Goal: Information Seeking & Learning: Learn about a topic

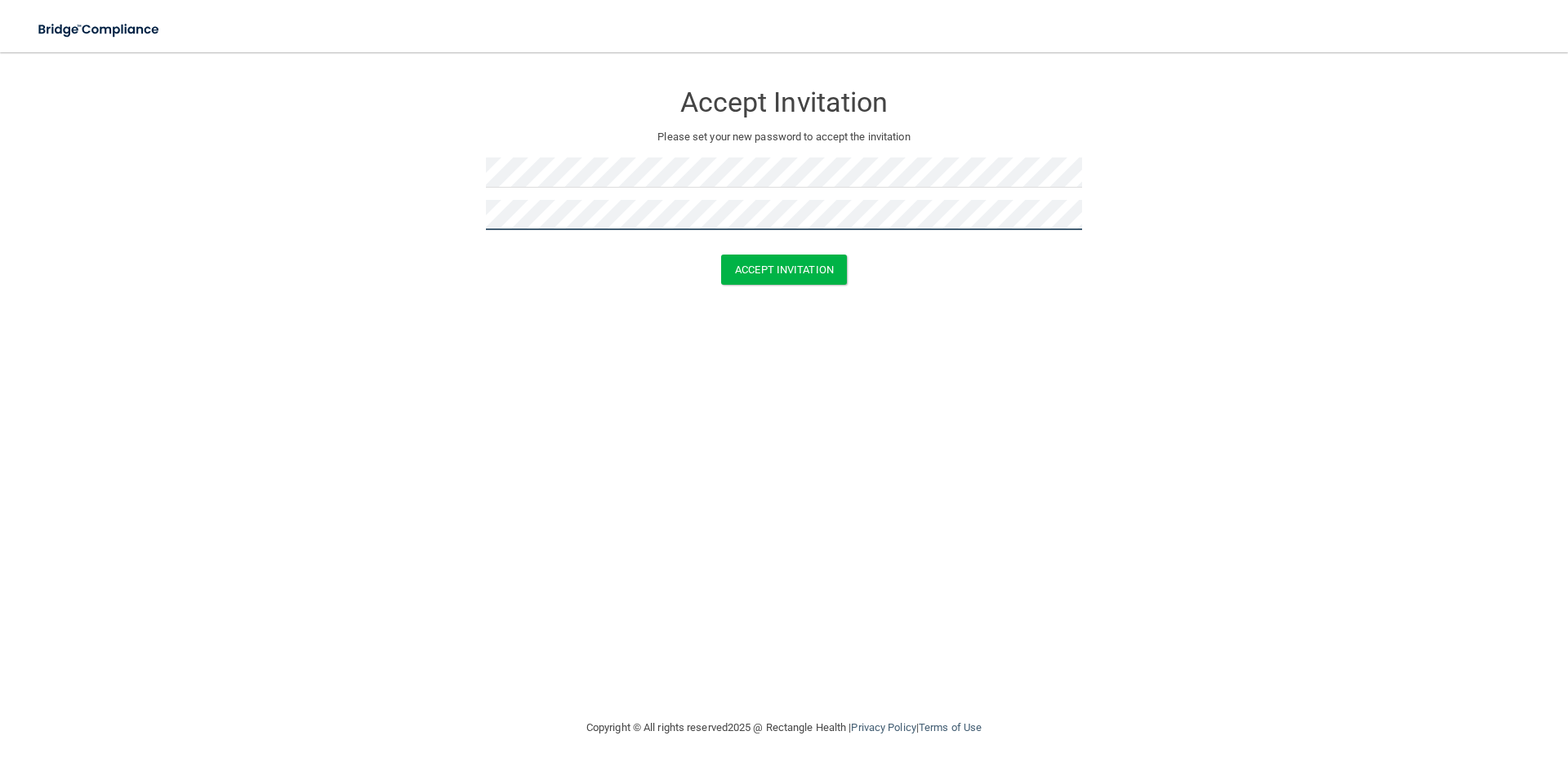
click at [721, 255] on button "Accept Invitation" at bounding box center [783, 270] width 126 height 31
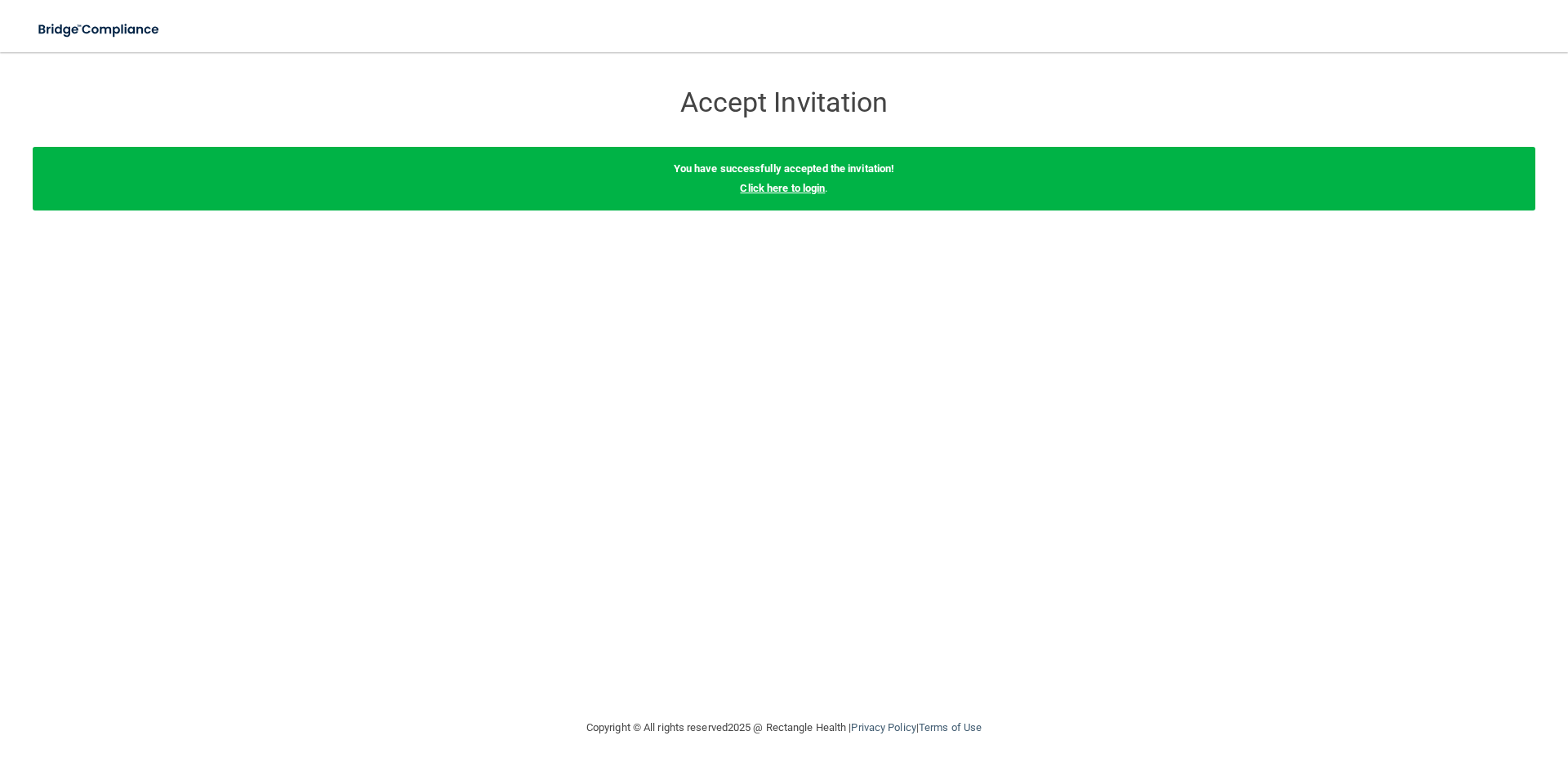
click at [760, 192] on link "Click here to login" at bounding box center [782, 188] width 85 height 12
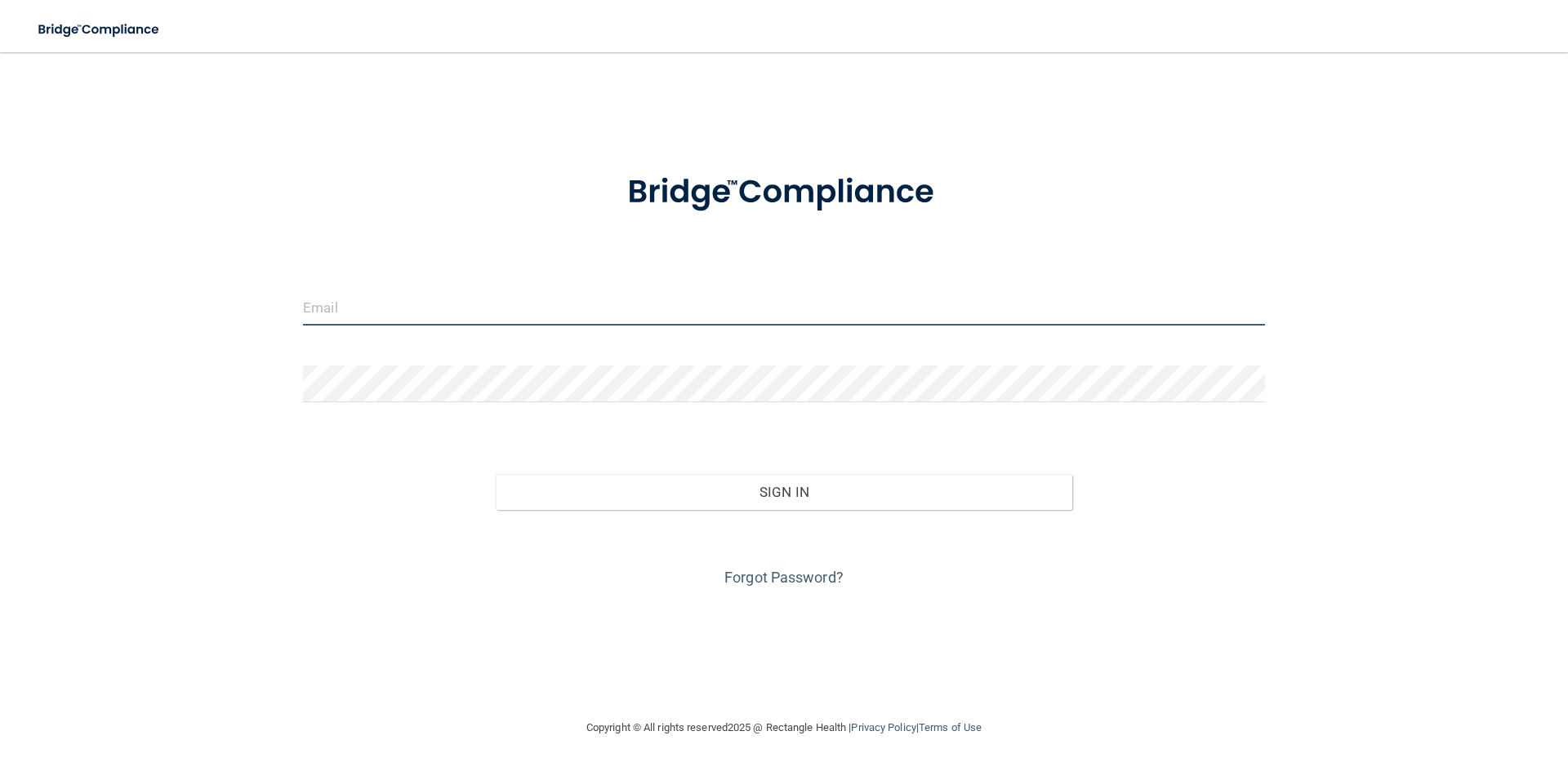
click at [361, 314] on input "email" at bounding box center [783, 306] width 962 height 37
type input "[PERSON_NAME][EMAIL_ADDRESS][DOMAIN_NAME]"
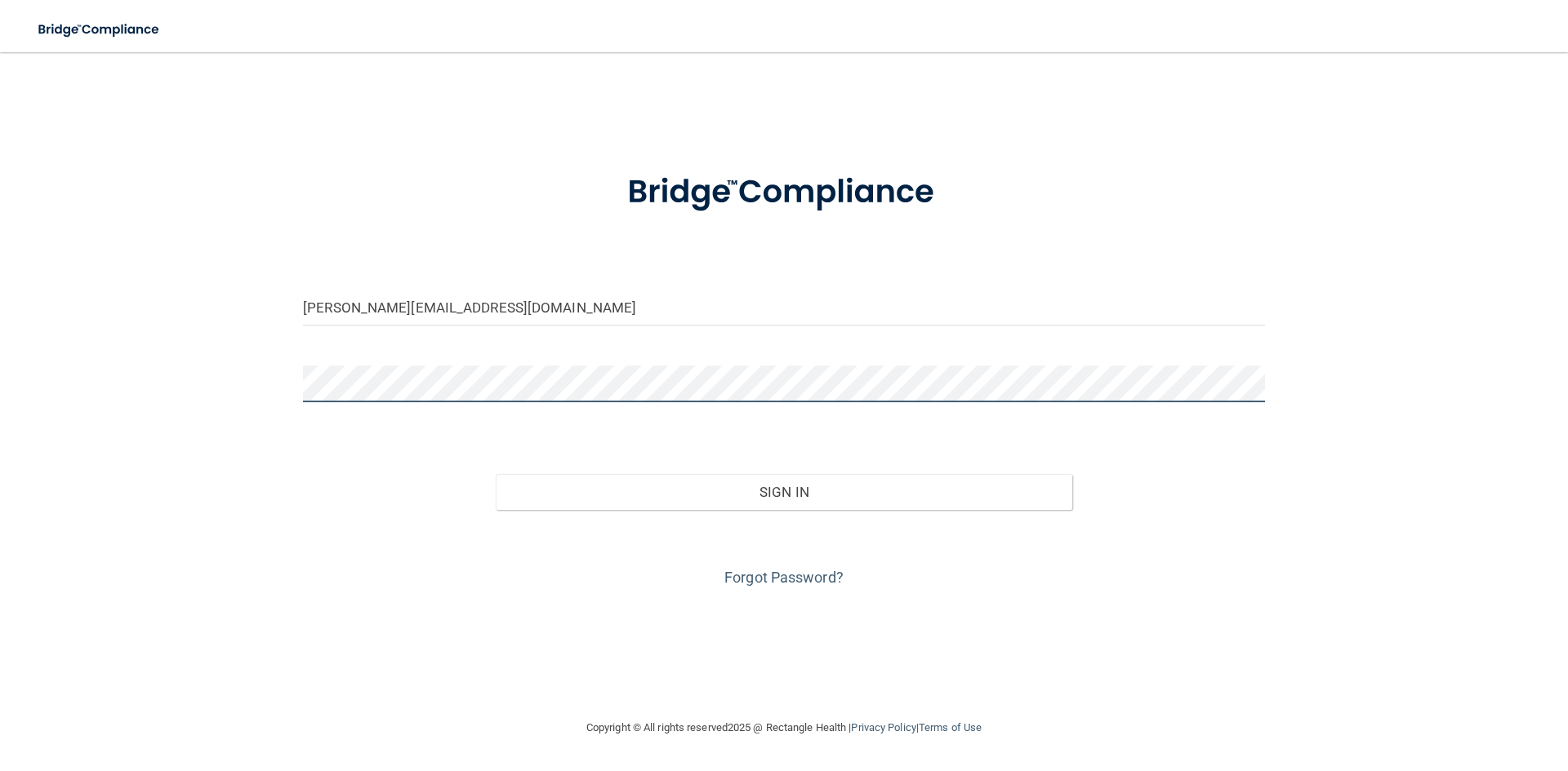
click at [495, 474] on button "Sign In" at bounding box center [784, 492] width 577 height 36
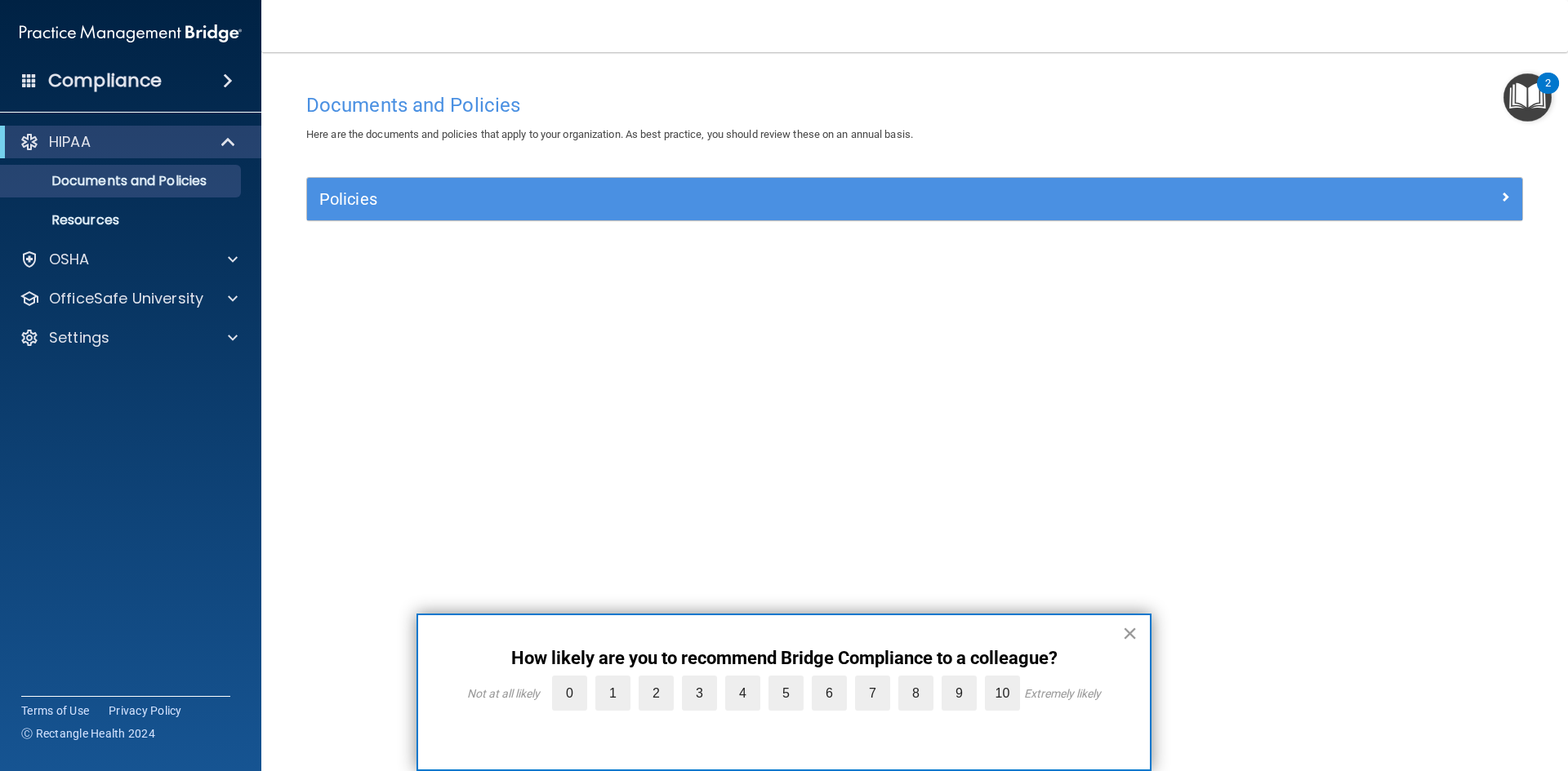
click at [1131, 631] on button "×" at bounding box center [1130, 634] width 16 height 26
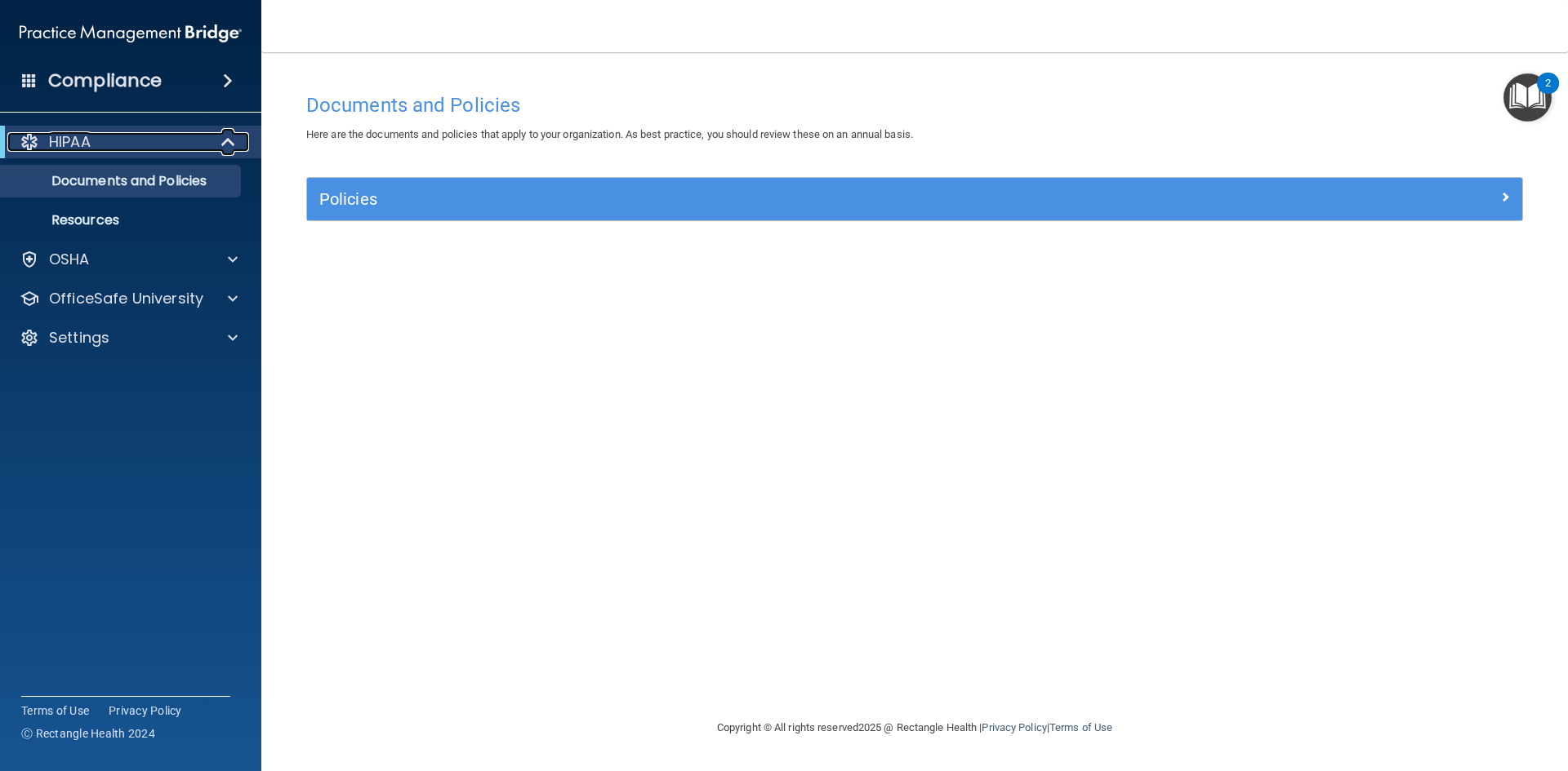
click at [87, 143] on p "HIPAA" at bounding box center [70, 142] width 42 height 20
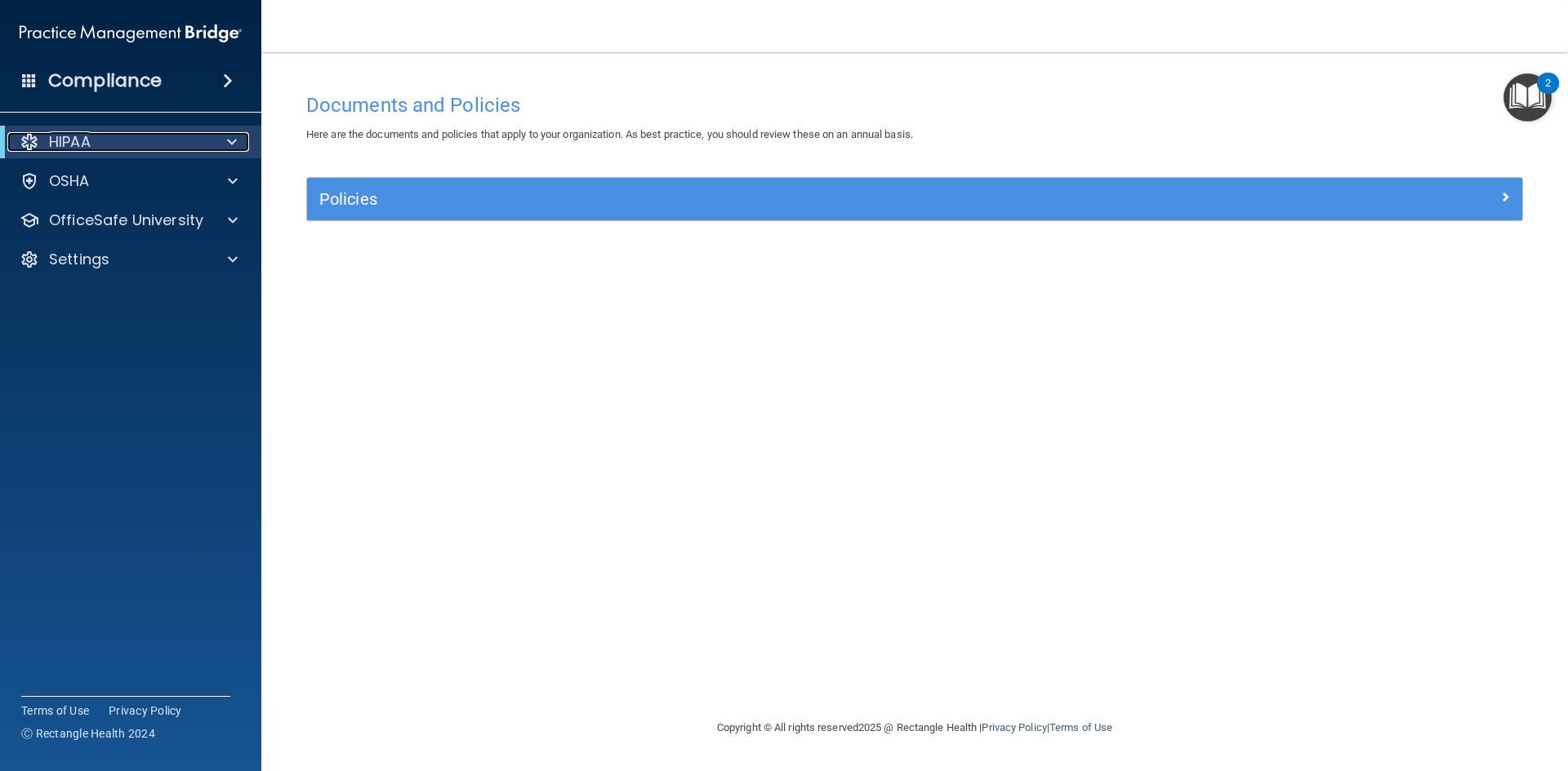
click at [87, 144] on p "HIPAA" at bounding box center [70, 142] width 42 height 20
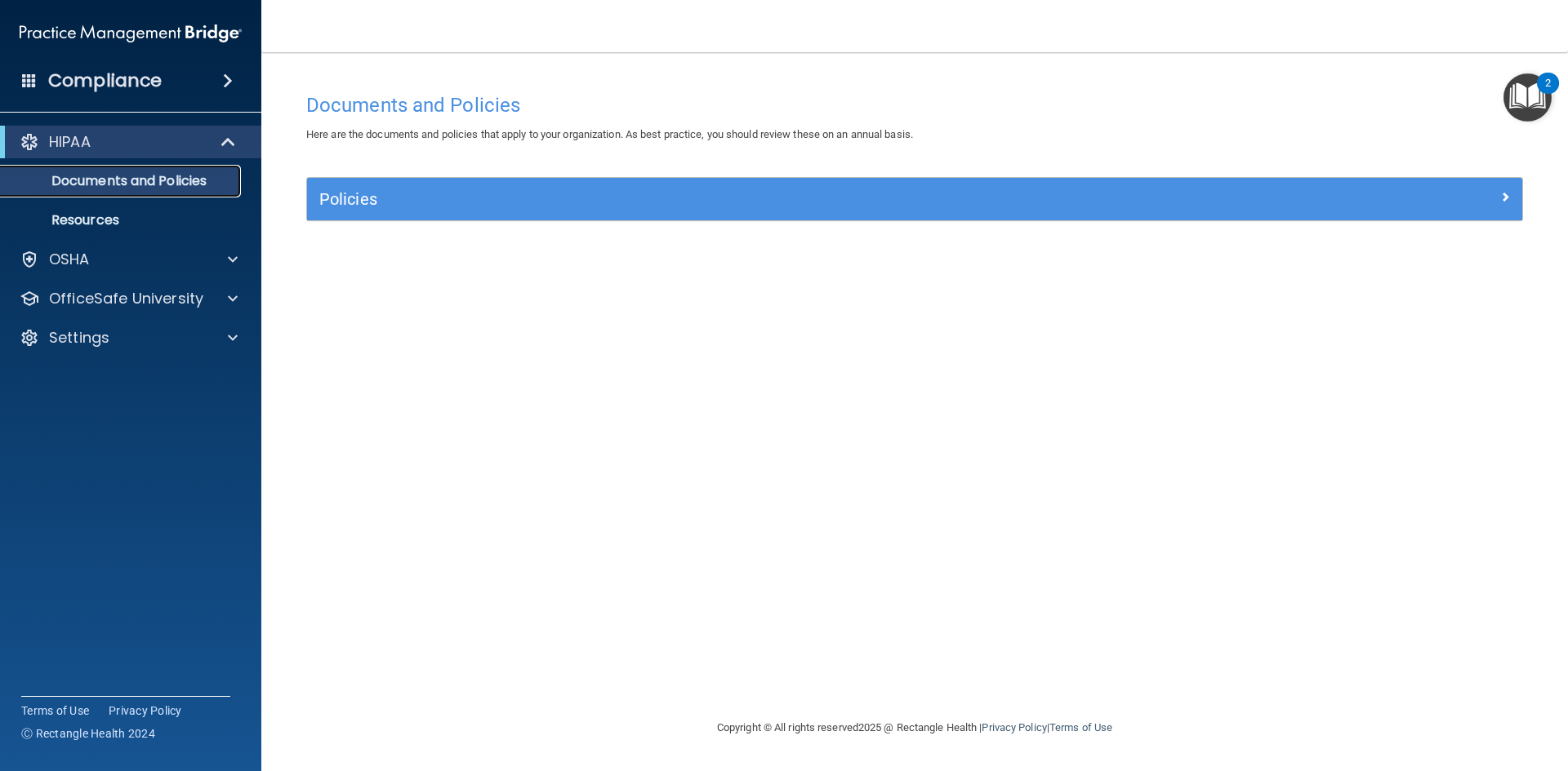
click at [101, 184] on p "Documents and Policies" at bounding box center [122, 181] width 222 height 17
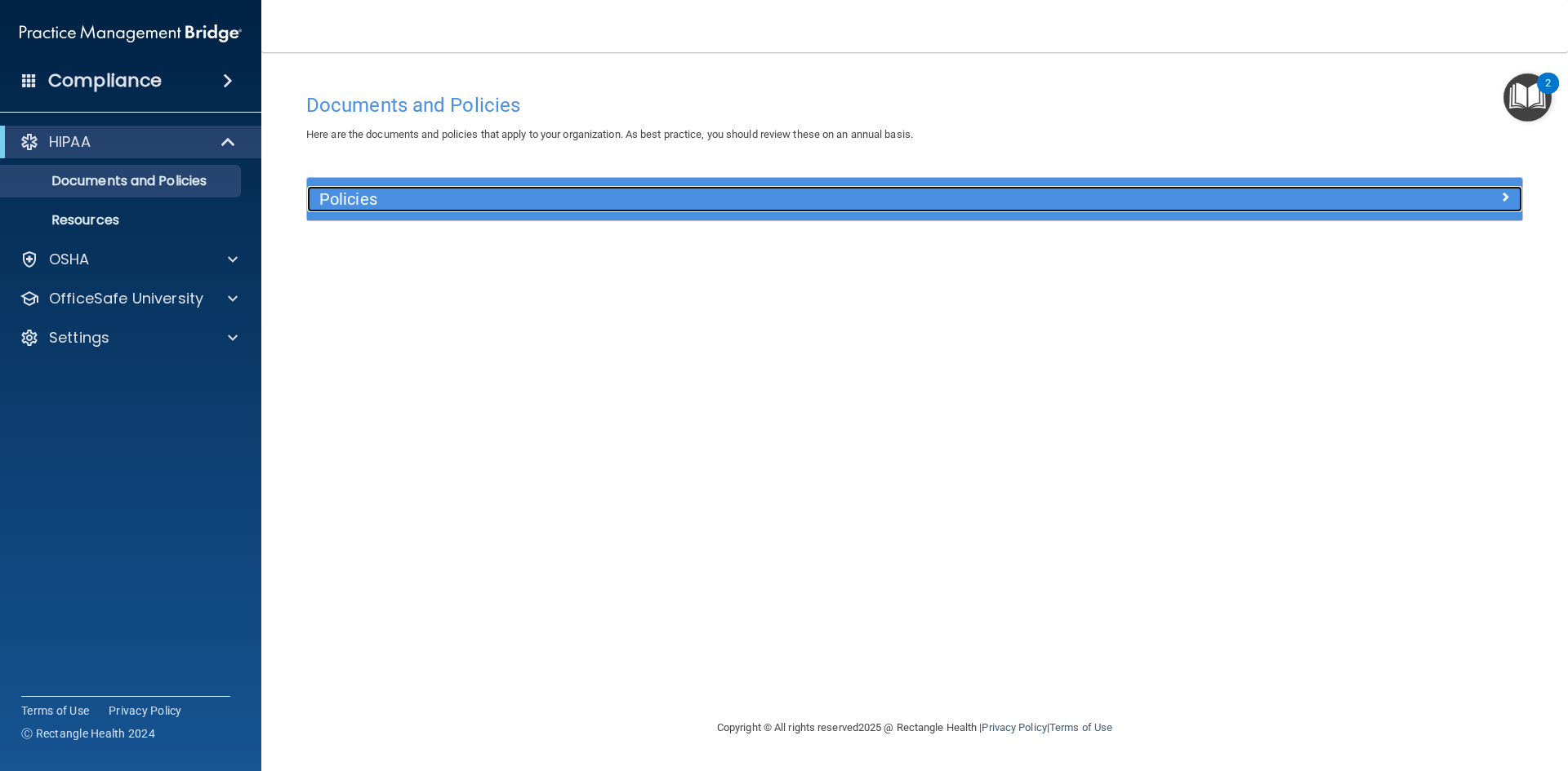
click at [332, 198] on h5 "Policies" at bounding box center [762, 199] width 887 height 18
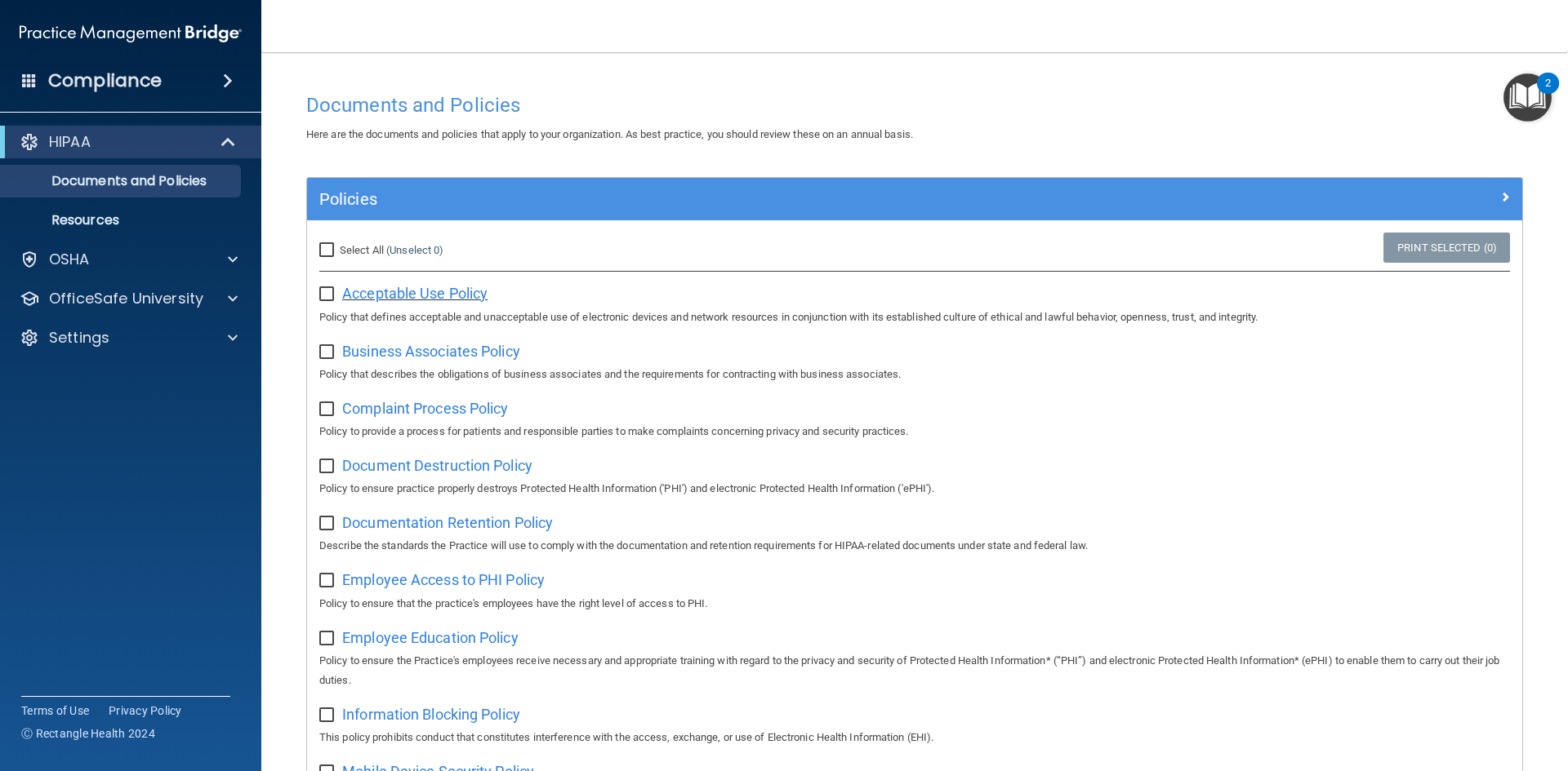
click at [443, 290] on span "Acceptable Use Policy" at bounding box center [414, 293] width 145 height 17
click at [326, 252] on input "Select All (Unselect 0) Unselect All" at bounding box center [328, 250] width 19 height 13
checkbox input "true"
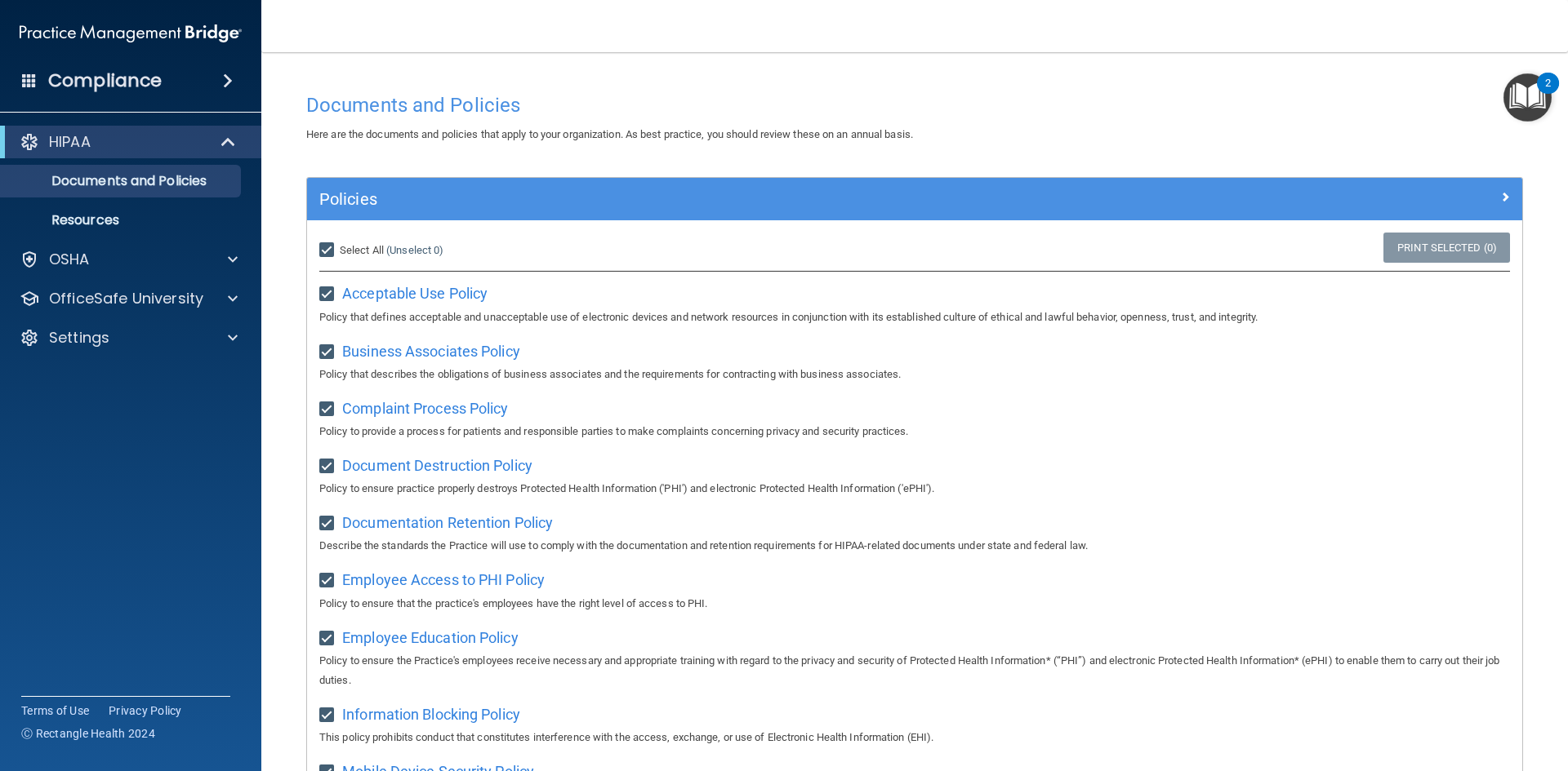
checkbox input "true"
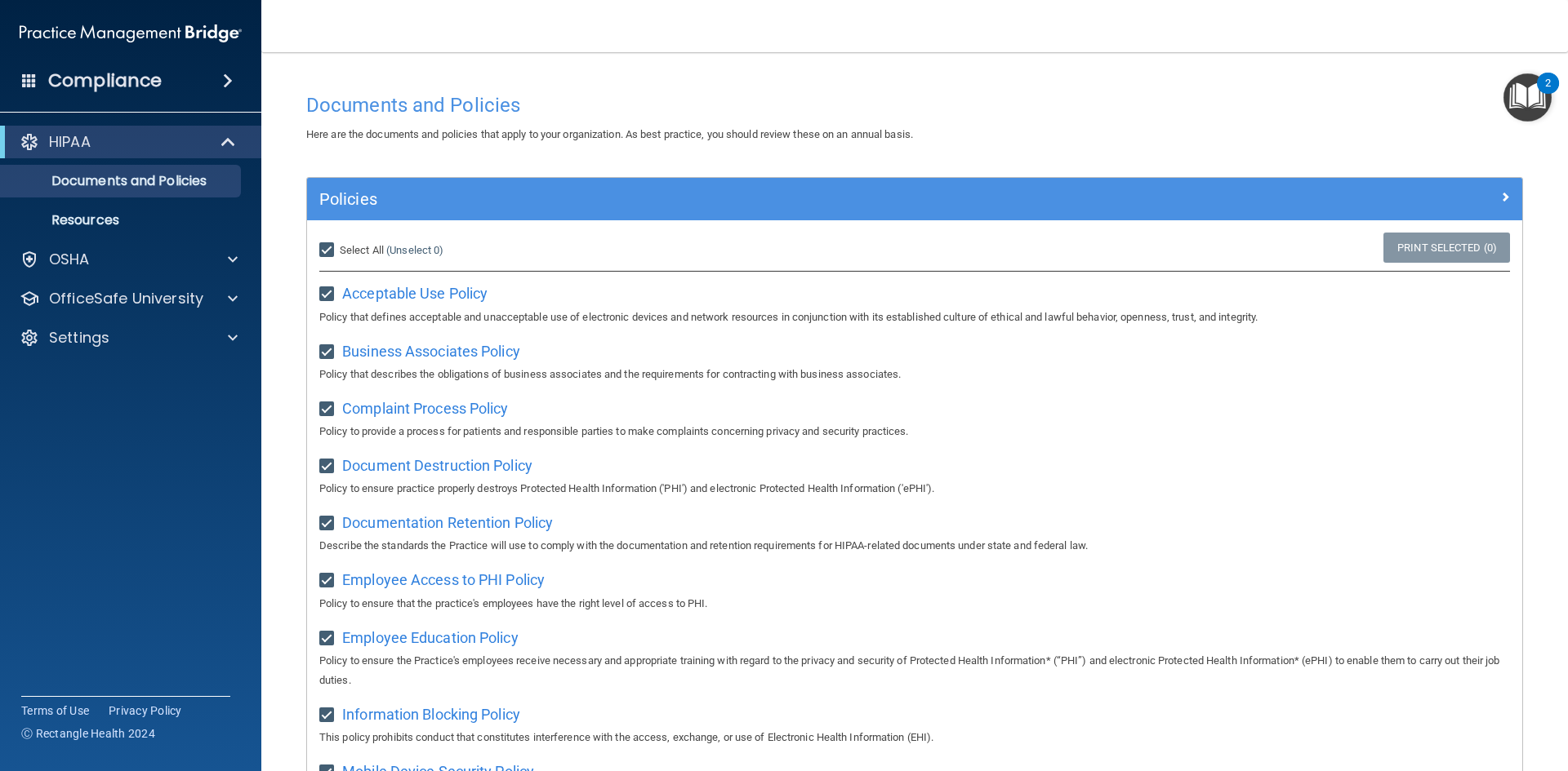
checkbox input "true"
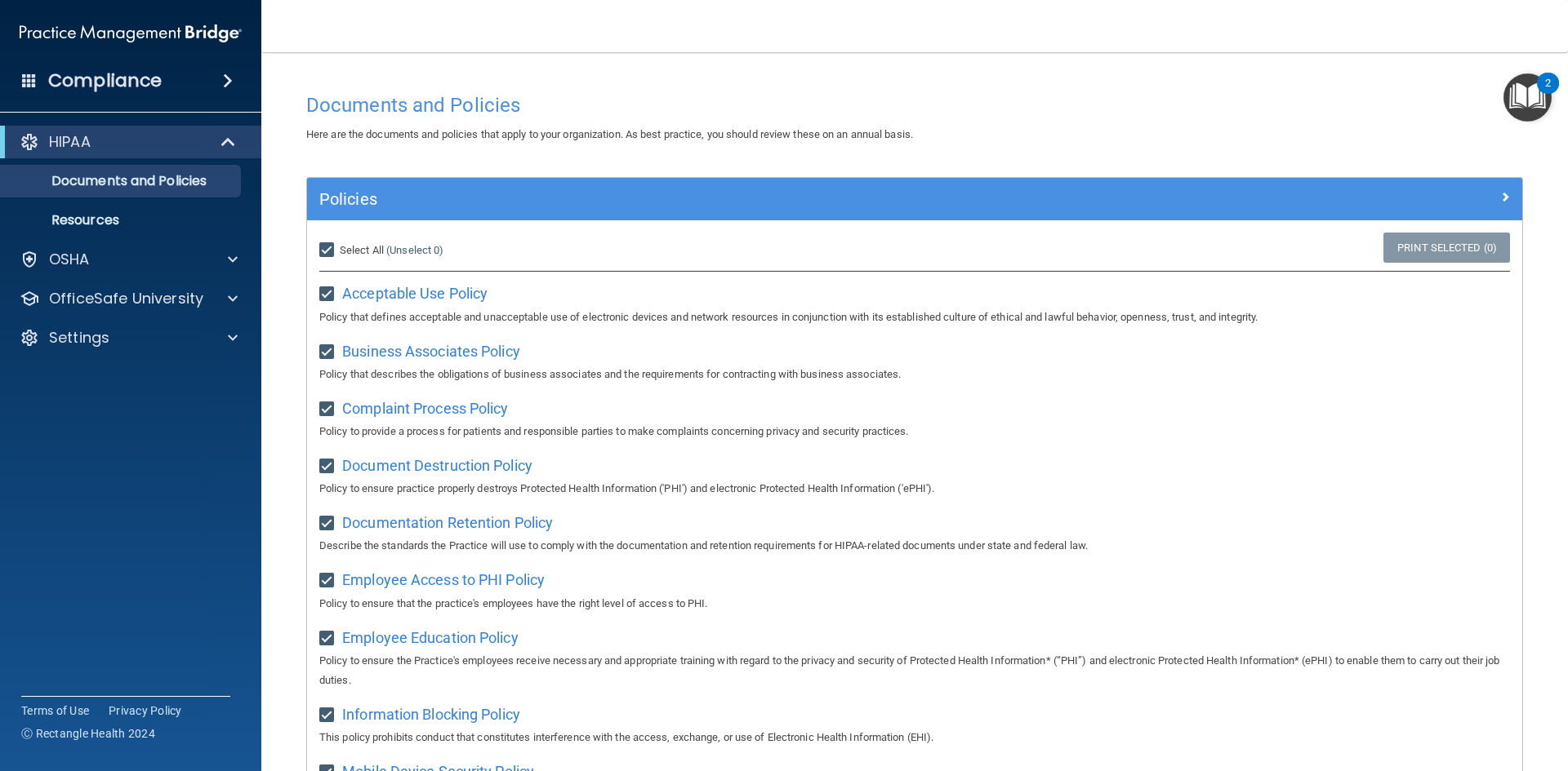
checkbox input "true"
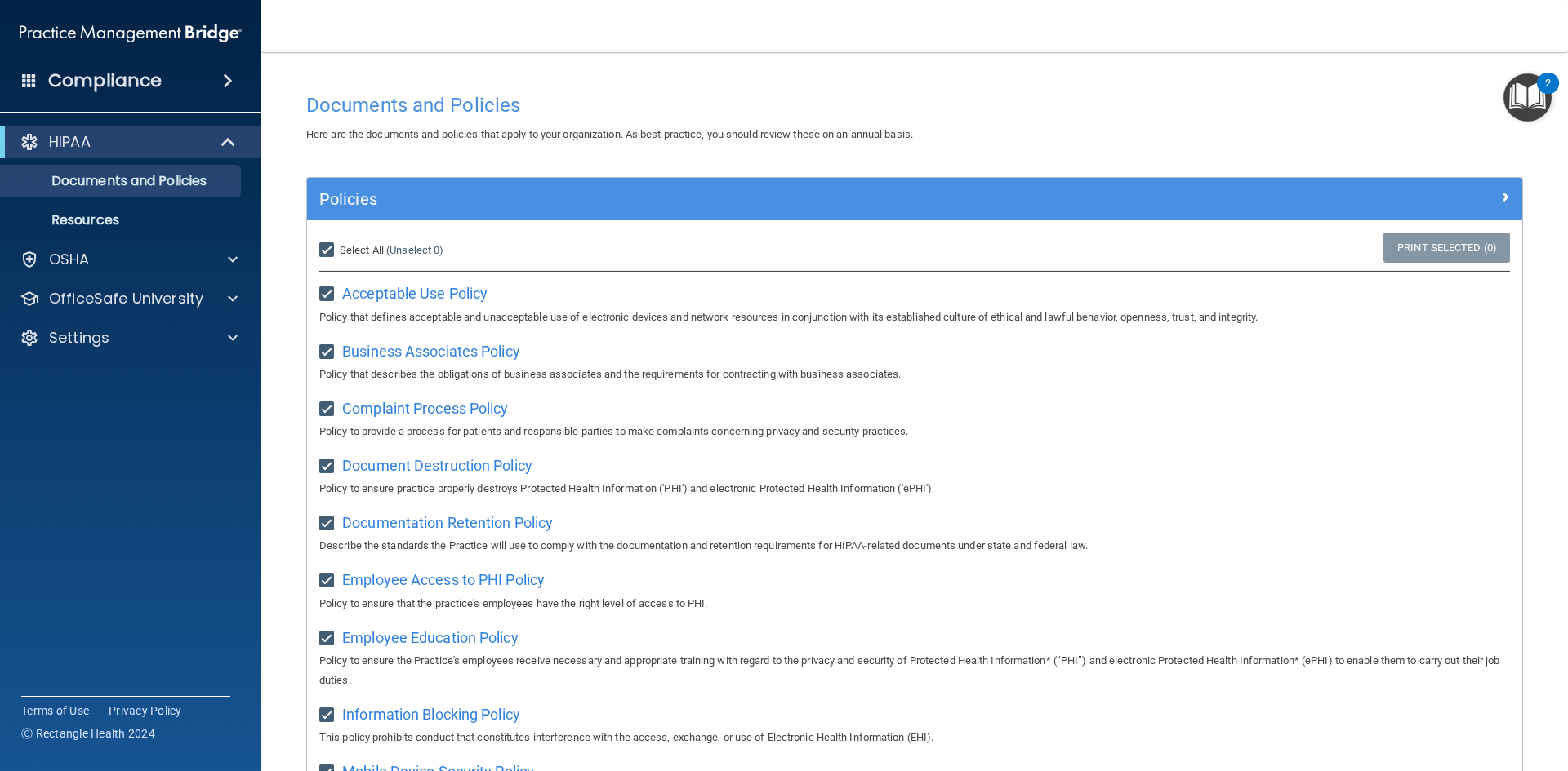
checkbox input "true"
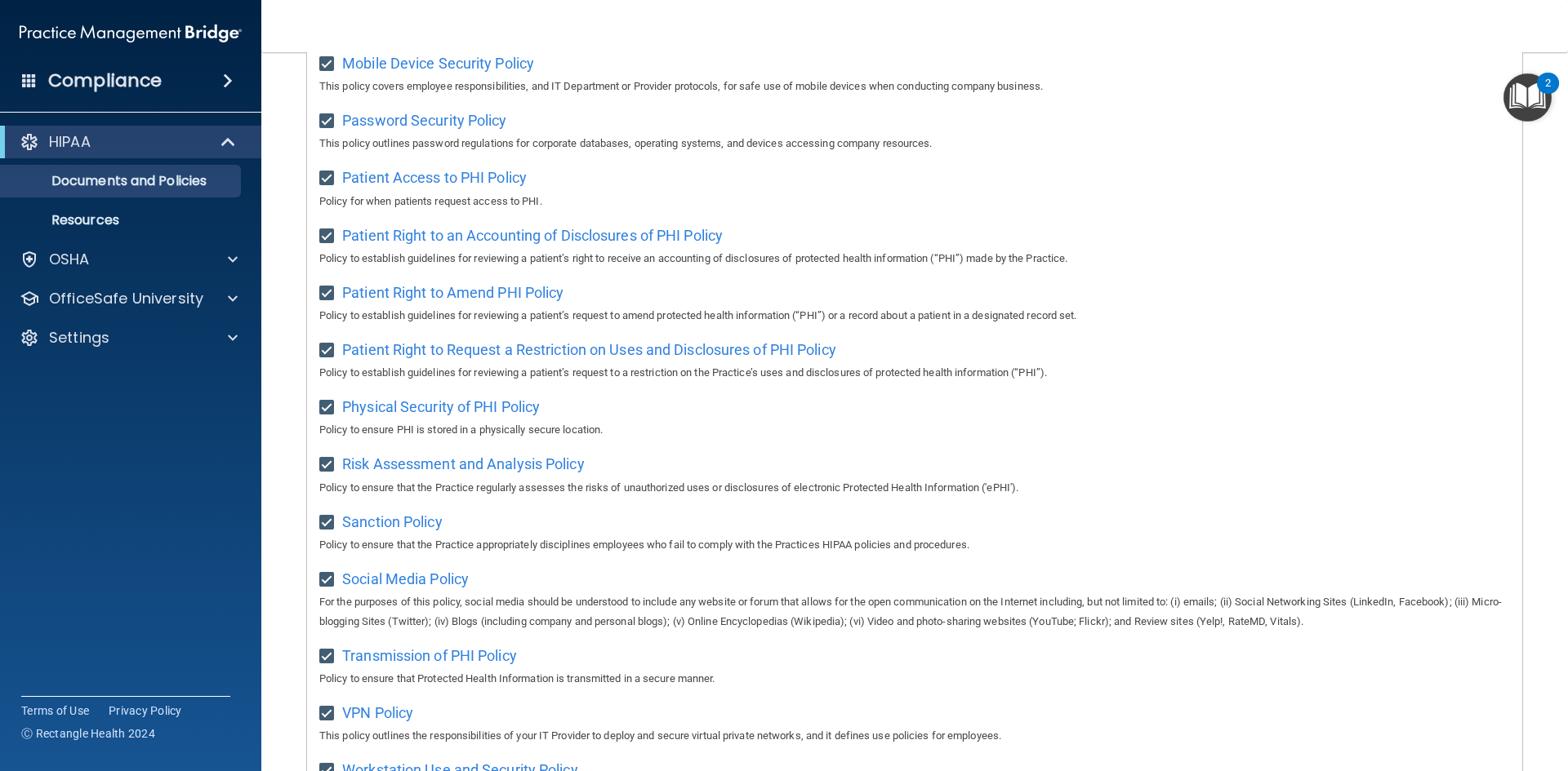
scroll to position [866, 0]
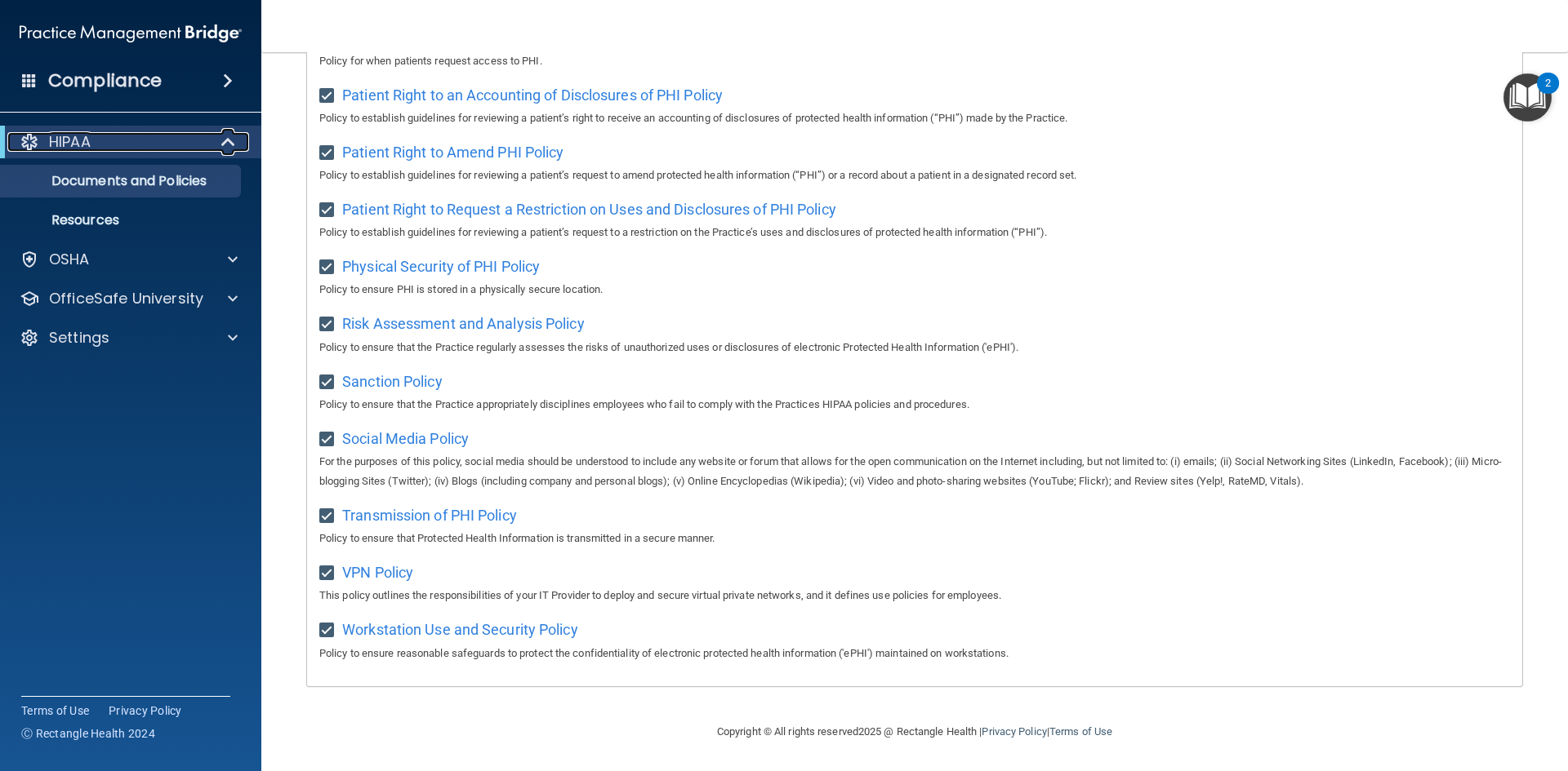
click at [88, 140] on p "HIPAA" at bounding box center [70, 142] width 42 height 20
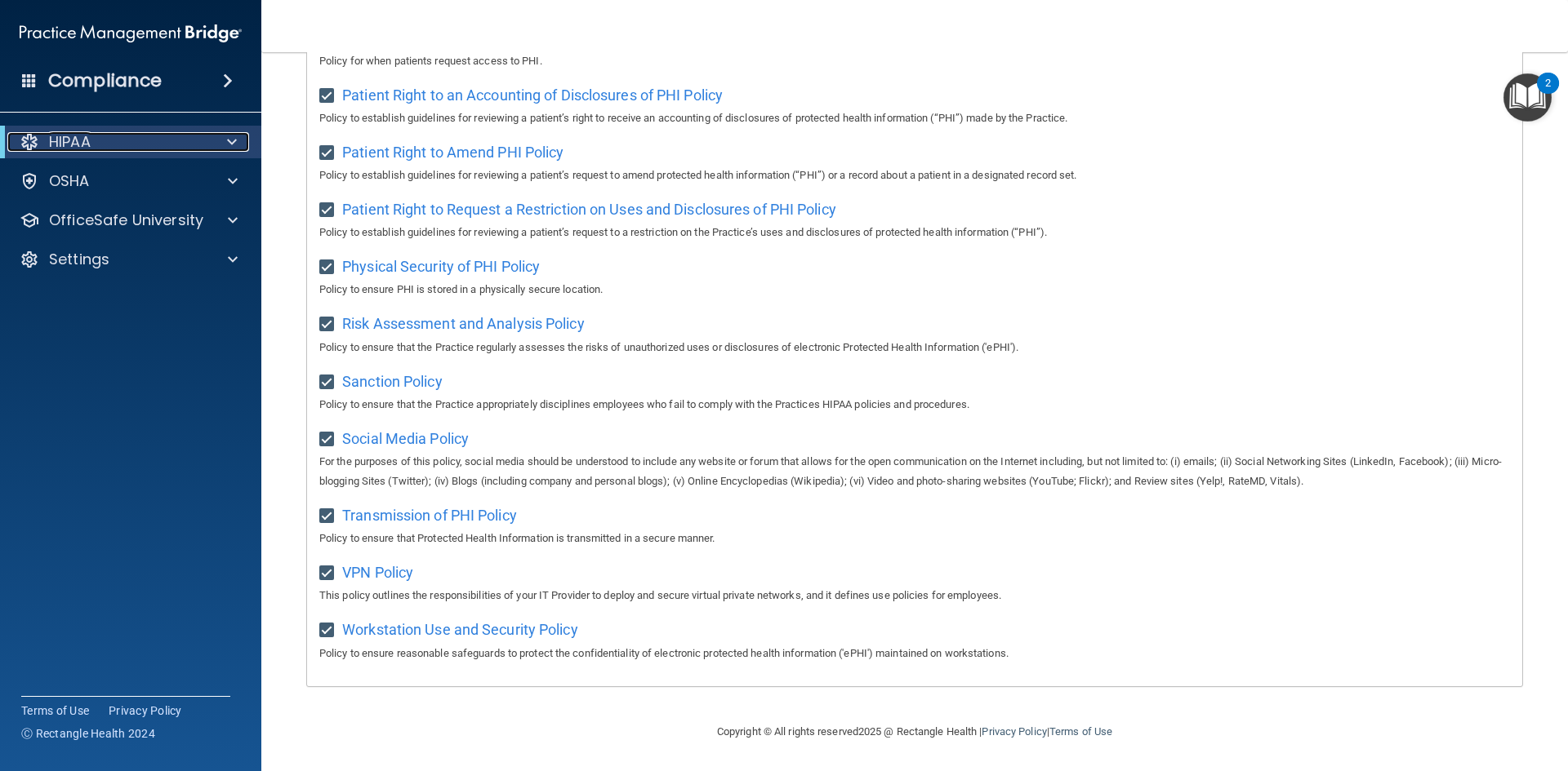
click at [22, 139] on div at bounding box center [30, 142] width 20 height 20
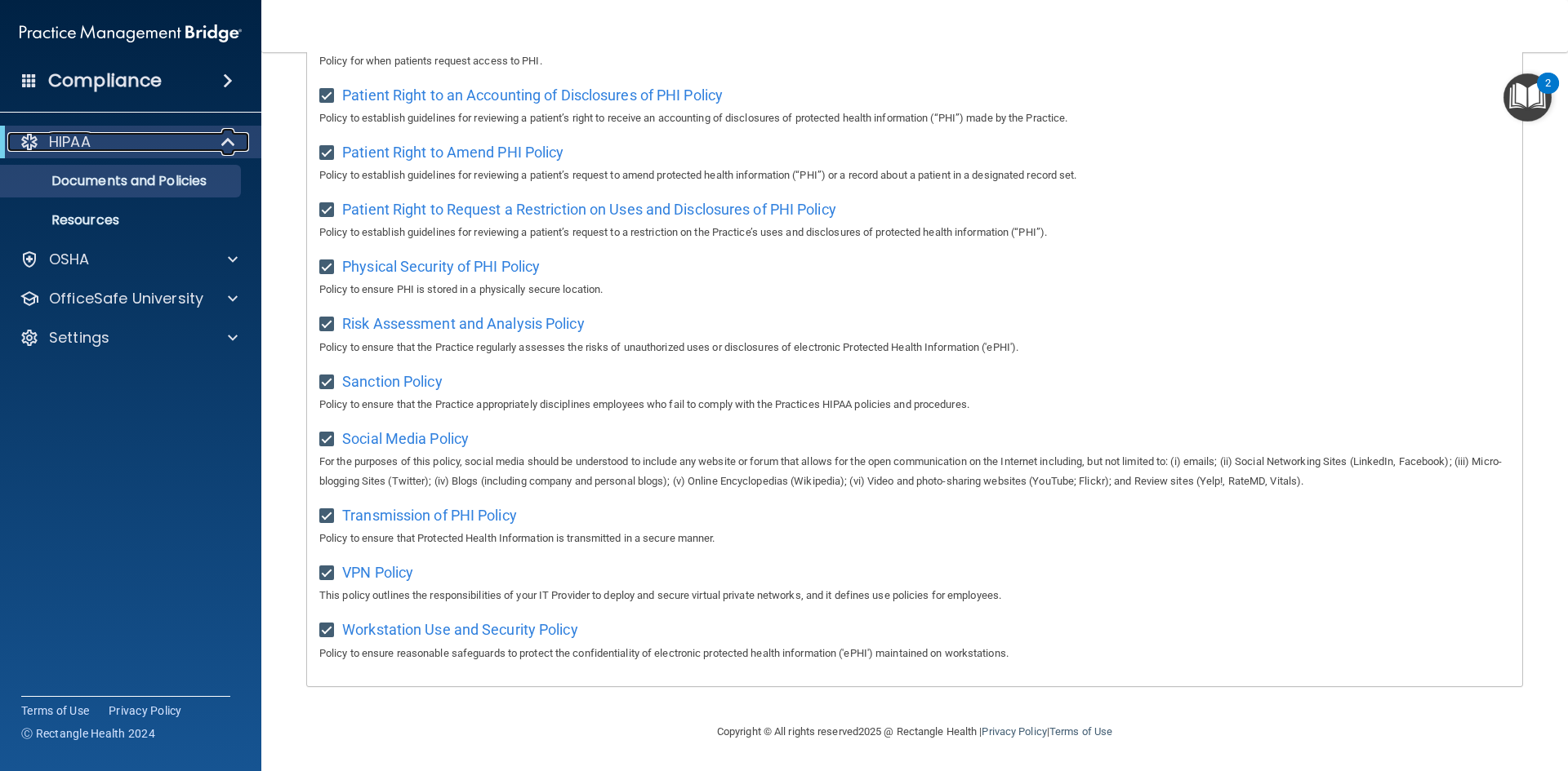
drag, startPoint x: 66, startPoint y: 143, endPoint x: 102, endPoint y: 141, distance: 36.1
click at [67, 143] on p "HIPAA" at bounding box center [70, 142] width 42 height 20
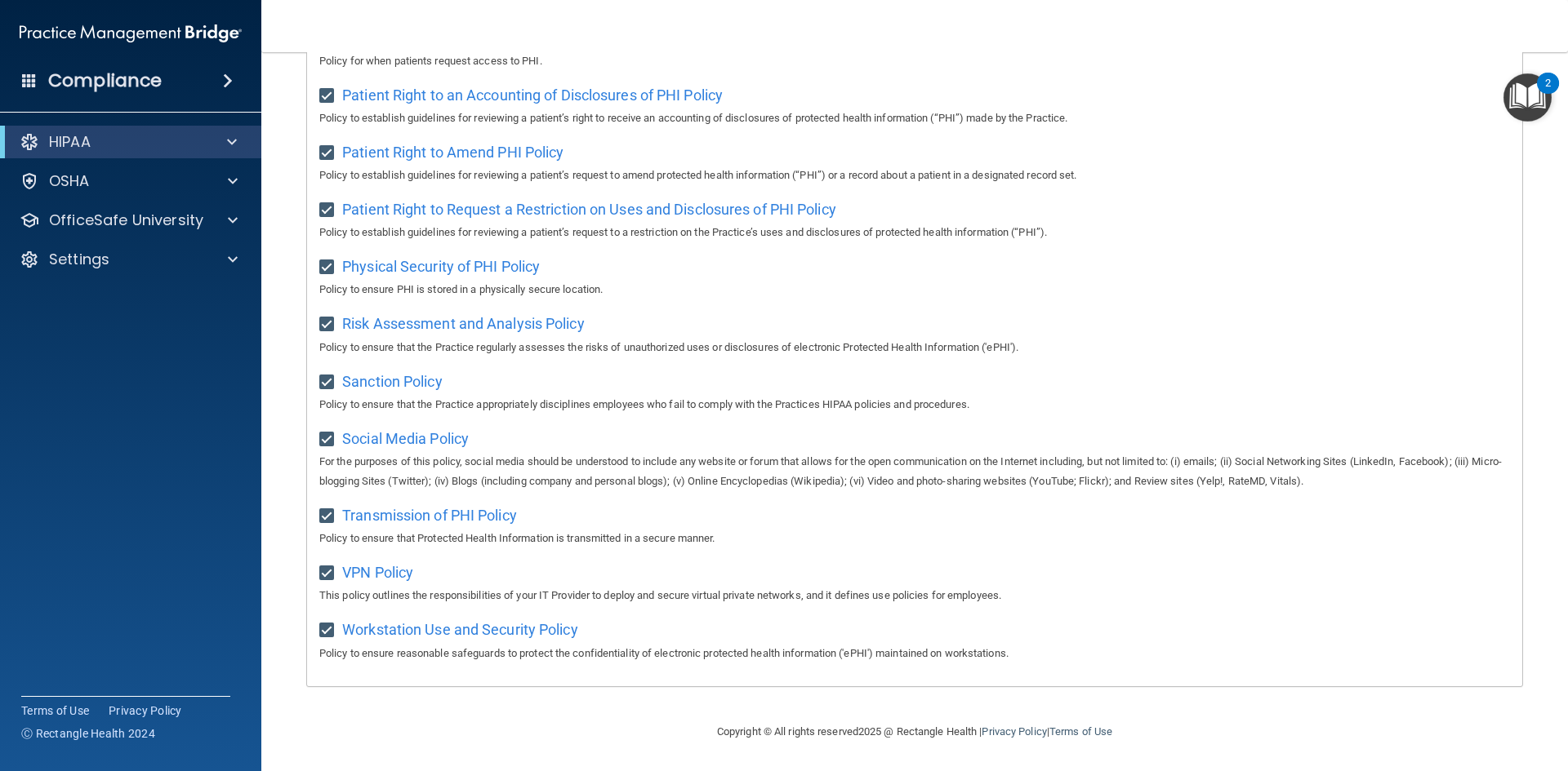
click at [56, 76] on h4 "Compliance" at bounding box center [105, 80] width 114 height 23
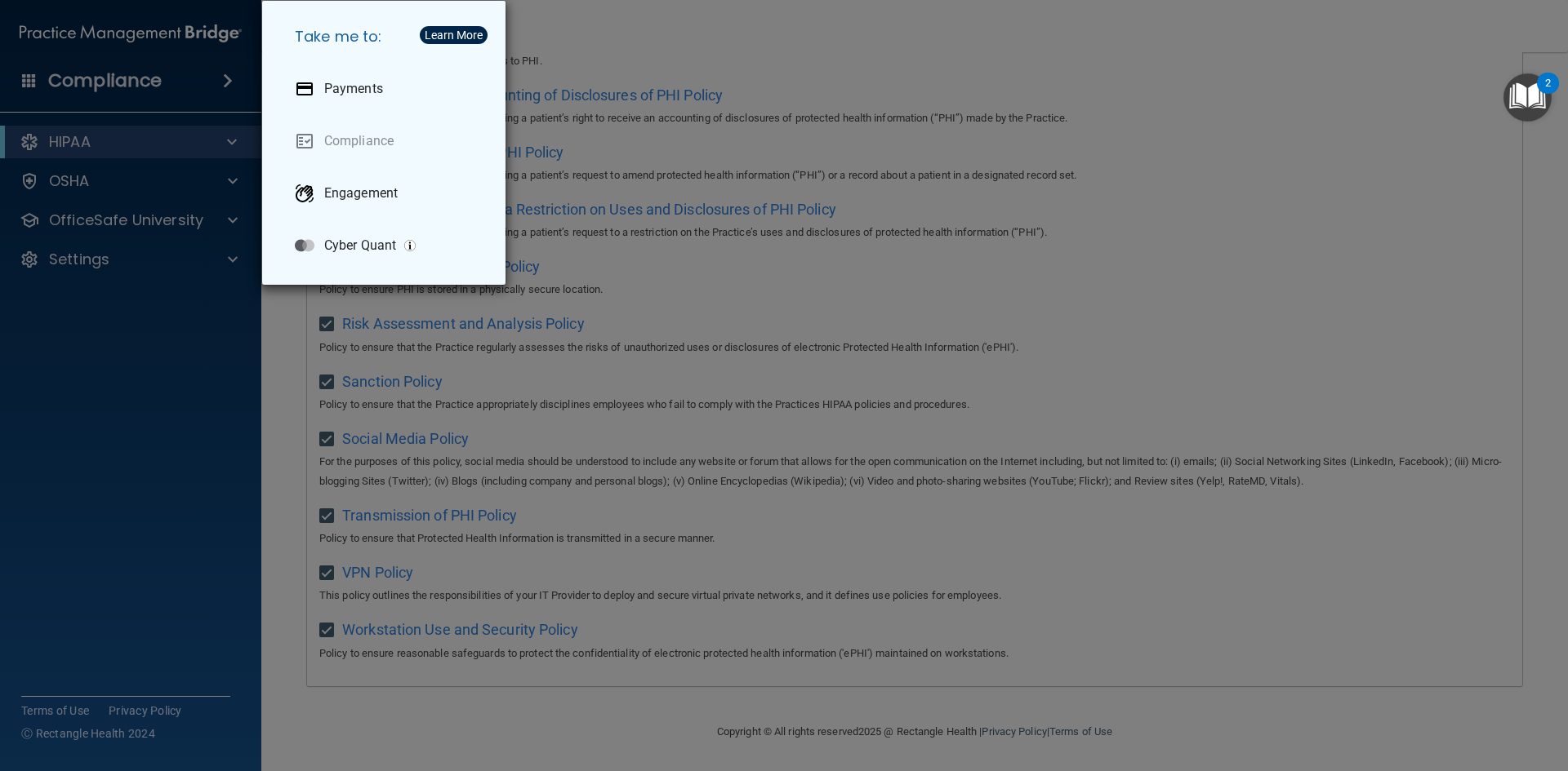
click at [169, 82] on div "Take me to: Payments Compliance Engagement Cyber Quant" at bounding box center [784, 386] width 1568 height 771
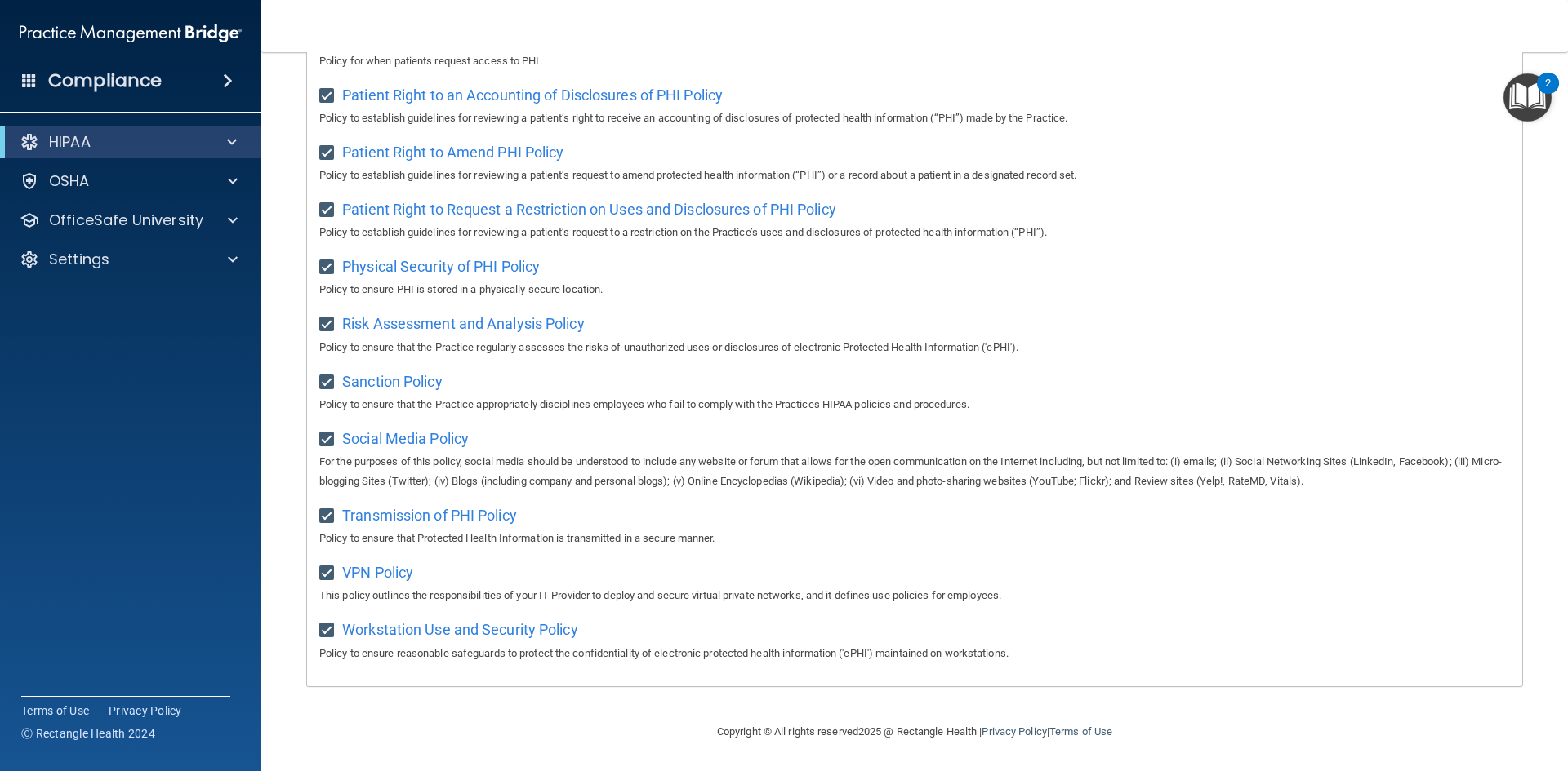
click at [223, 82] on span at bounding box center [227, 81] width 10 height 20
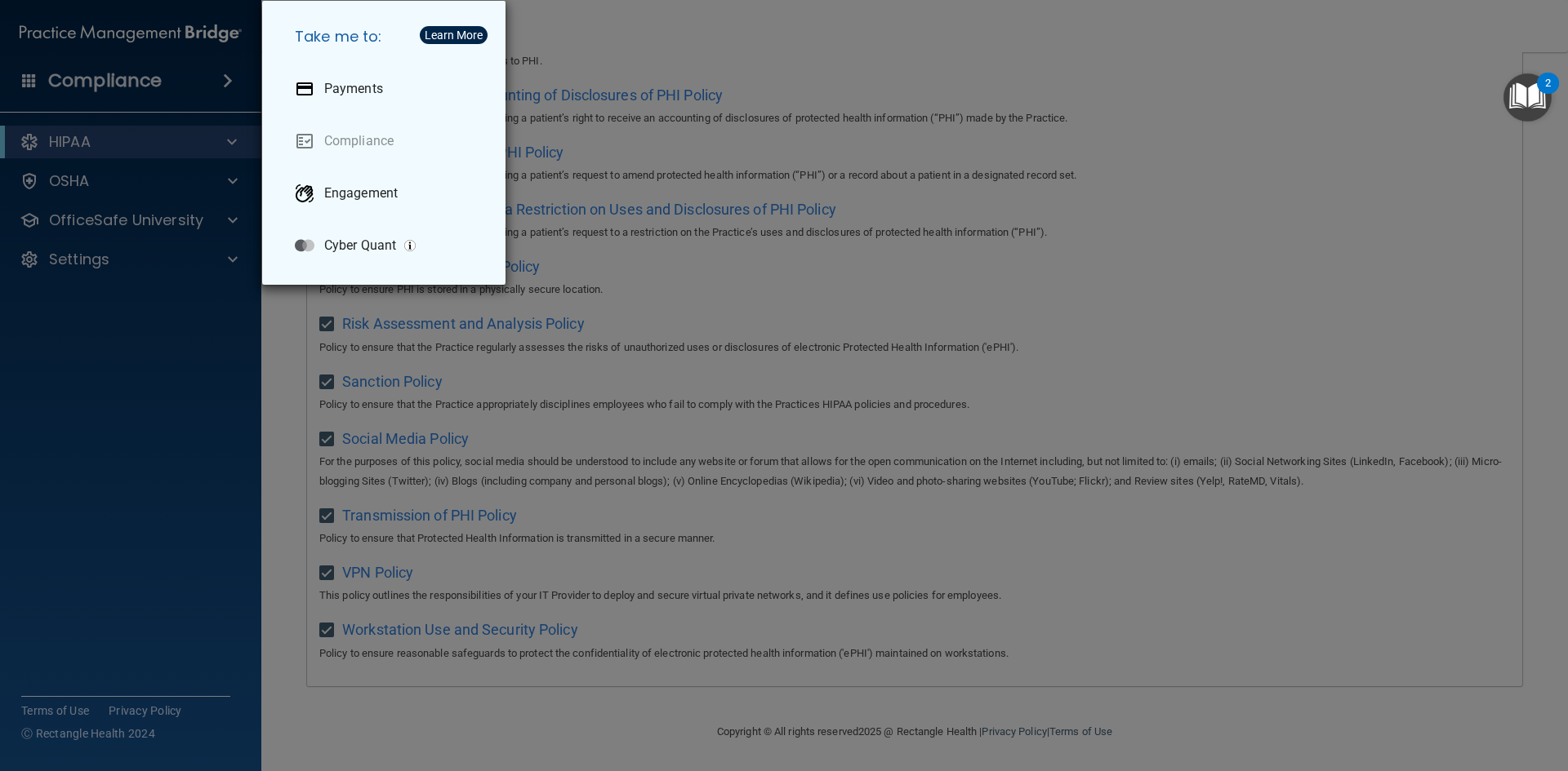
click at [223, 82] on div "Take me to: Payments Compliance Engagement Cyber Quant" at bounding box center [784, 386] width 1568 height 771
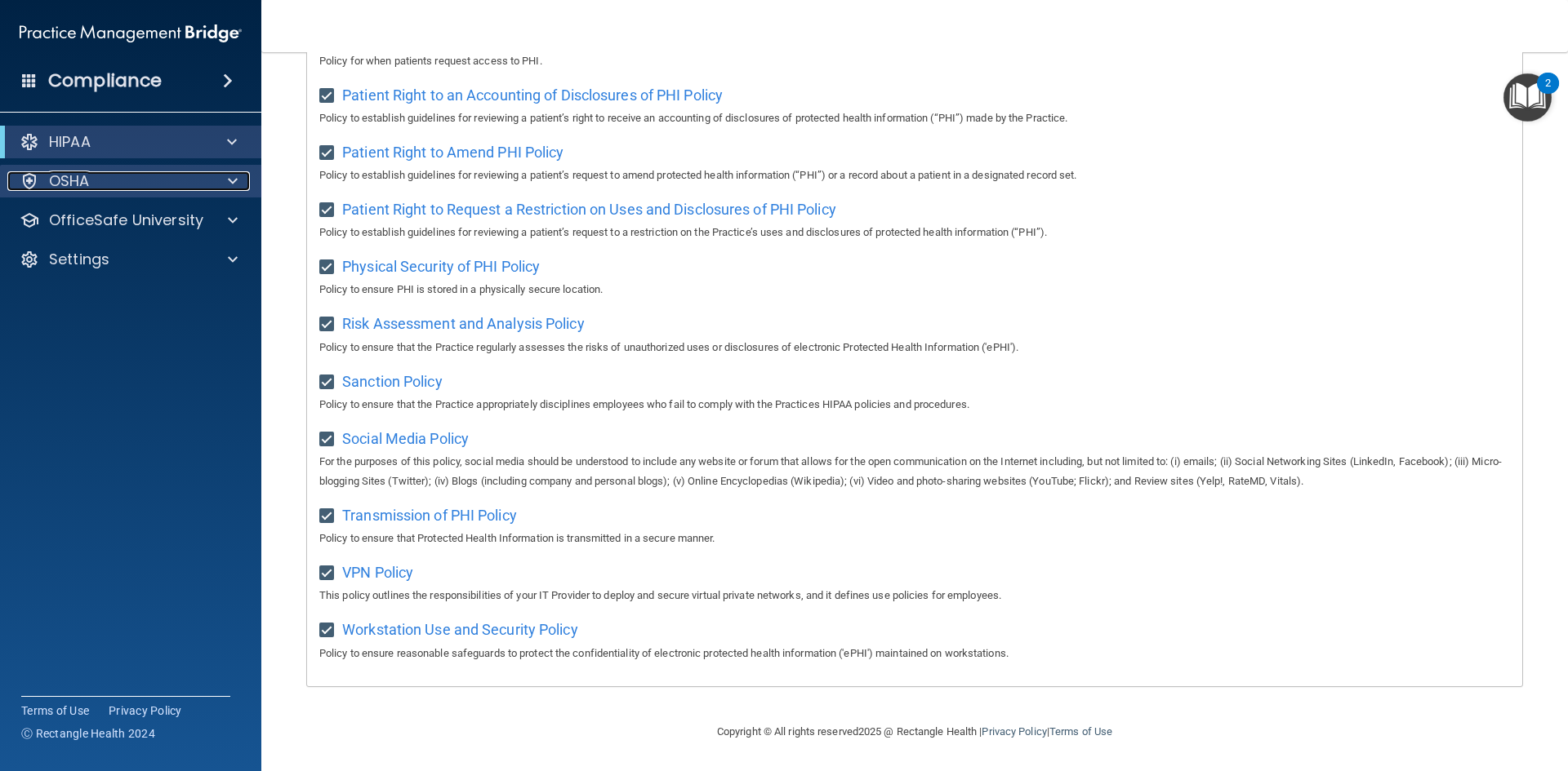
click at [227, 175] on div at bounding box center [229, 181] width 41 height 20
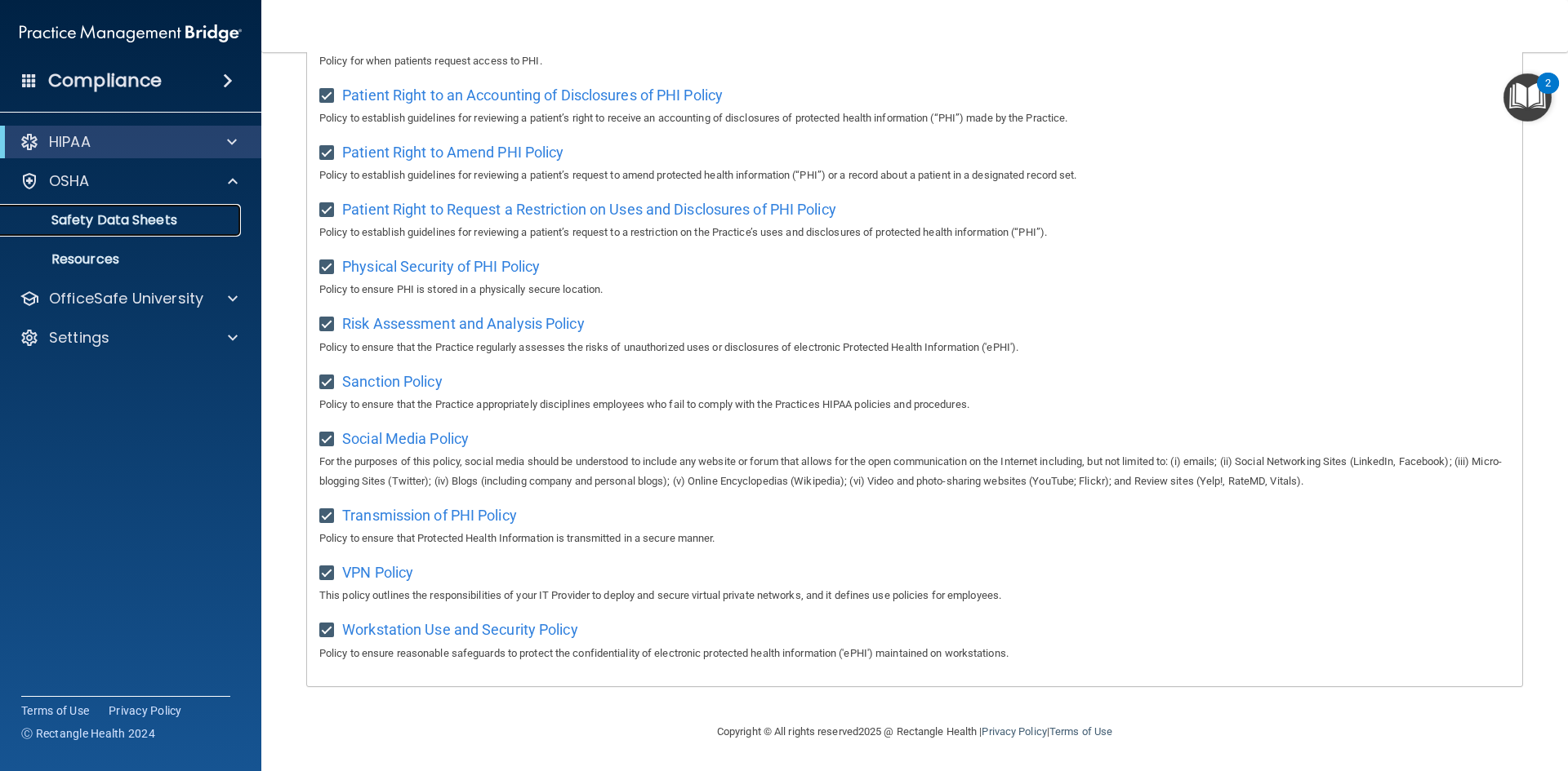
click at [168, 218] on p "Safety Data Sheets" at bounding box center [122, 220] width 222 height 17
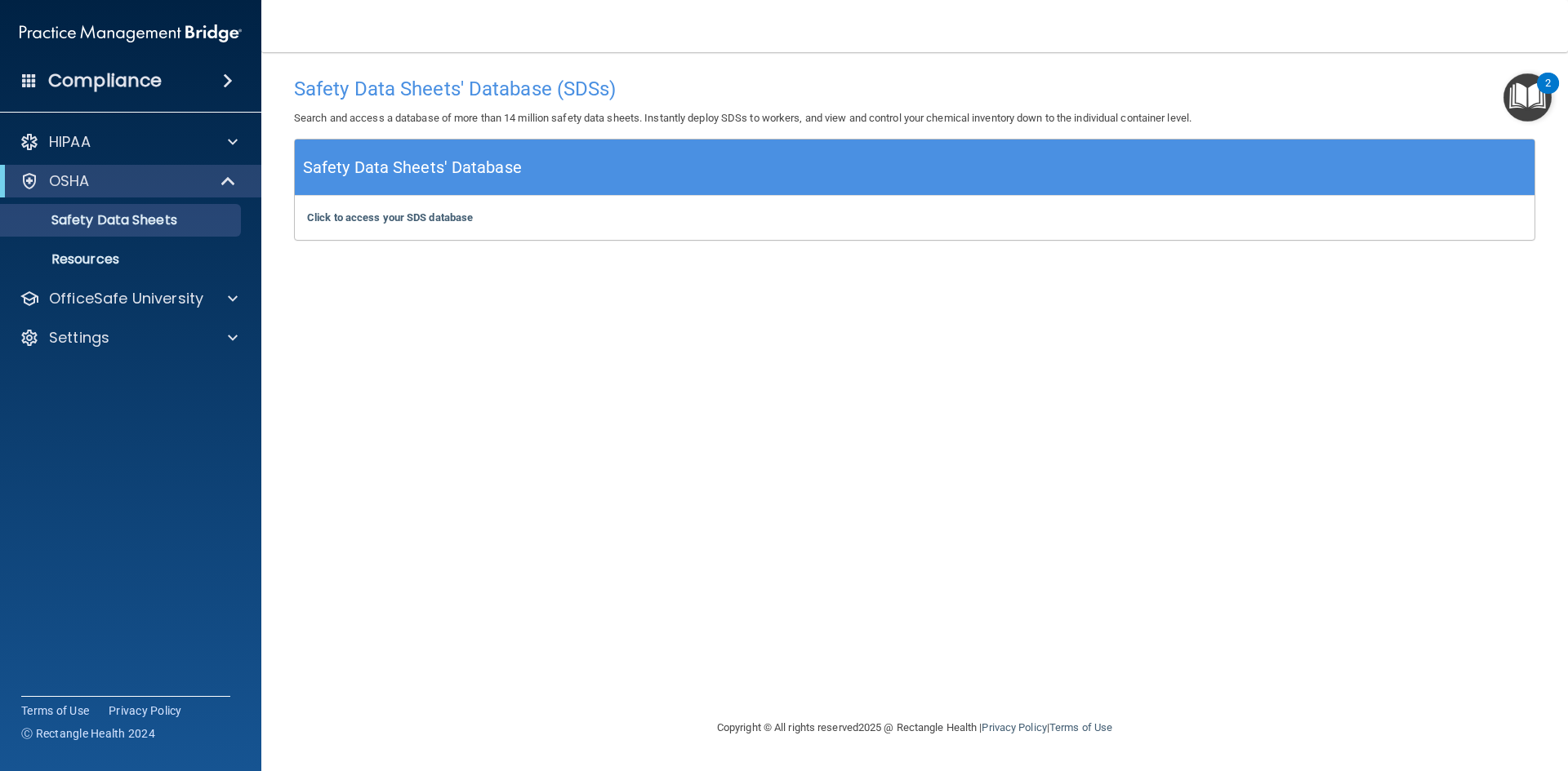
click at [421, 171] on h5 "Safety Data Sheets' Database" at bounding box center [411, 167] width 218 height 29
click at [396, 217] on b "Click to access your SDS database" at bounding box center [391, 217] width 166 height 12
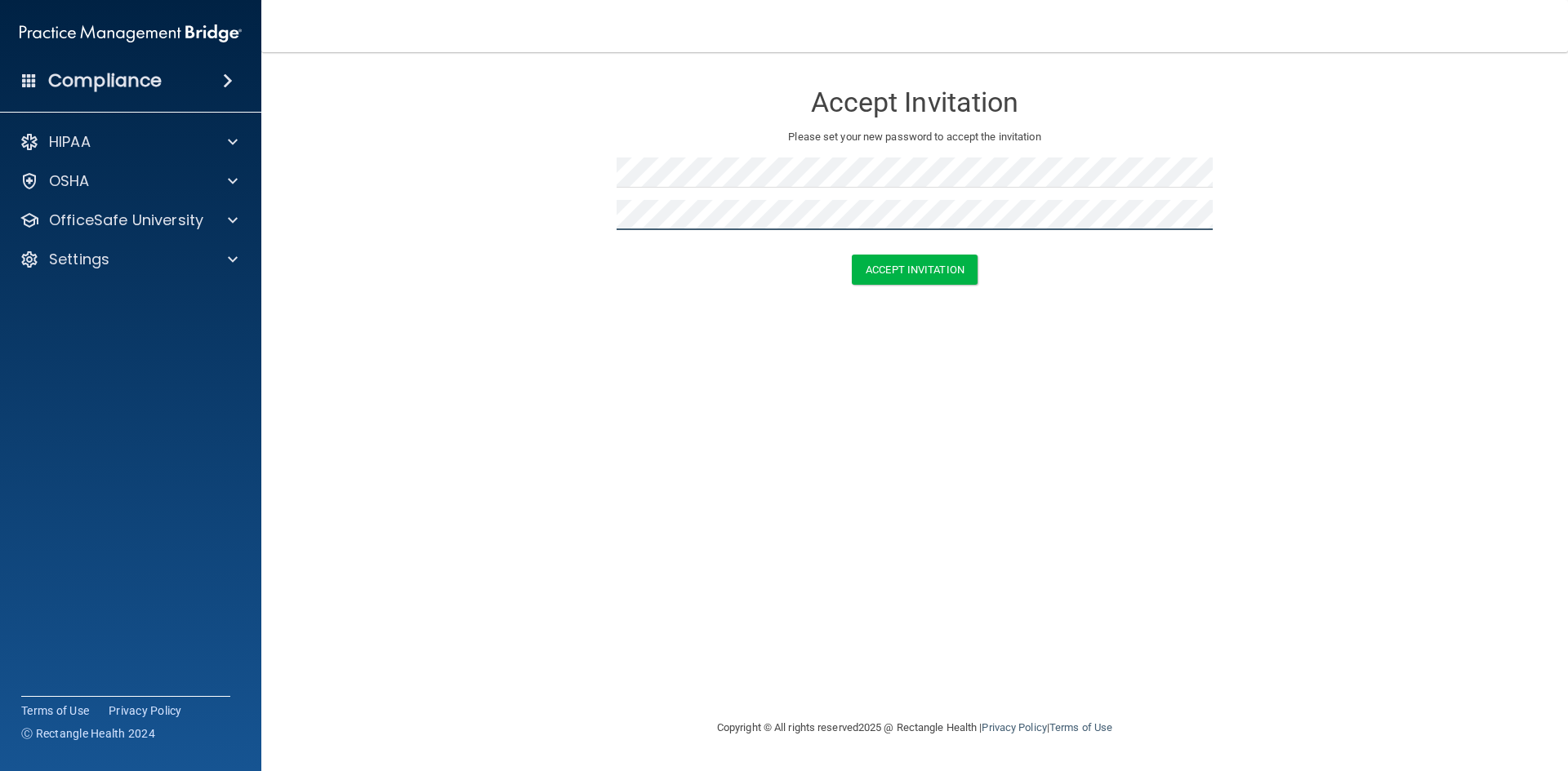
click at [851, 255] on button "Accept Invitation" at bounding box center [914, 270] width 126 height 31
click at [563, 201] on form "Accept Invitation Please set your new password to accept the invitation Token i…" at bounding box center [914, 198] width 1241 height 260
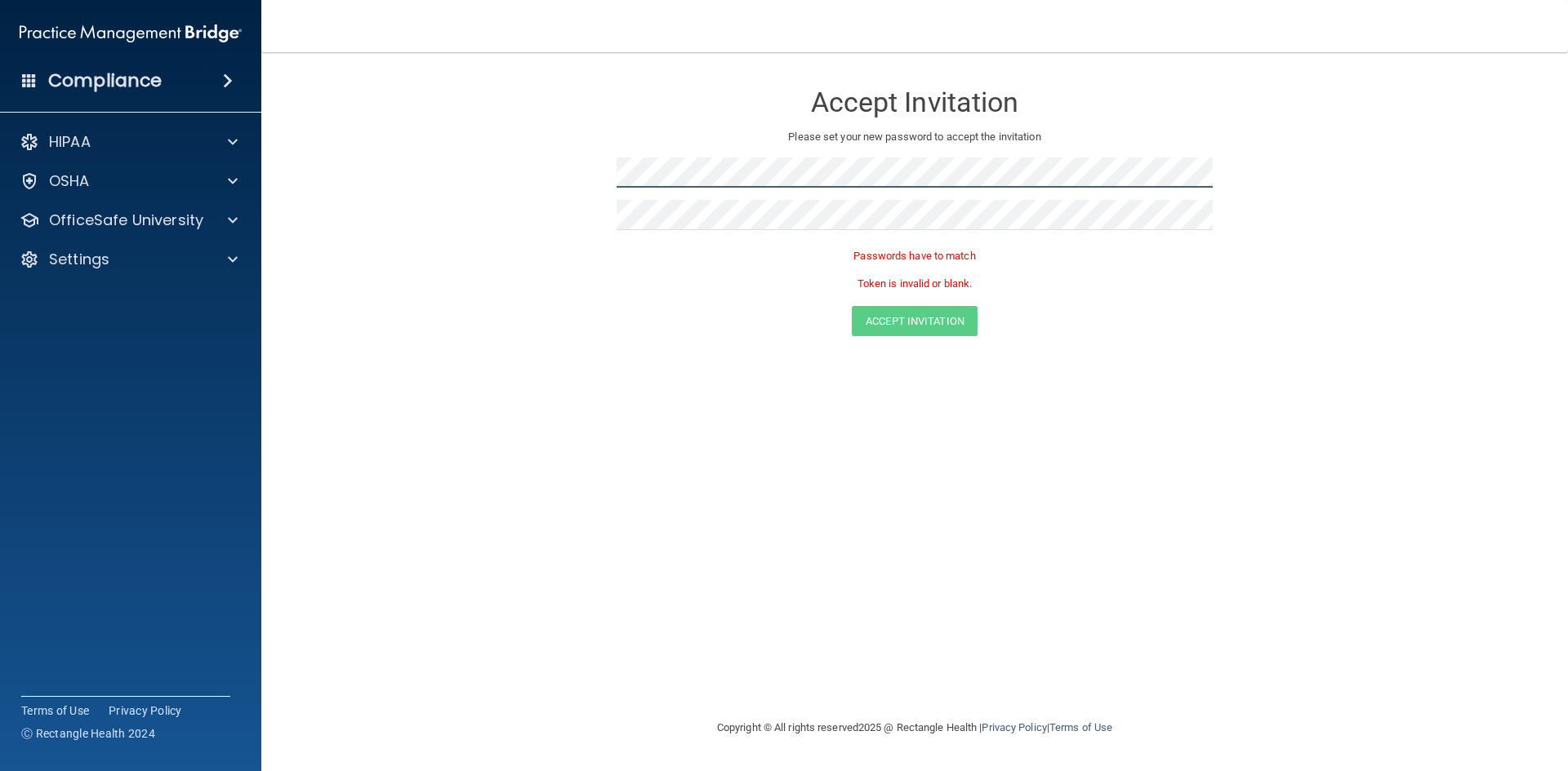
click at [553, 168] on form "Accept Invitation Please set your new password to accept the invitation Passwor…" at bounding box center [914, 212] width 1241 height 288
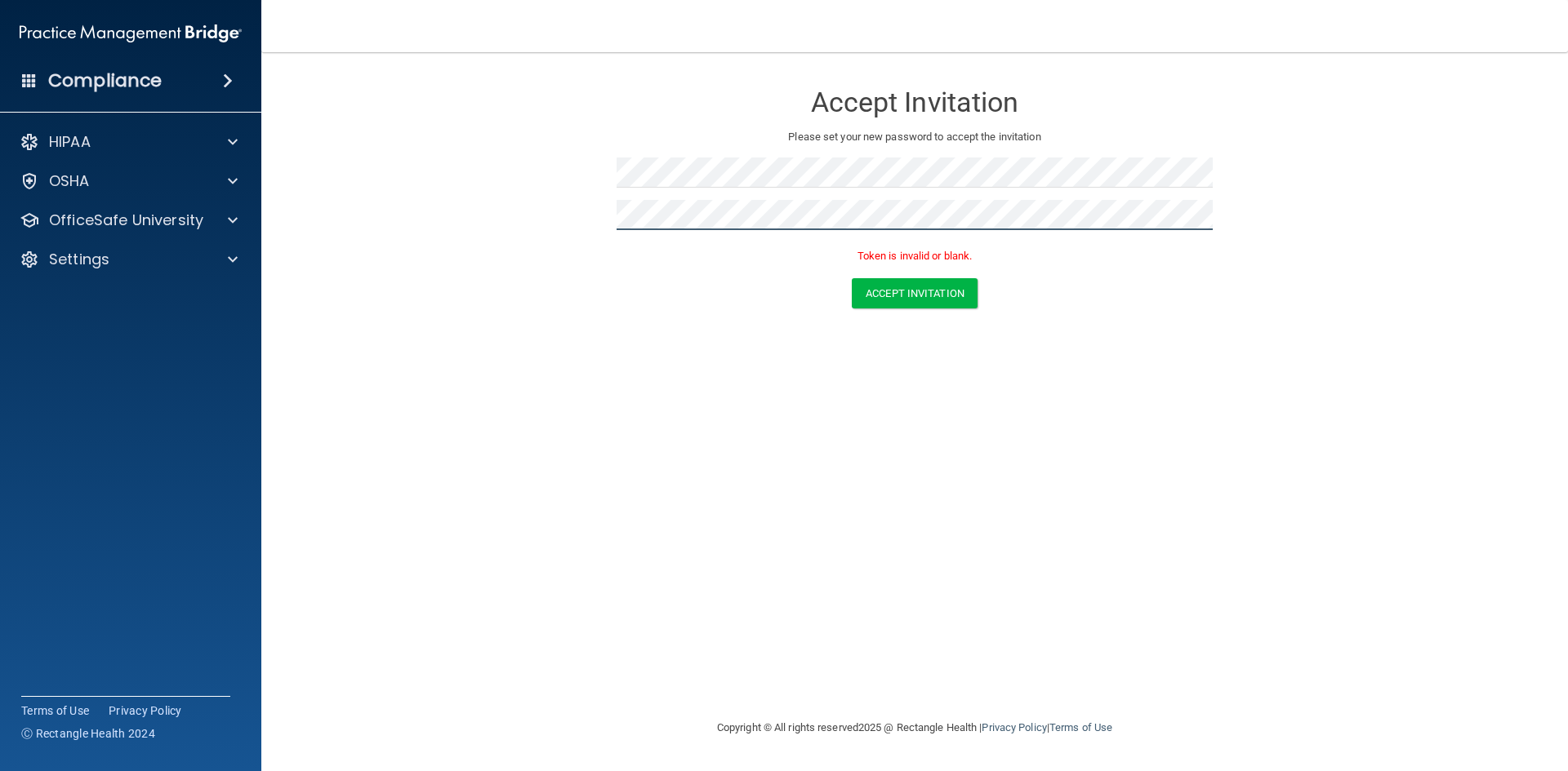
click at [851, 279] on button "Accept Invitation" at bounding box center [914, 294] width 126 height 31
click at [907, 288] on button "Accept Invitation" at bounding box center [914, 294] width 126 height 31
click at [909, 295] on button "Accept Invitation" at bounding box center [914, 294] width 126 height 31
click at [631, 400] on div "Accept Invitation Please set your new password to accept the invitation Token i…" at bounding box center [914, 385] width 1241 height 634
click at [913, 293] on button "Accept Invitation" at bounding box center [914, 294] width 126 height 31
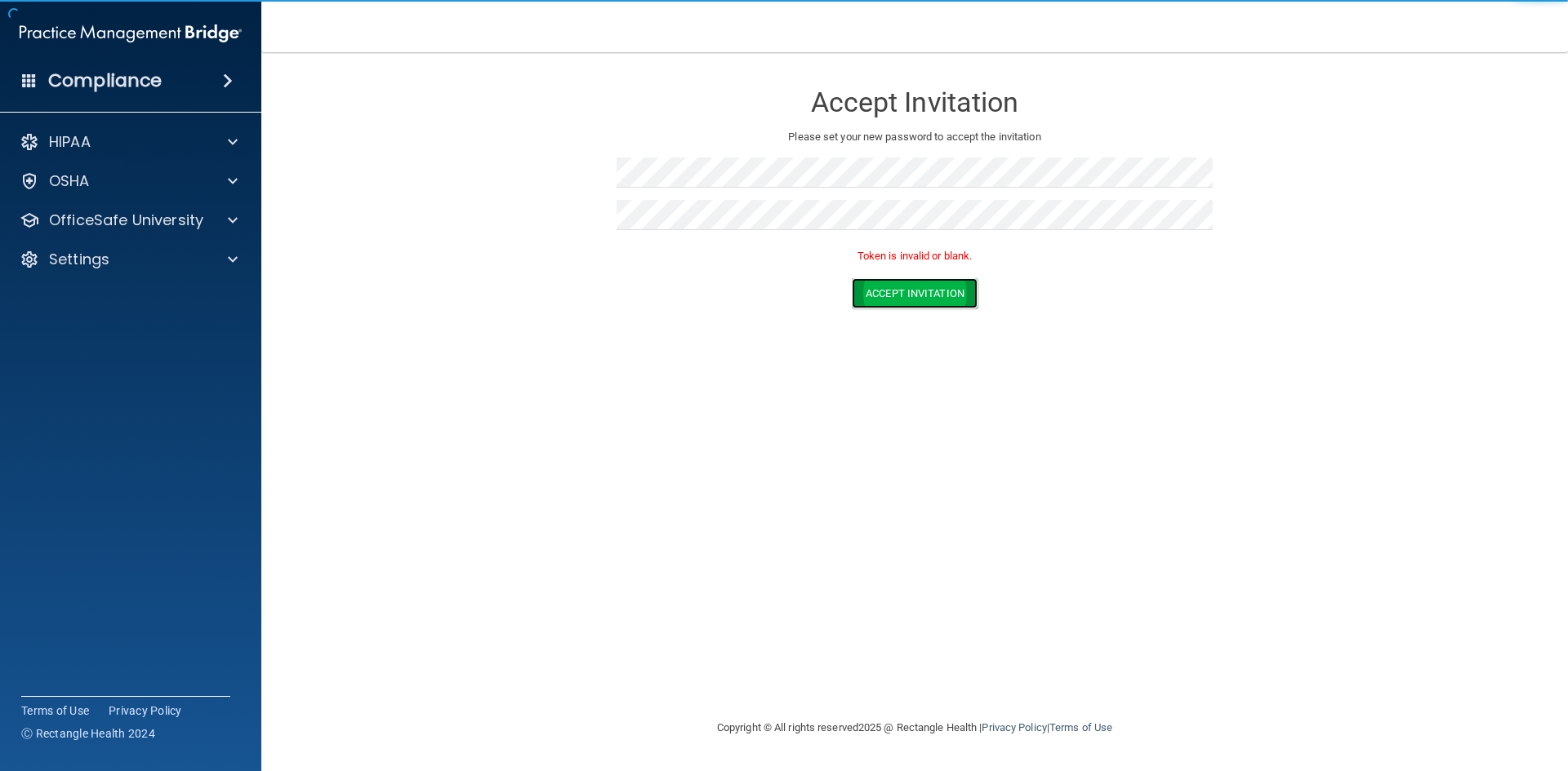
click at [913, 293] on button "Accept Invitation" at bounding box center [914, 294] width 126 height 31
click at [914, 294] on button "Accept Invitation" at bounding box center [914, 294] width 126 height 31
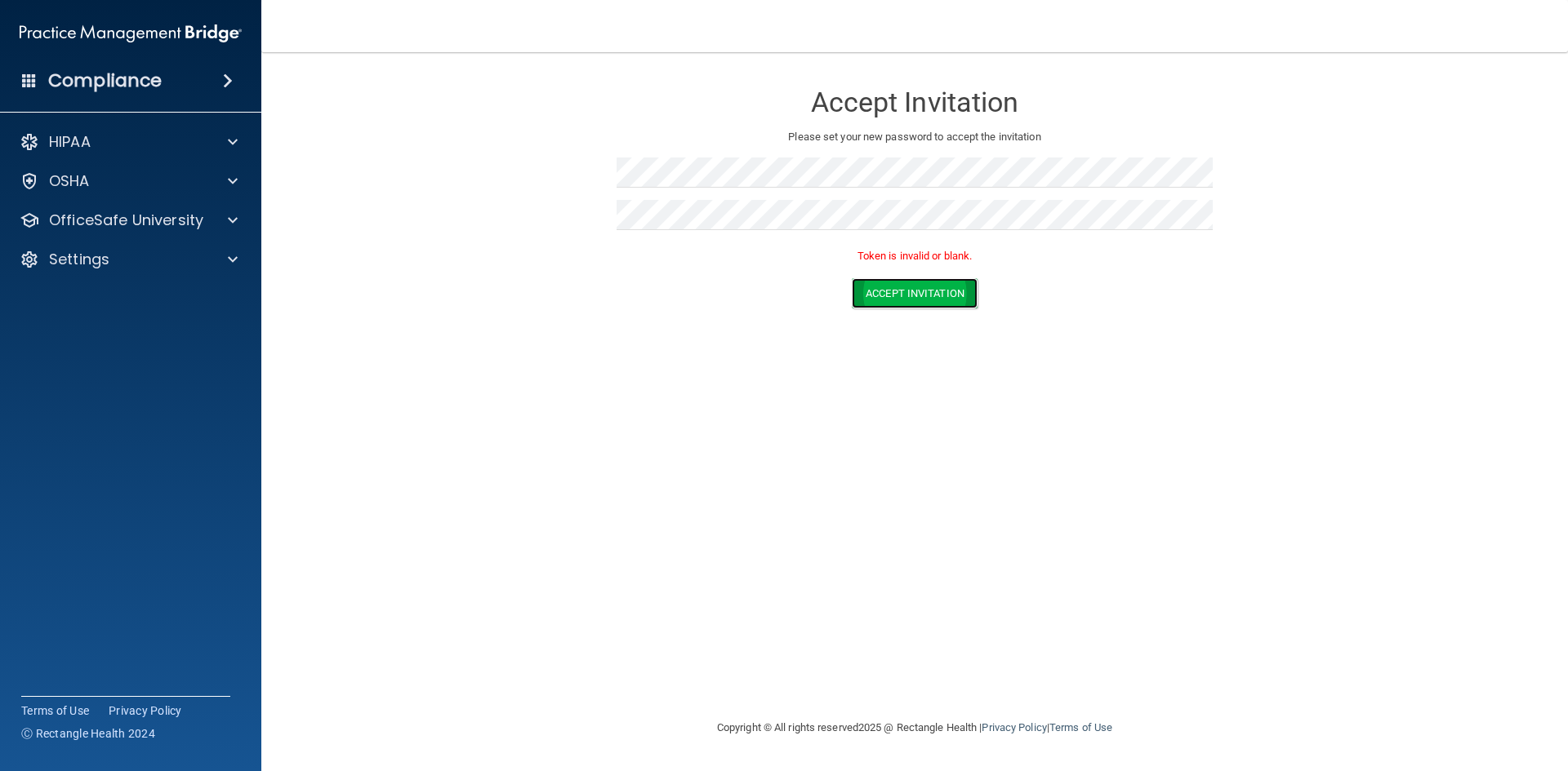
click at [914, 296] on button "Accept Invitation" at bounding box center [914, 294] width 126 height 31
click at [498, 216] on form "Accept Invitation Please set your new password to accept the invitation Token i…" at bounding box center [914, 198] width 1241 height 260
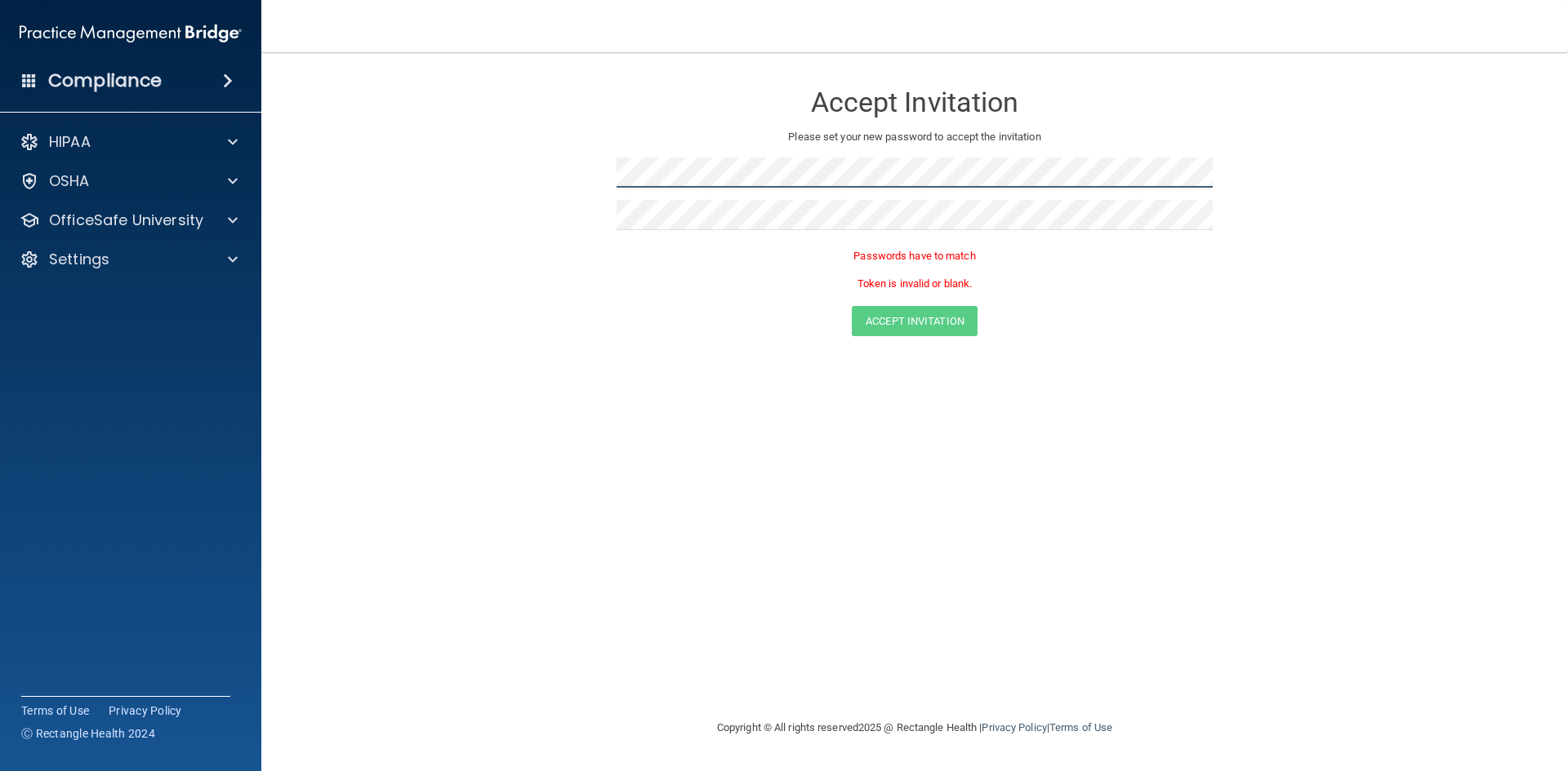
click at [491, 182] on form "Accept Invitation Please set your new password to accept the invitation Passwor…" at bounding box center [914, 212] width 1241 height 288
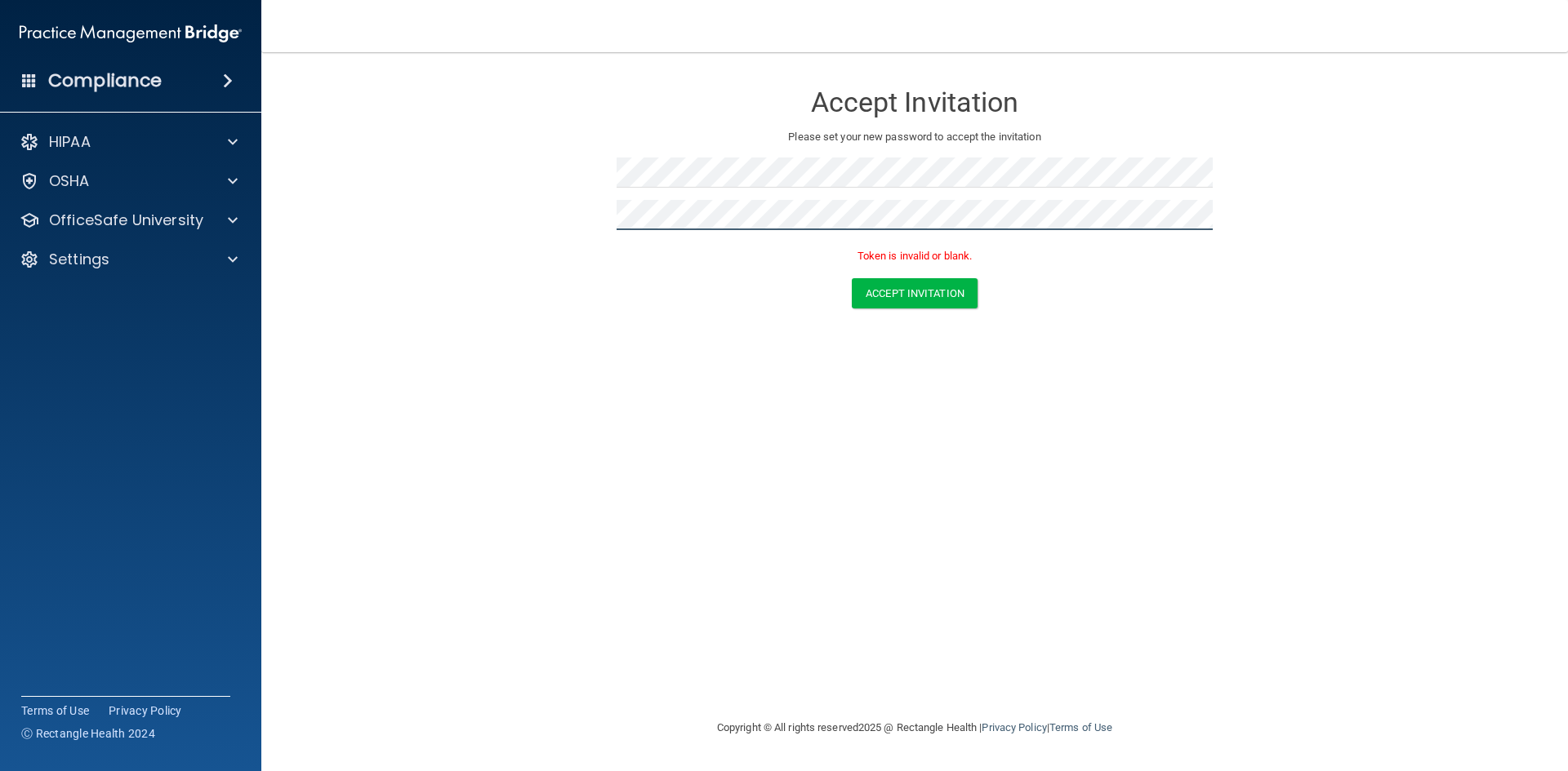
click at [851, 279] on button "Accept Invitation" at bounding box center [914, 294] width 126 height 31
click at [913, 291] on button "Accept Invitation" at bounding box center [914, 294] width 126 height 31
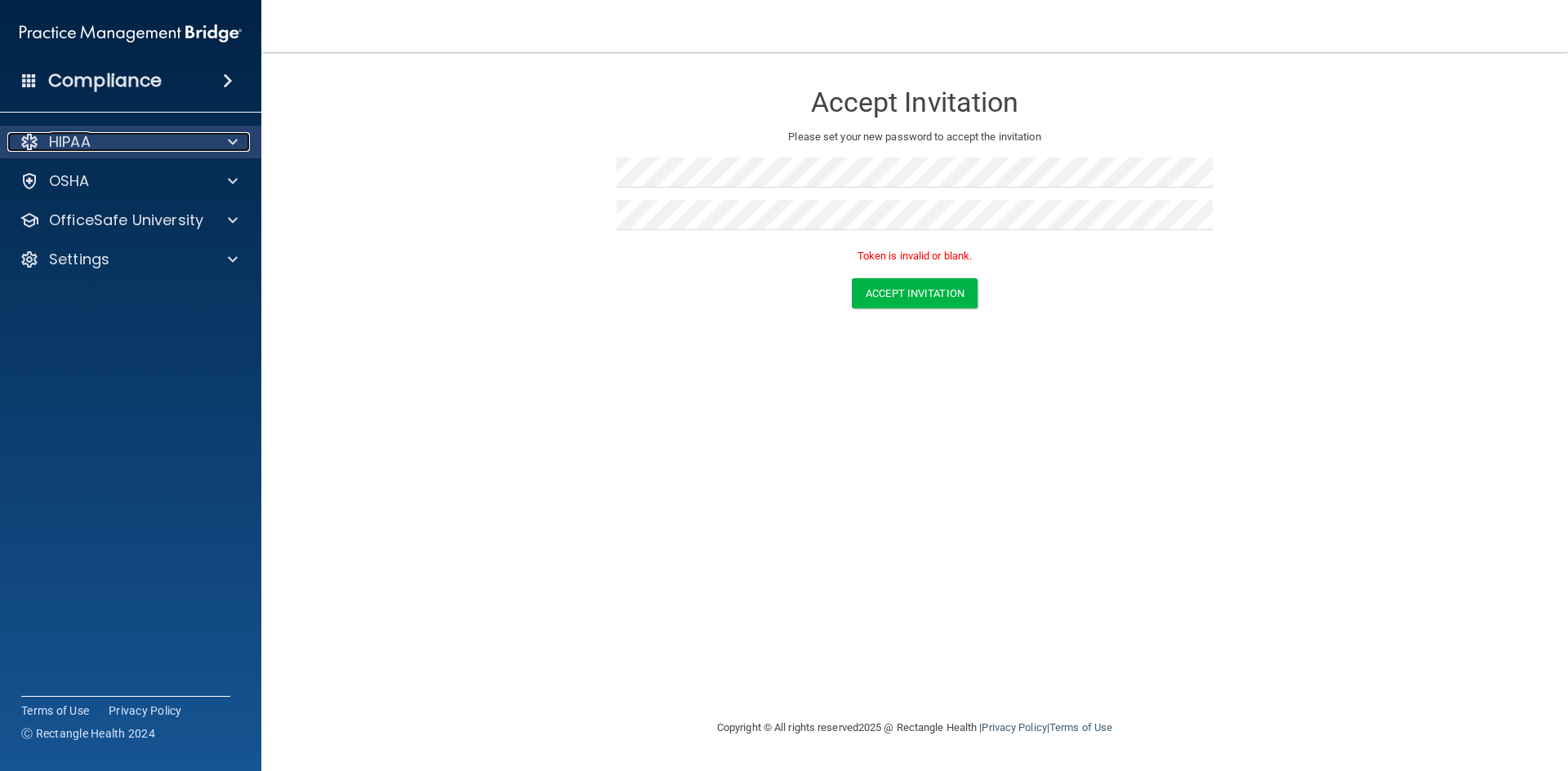
click at [63, 139] on p "HIPAA" at bounding box center [70, 142] width 42 height 20
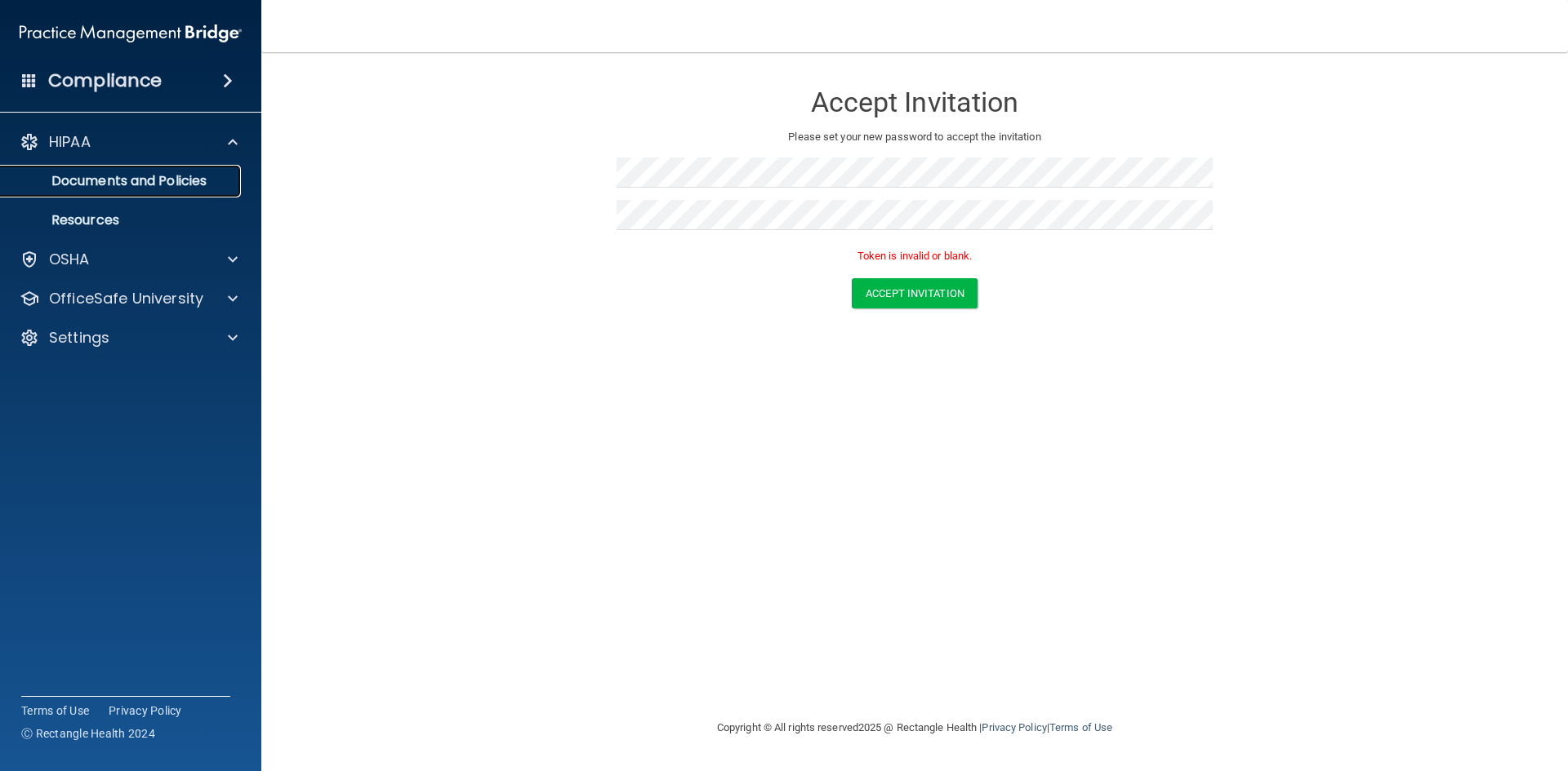
click at [107, 174] on p "Documents and Policies" at bounding box center [122, 181] width 222 height 17
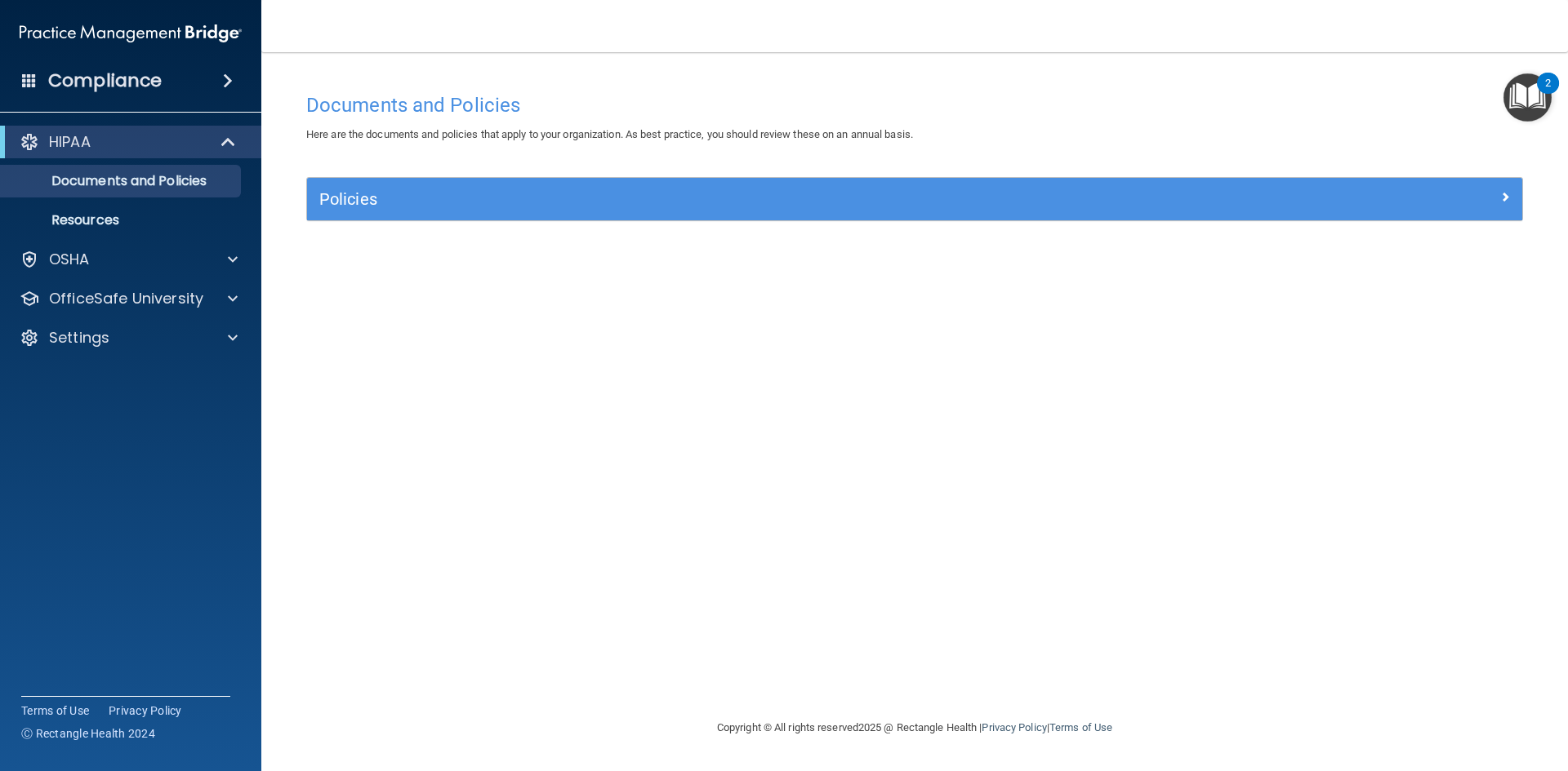
click at [18, 72] on div "Compliance" at bounding box center [131, 81] width 261 height 36
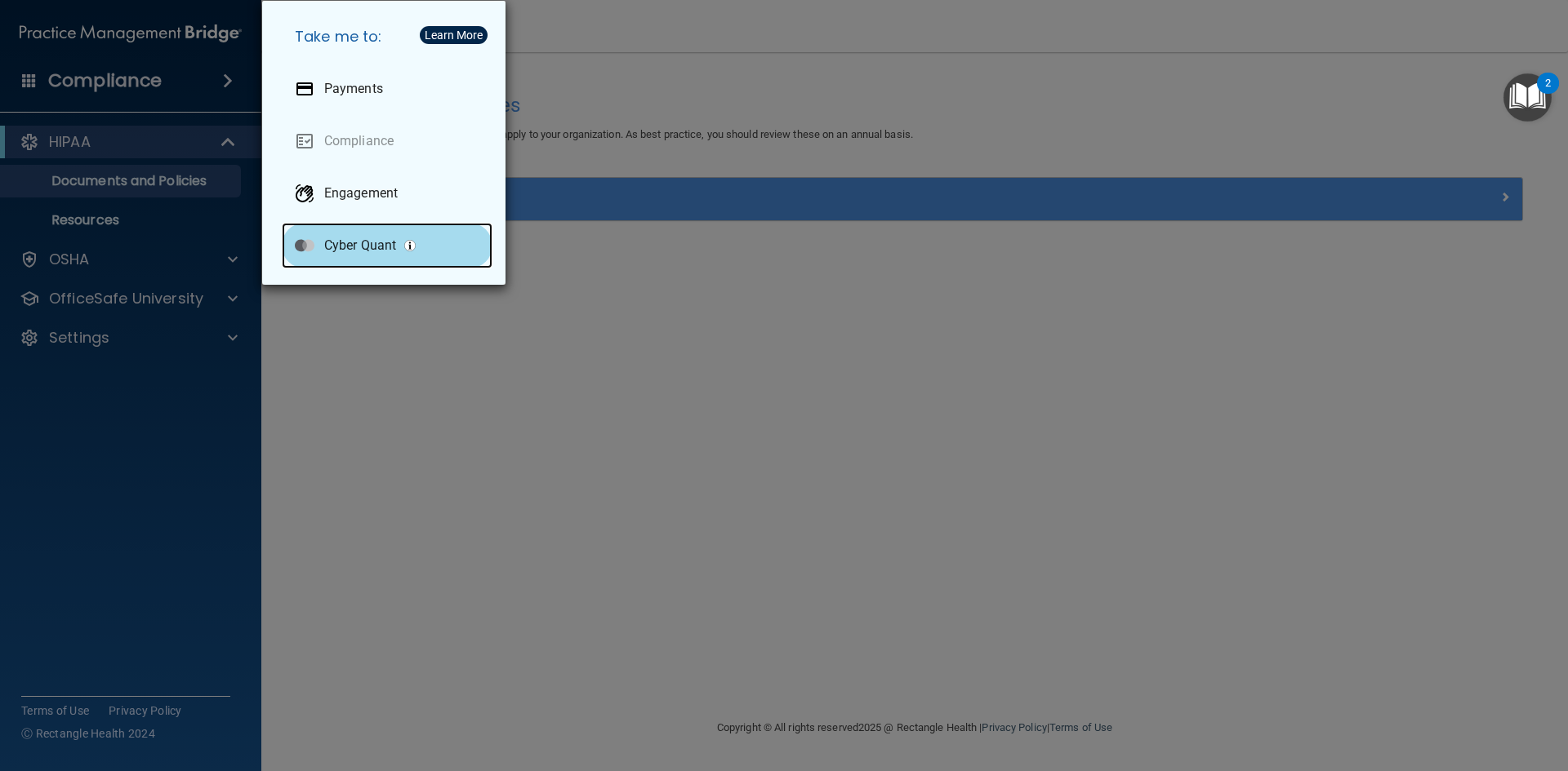
click at [370, 240] on p "Cyber Quant" at bounding box center [360, 245] width 72 height 17
click at [621, 370] on div "Take me to: Payments Compliance Engagement Cyber Quant" at bounding box center [784, 386] width 1568 height 771
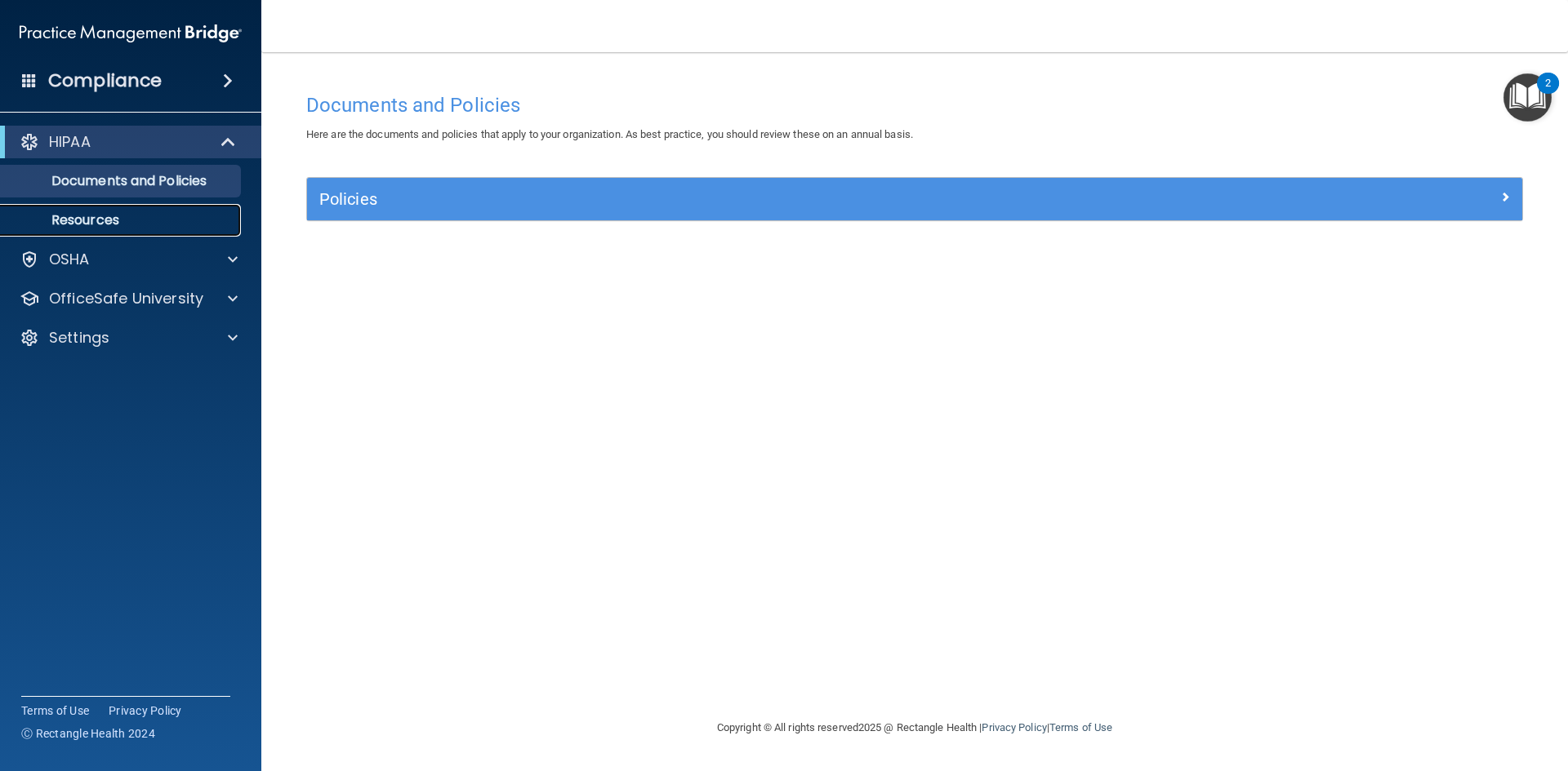
click at [103, 213] on p "Resources" at bounding box center [122, 220] width 222 height 17
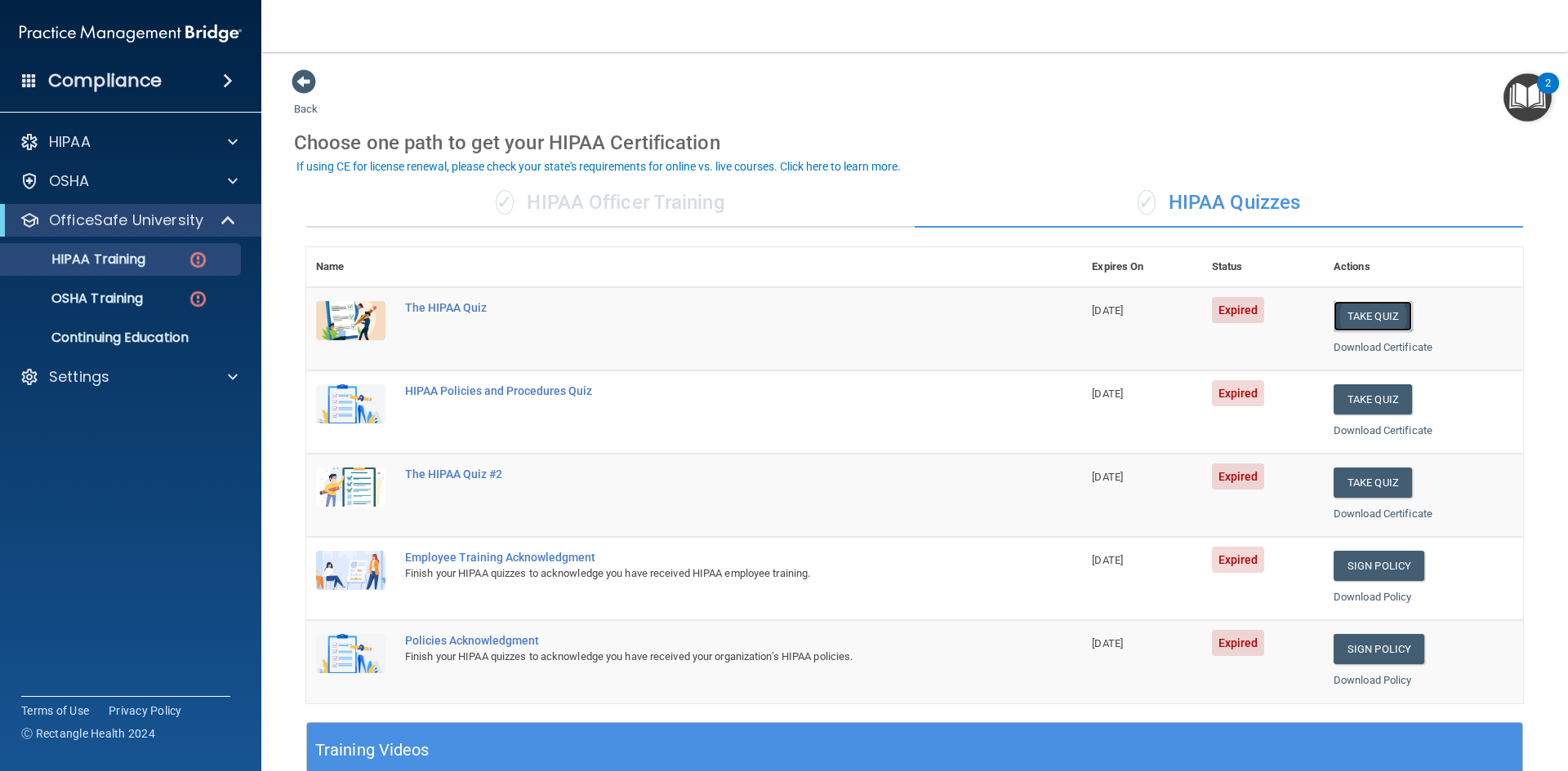
click at [1368, 311] on button "Take Quiz" at bounding box center [1372, 316] width 78 height 31
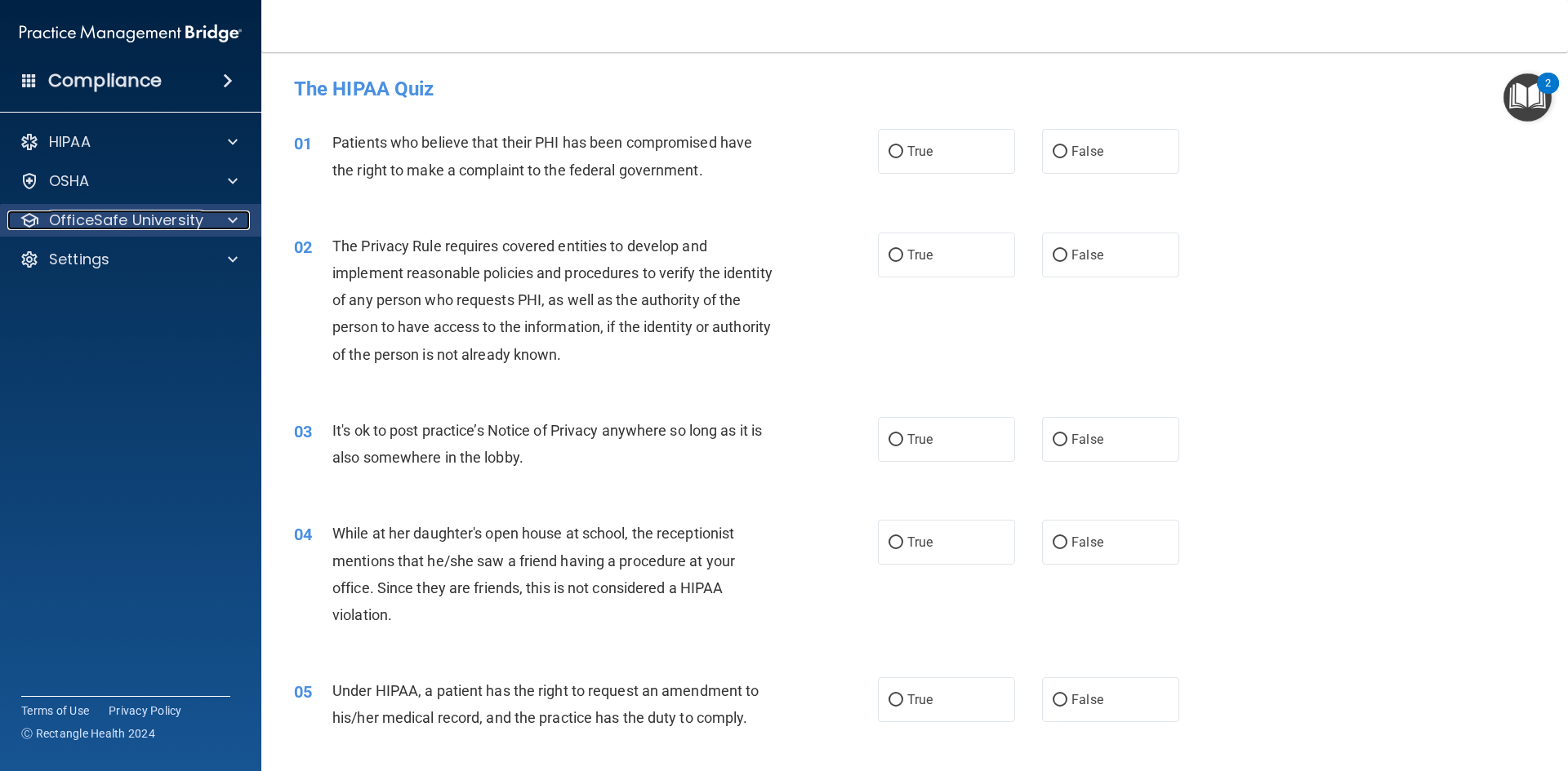
click at [238, 222] on div at bounding box center [229, 220] width 41 height 20
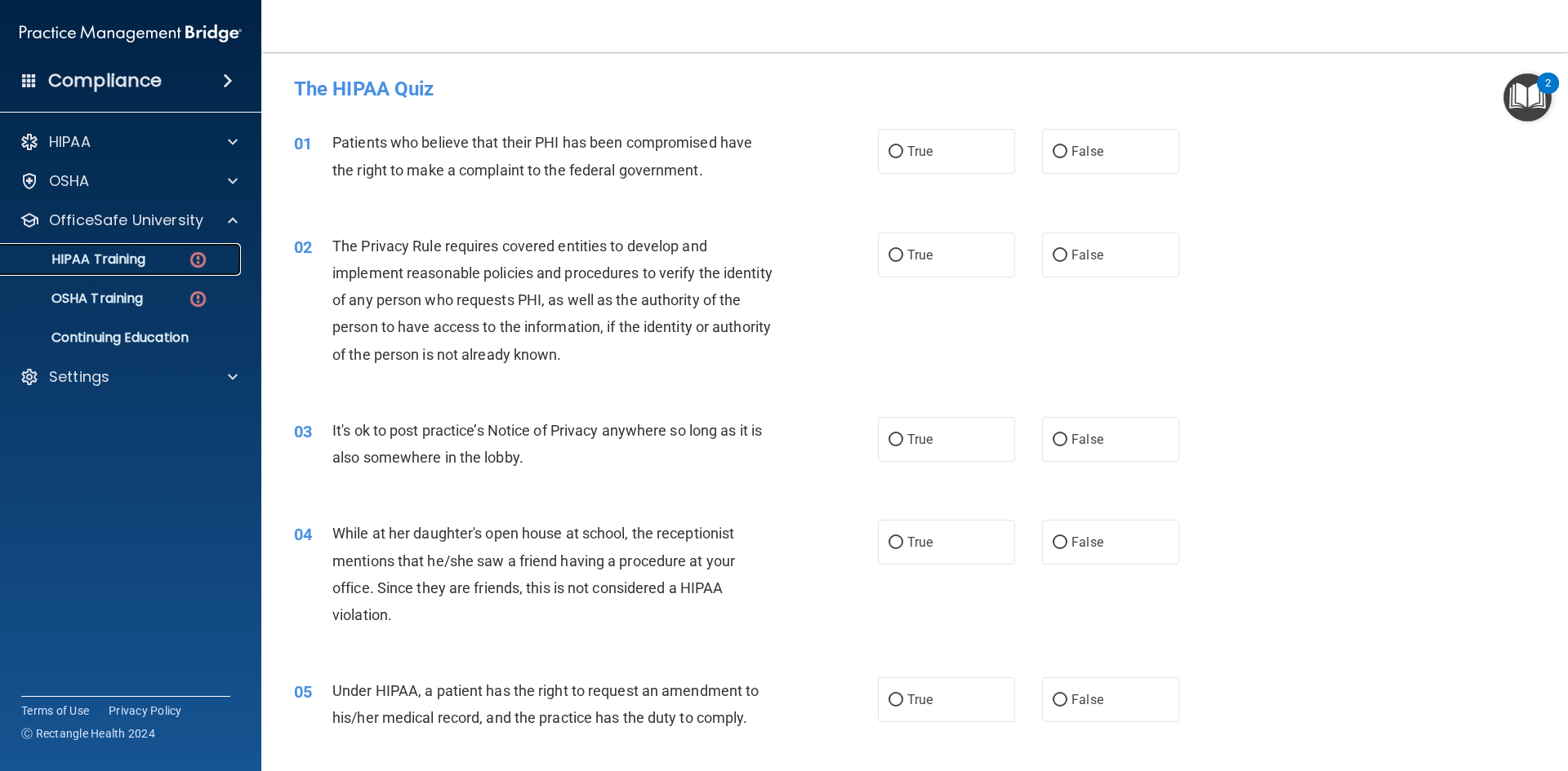
click at [201, 257] on img at bounding box center [198, 260] width 21 height 21
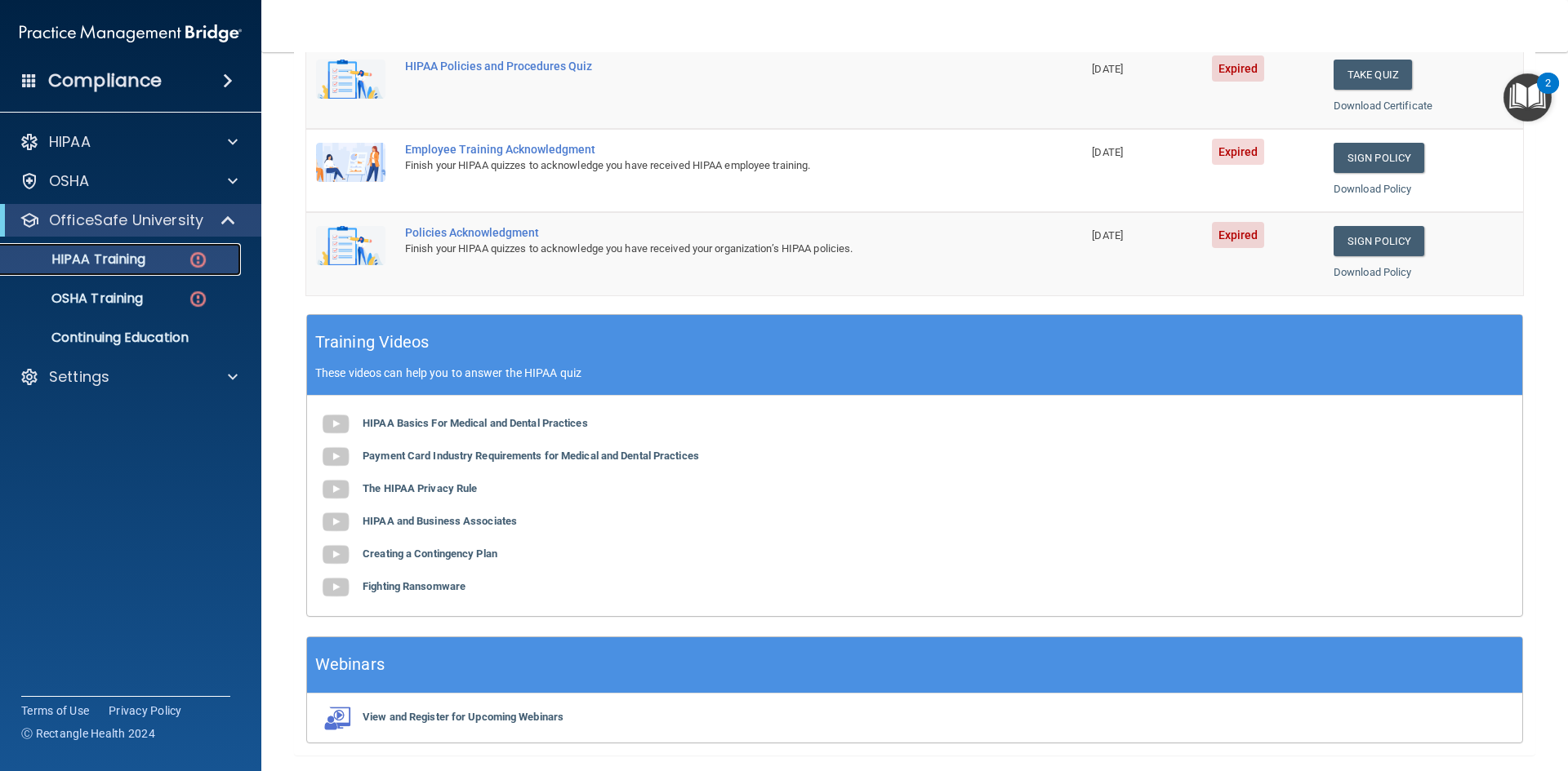
scroll to position [458, 0]
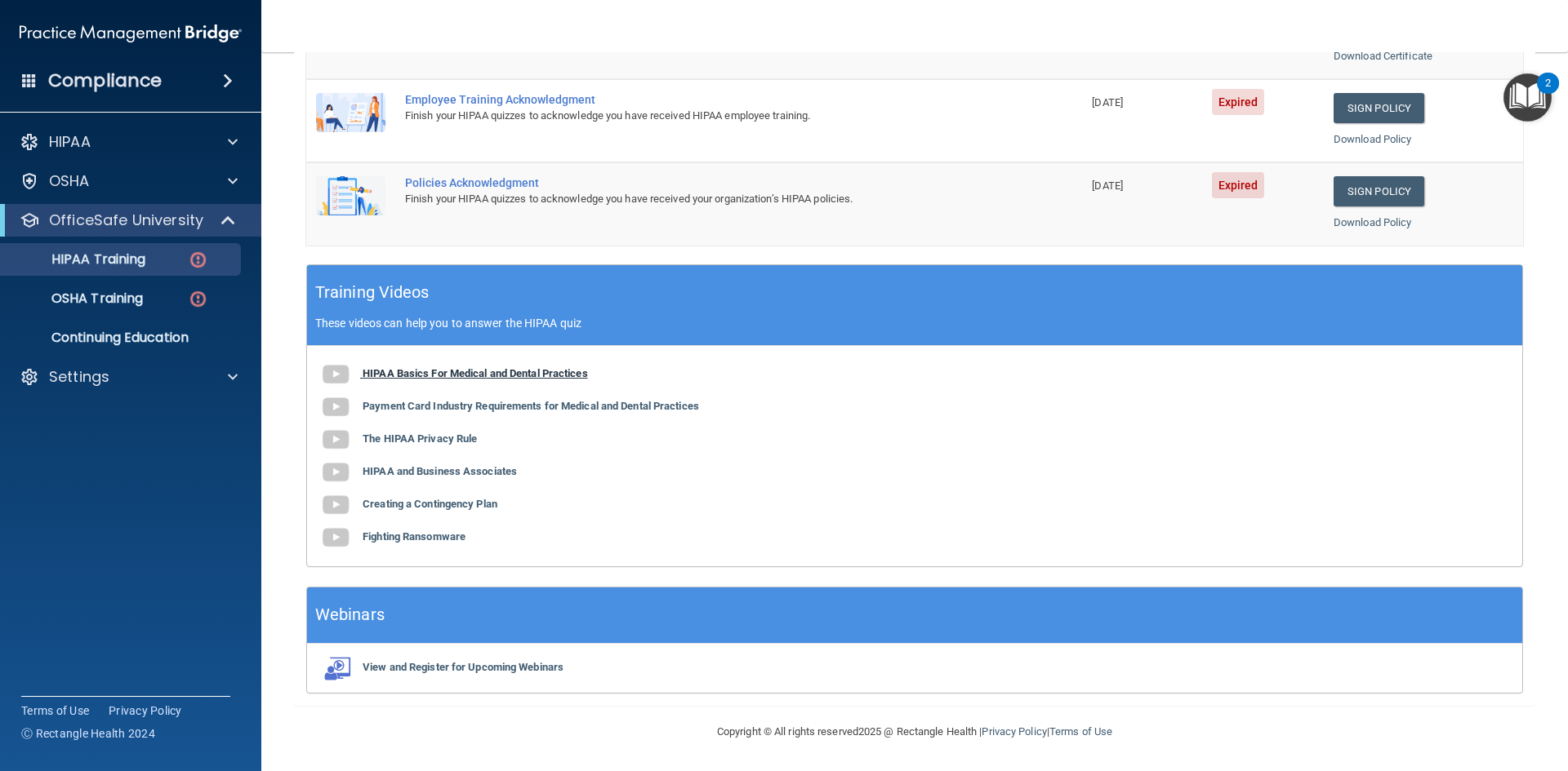
click at [535, 374] on b "HIPAA Basics For Medical and Dental Practices" at bounding box center [476, 374] width 225 height 12
click at [519, 408] on b "Payment Card Industry Requirements for Medical and Dental Practices" at bounding box center [531, 406] width 336 height 12
click at [432, 437] on b "The HIPAA Privacy Rule" at bounding box center [420, 439] width 115 height 12
click at [492, 471] on b "HIPAA and Business Associates" at bounding box center [440, 471] width 154 height 12
click at [410, 502] on b "Creating a Contingency Plan" at bounding box center [430, 504] width 134 height 12
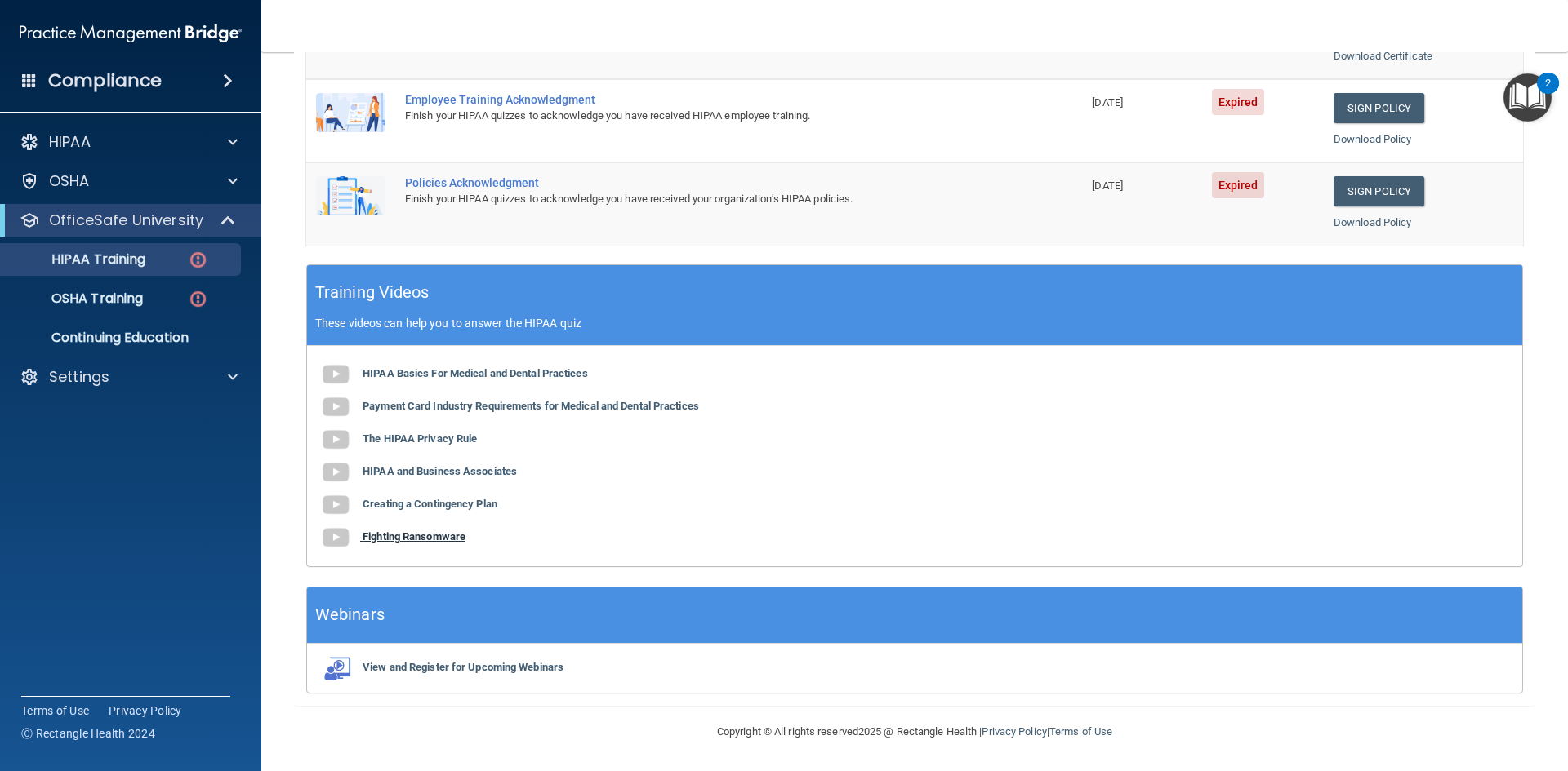
click at [446, 532] on b "Fighting Ransomware" at bounding box center [414, 537] width 103 height 12
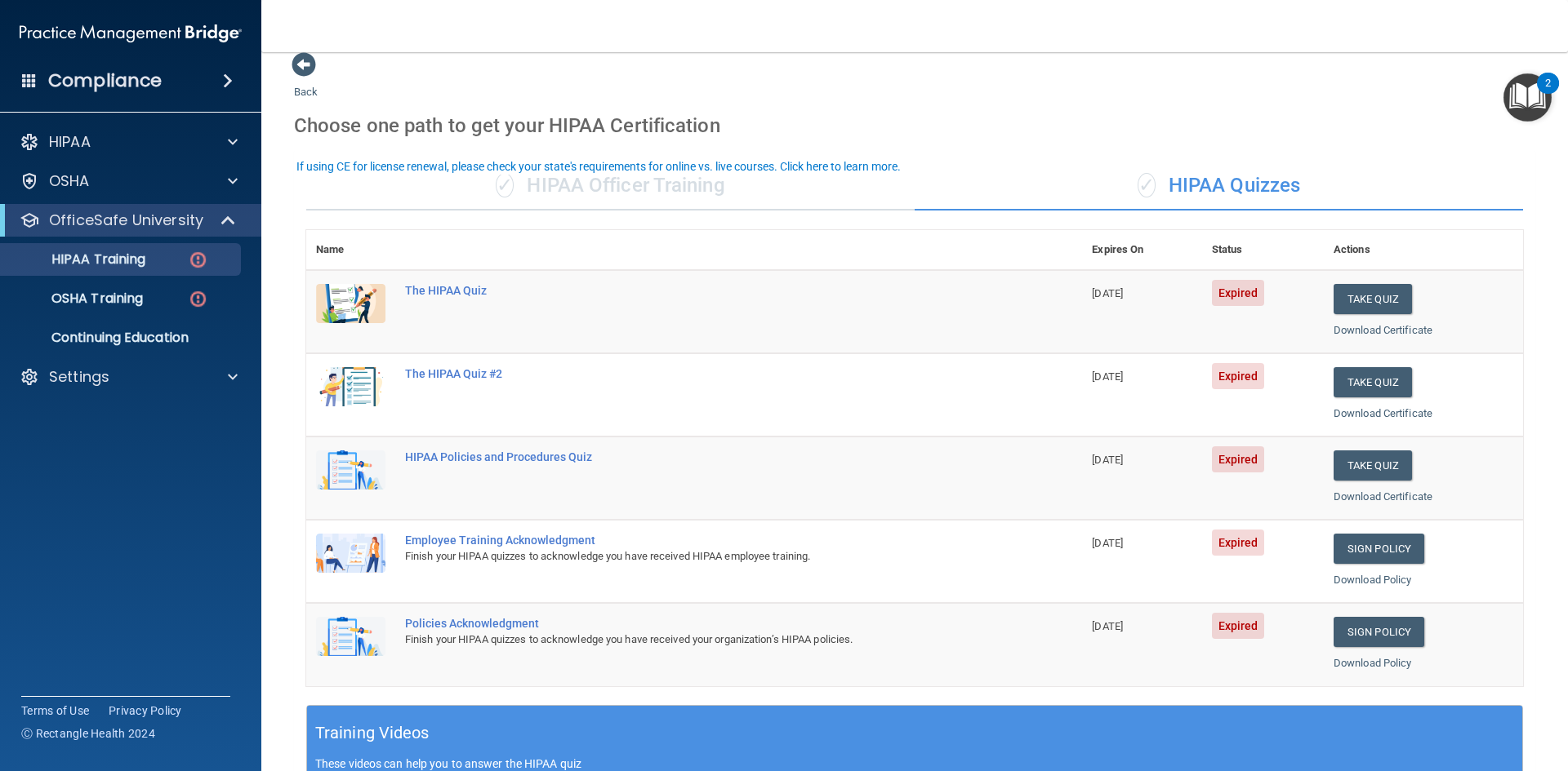
scroll to position [0, 0]
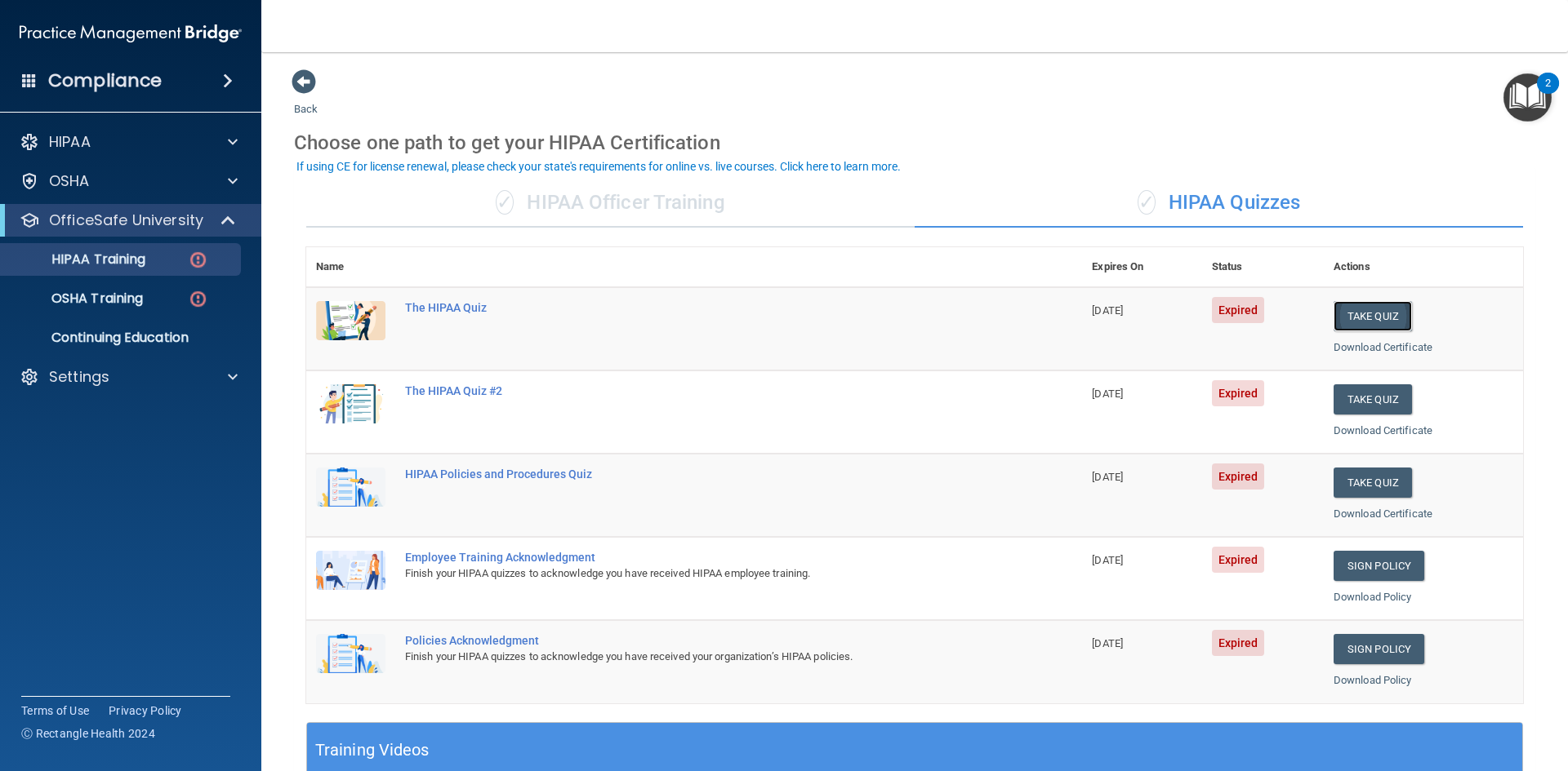
click at [1385, 315] on button "Take Quiz" at bounding box center [1372, 316] width 78 height 31
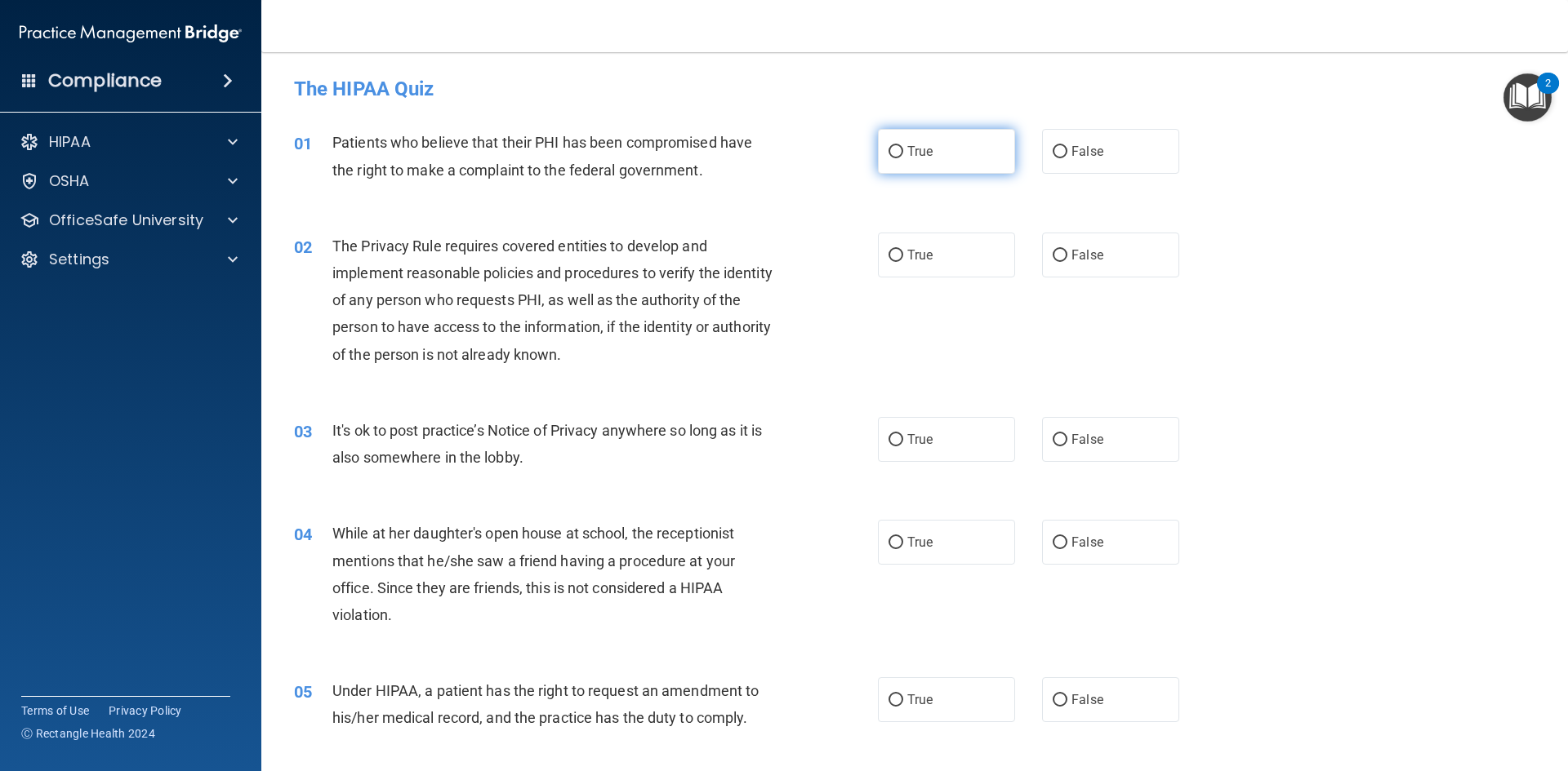
click at [899, 156] on label "True" at bounding box center [946, 150] width 137 height 44
click at [899, 156] on input "True" at bounding box center [896, 152] width 15 height 12
radio input "true"
click at [980, 260] on label "True" at bounding box center [946, 254] width 137 height 44
click at [903, 260] on input "True" at bounding box center [896, 256] width 15 height 12
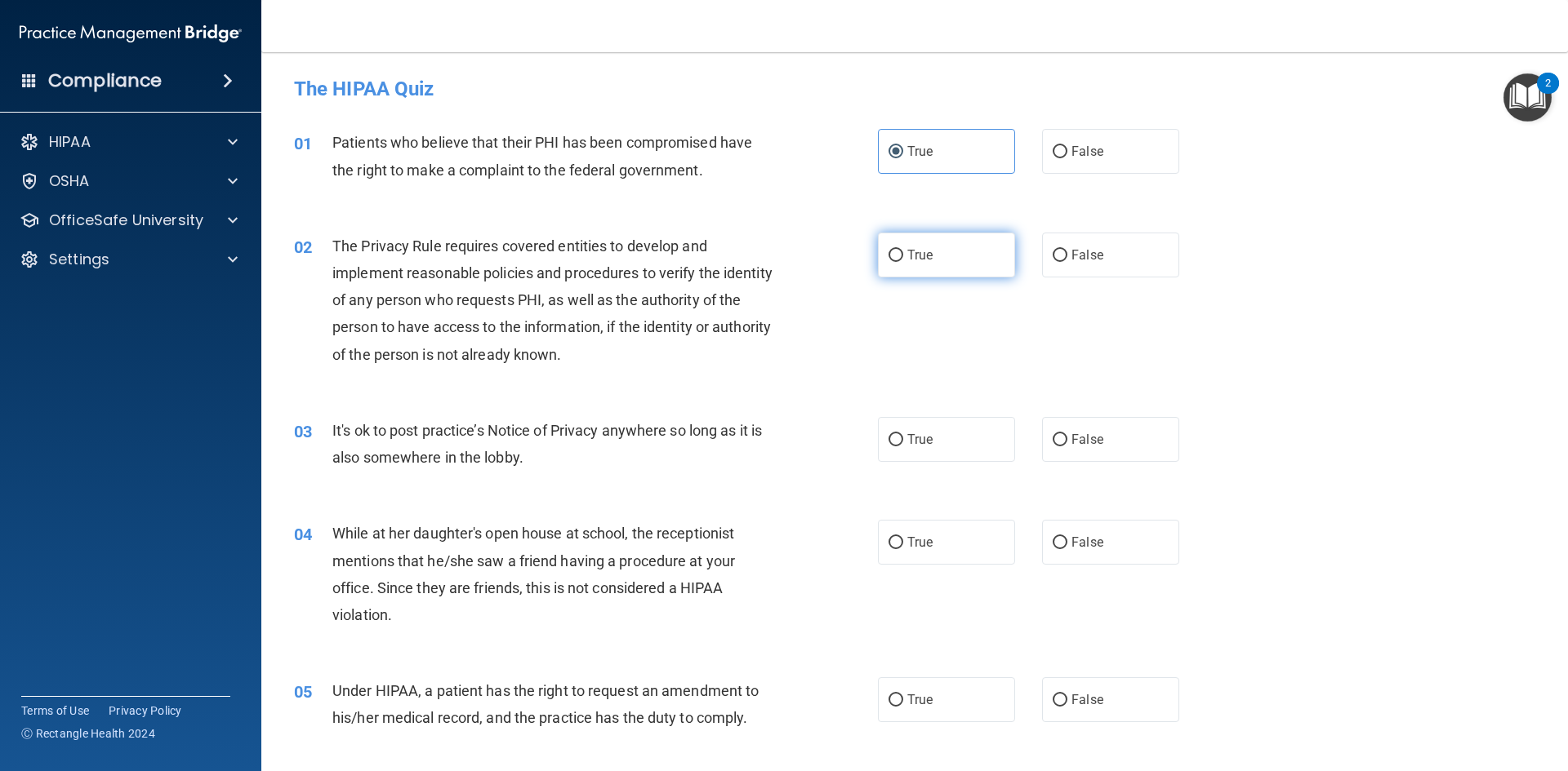
radio input "true"
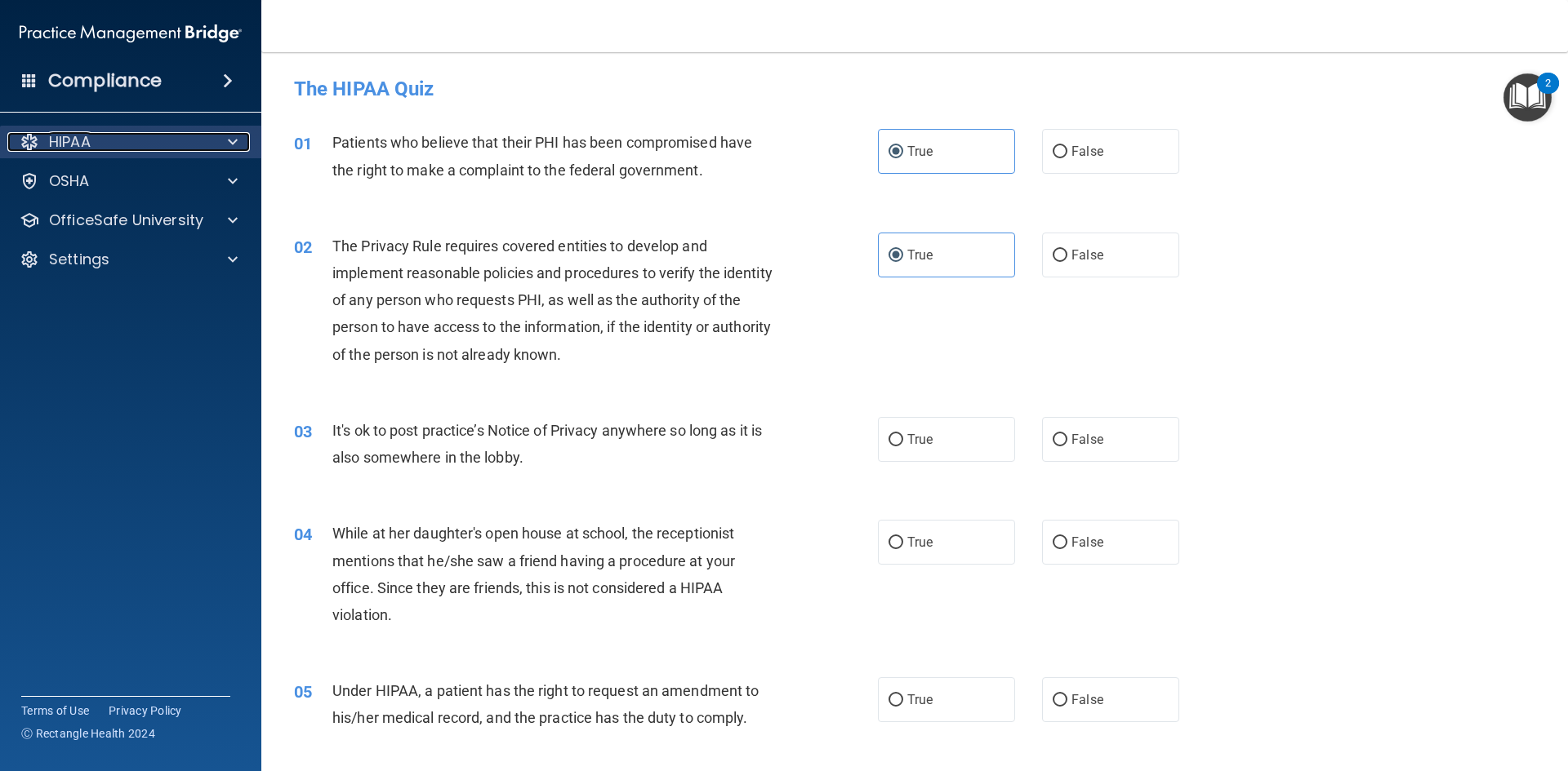
click at [222, 138] on div at bounding box center [229, 142] width 41 height 20
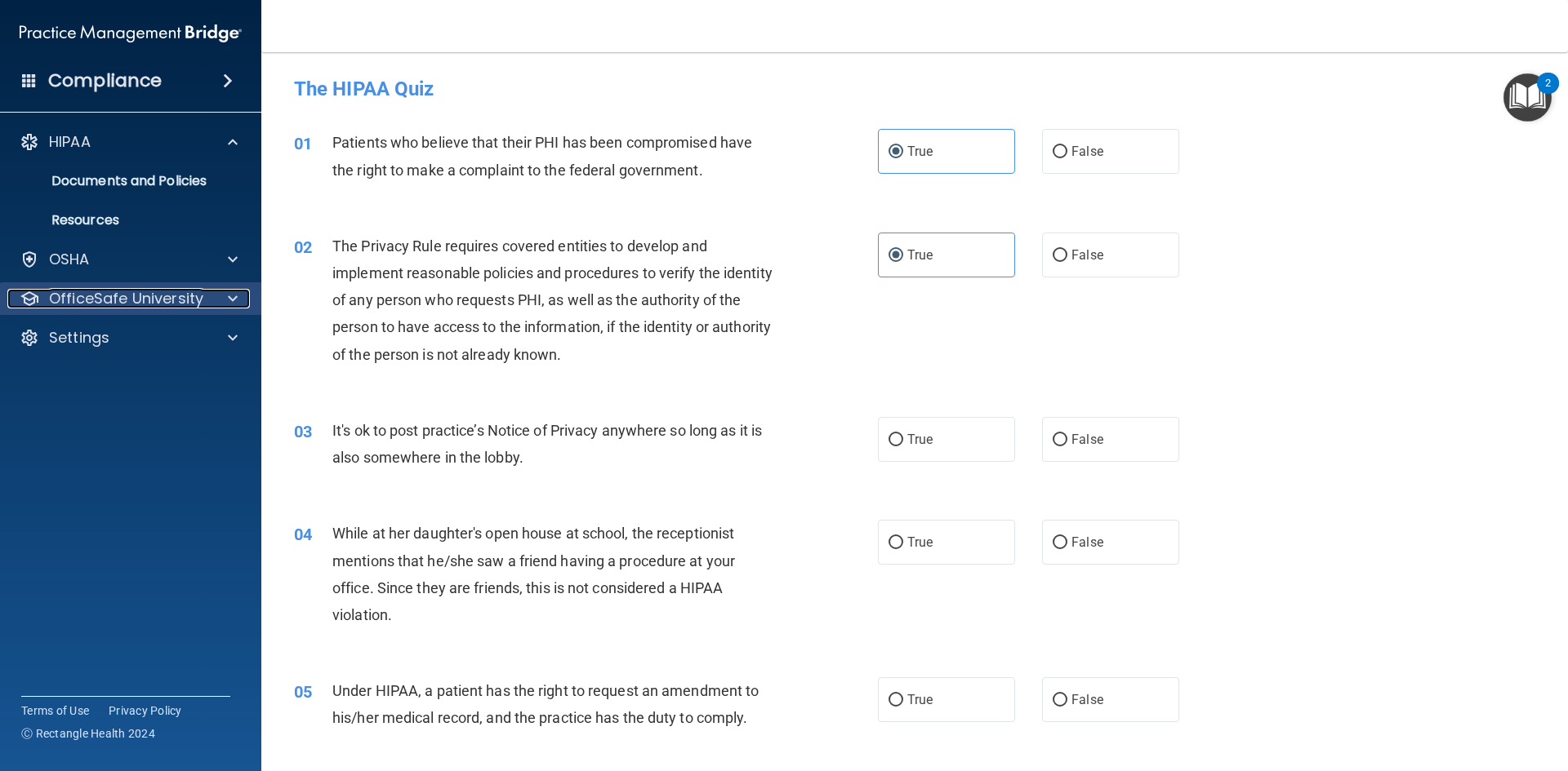
click at [223, 294] on div at bounding box center [229, 299] width 41 height 20
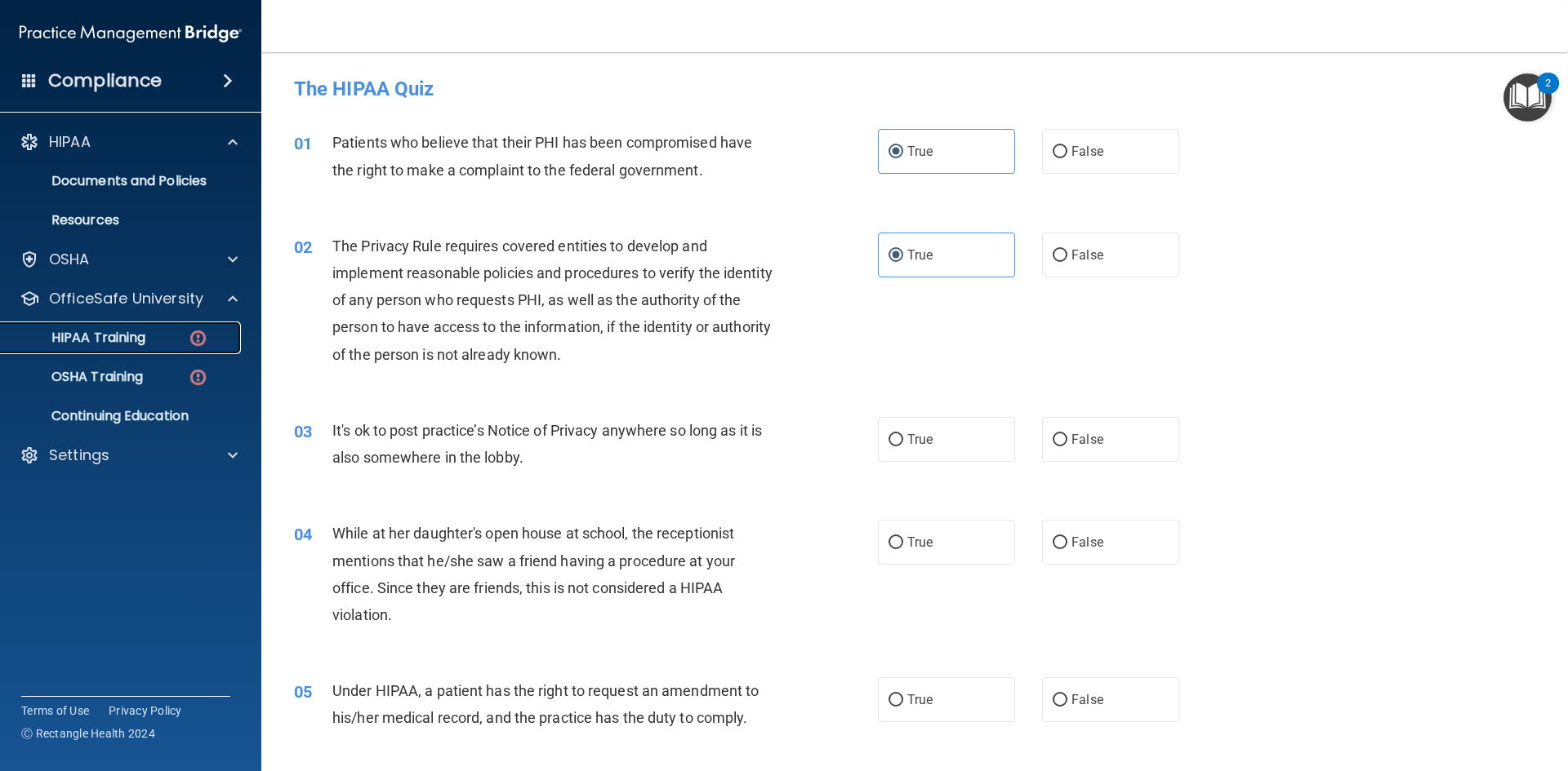
click at [175, 328] on link "HIPAA Training" at bounding box center [112, 337] width 257 height 33
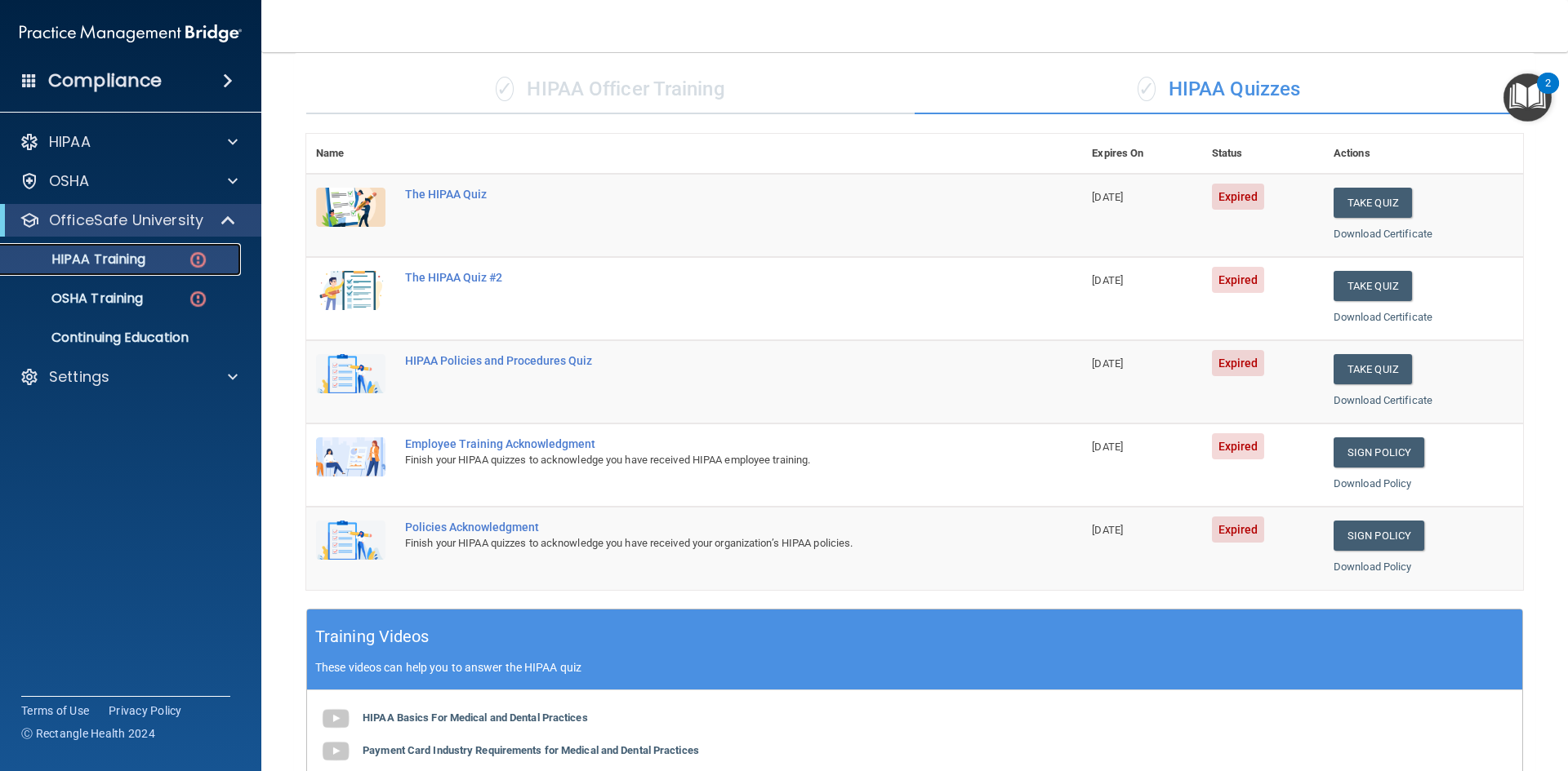
scroll to position [49, 0]
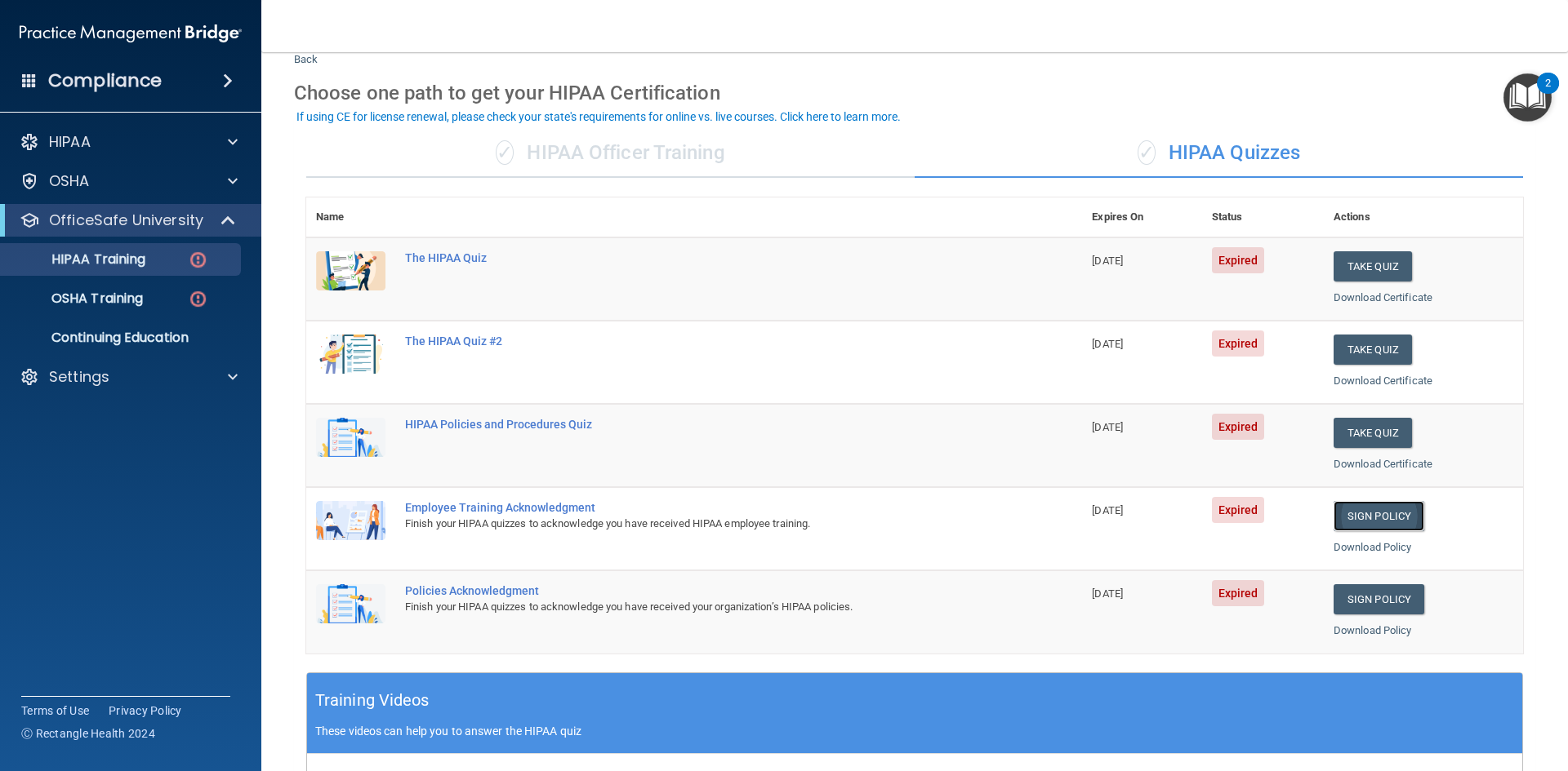
click at [1359, 524] on link "Sign Policy" at bounding box center [1379, 516] width 91 height 31
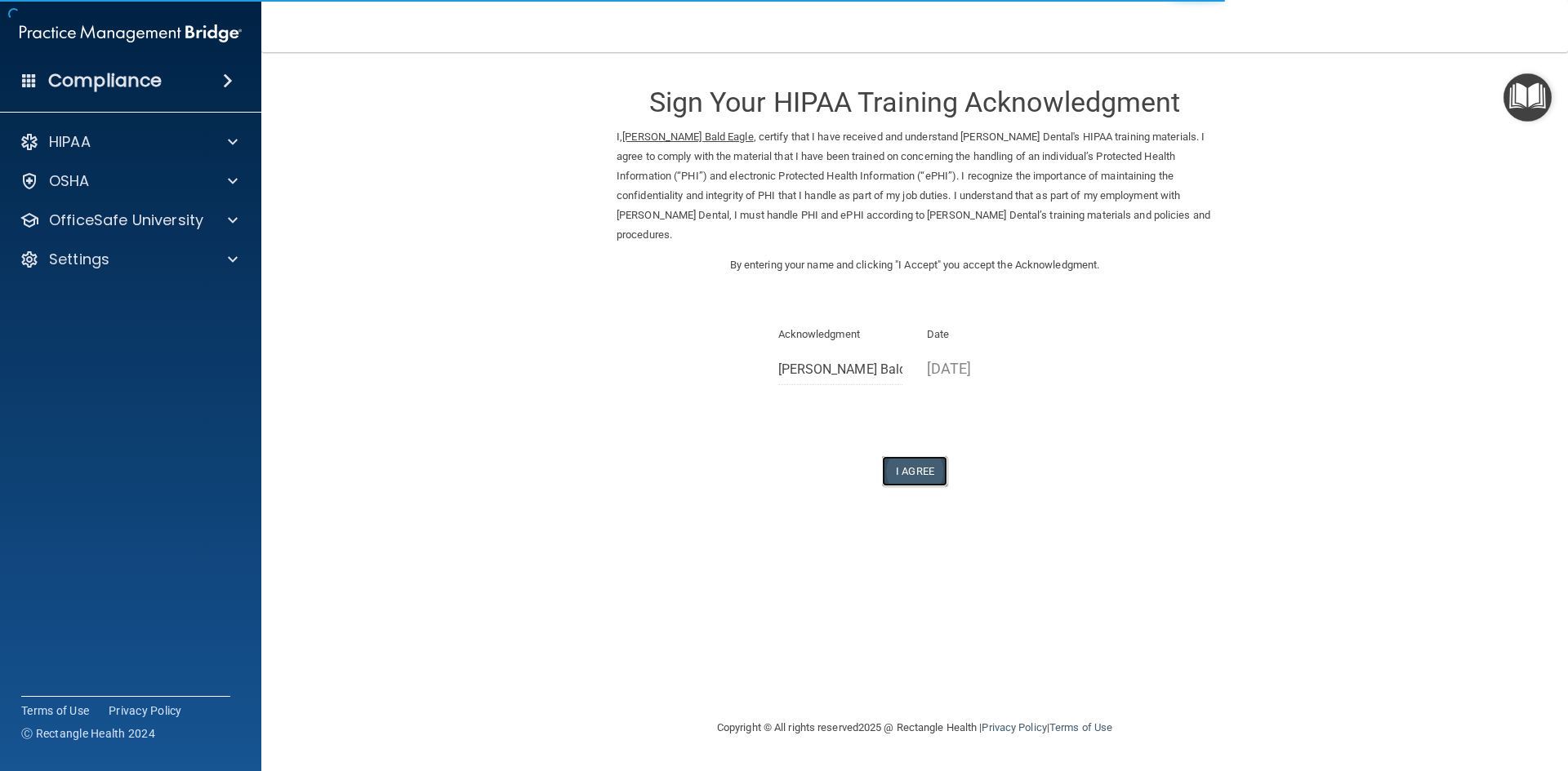
click at [912, 464] on button "I Agree" at bounding box center [915, 471] width 65 height 31
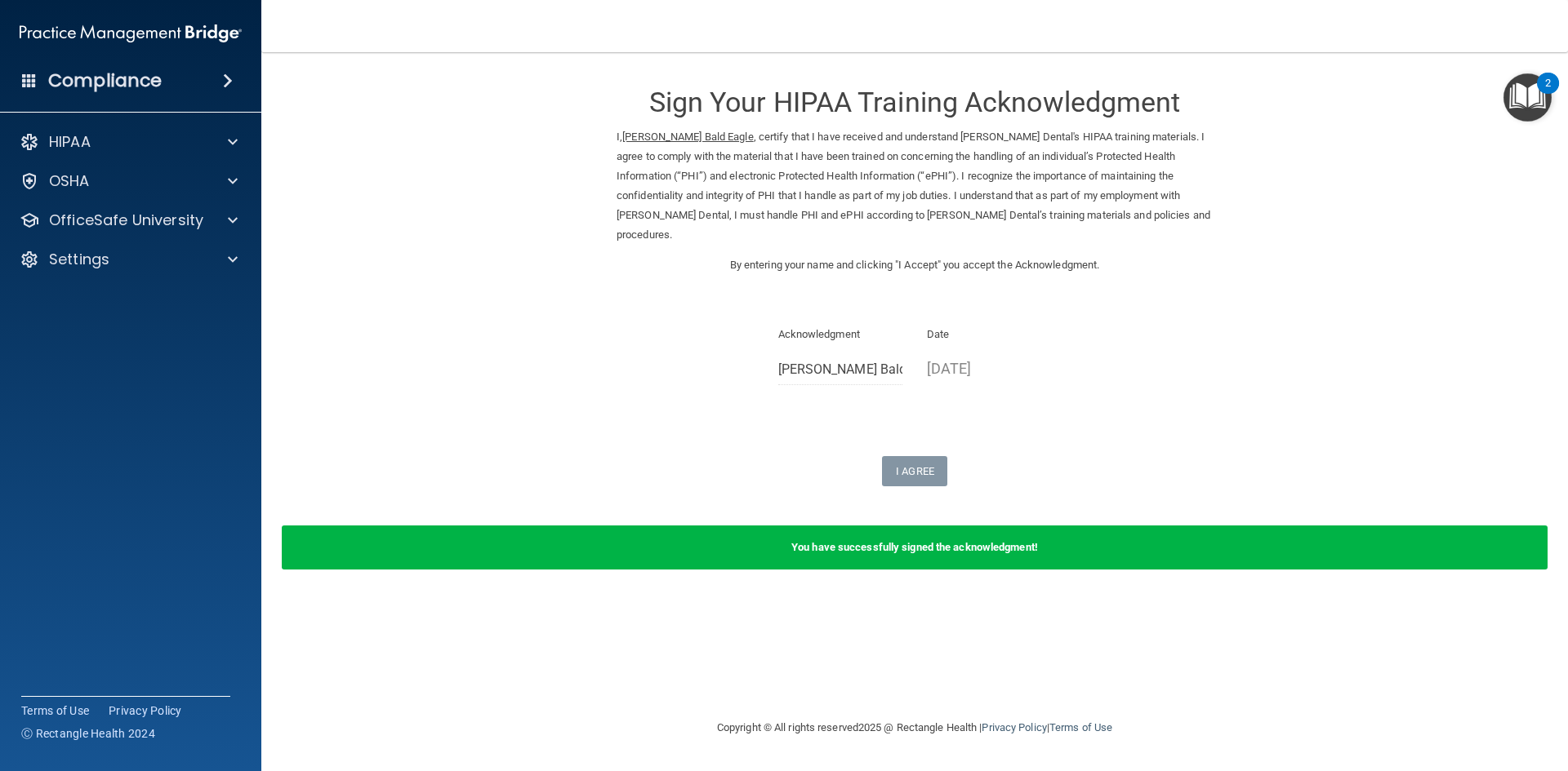
click at [1536, 96] on img "Open Resource Center, 2 new notifications" at bounding box center [1526, 97] width 48 height 48
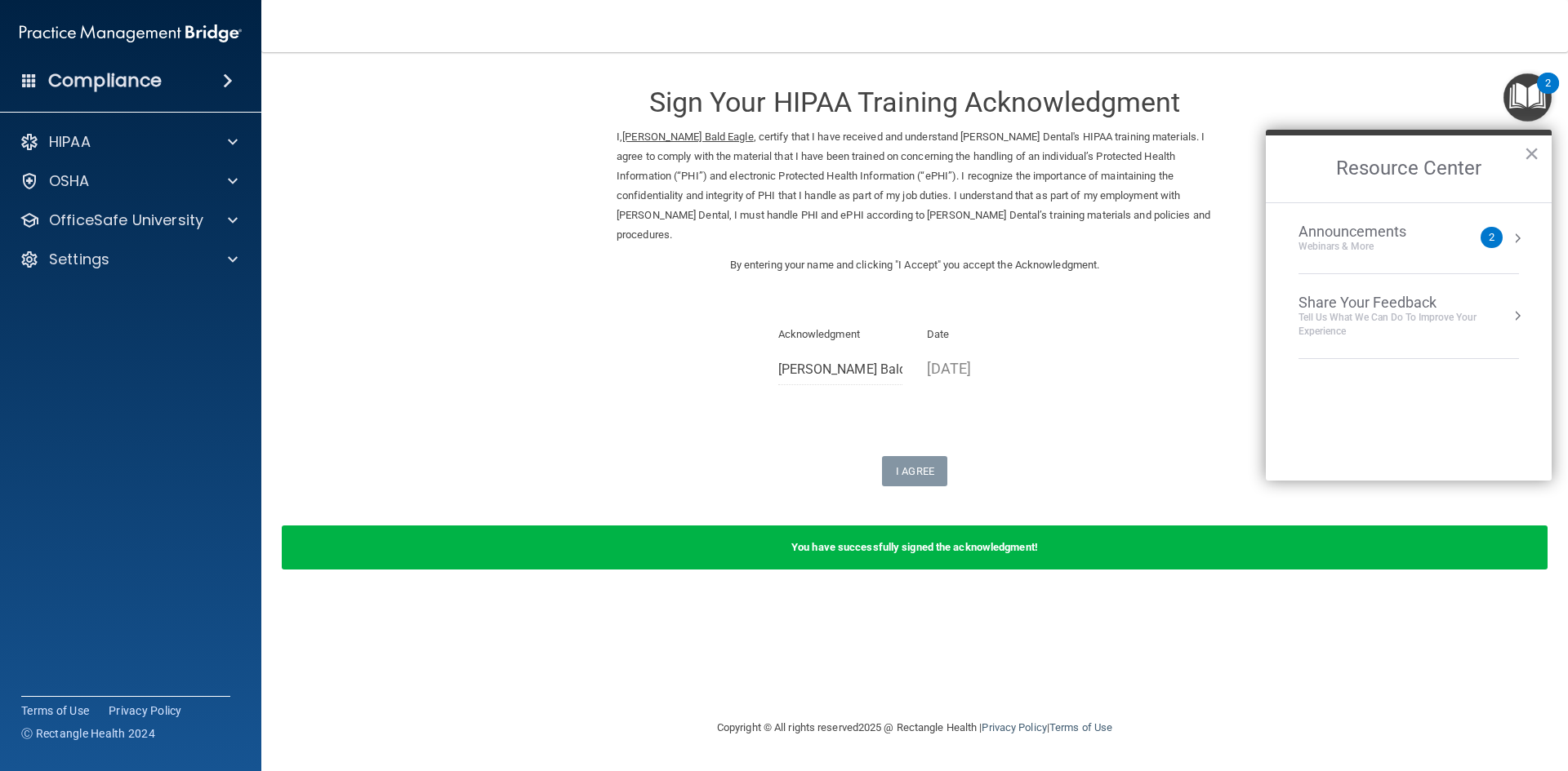
click at [1199, 326] on div "Acknowledgment [PERSON_NAME] Bald Eagle Date [DATE]" at bounding box center [915, 362] width 596 height 73
click at [224, 215] on div at bounding box center [229, 220] width 41 height 20
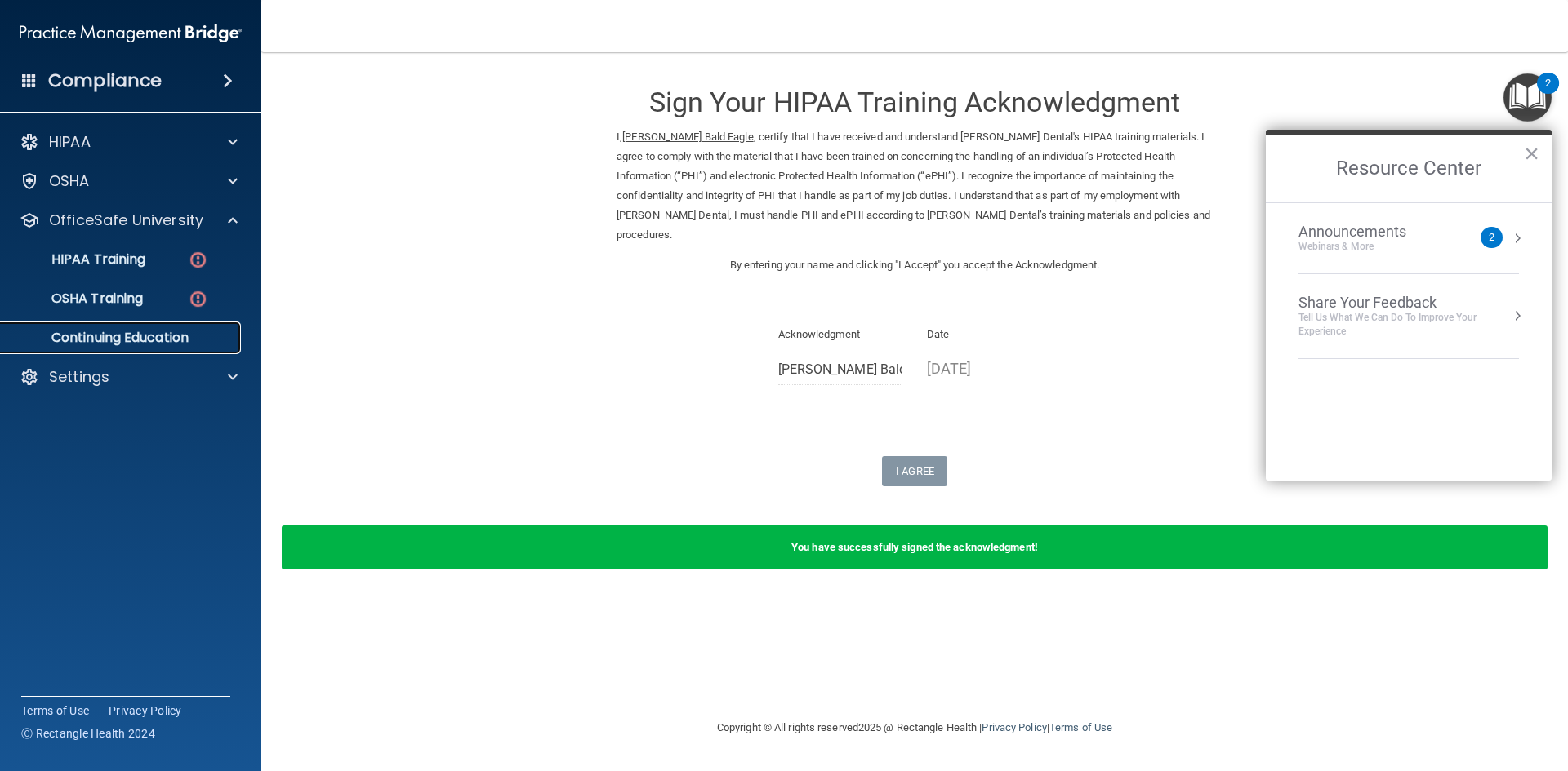
click at [152, 333] on p "Continuing Education" at bounding box center [122, 338] width 222 height 17
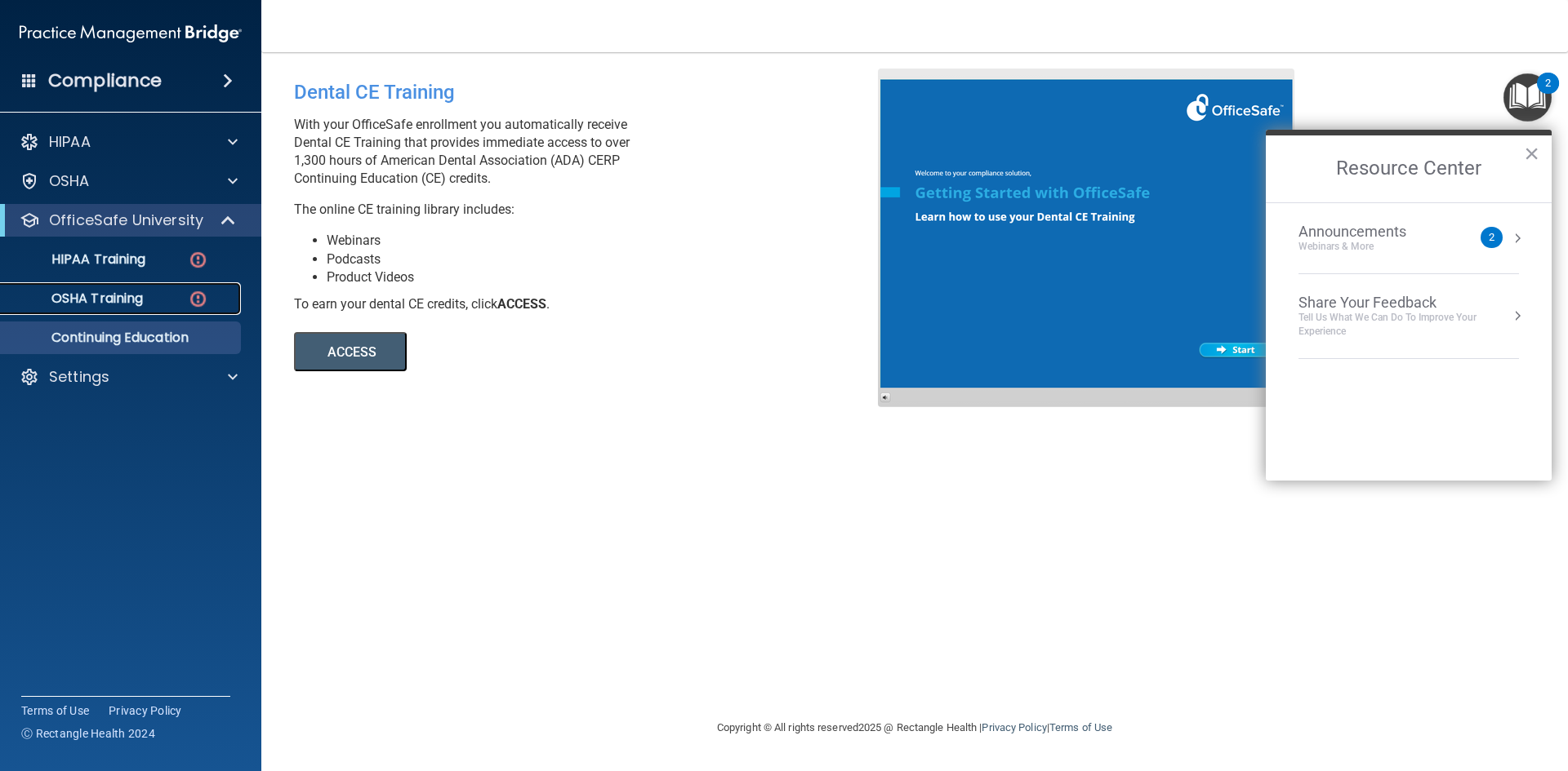
click at [92, 295] on p "OSHA Training" at bounding box center [77, 299] width 132 height 17
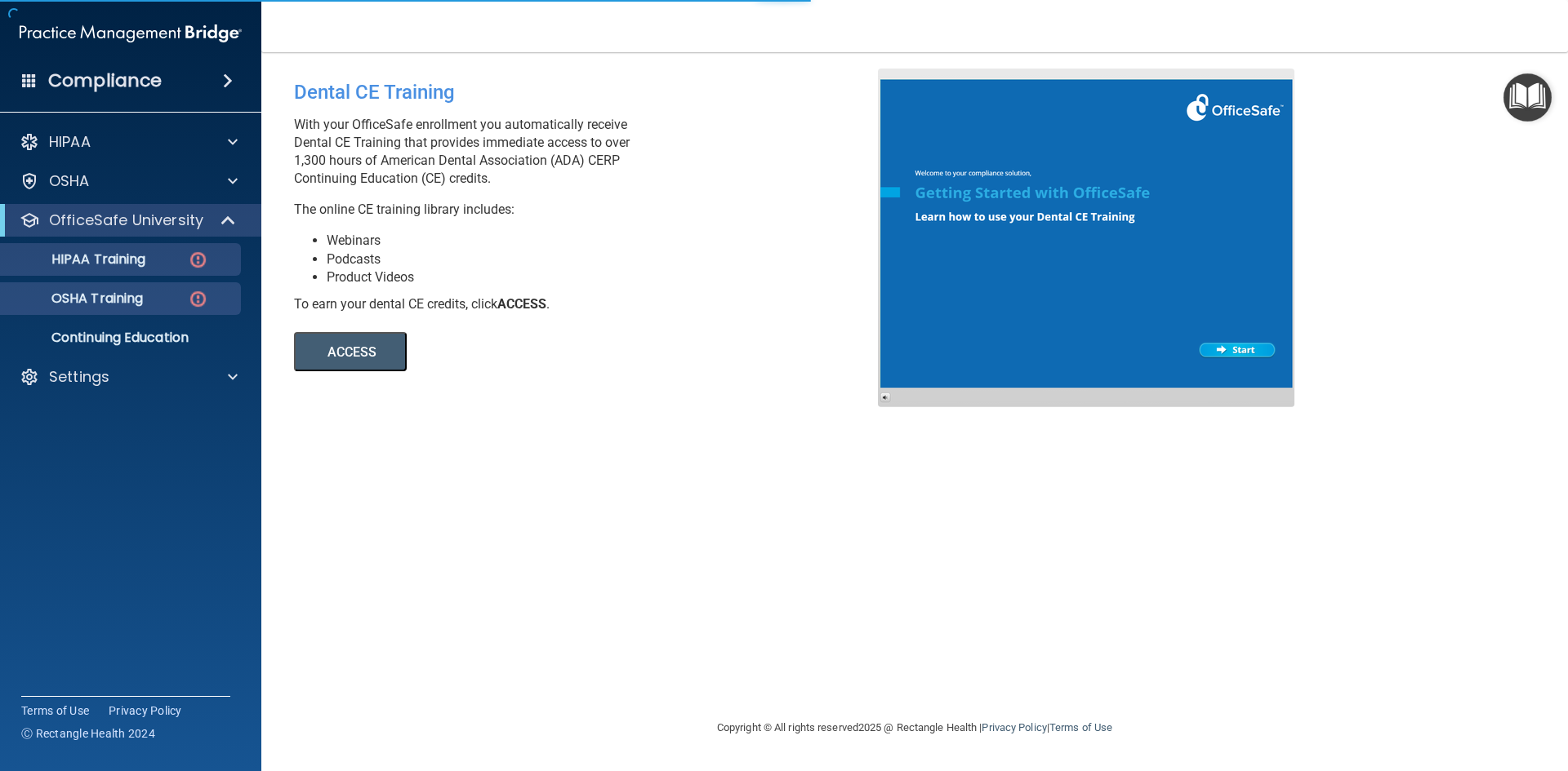
click at [96, 248] on link "HIPAA Training" at bounding box center [112, 259] width 257 height 33
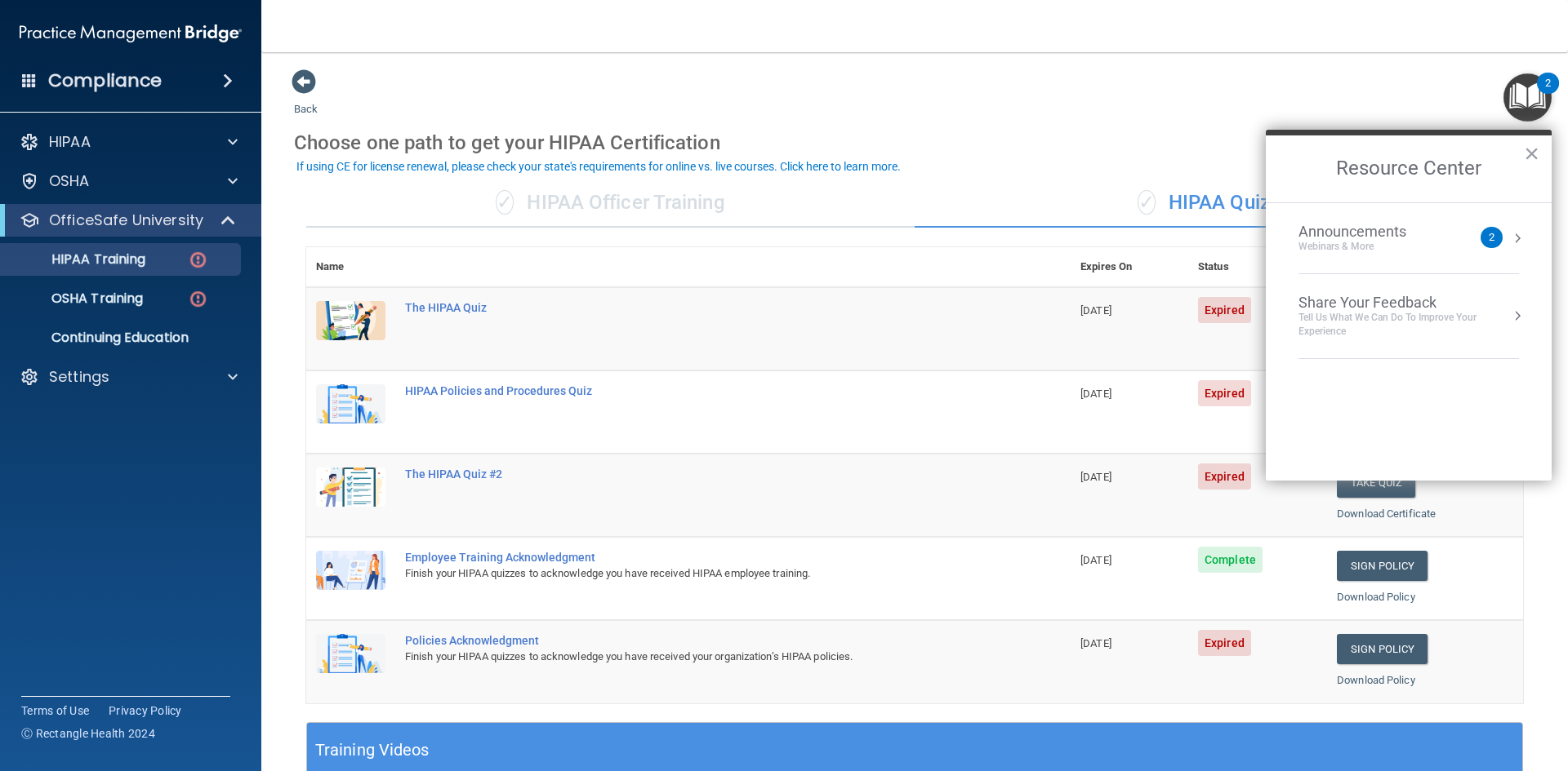
click at [1212, 649] on span "Expired" at bounding box center [1225, 643] width 53 height 26
click at [1241, 651] on span "Expired" at bounding box center [1225, 643] width 53 height 26
click at [1530, 153] on button "×" at bounding box center [1531, 153] width 16 height 26
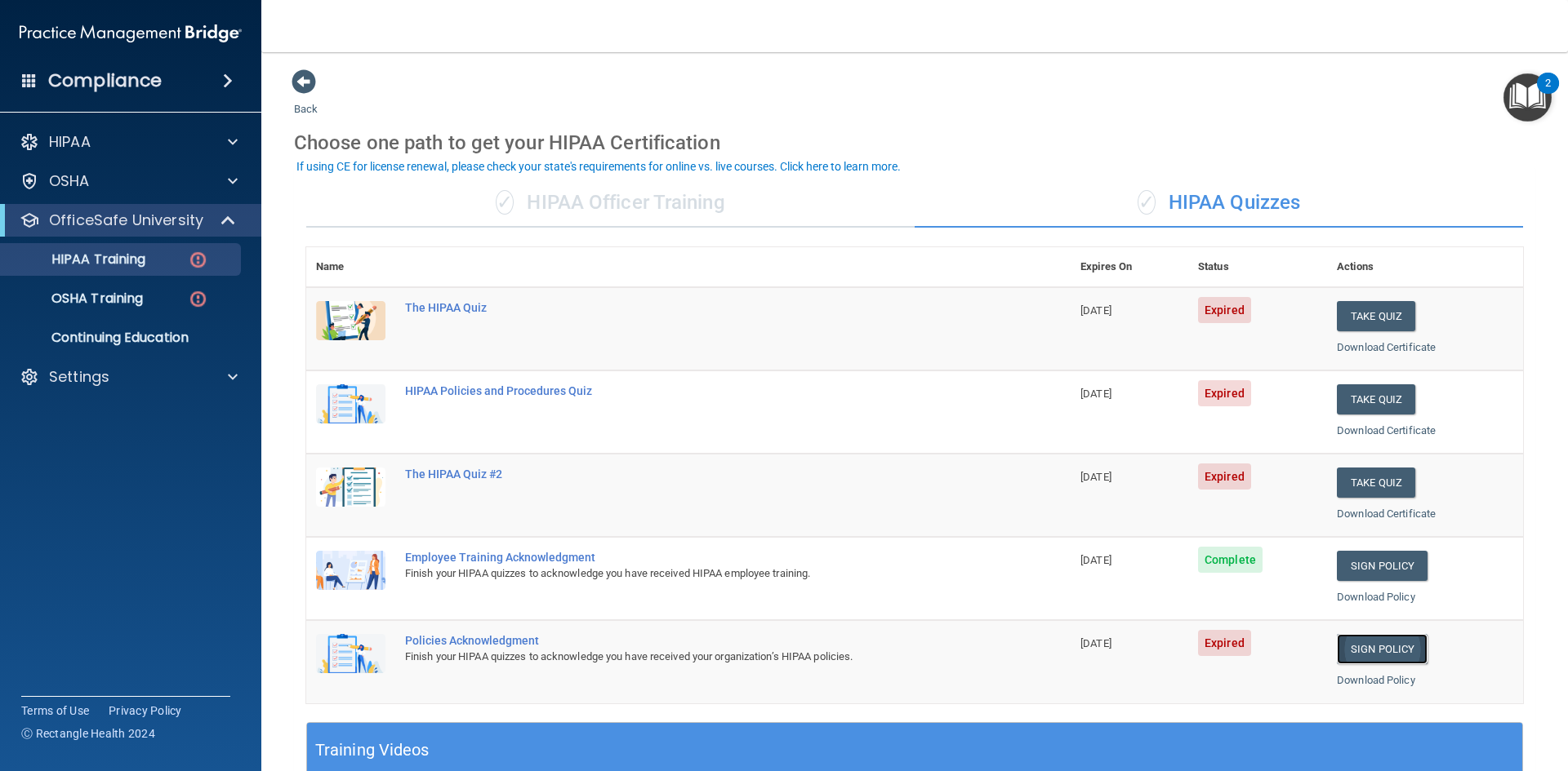
click at [1361, 650] on link "Sign Policy" at bounding box center [1382, 649] width 91 height 31
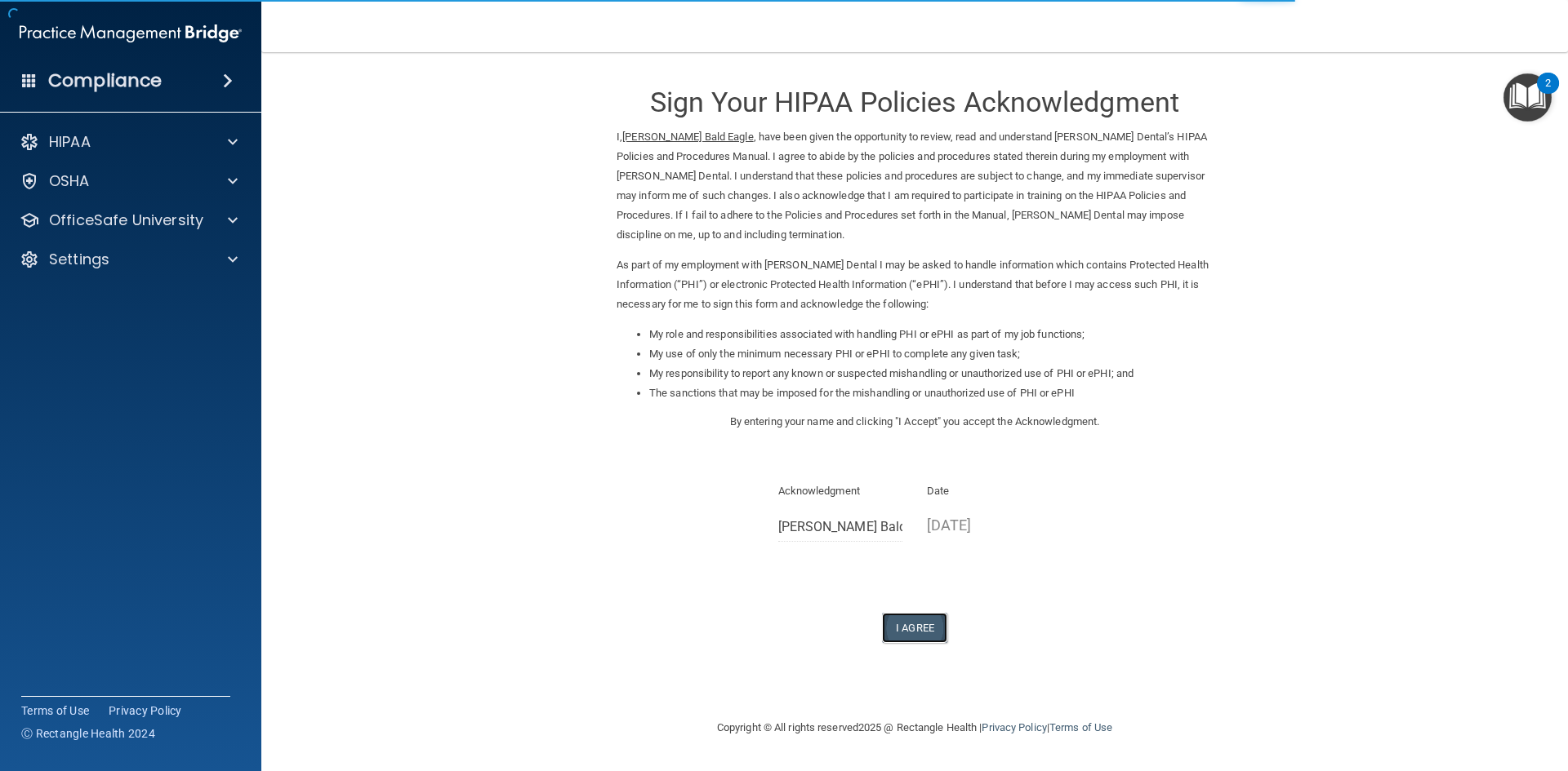
click at [908, 624] on button "I Agree" at bounding box center [915, 628] width 65 height 31
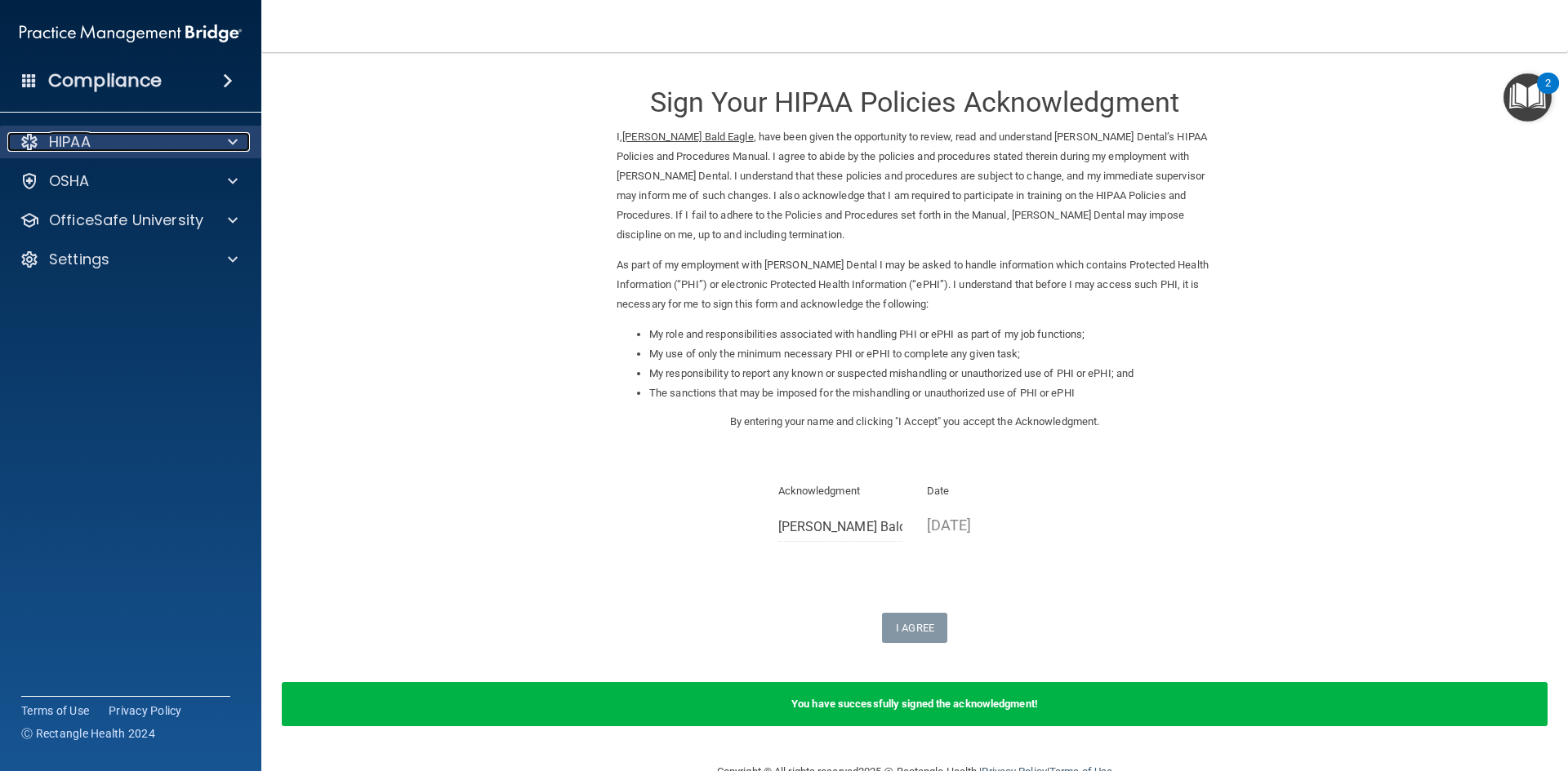
click at [169, 146] on div "HIPAA" at bounding box center [108, 142] width 203 height 20
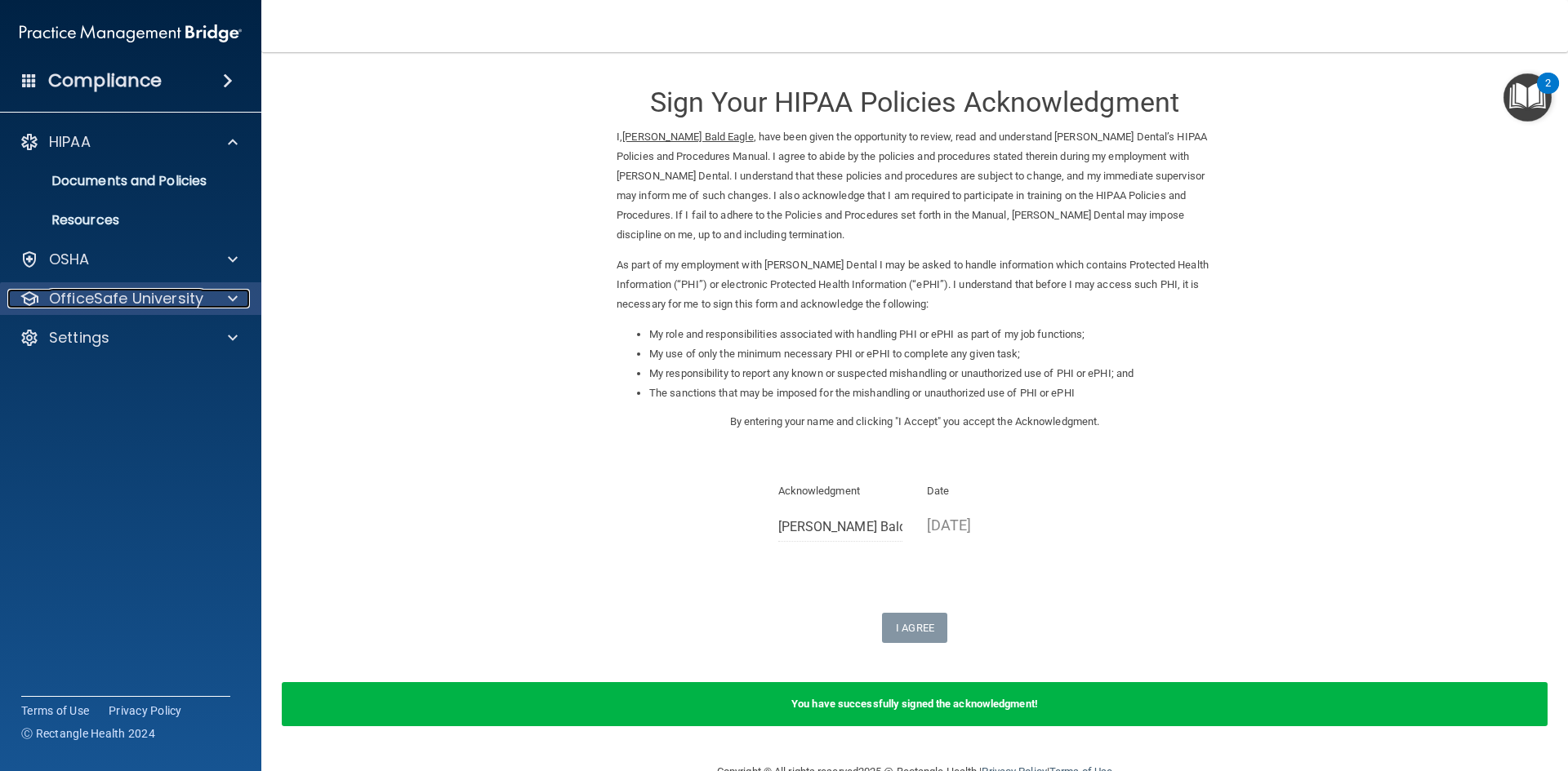
click at [179, 302] on p "OfficeSafe University" at bounding box center [127, 299] width 154 height 20
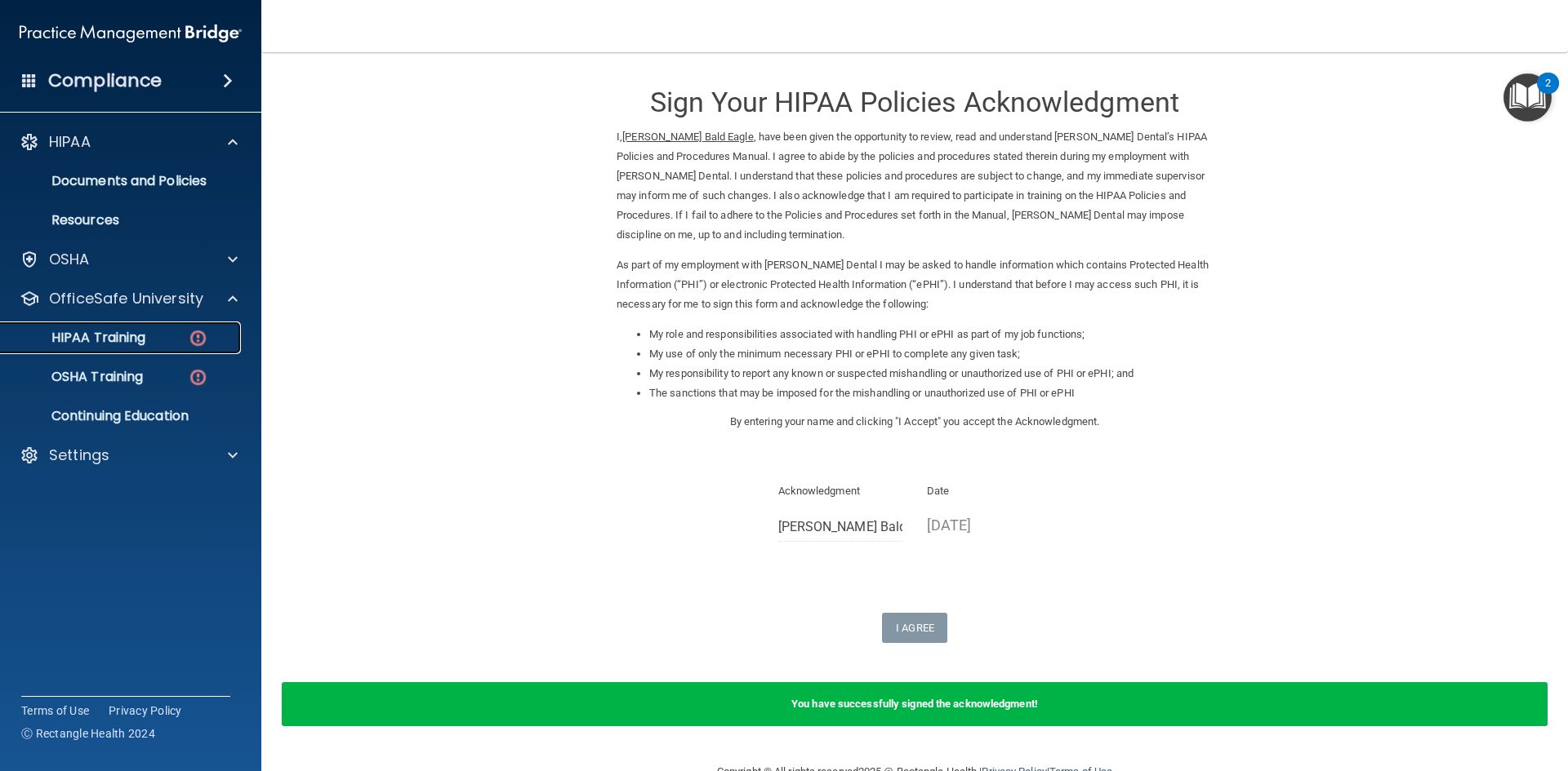
click at [162, 337] on div "HIPAA Training" at bounding box center [122, 338] width 222 height 17
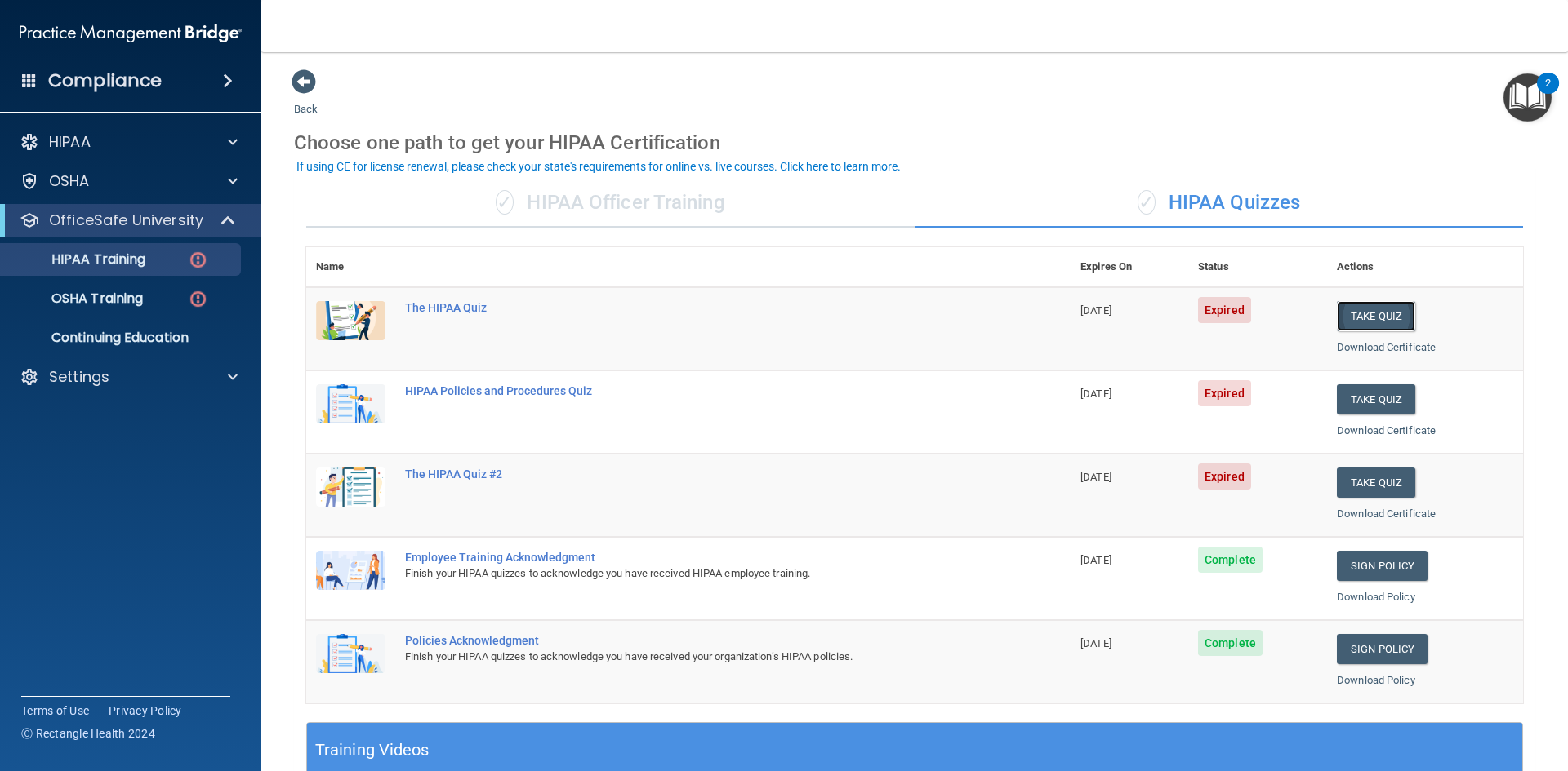
click at [1348, 312] on button "Take Quiz" at bounding box center [1375, 316] width 78 height 31
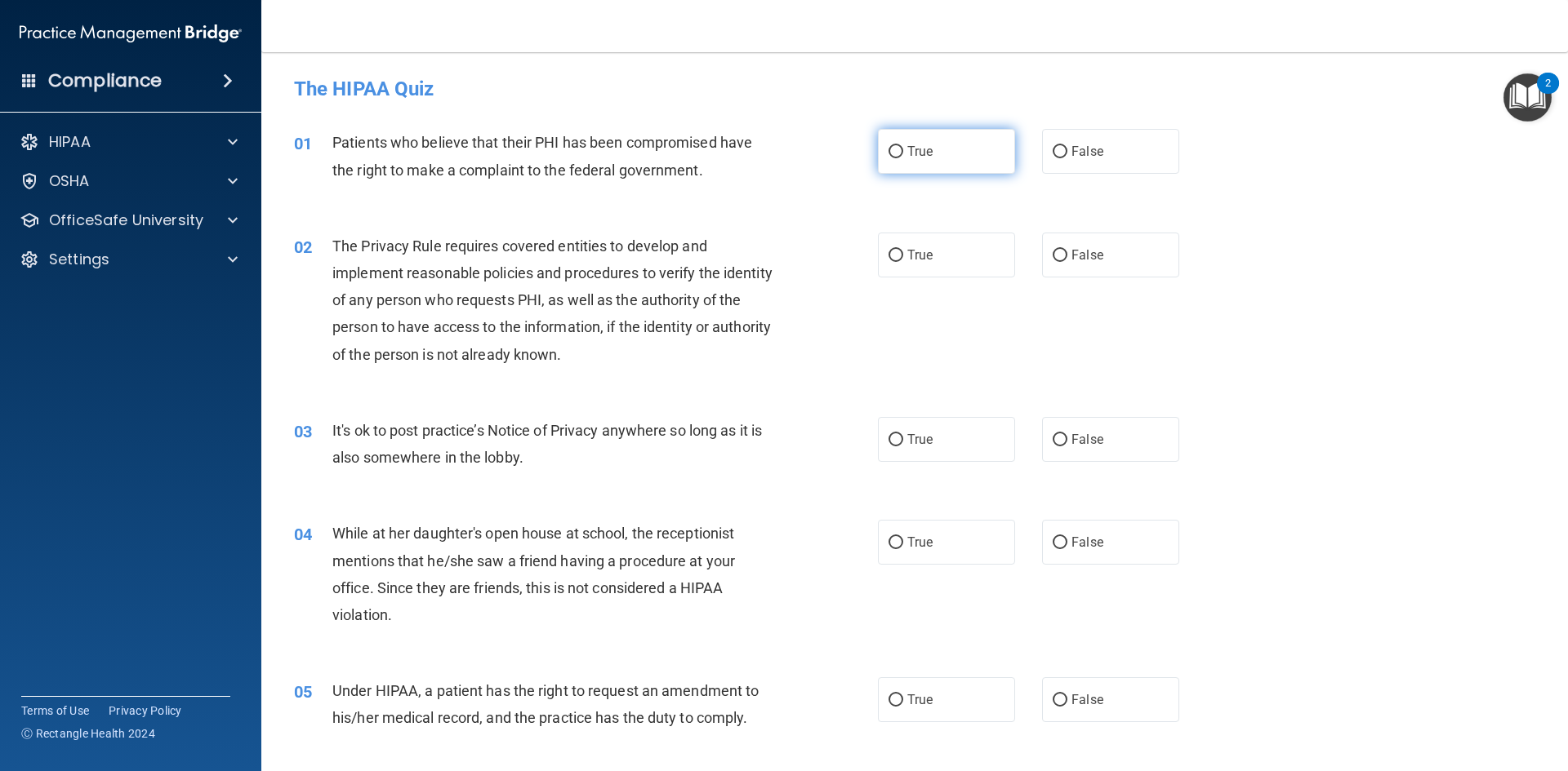
click at [920, 163] on label "True" at bounding box center [946, 150] width 137 height 44
click at [903, 158] on input "True" at bounding box center [896, 152] width 15 height 12
radio input "true"
click at [922, 270] on label "True" at bounding box center [946, 254] width 137 height 44
click at [903, 262] on input "True" at bounding box center [896, 256] width 15 height 12
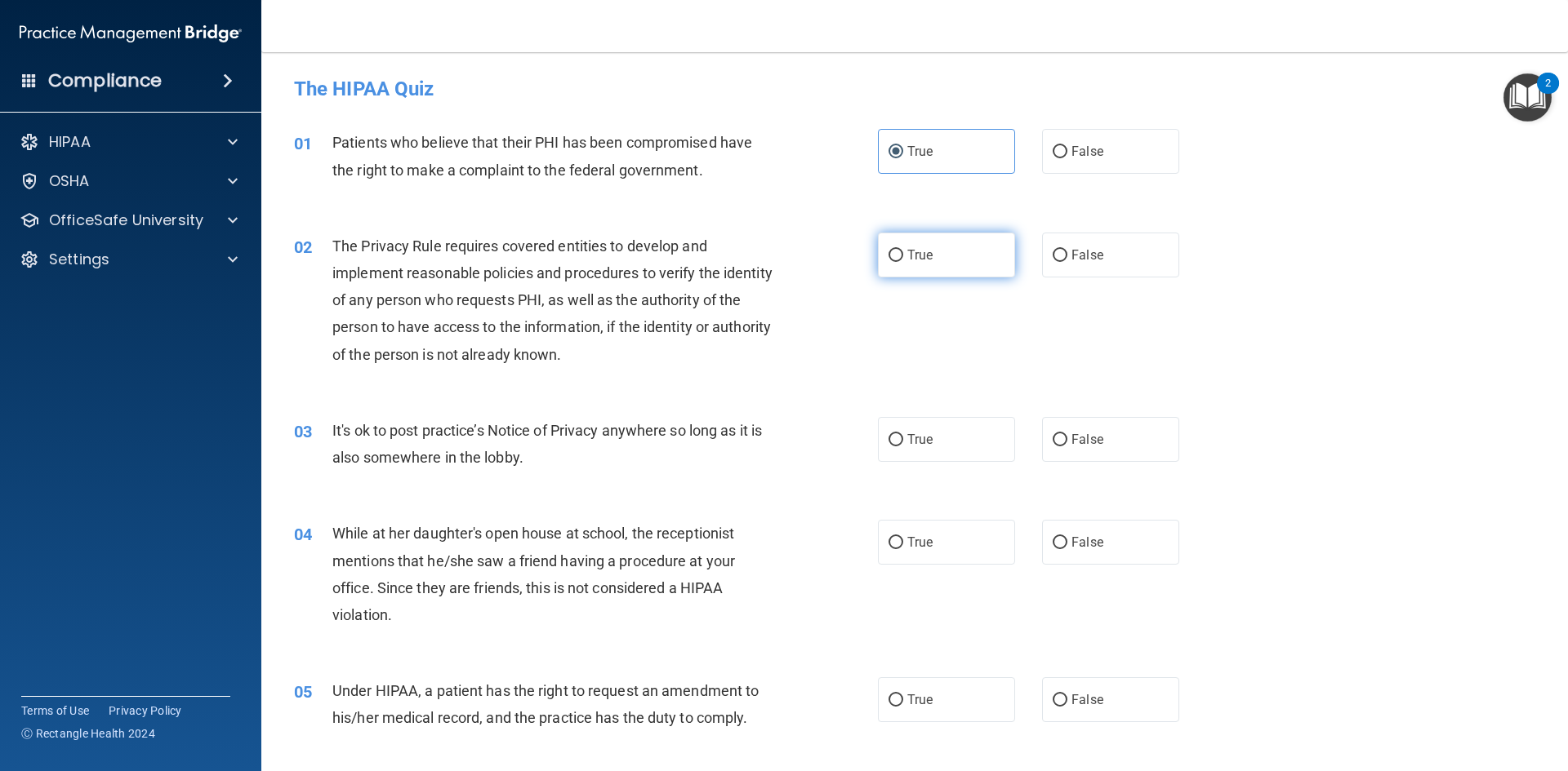
radio input "true"
click at [964, 457] on label "True" at bounding box center [946, 439] width 137 height 44
click at [903, 447] on input "True" at bounding box center [896, 440] width 15 height 12
radio input "true"
click at [1054, 446] on input "False" at bounding box center [1060, 440] width 15 height 12
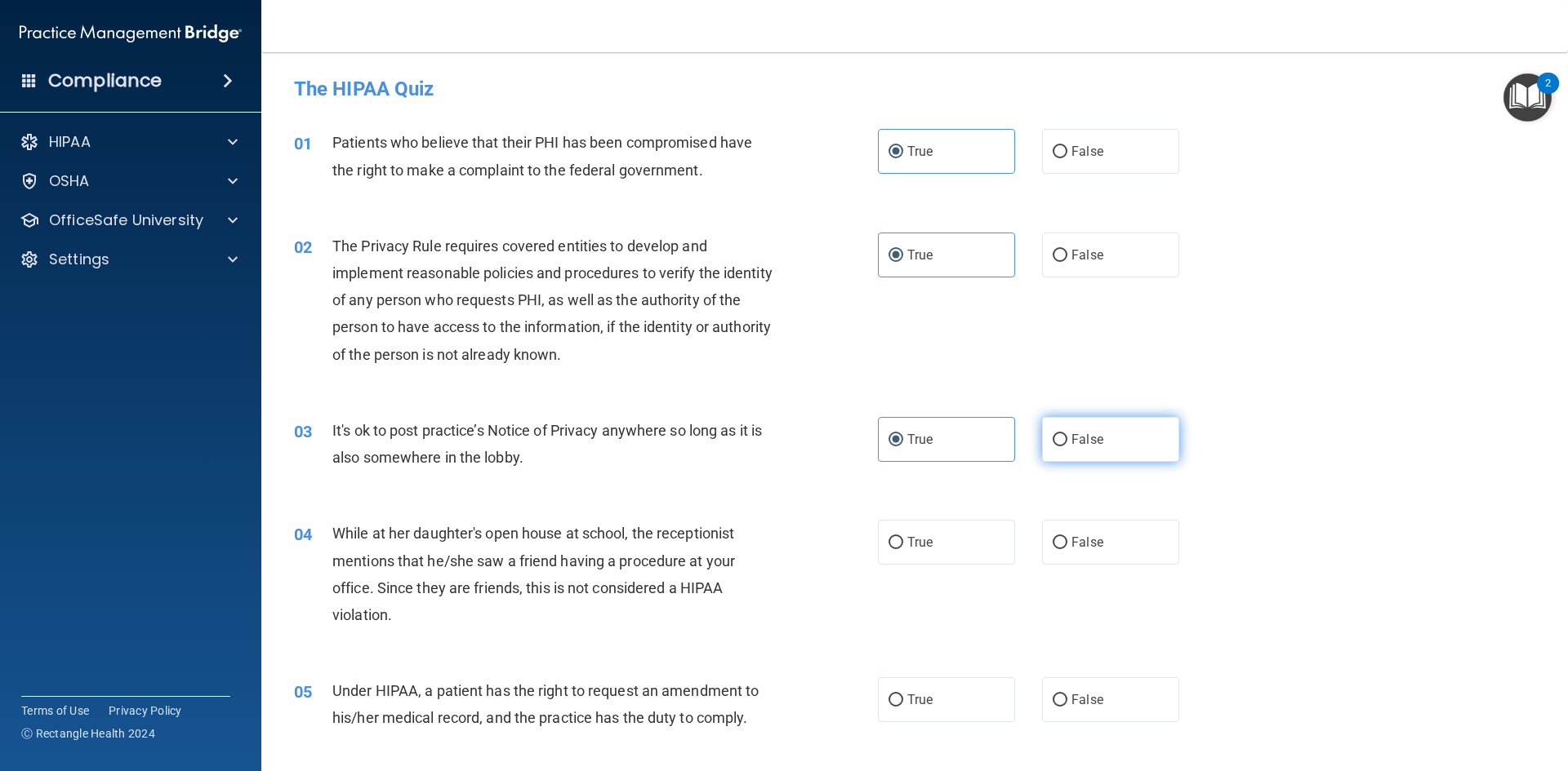
radio input "true"
radio input "false"
click at [1079, 536] on span "False" at bounding box center [1088, 543] width 32 height 16
click at [1067, 537] on input "False" at bounding box center [1060, 543] width 15 height 12
radio input "true"
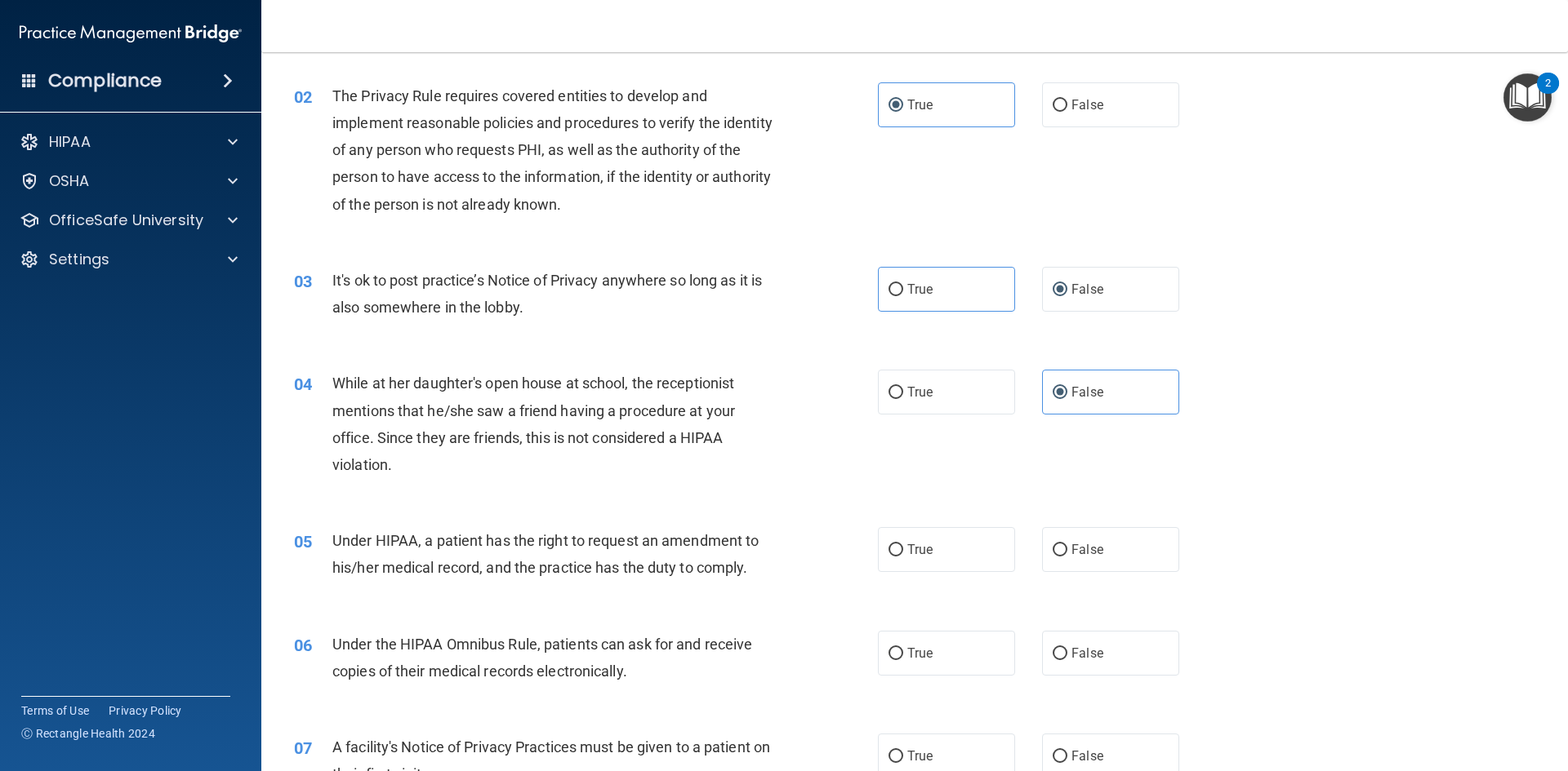
scroll to position [163, 0]
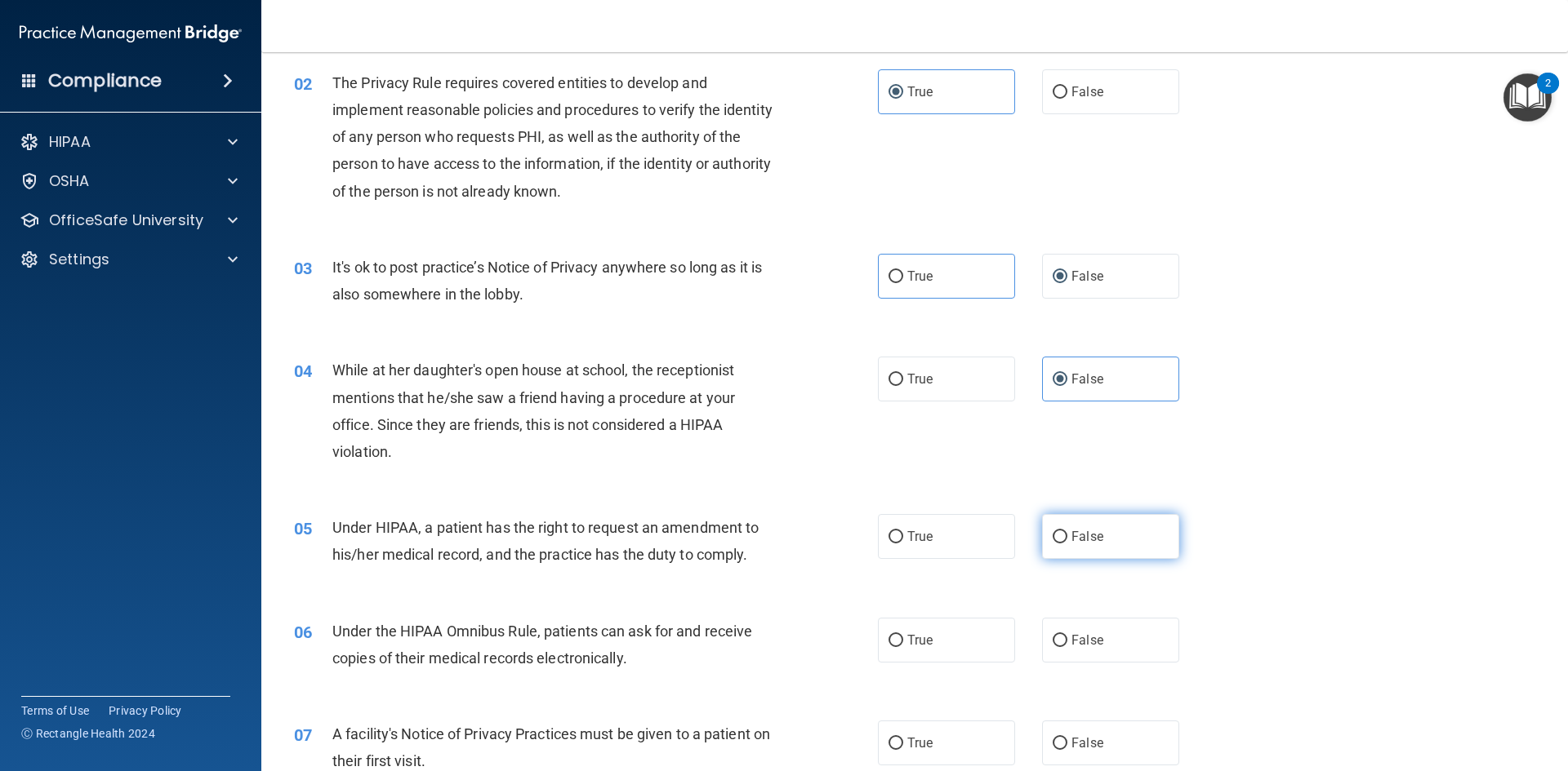
click at [1109, 537] on label "False" at bounding box center [1110, 536] width 137 height 44
click at [1067, 537] on input "False" at bounding box center [1060, 538] width 15 height 12
radio input "true"
click at [982, 626] on label "True" at bounding box center [946, 640] width 137 height 44
click at [903, 636] on input "True" at bounding box center [896, 642] width 15 height 12
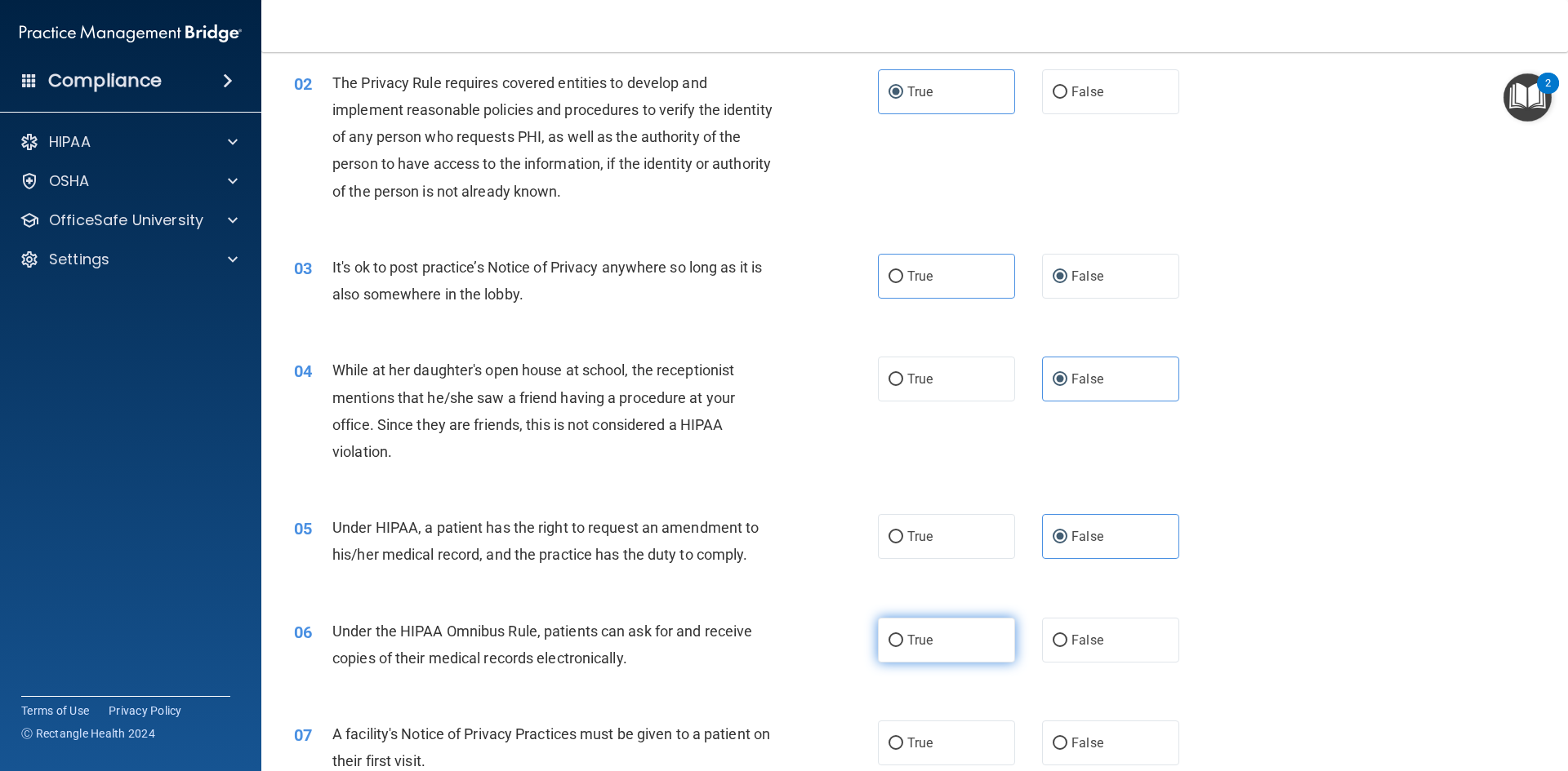
radio input "true"
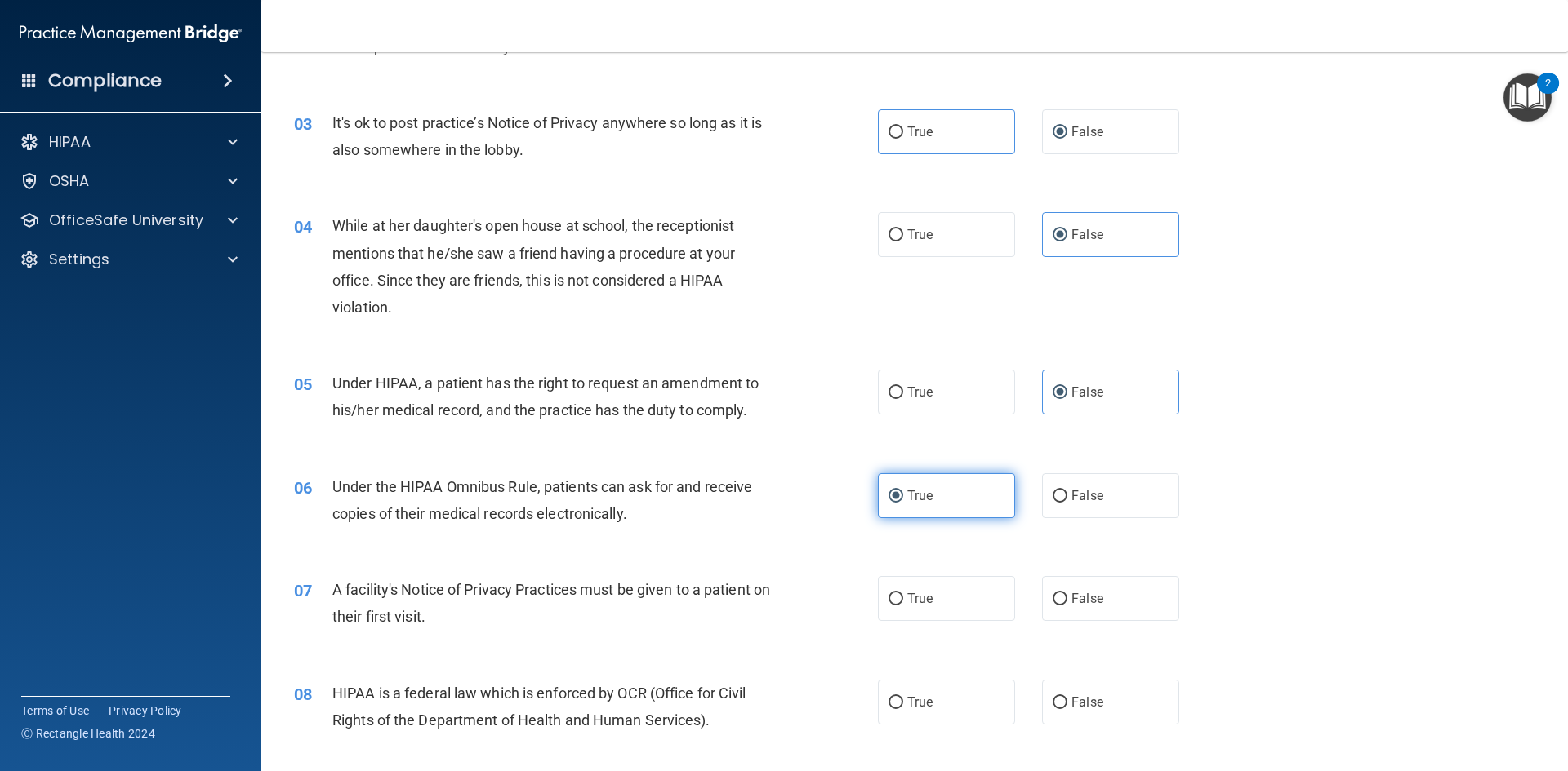
scroll to position [326, 0]
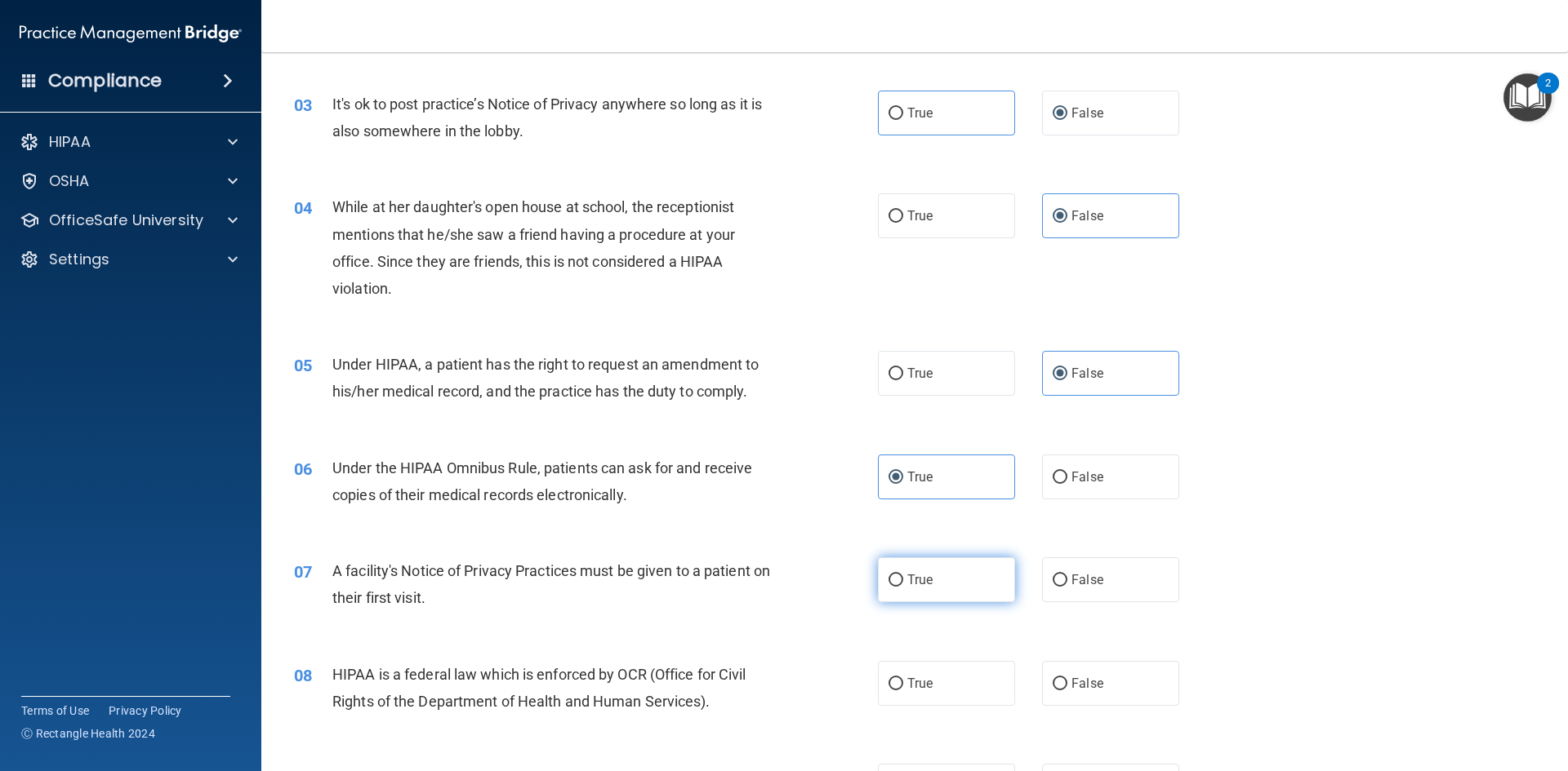
click at [962, 579] on label "True" at bounding box center [946, 579] width 137 height 44
click at [903, 579] on input "True" at bounding box center [896, 580] width 15 height 12
radio input "true"
click at [948, 679] on label "True" at bounding box center [946, 683] width 137 height 44
click at [903, 679] on input "True" at bounding box center [896, 684] width 15 height 12
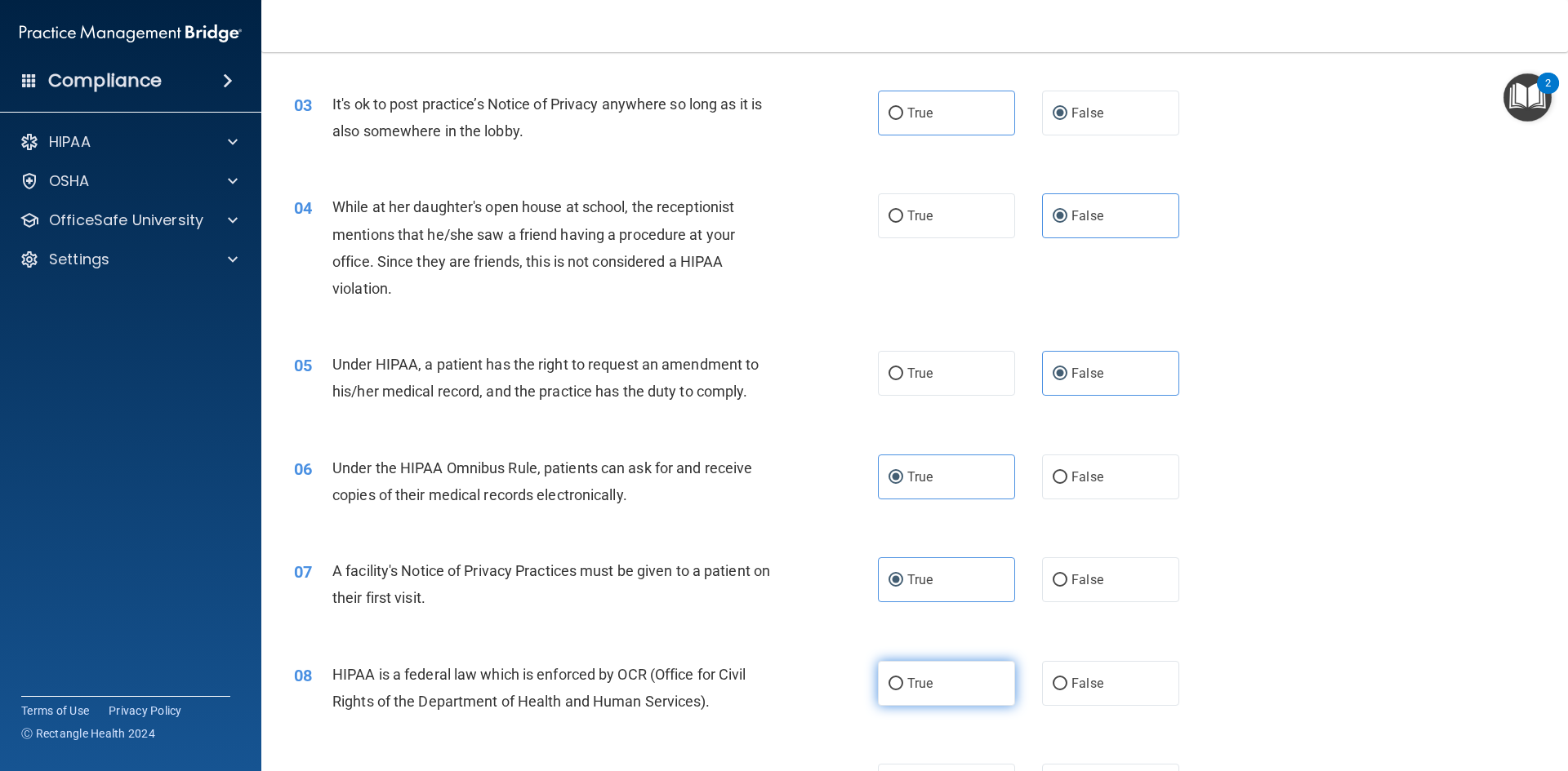
radio input "true"
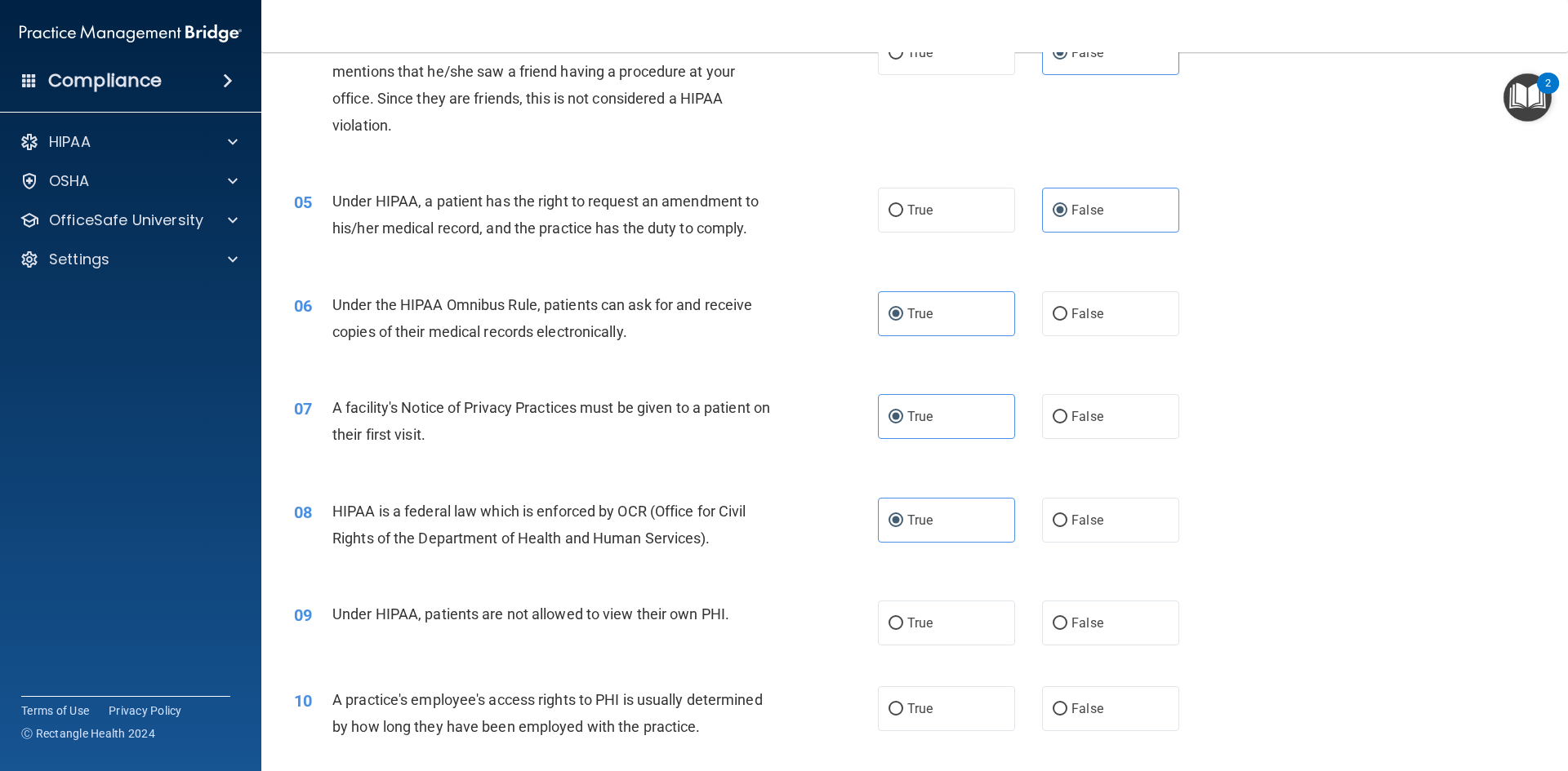
scroll to position [571, 0]
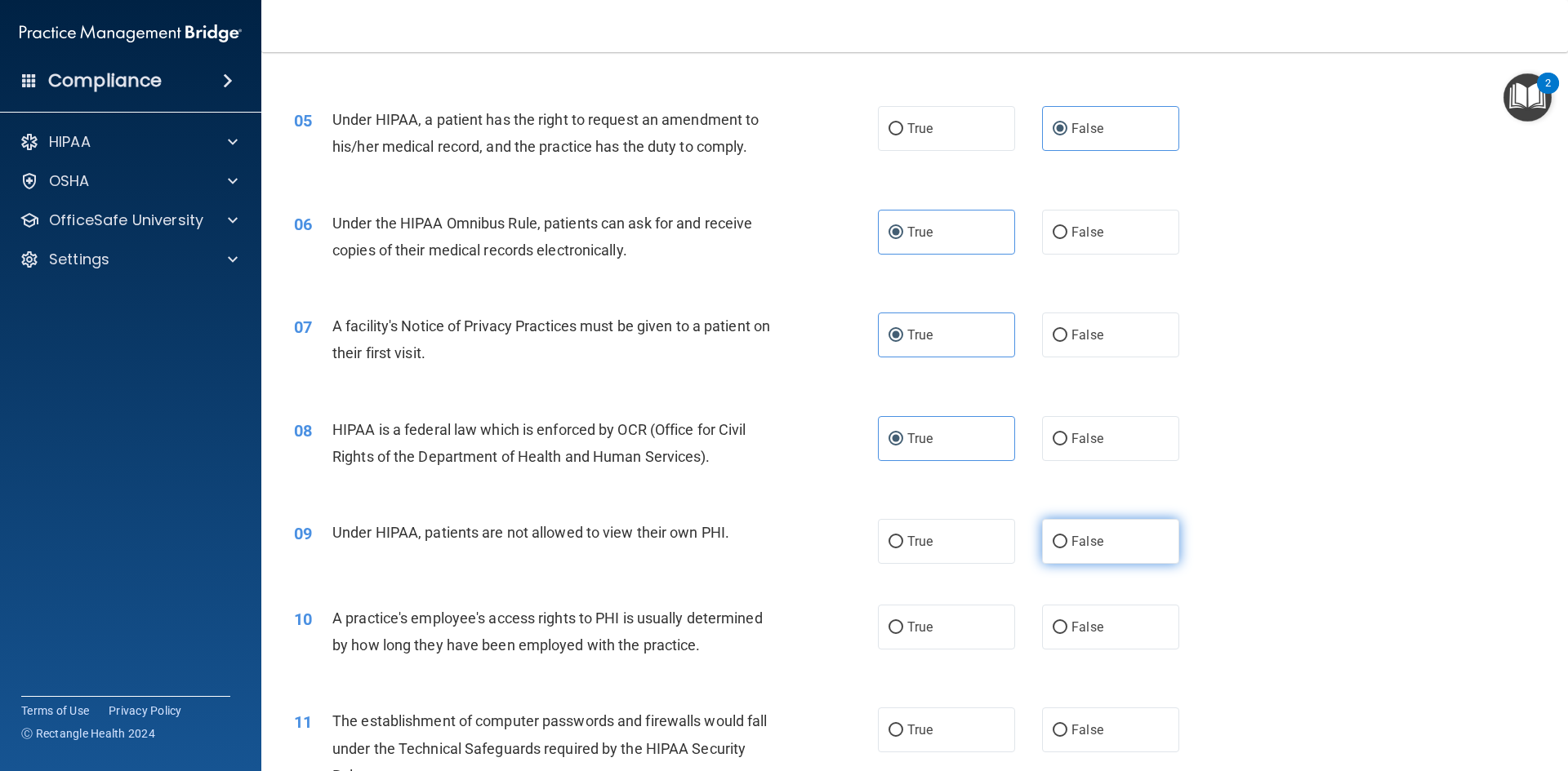
click at [1099, 550] on label "False" at bounding box center [1110, 541] width 137 height 44
click at [1067, 549] on input "False" at bounding box center [1060, 543] width 15 height 12
radio input "true"
click at [1094, 626] on span "False" at bounding box center [1088, 628] width 32 height 16
click at [1067, 626] on input "False" at bounding box center [1060, 628] width 15 height 12
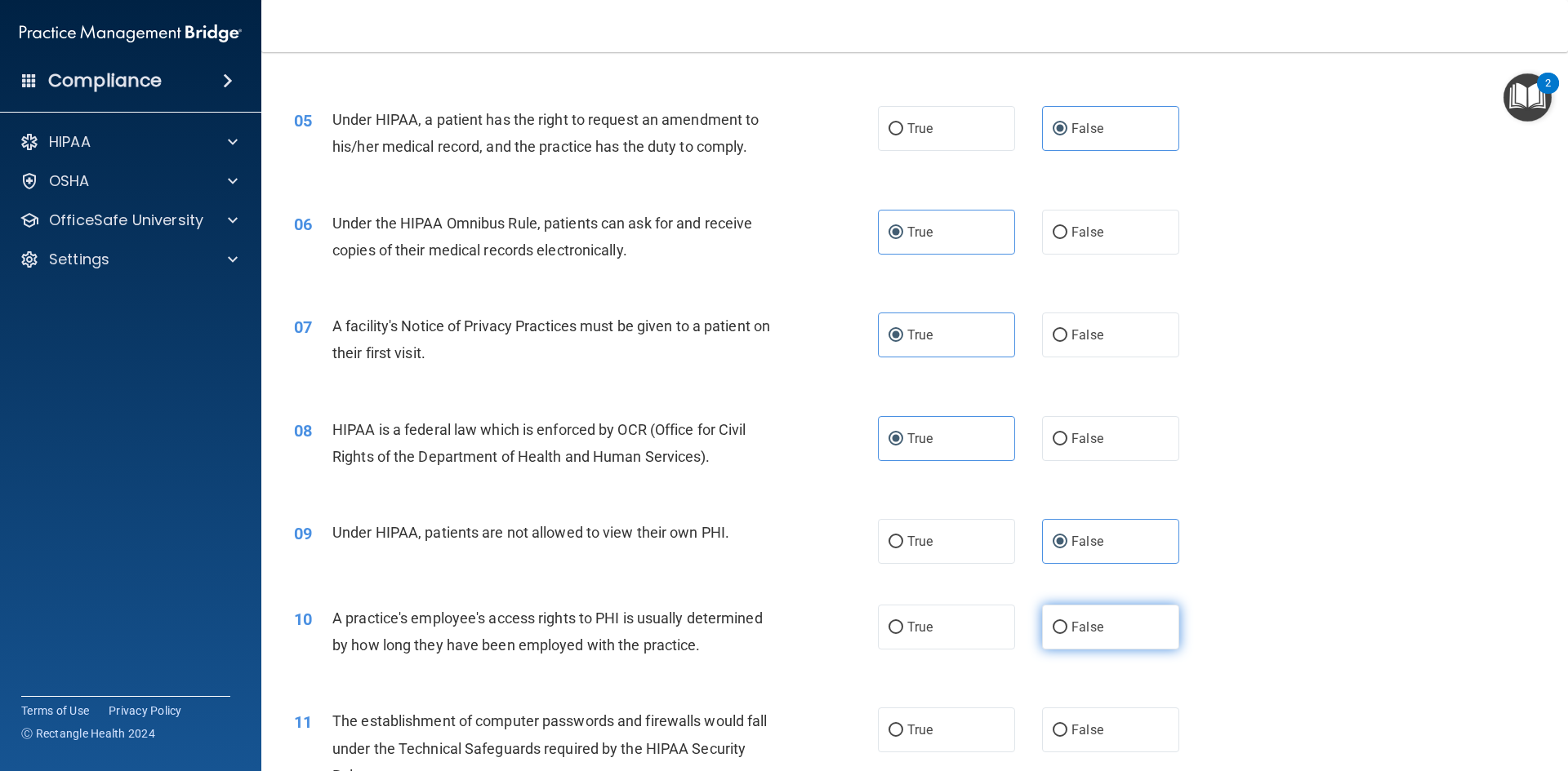
radio input "true"
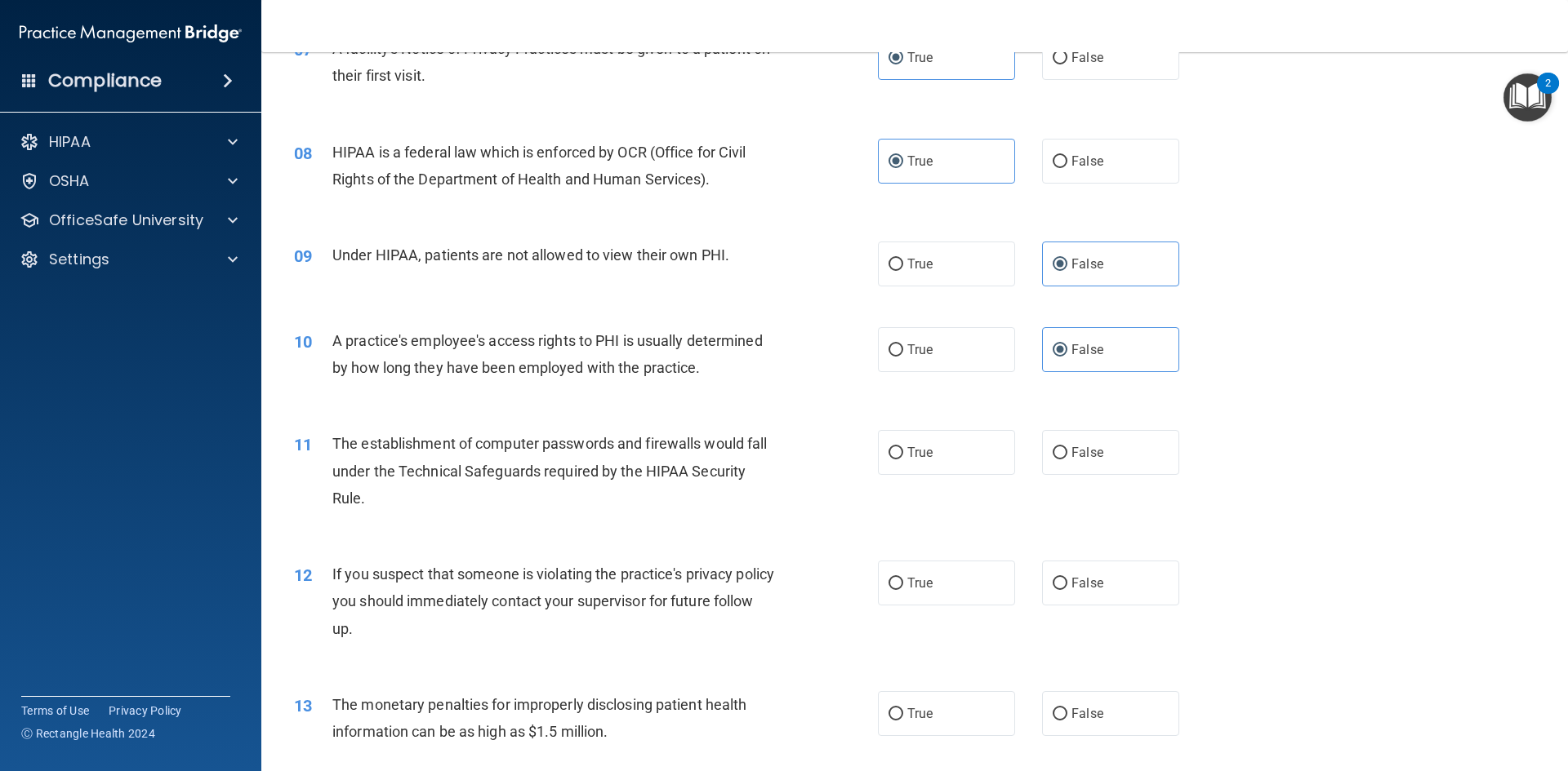
scroll to position [898, 0]
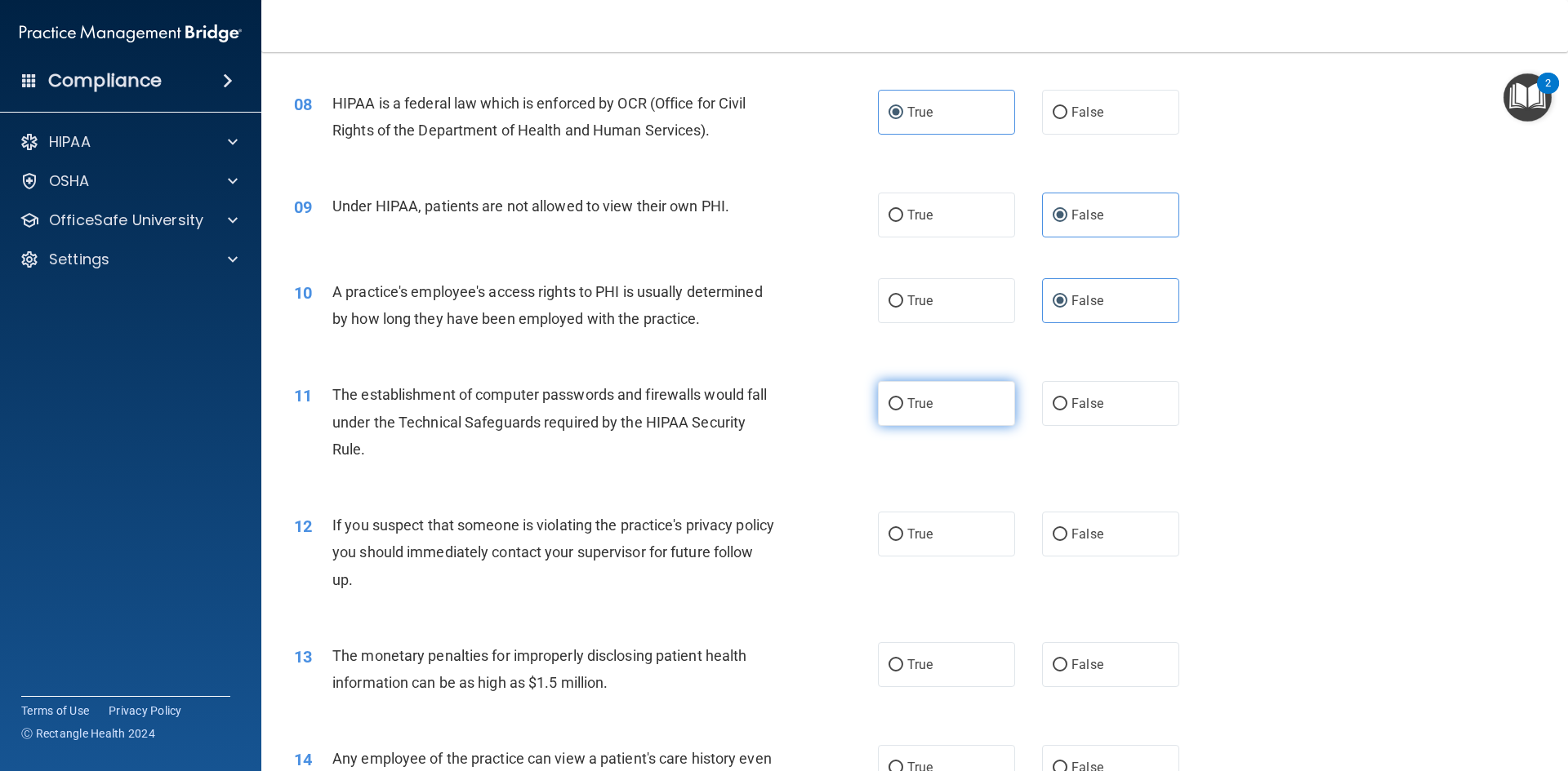
click at [975, 404] on label "True" at bounding box center [946, 403] width 137 height 44
click at [903, 404] on input "True" at bounding box center [896, 404] width 15 height 12
radio input "true"
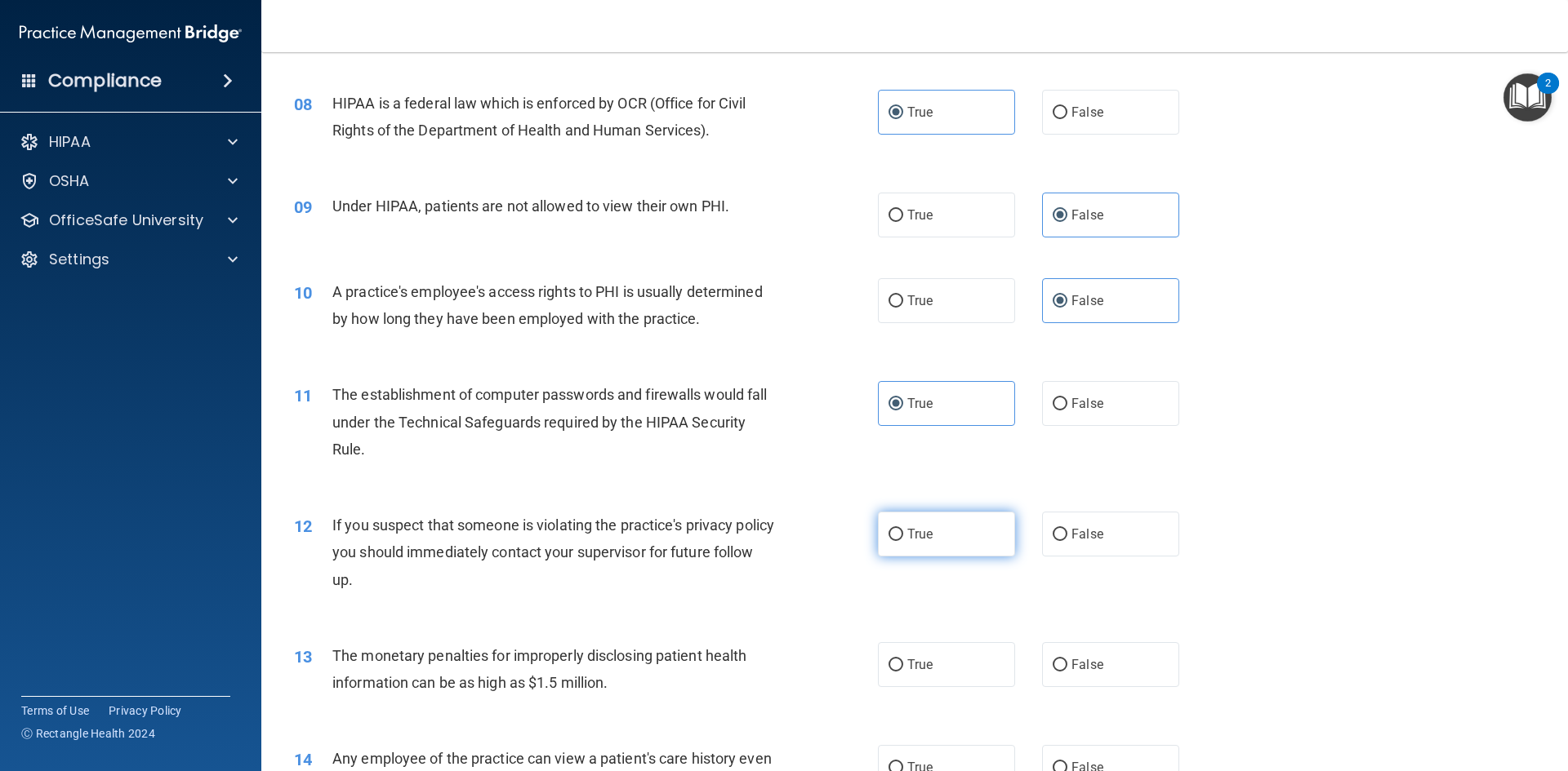
click at [959, 539] on label "True" at bounding box center [946, 534] width 137 height 44
click at [903, 539] on input "True" at bounding box center [896, 535] width 15 height 12
radio input "true"
click at [960, 637] on div "13 The monetary penalties for improperly disclosing patient health information …" at bounding box center [915, 673] width 1265 height 103
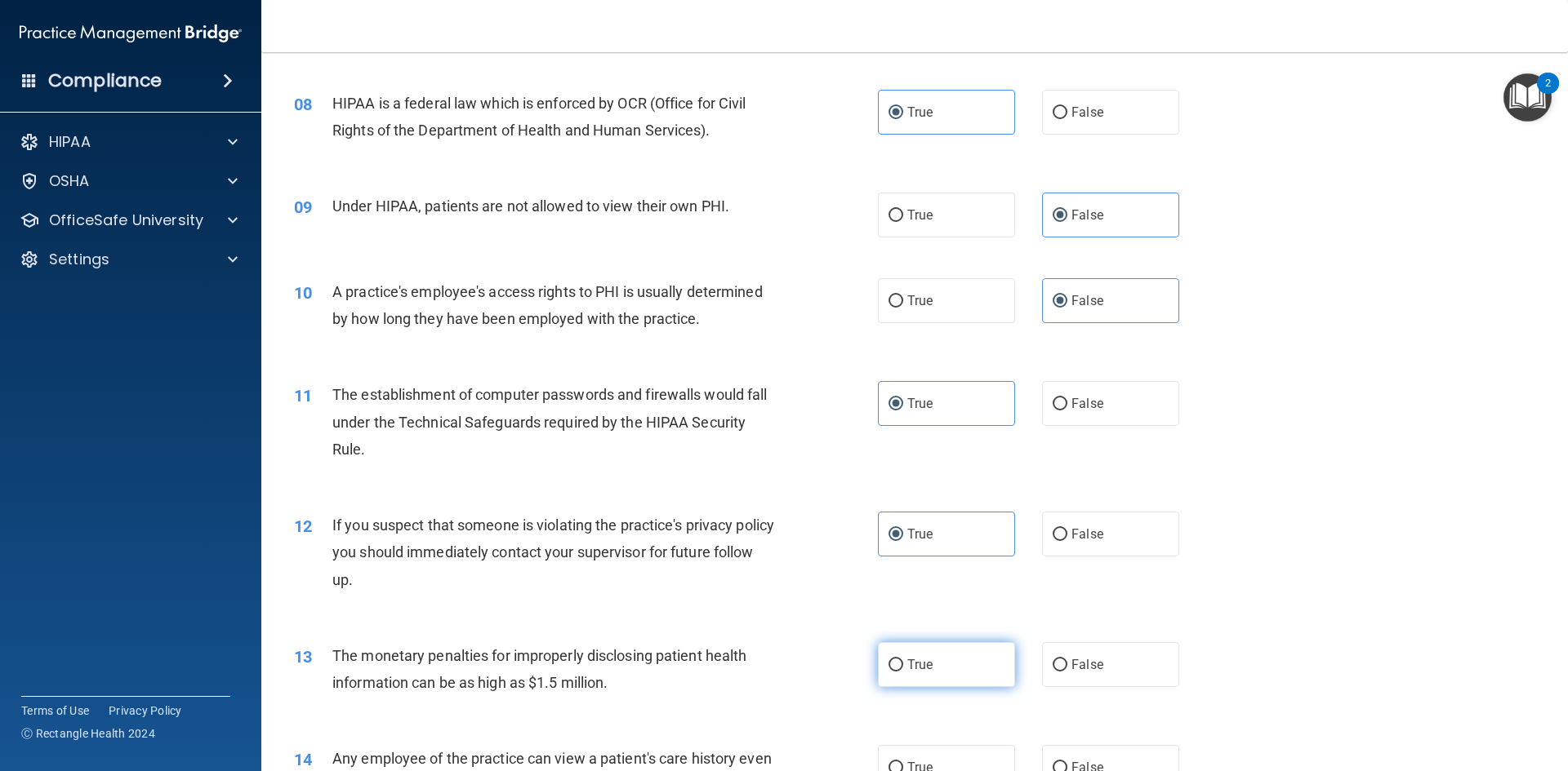
click at [962, 654] on label "True" at bounding box center [946, 664] width 137 height 44
click at [903, 659] on input "True" at bounding box center [896, 665] width 15 height 12
radio input "true"
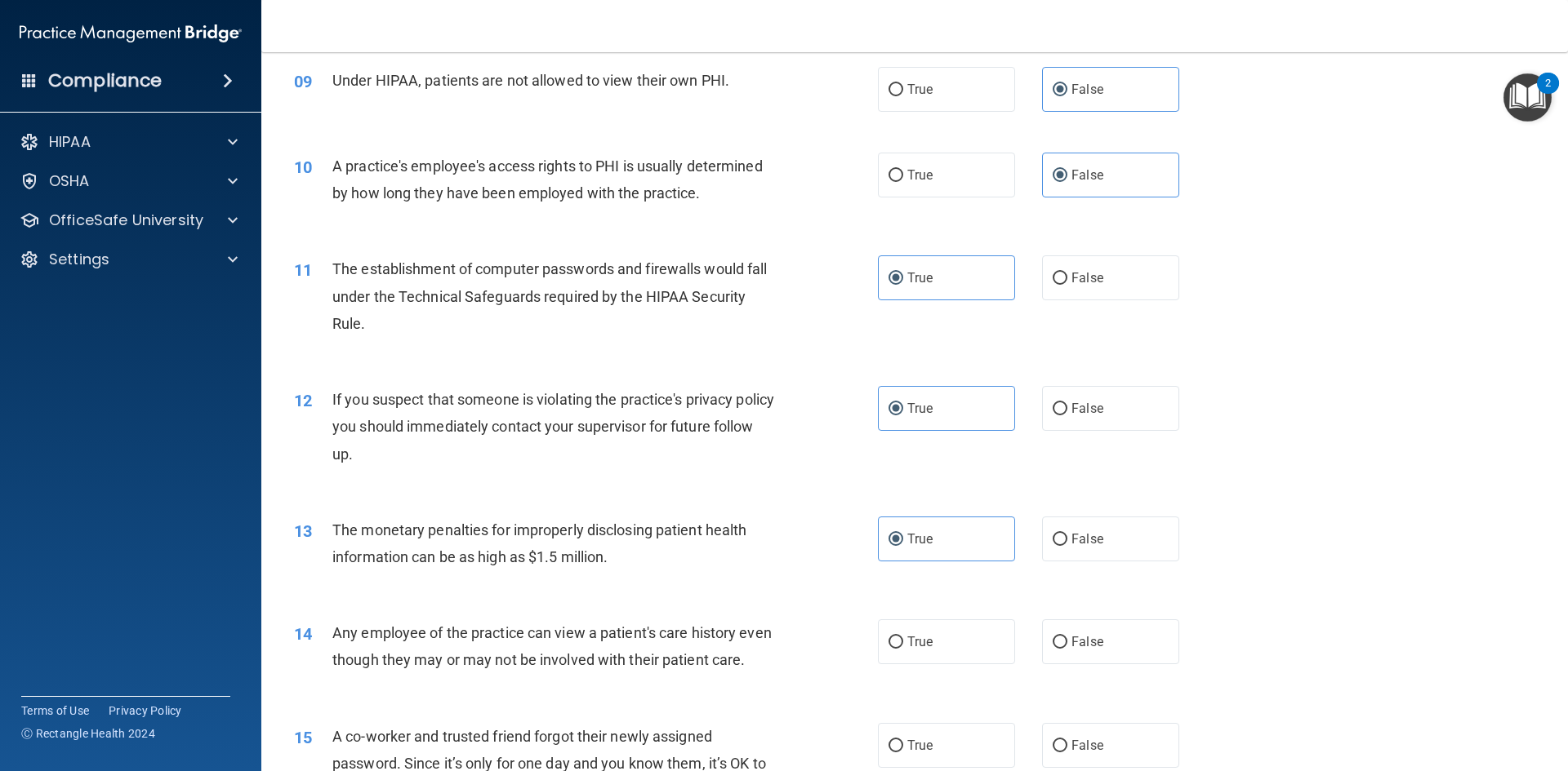
scroll to position [1062, 0]
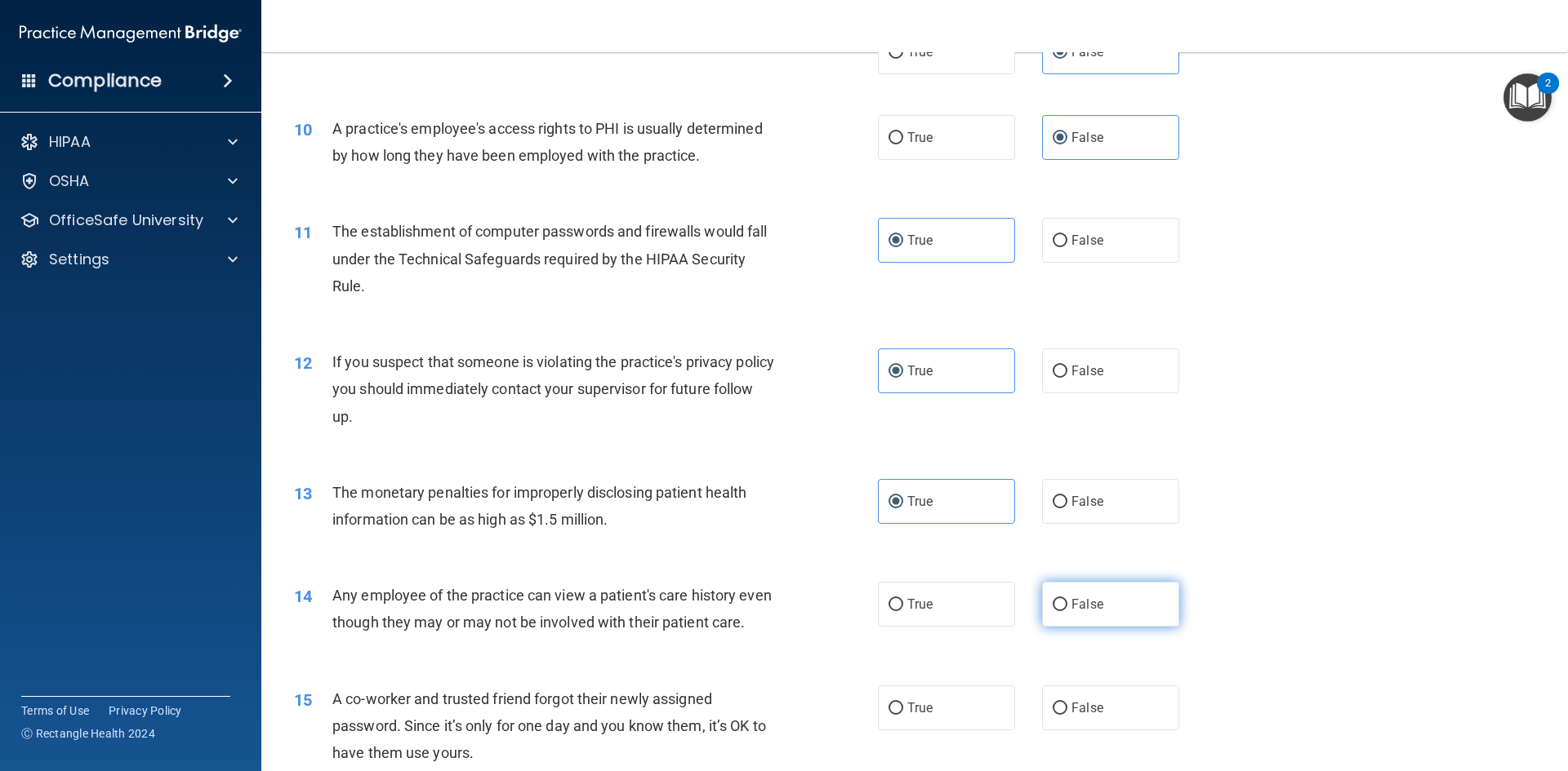
click at [1106, 610] on label "False" at bounding box center [1110, 604] width 137 height 44
click at [1067, 610] on input "False" at bounding box center [1060, 605] width 15 height 12
radio input "true"
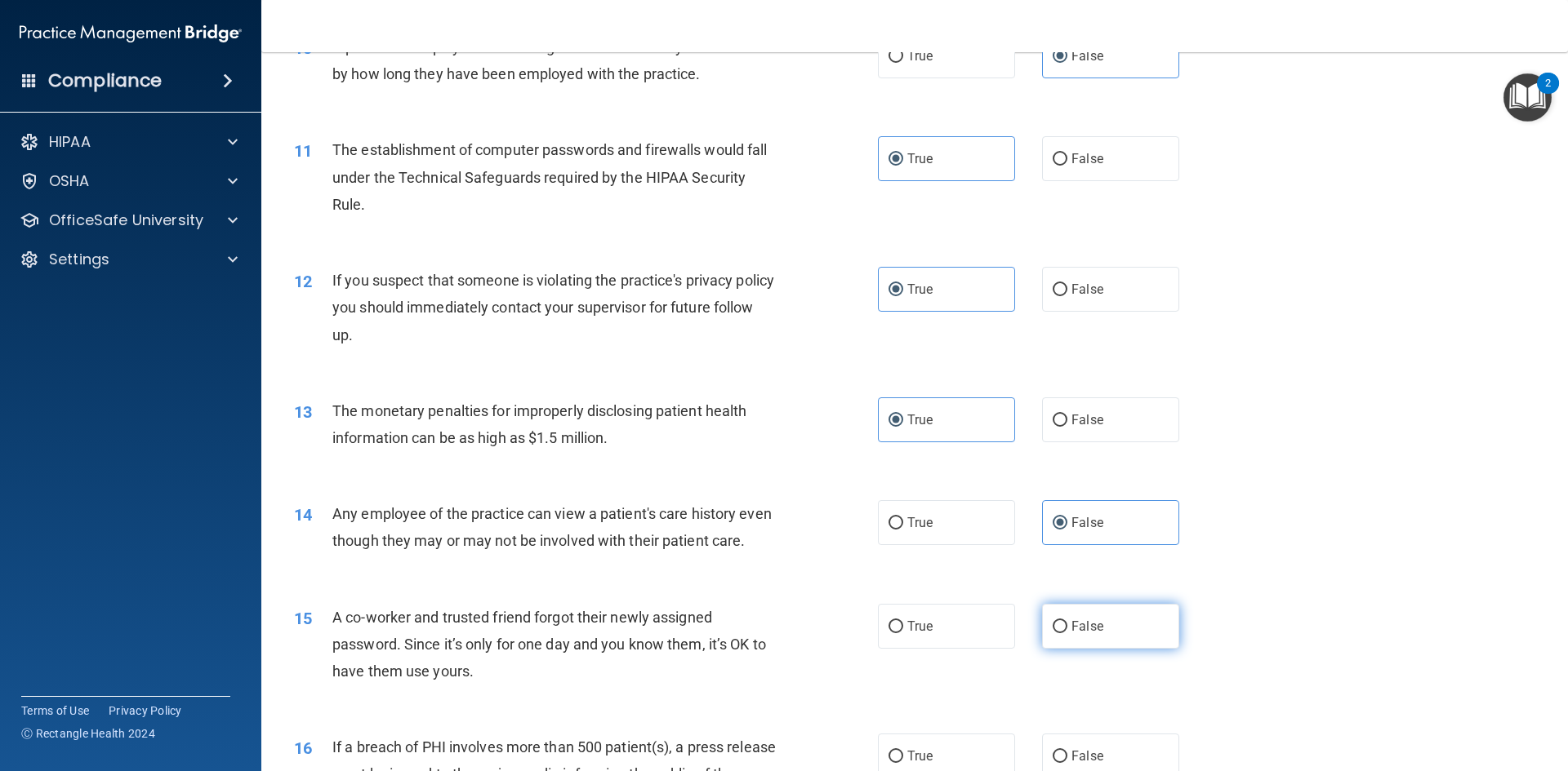
click at [1118, 645] on label "False" at bounding box center [1110, 626] width 137 height 44
click at [1067, 634] on input "False" at bounding box center [1060, 627] width 15 height 12
radio input "true"
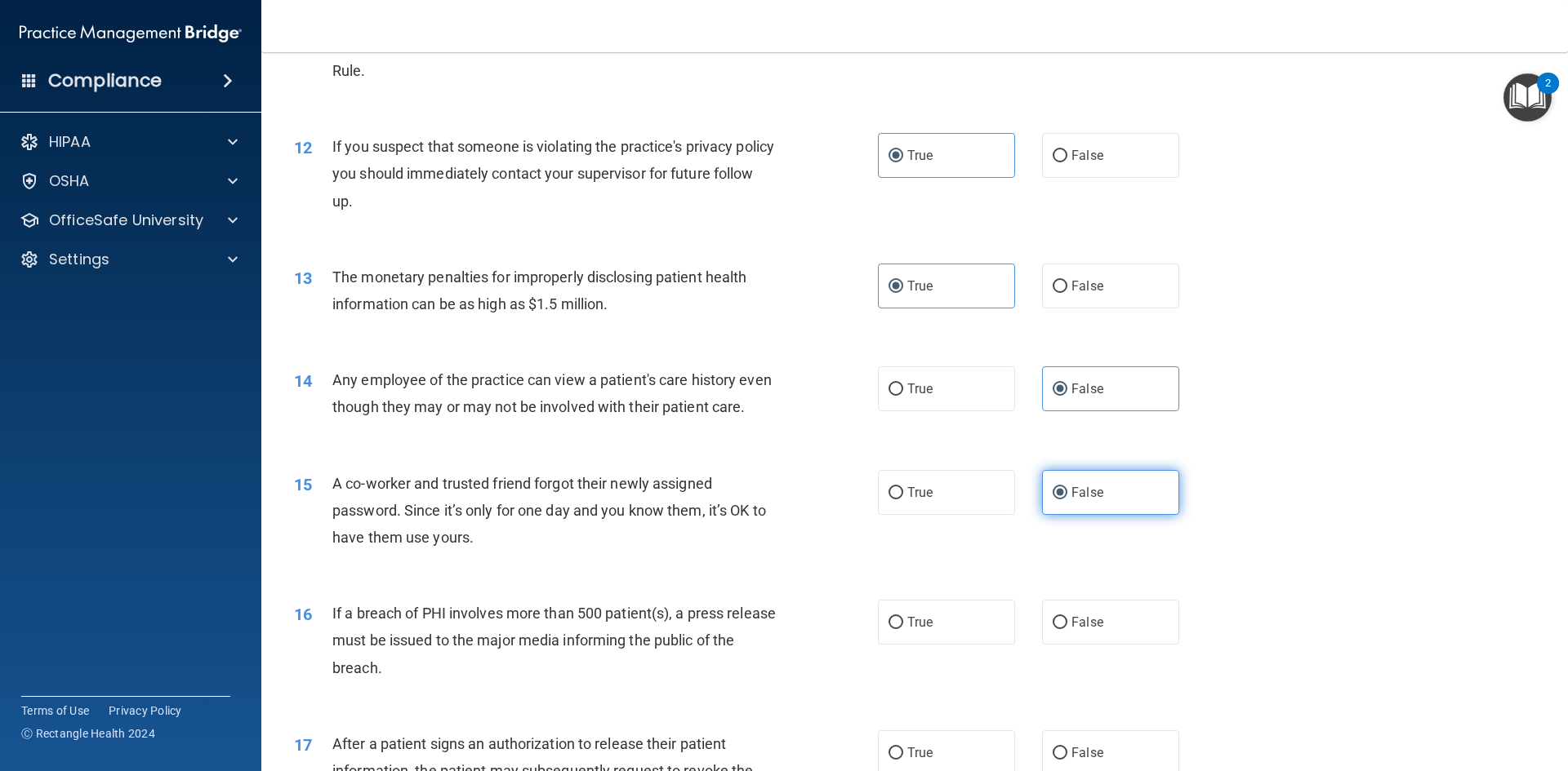
scroll to position [1306, 0]
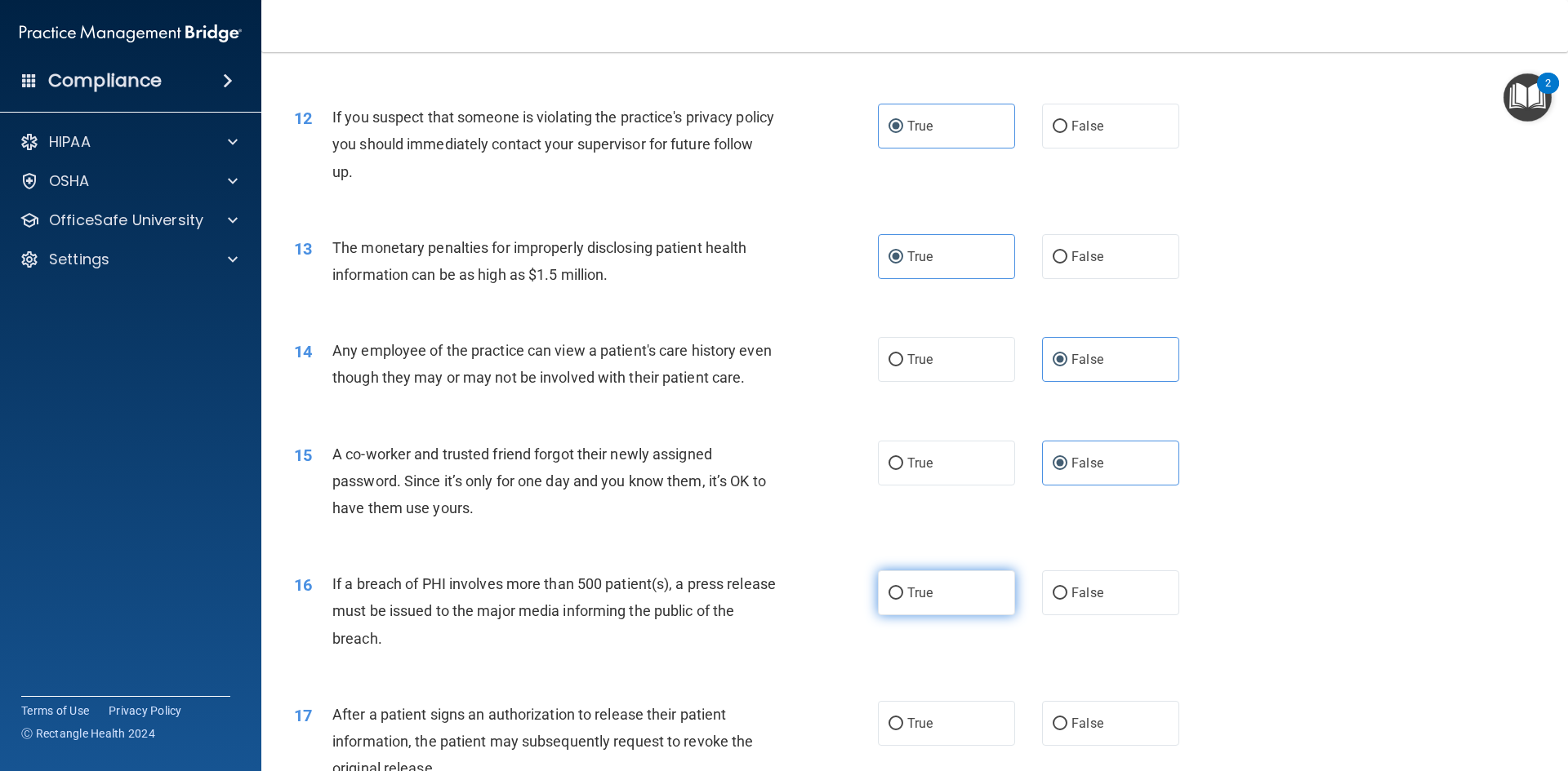
click at [971, 616] on label "True" at bounding box center [946, 592] width 137 height 44
click at [903, 600] on input "True" at bounding box center [896, 594] width 15 height 12
radio input "true"
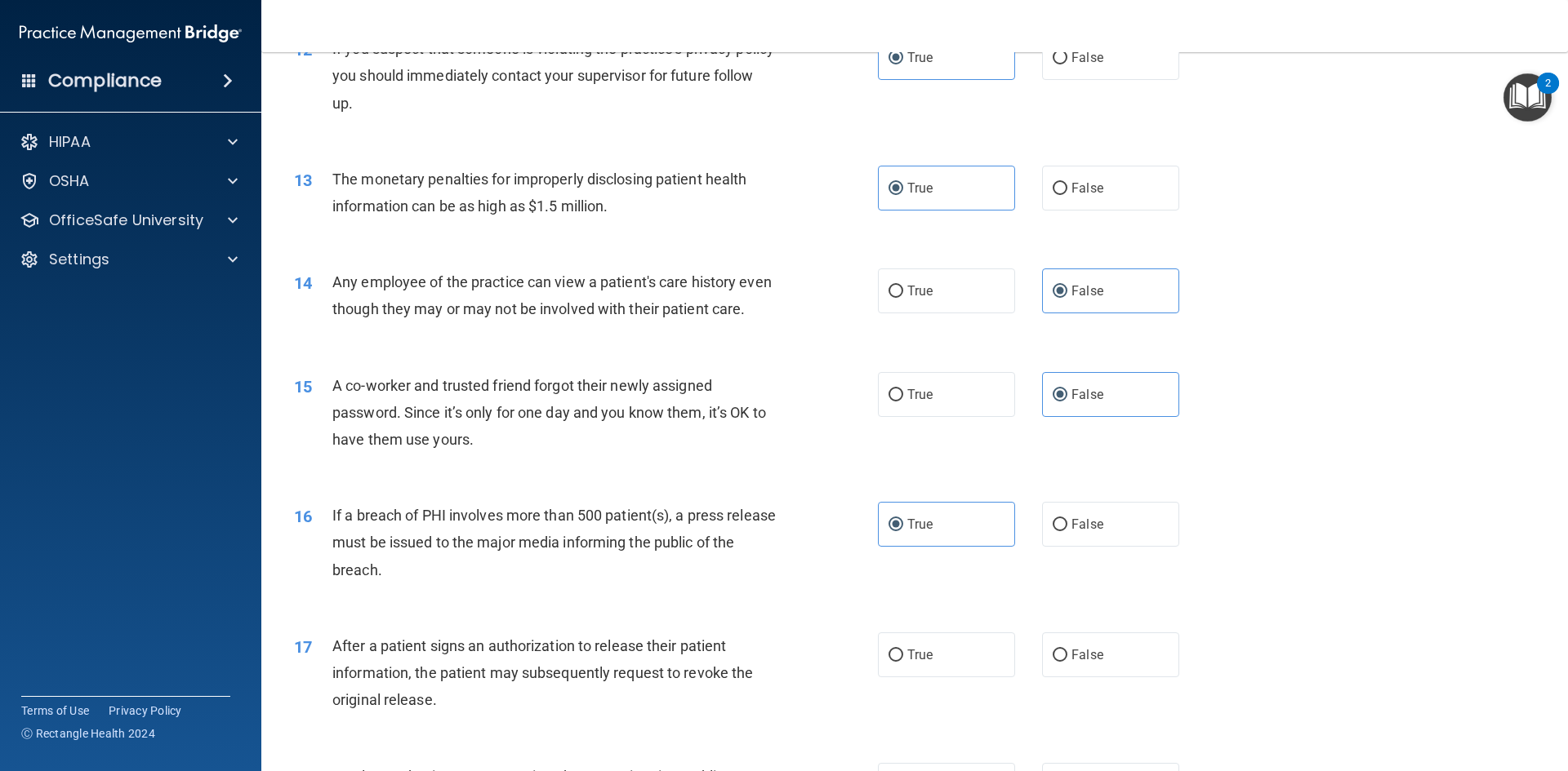
scroll to position [1470, 0]
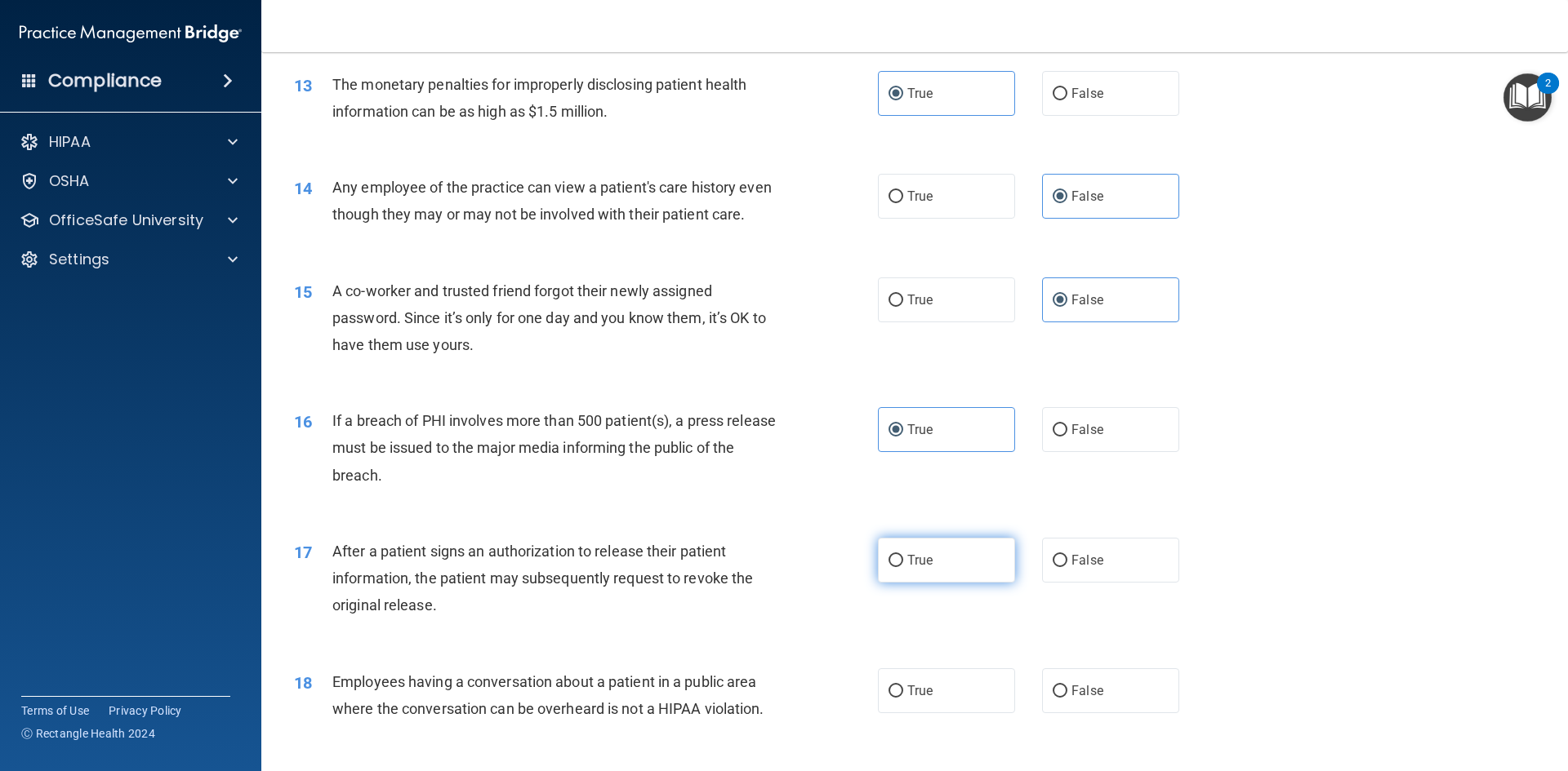
click at [956, 579] on label "True" at bounding box center [946, 559] width 137 height 44
click at [903, 567] on input "True" at bounding box center [896, 561] width 15 height 12
radio input "true"
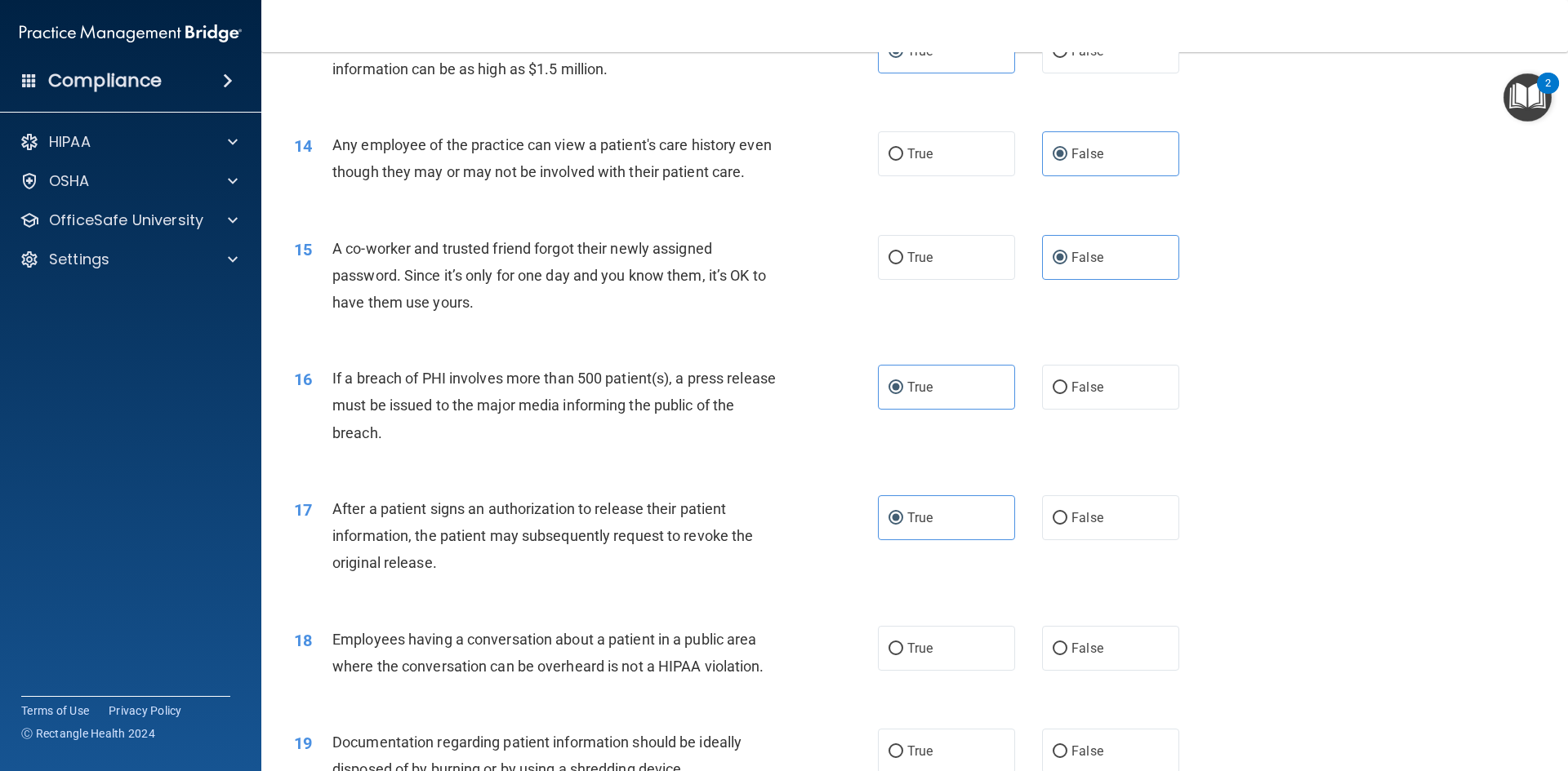
scroll to position [1551, 0]
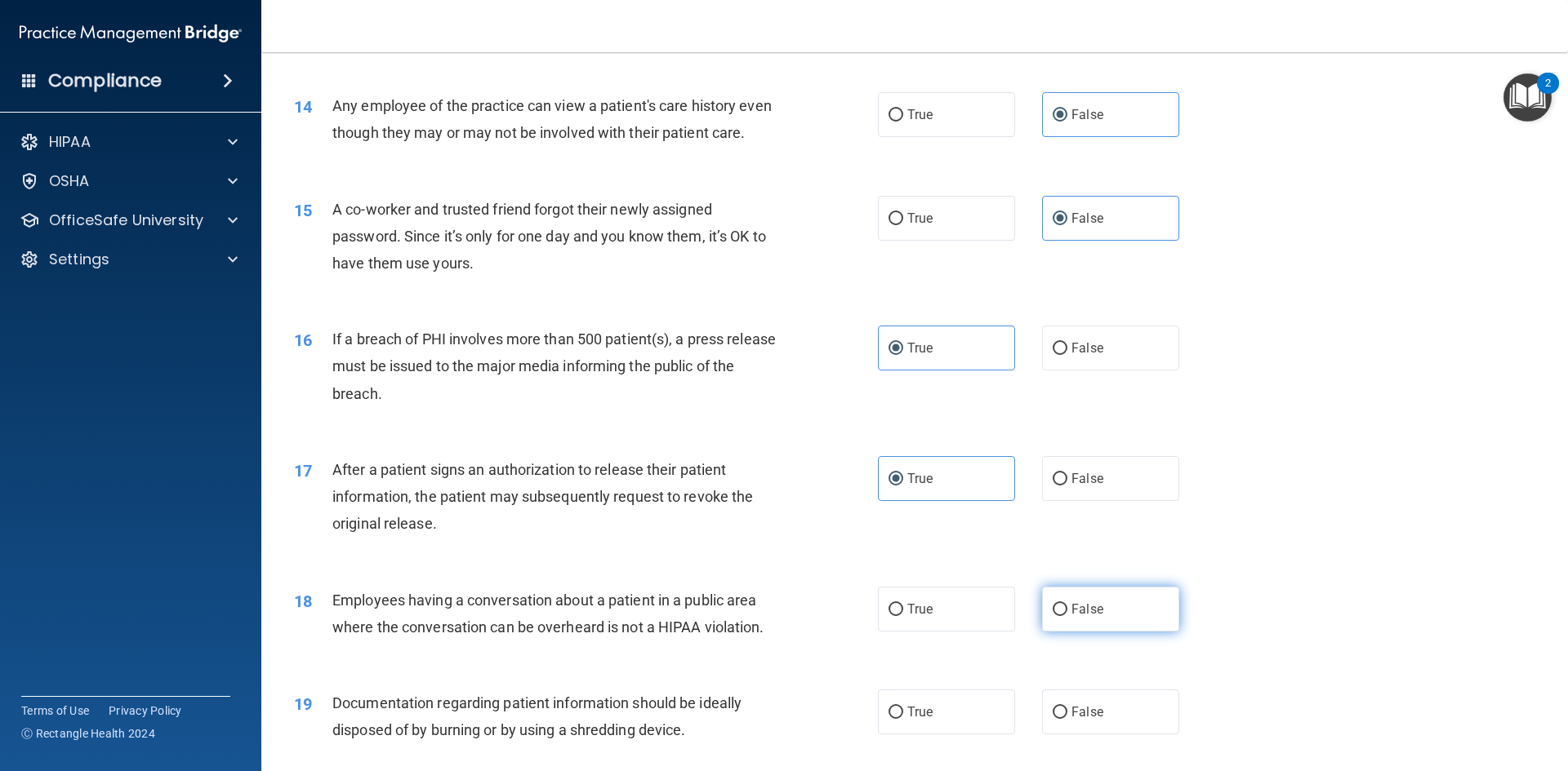
click at [1092, 617] on span "False" at bounding box center [1088, 610] width 32 height 16
click at [1067, 617] on input "False" at bounding box center [1060, 610] width 15 height 12
radio input "true"
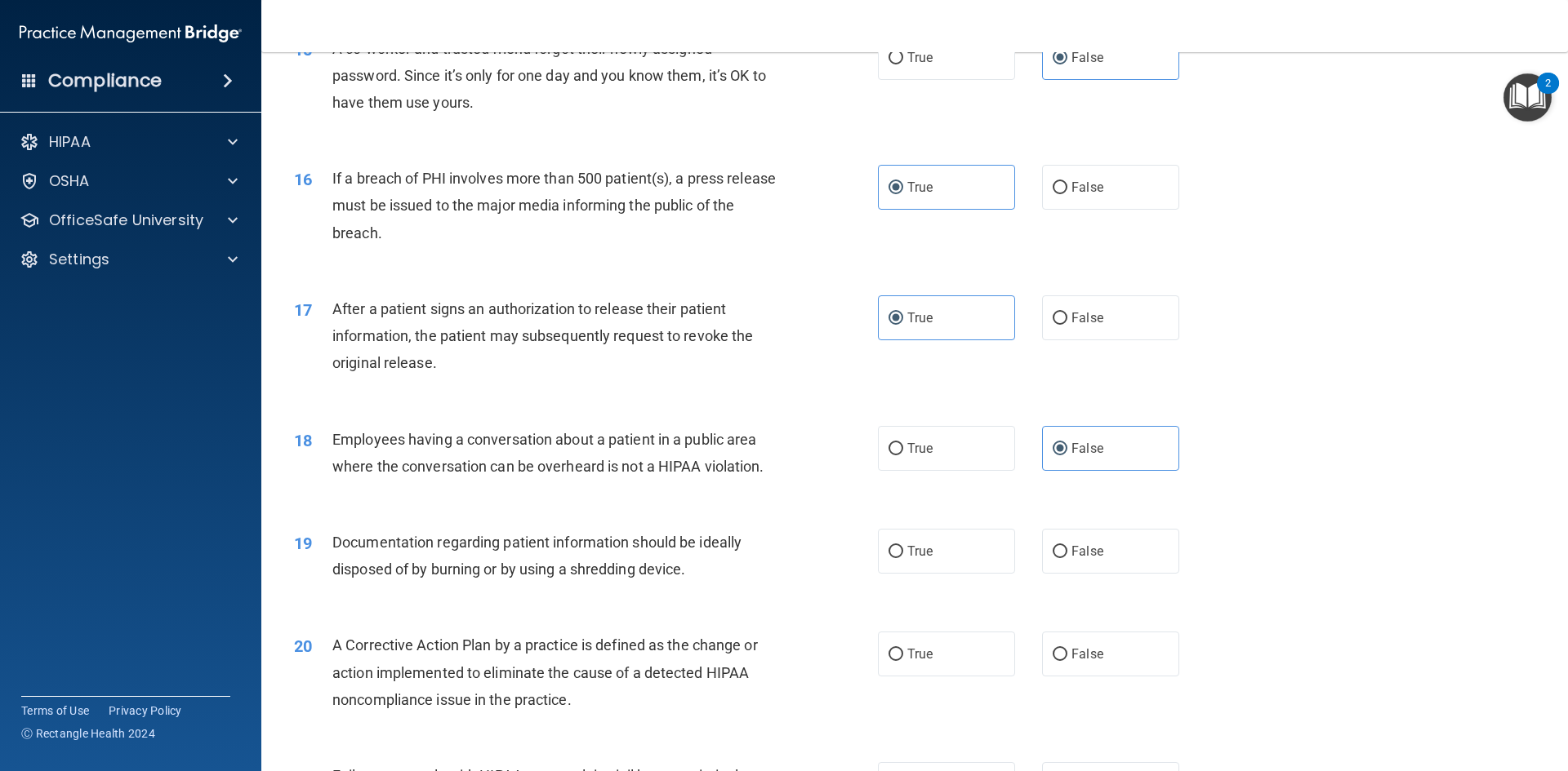
scroll to position [1714, 0]
click at [951, 571] on label "True" at bounding box center [946, 549] width 137 height 44
click at [903, 556] on input "True" at bounding box center [896, 550] width 15 height 12
radio input "true"
click at [985, 674] on label "True" at bounding box center [946, 651] width 137 height 44
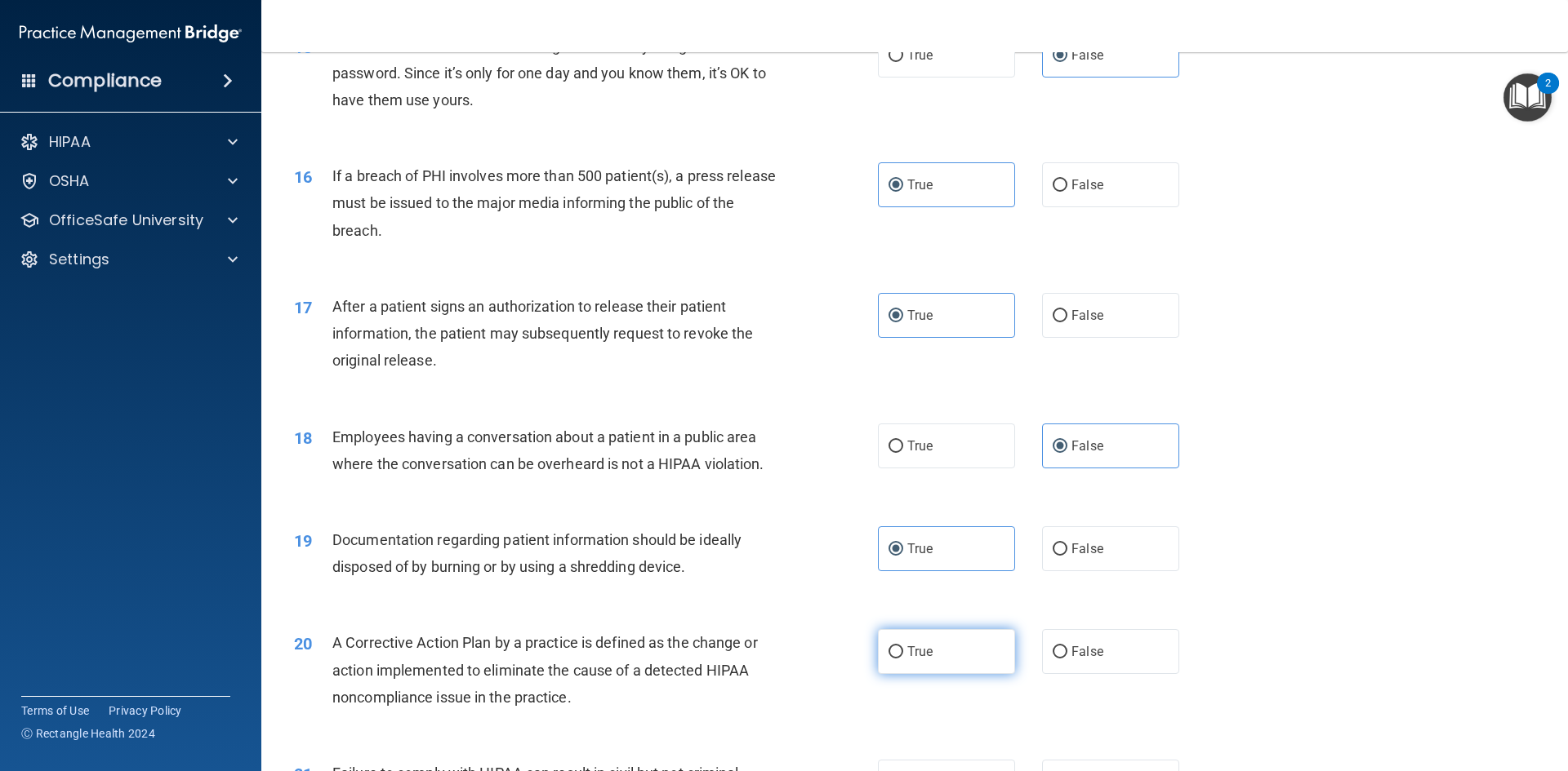
click at [903, 658] on input "True" at bounding box center [896, 652] width 15 height 12
radio input "true"
click at [1106, 674] on label "False" at bounding box center [1110, 651] width 137 height 44
click at [1067, 658] on input "False" at bounding box center [1060, 652] width 15 height 12
radio input "true"
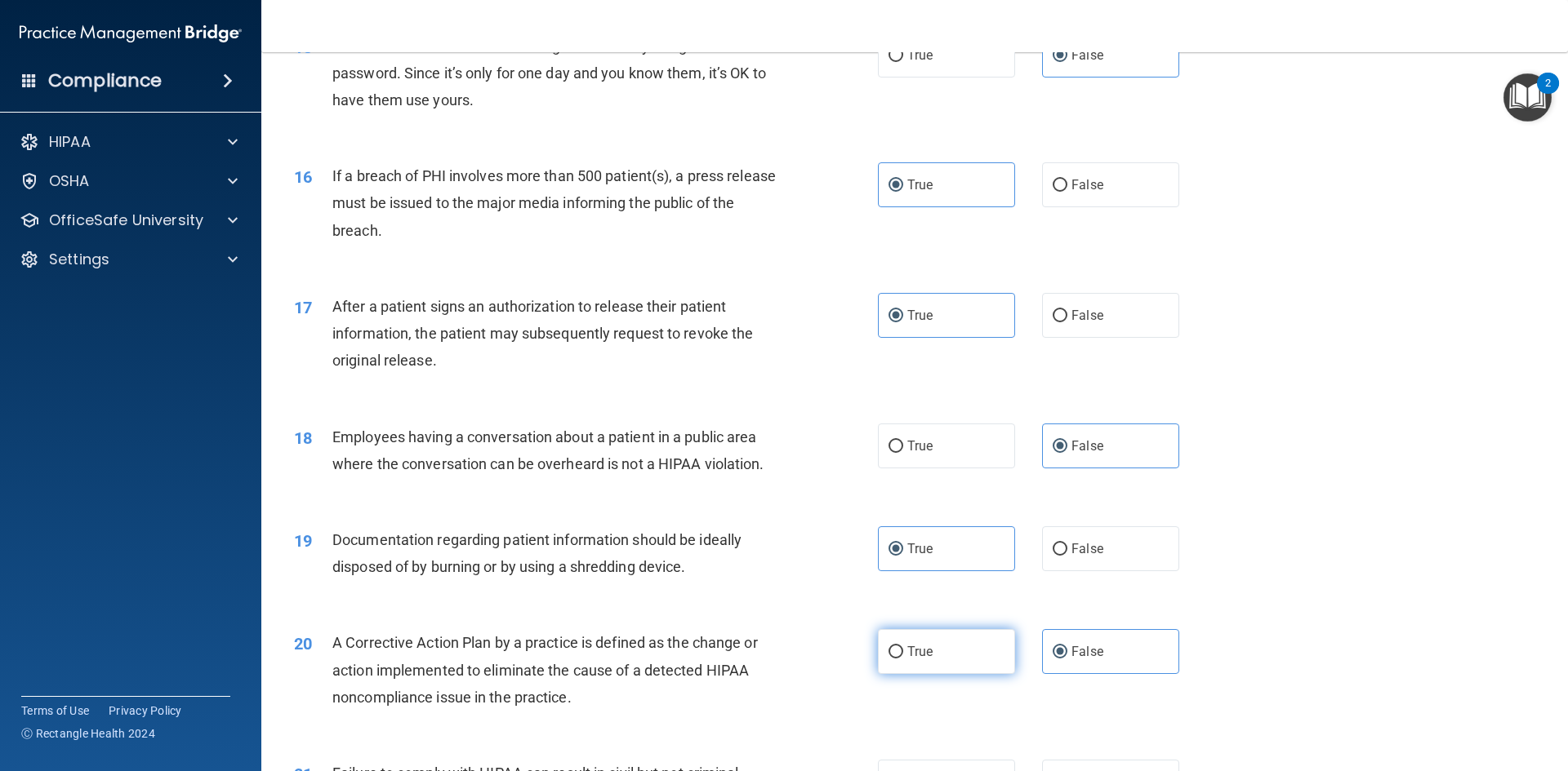
click at [971, 674] on label "True" at bounding box center [946, 651] width 137 height 44
click at [903, 658] on input "True" at bounding box center [896, 652] width 15 height 12
radio input "true"
radio input "false"
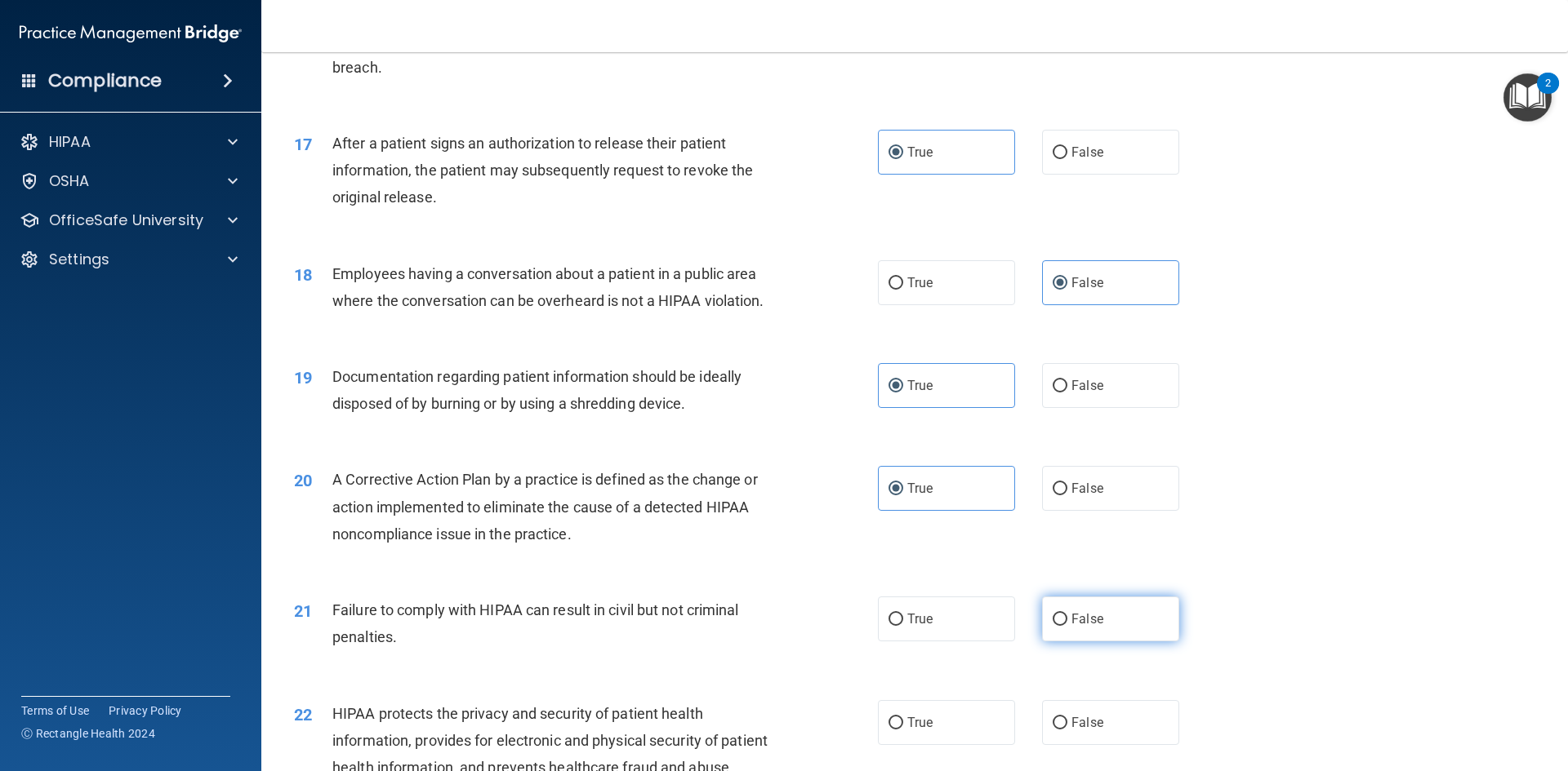
click at [1072, 627] on span "False" at bounding box center [1088, 620] width 32 height 16
click at [1065, 626] on input "False" at bounding box center [1060, 620] width 15 height 12
radio input "true"
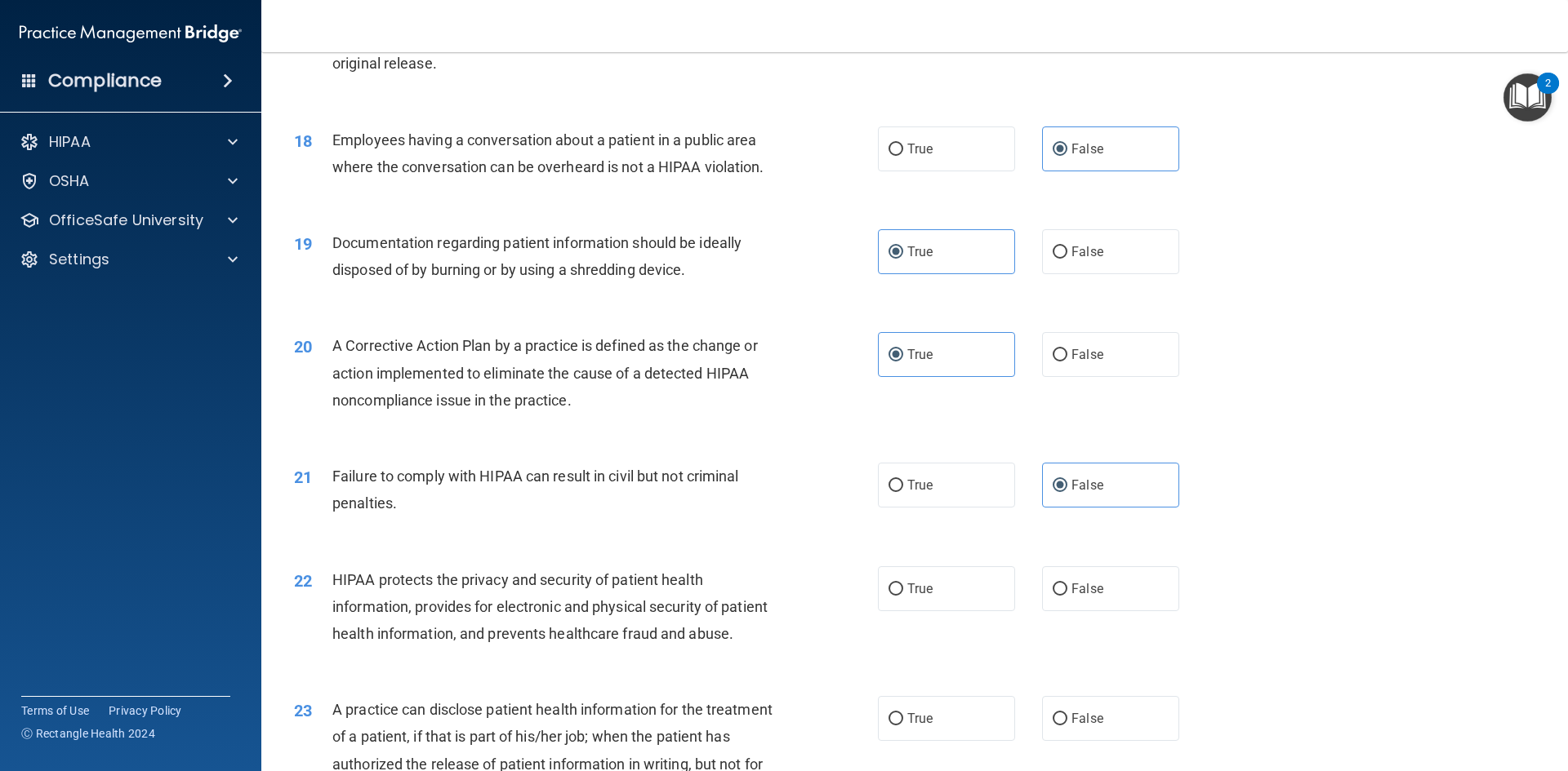
scroll to position [2041, 0]
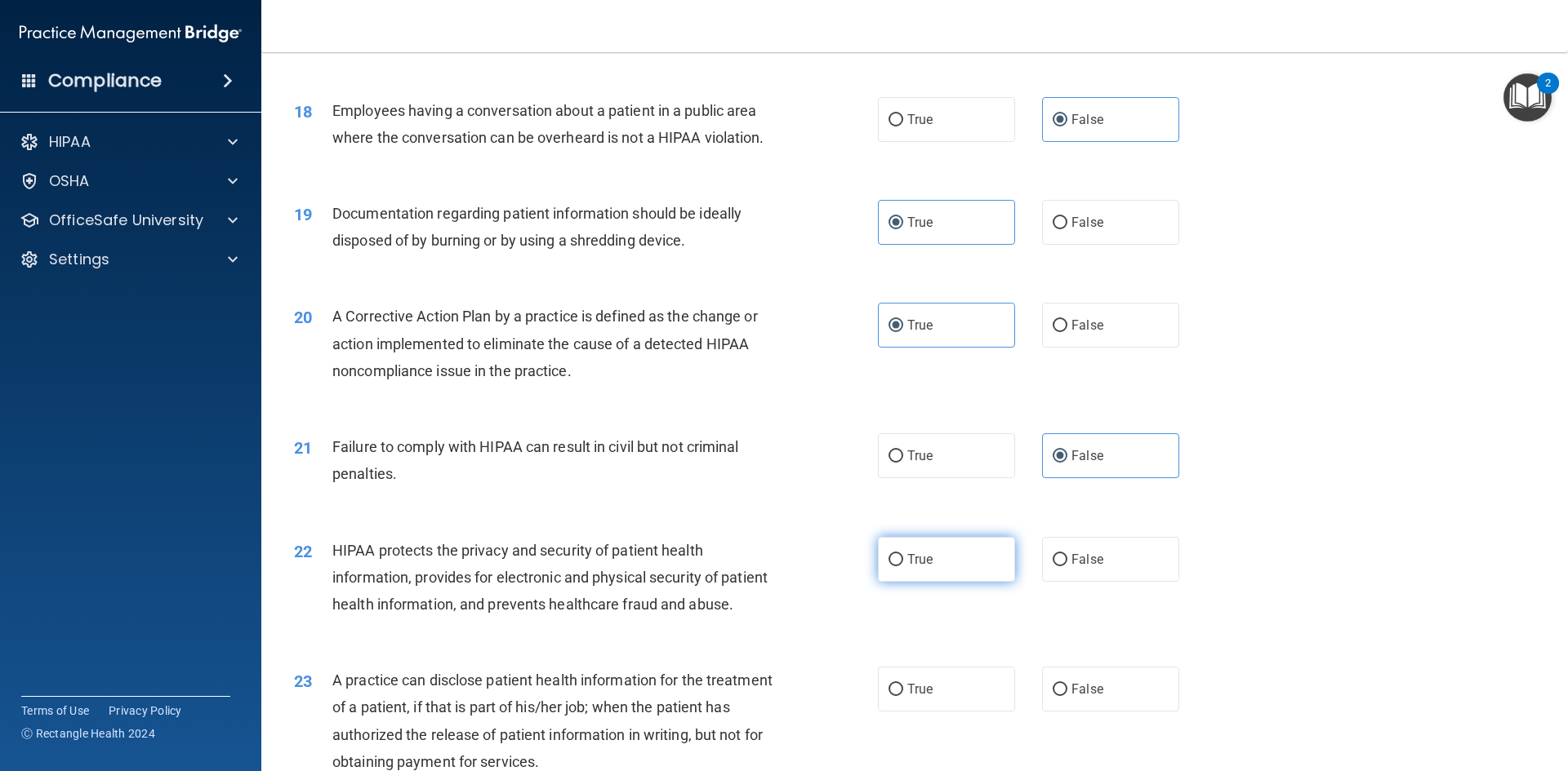
click at [918, 567] on span "True" at bounding box center [920, 559] width 26 height 16
click at [903, 566] on input "True" at bounding box center [896, 560] width 15 height 12
radio input "true"
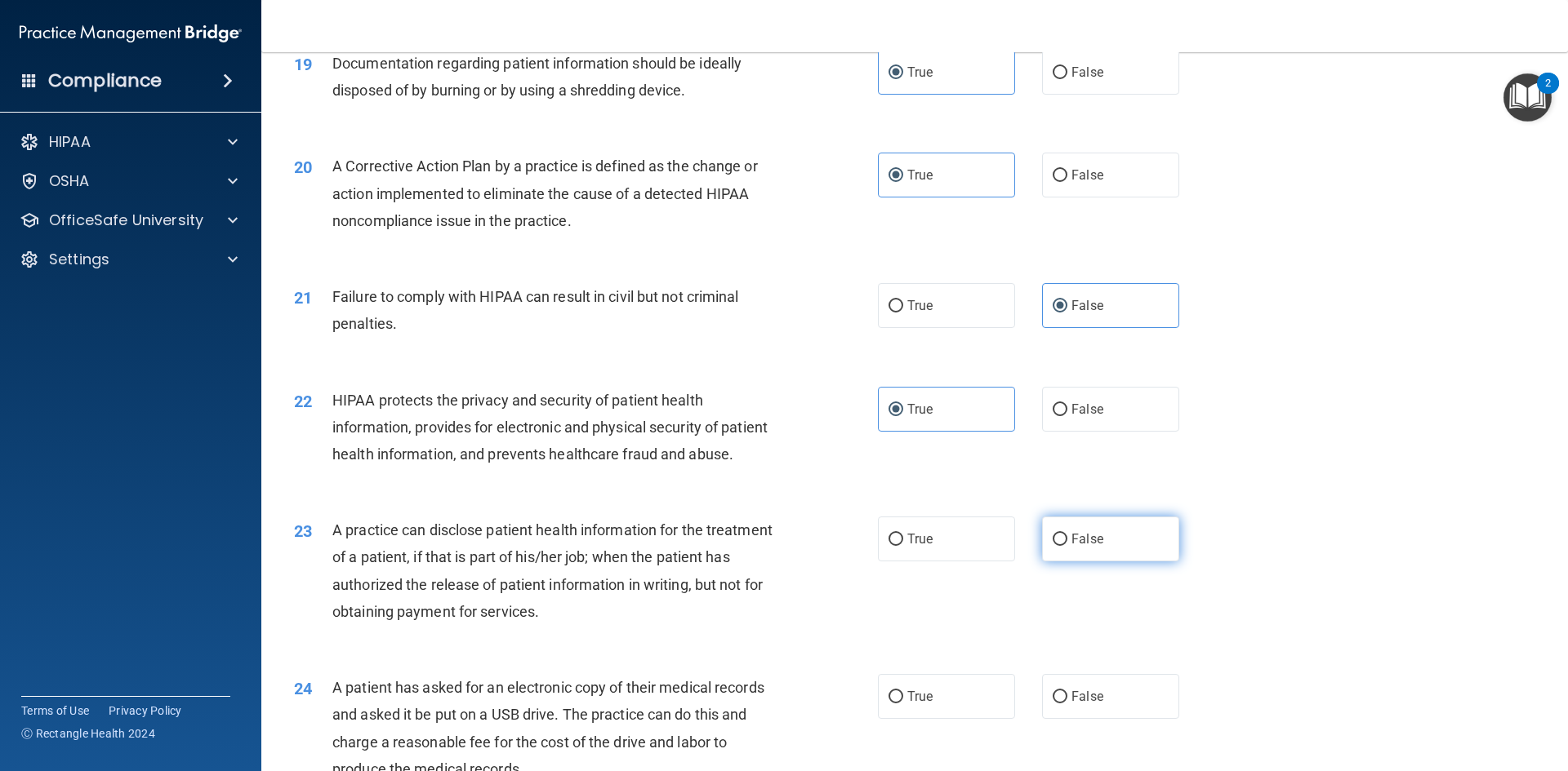
scroll to position [2204, 0]
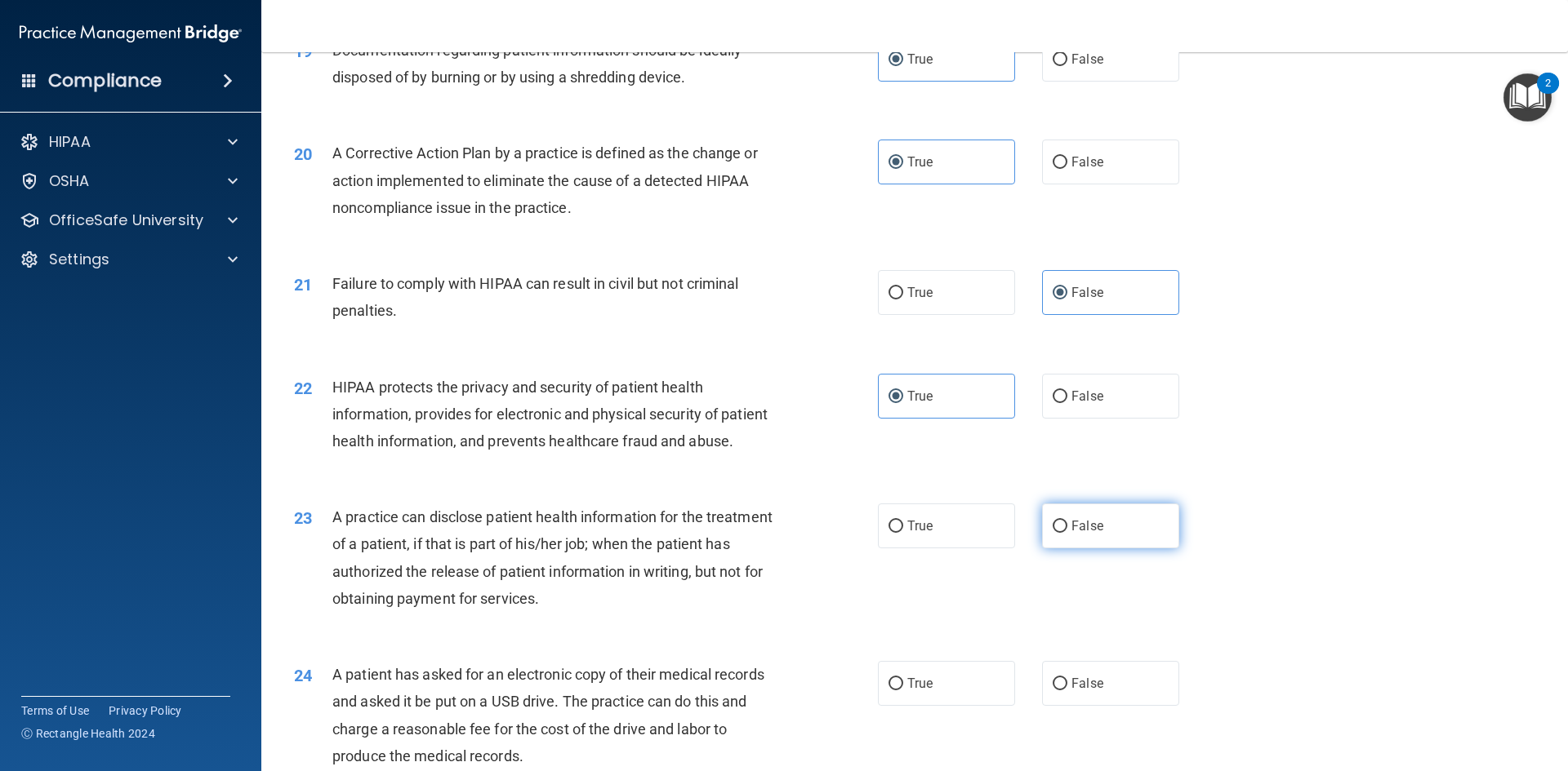
click at [1087, 534] on span "False" at bounding box center [1088, 526] width 32 height 16
click at [1067, 533] on input "False" at bounding box center [1060, 527] width 15 height 12
radio input "true"
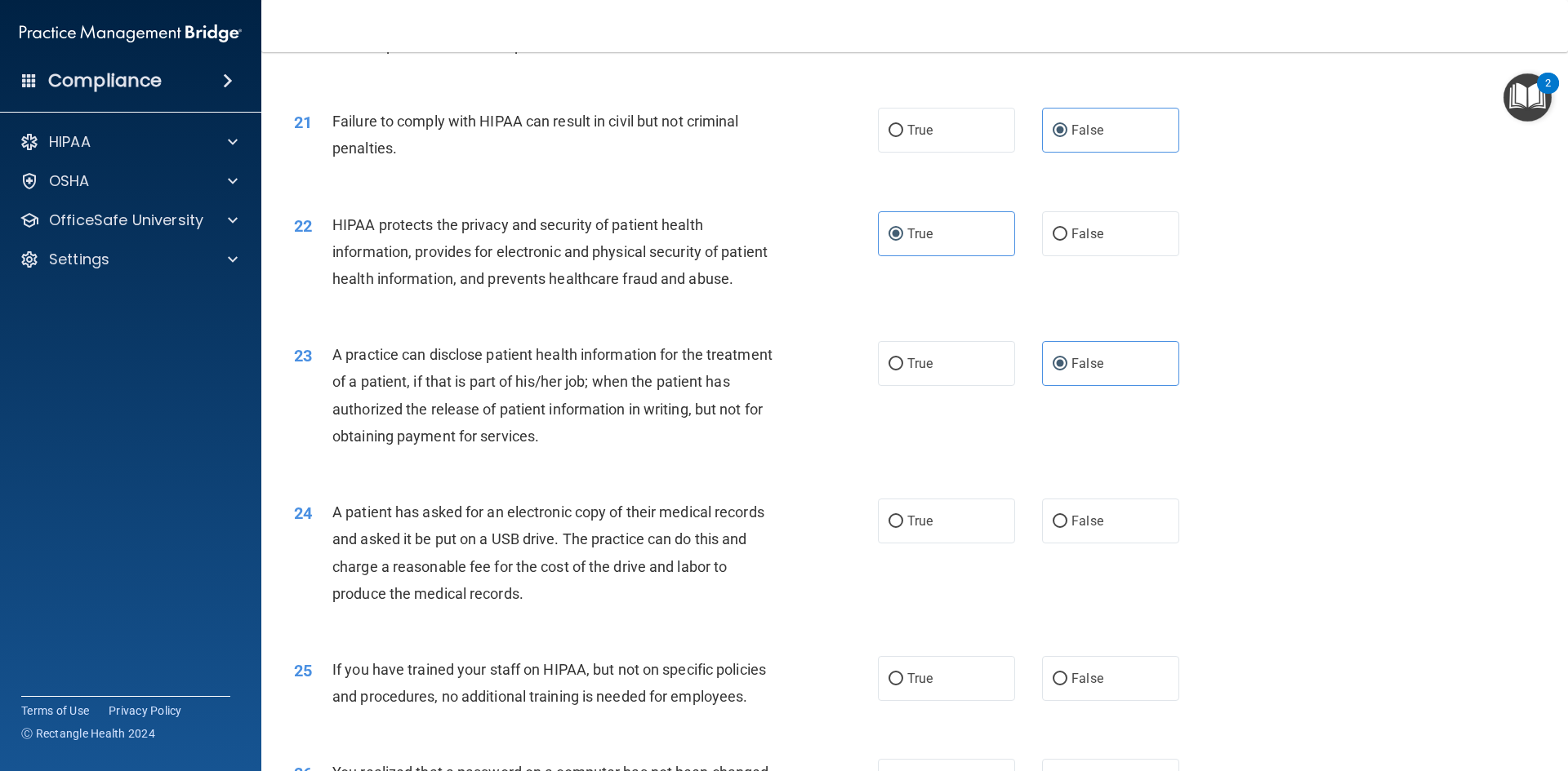
scroll to position [2367, 0]
click at [927, 543] on label "True" at bounding box center [946, 520] width 137 height 44
click at [903, 528] on input "True" at bounding box center [896, 521] width 15 height 12
radio input "true"
click at [1086, 686] on span "False" at bounding box center [1088, 678] width 32 height 16
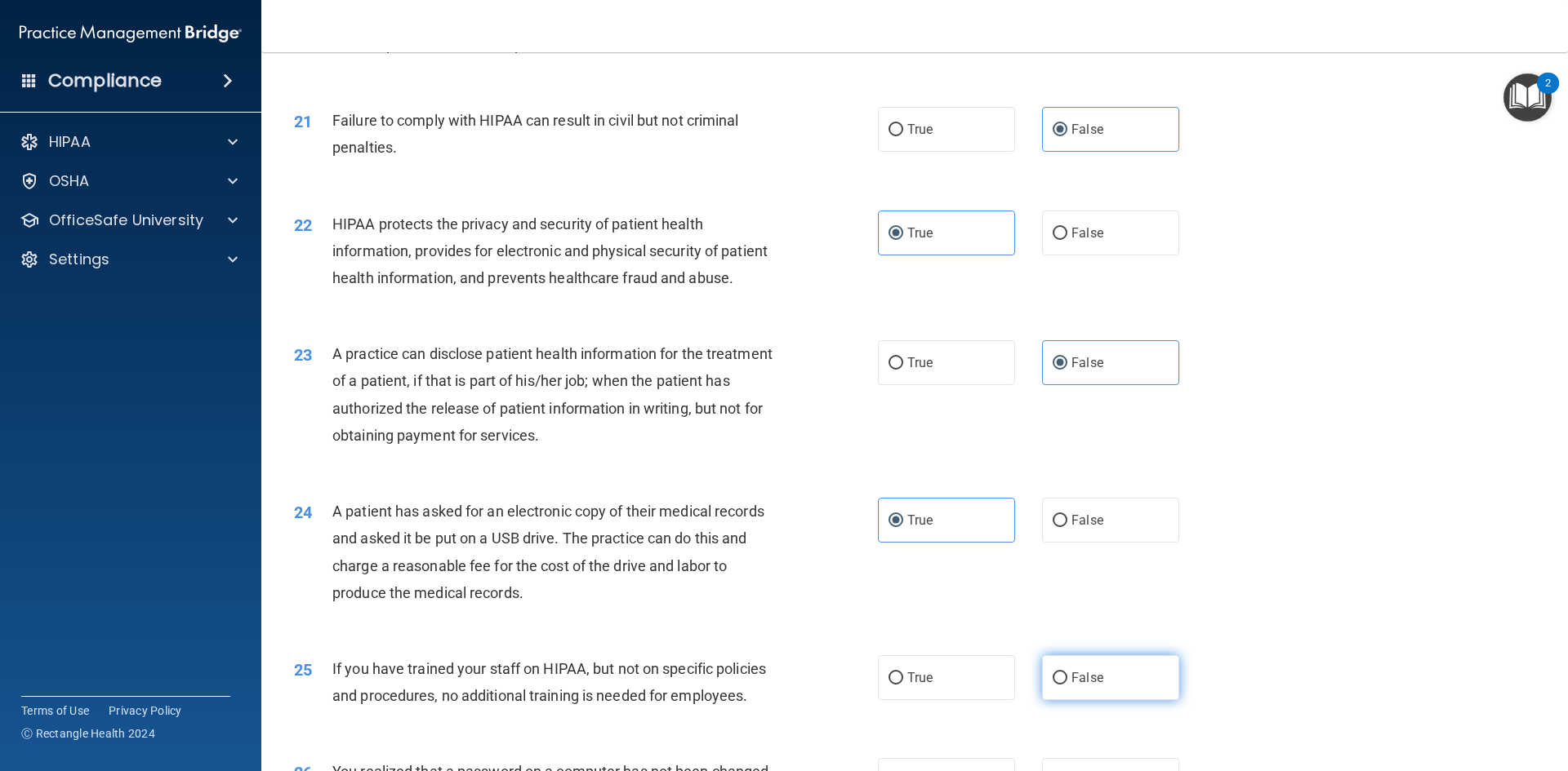
click at [1067, 685] on input "False" at bounding box center [1060, 679] width 15 height 12
radio input "true"
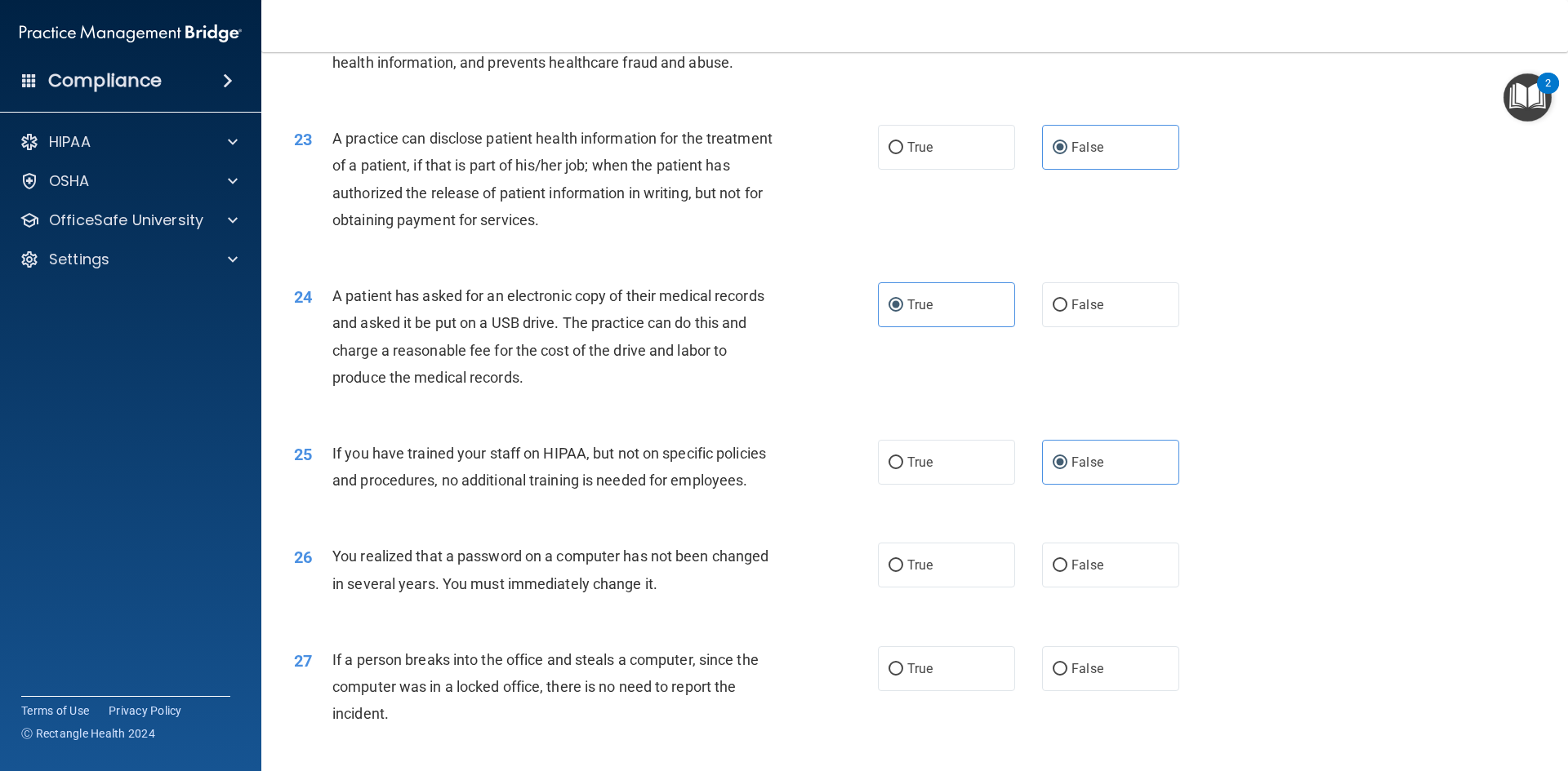
scroll to position [2613, 0]
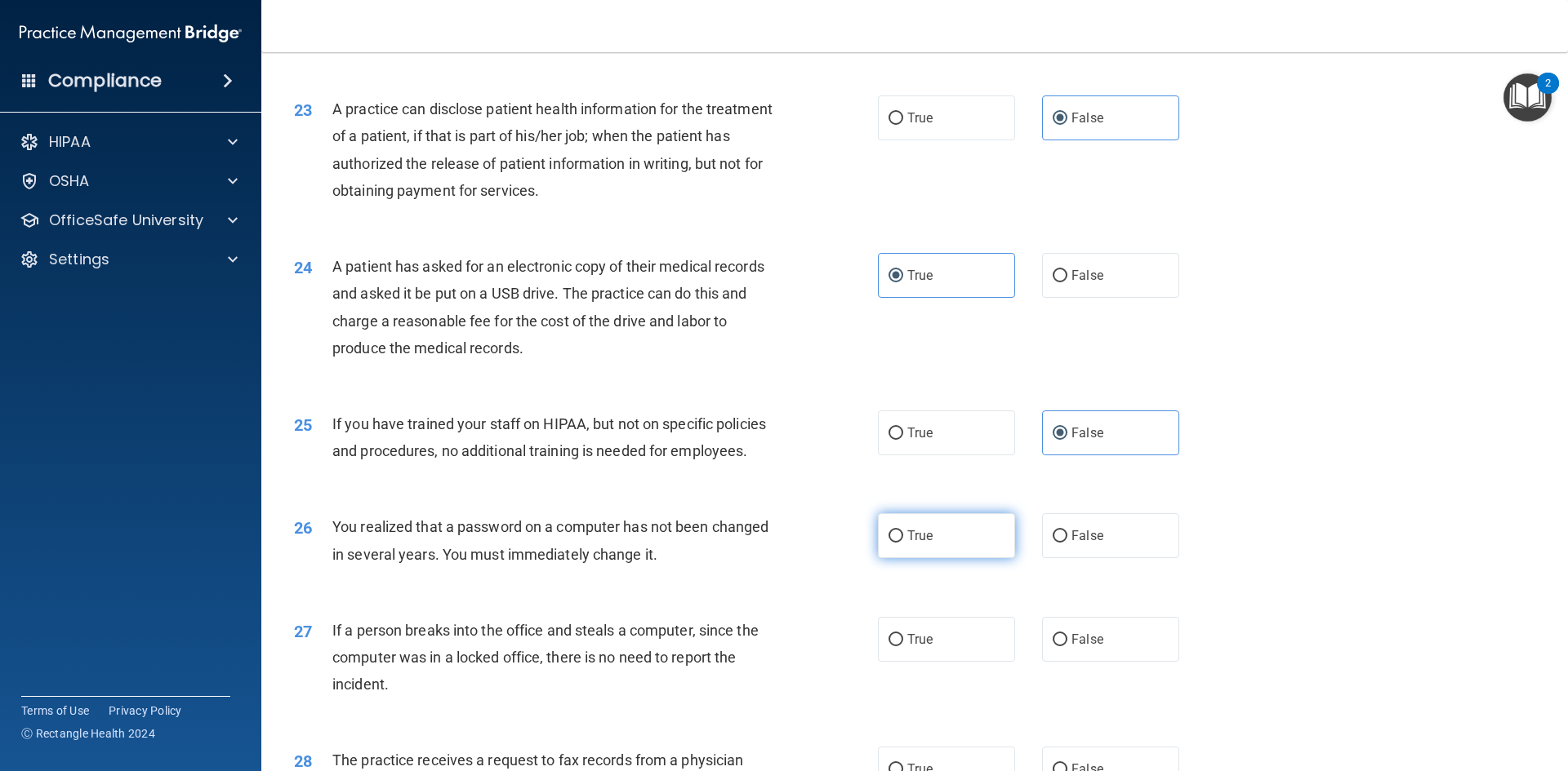
click at [911, 558] on label "True" at bounding box center [946, 535] width 137 height 44
click at [903, 543] on input "True" at bounding box center [896, 537] width 15 height 12
radio input "true"
click at [1107, 662] on label "False" at bounding box center [1110, 639] width 137 height 44
click at [1067, 646] on input "False" at bounding box center [1060, 641] width 15 height 12
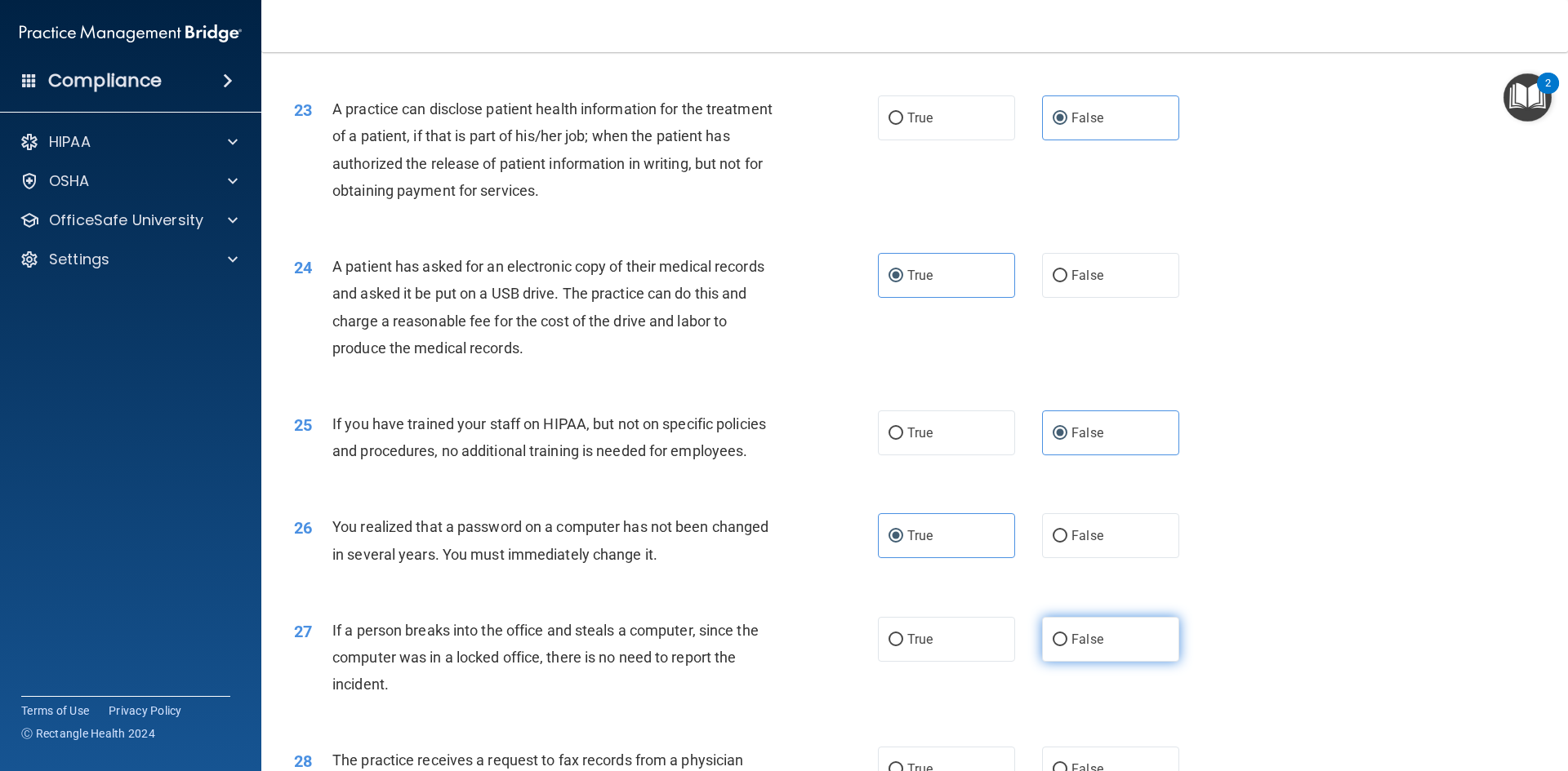
radio input "true"
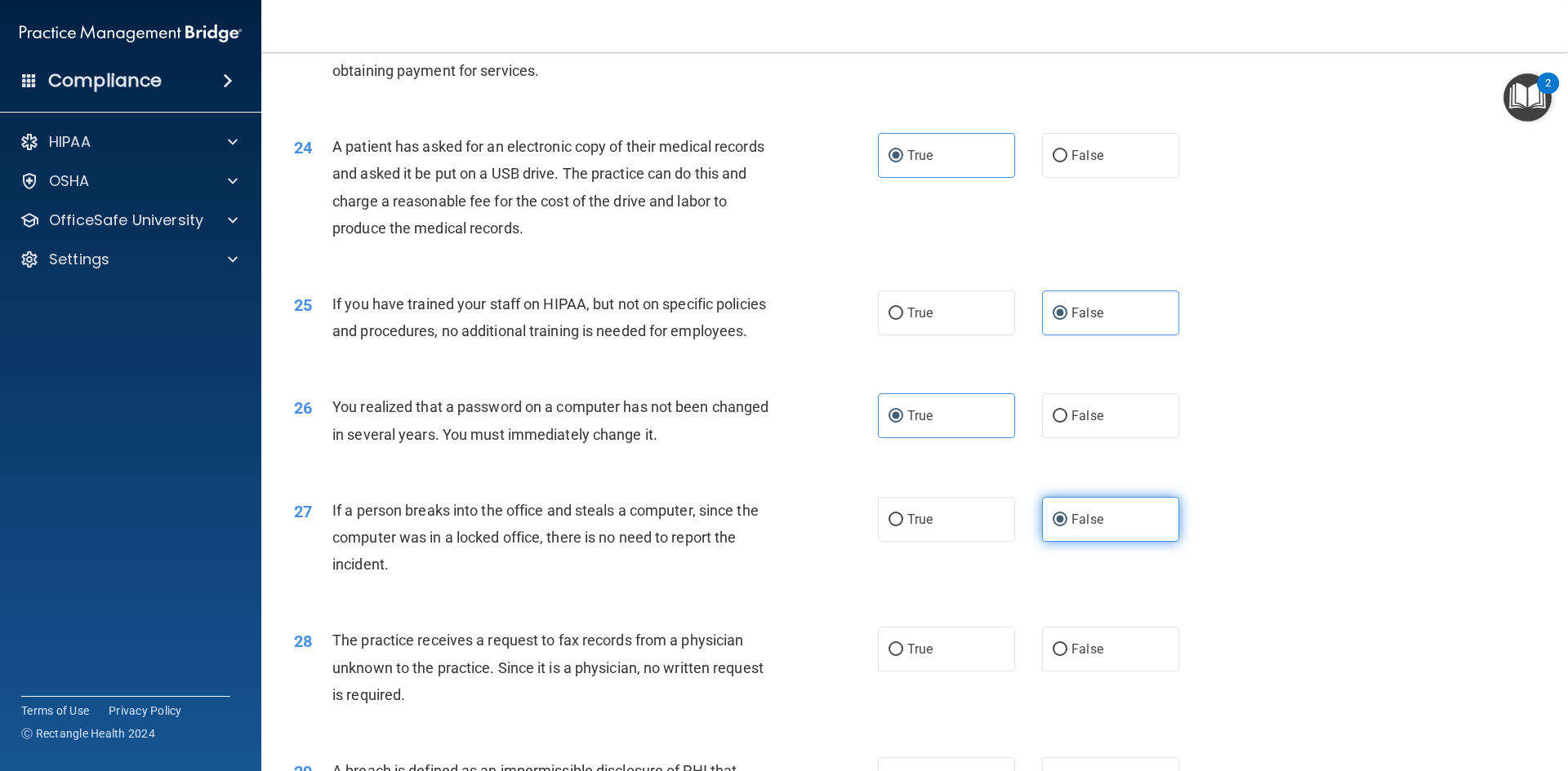
scroll to position [2776, 0]
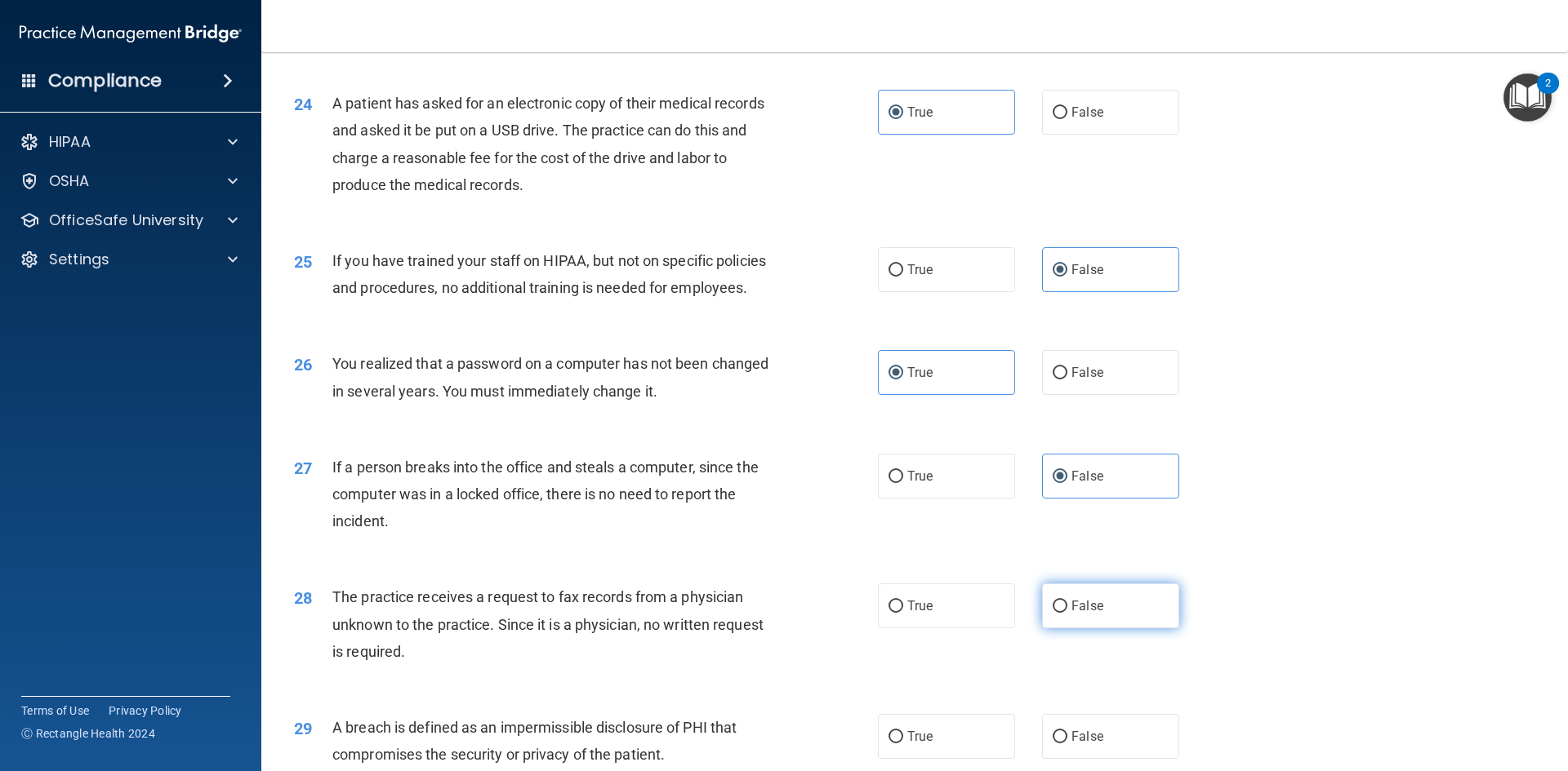
click at [1094, 614] on span "False" at bounding box center [1088, 606] width 32 height 16
click at [1067, 613] on input "False" at bounding box center [1060, 607] width 15 height 12
radio input "true"
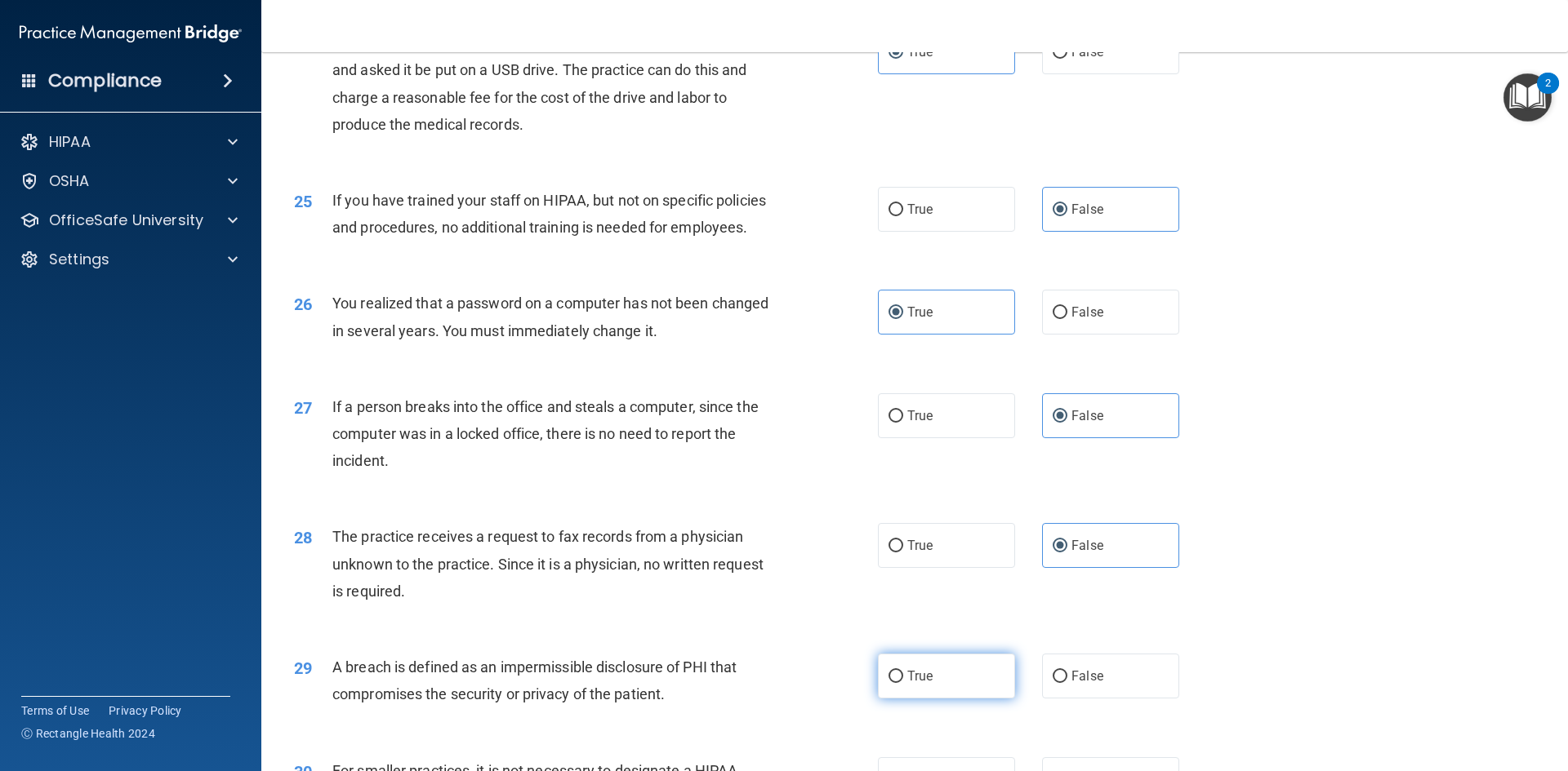
scroll to position [2939, 0]
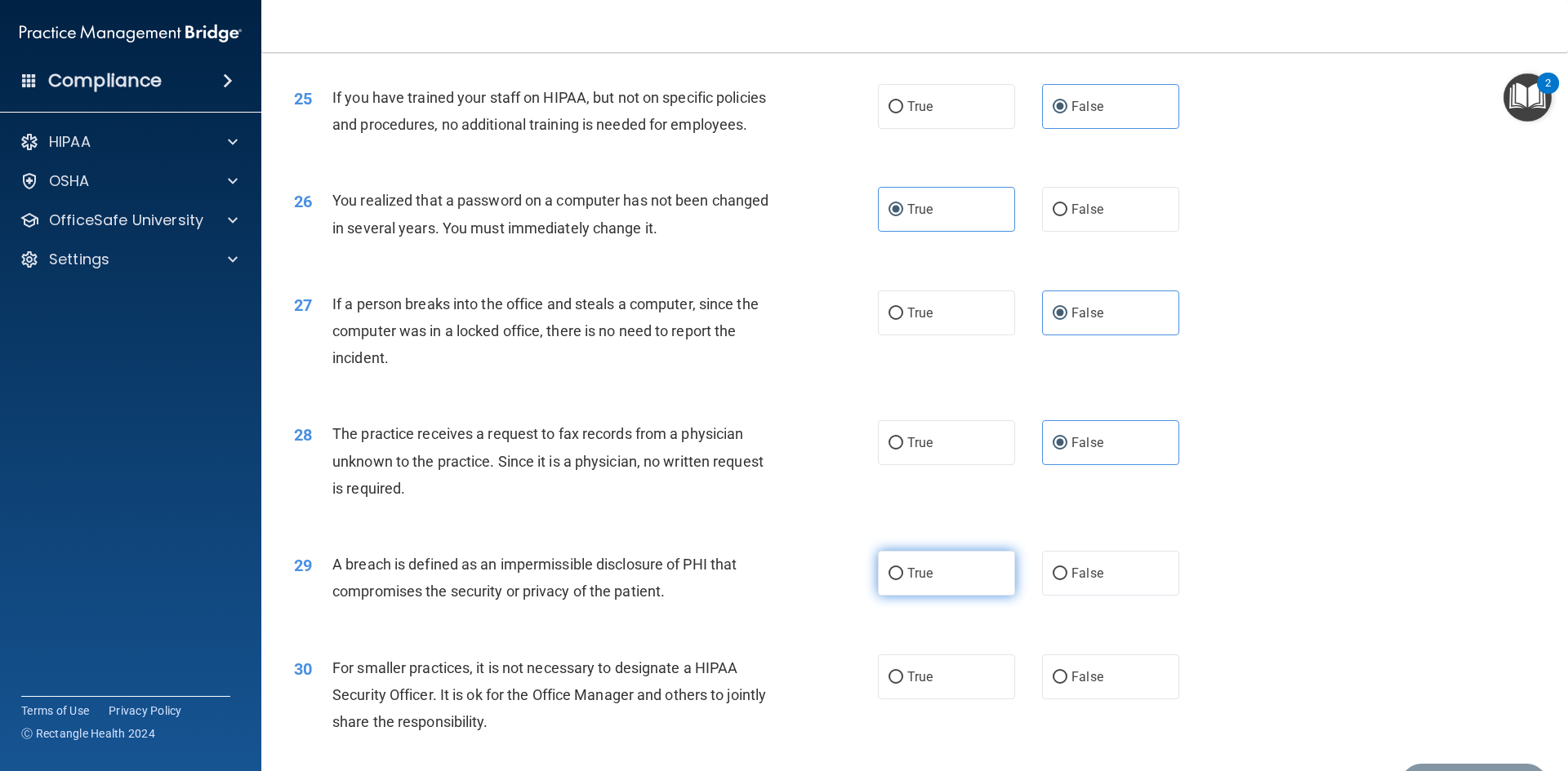
click at [898, 596] on label "True" at bounding box center [946, 572] width 137 height 44
click at [898, 580] on input "True" at bounding box center [896, 574] width 15 height 12
radio input "true"
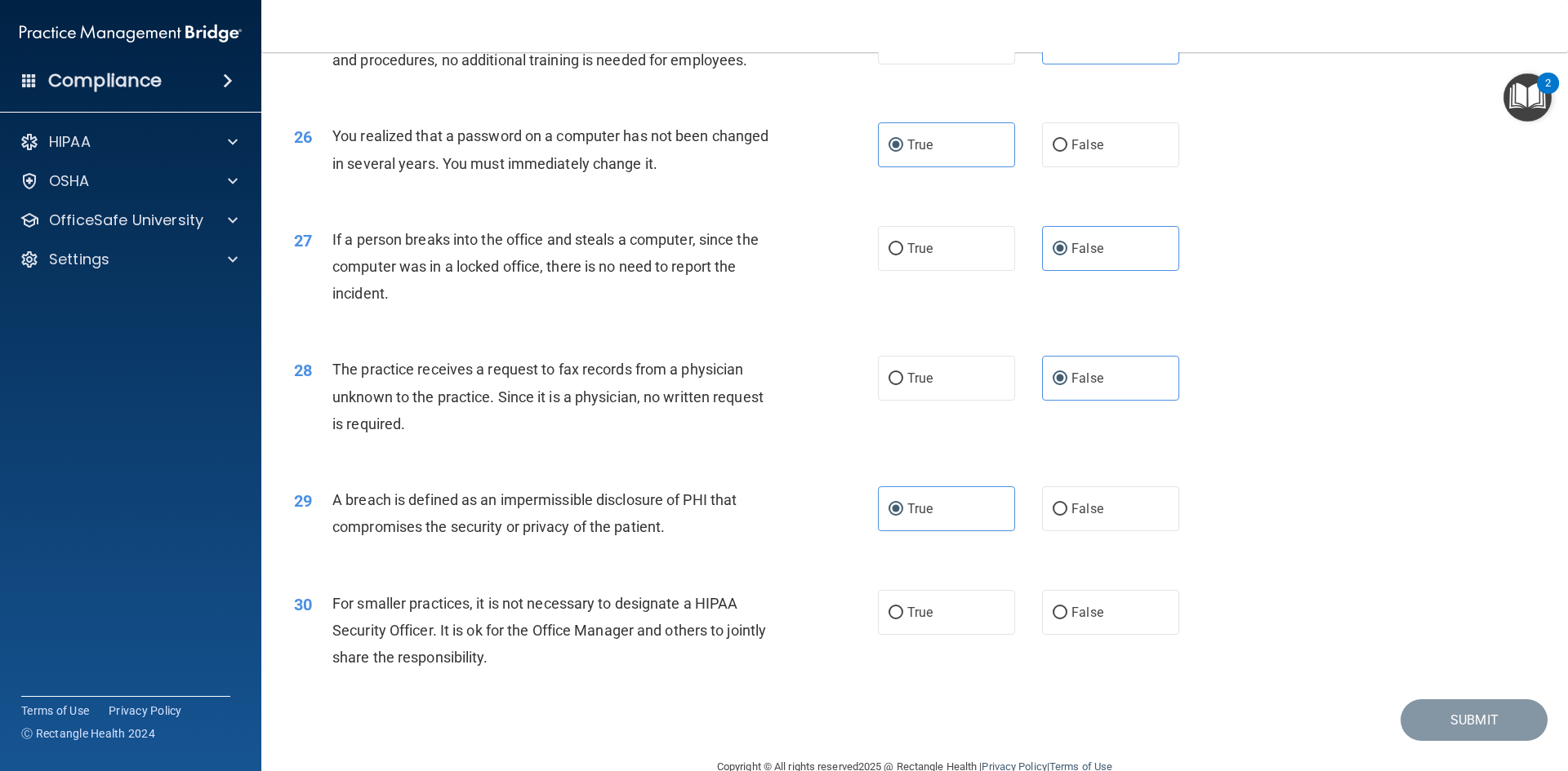
scroll to position [3092, 0]
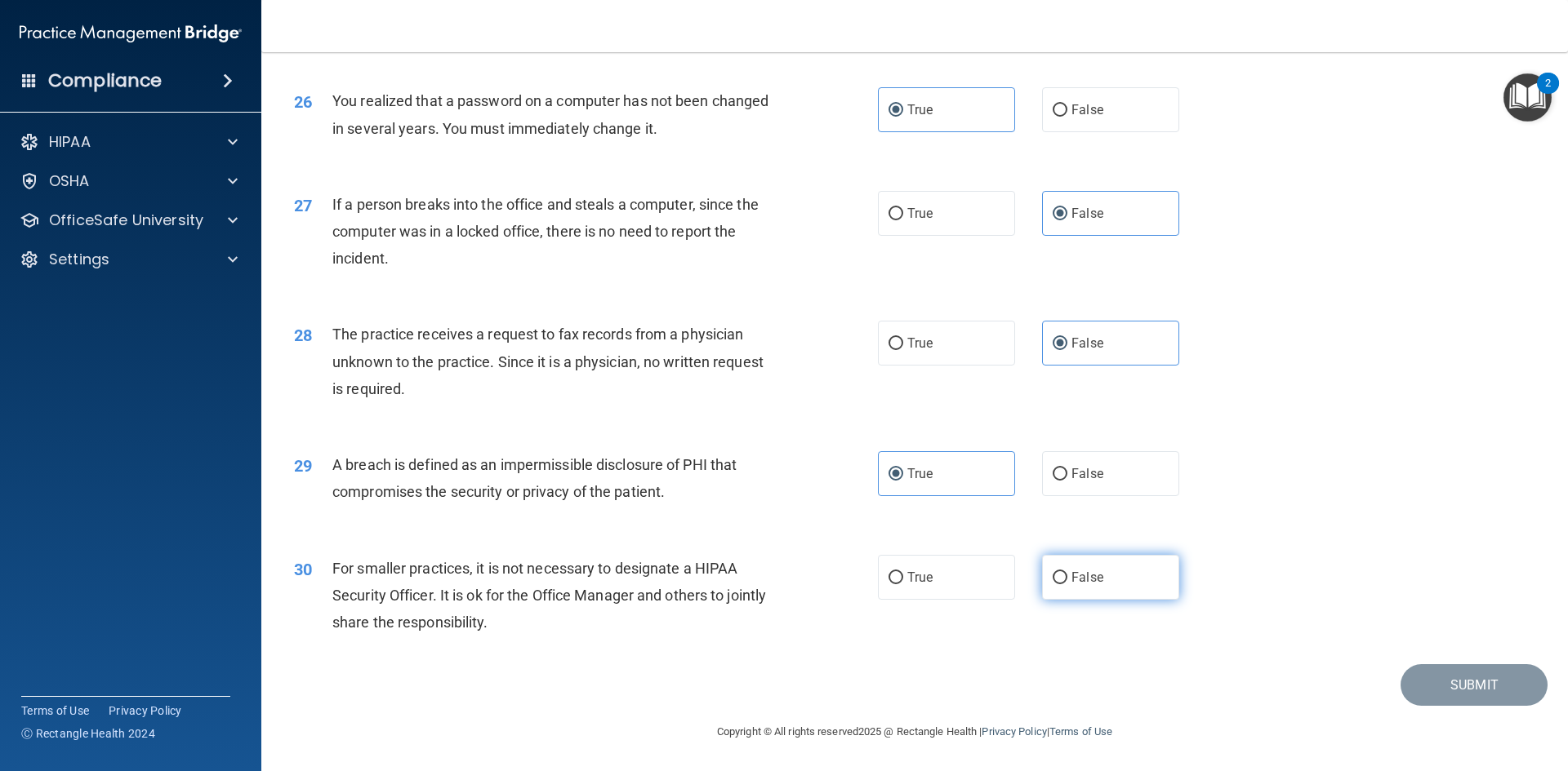
click at [1100, 590] on label "False" at bounding box center [1110, 577] width 137 height 44
click at [1067, 584] on input "False" at bounding box center [1060, 578] width 15 height 12
radio input "true"
click at [1466, 673] on button "Submit" at bounding box center [1473, 685] width 147 height 42
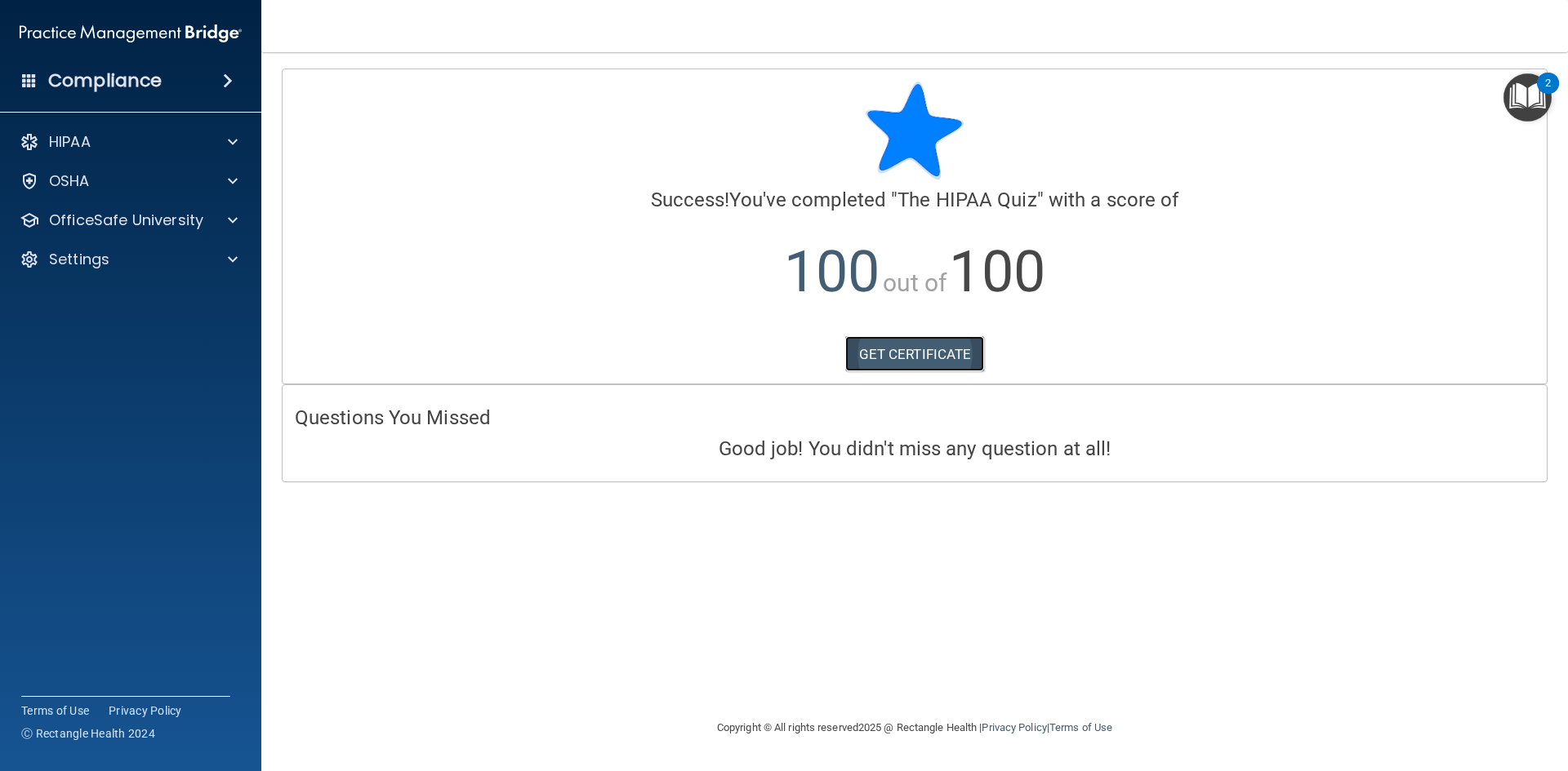
click at [861, 352] on link "GET CERTIFICATE" at bounding box center [915, 354] width 139 height 36
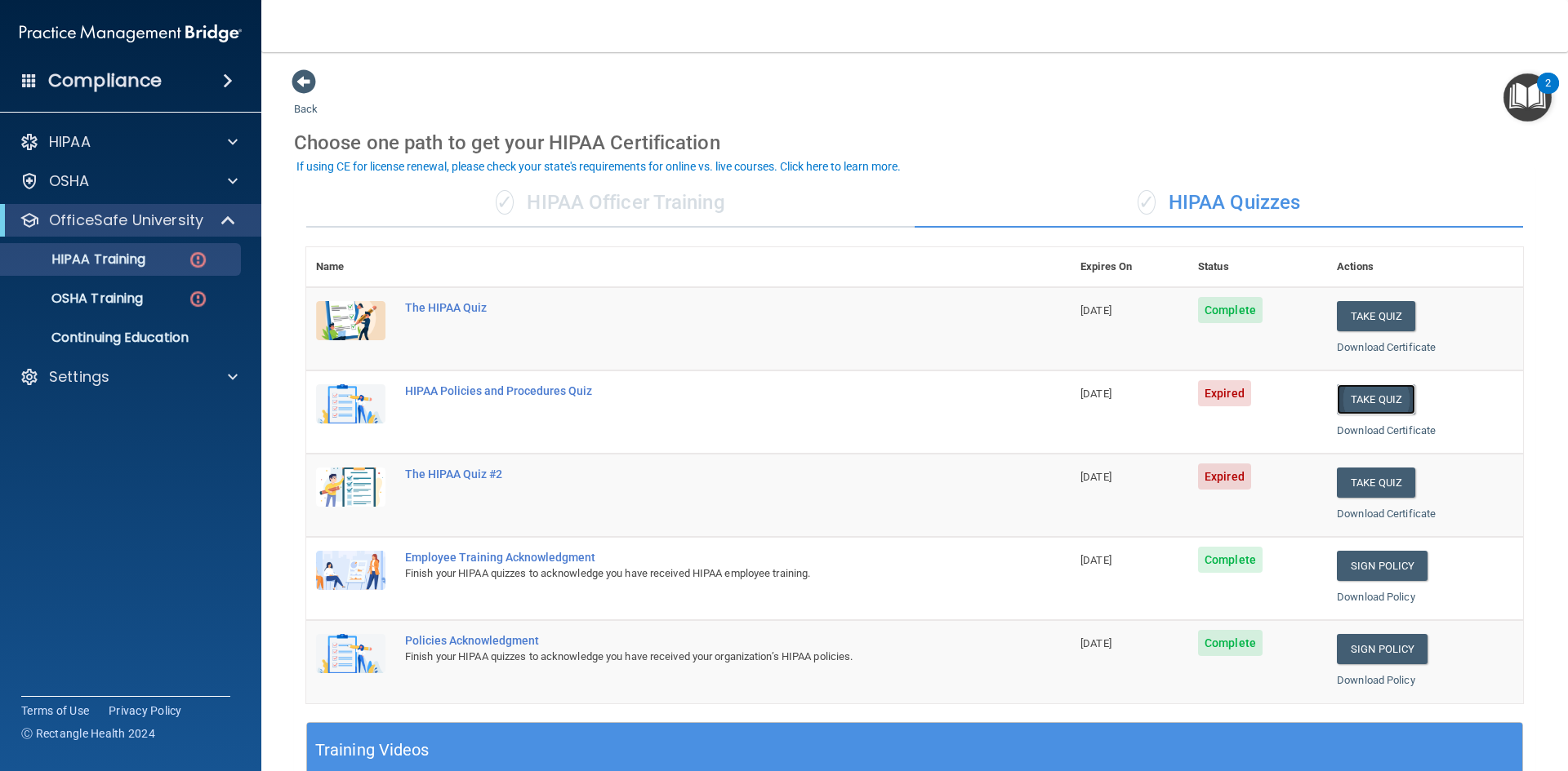
click at [1361, 398] on button "Take Quiz" at bounding box center [1375, 399] width 78 height 31
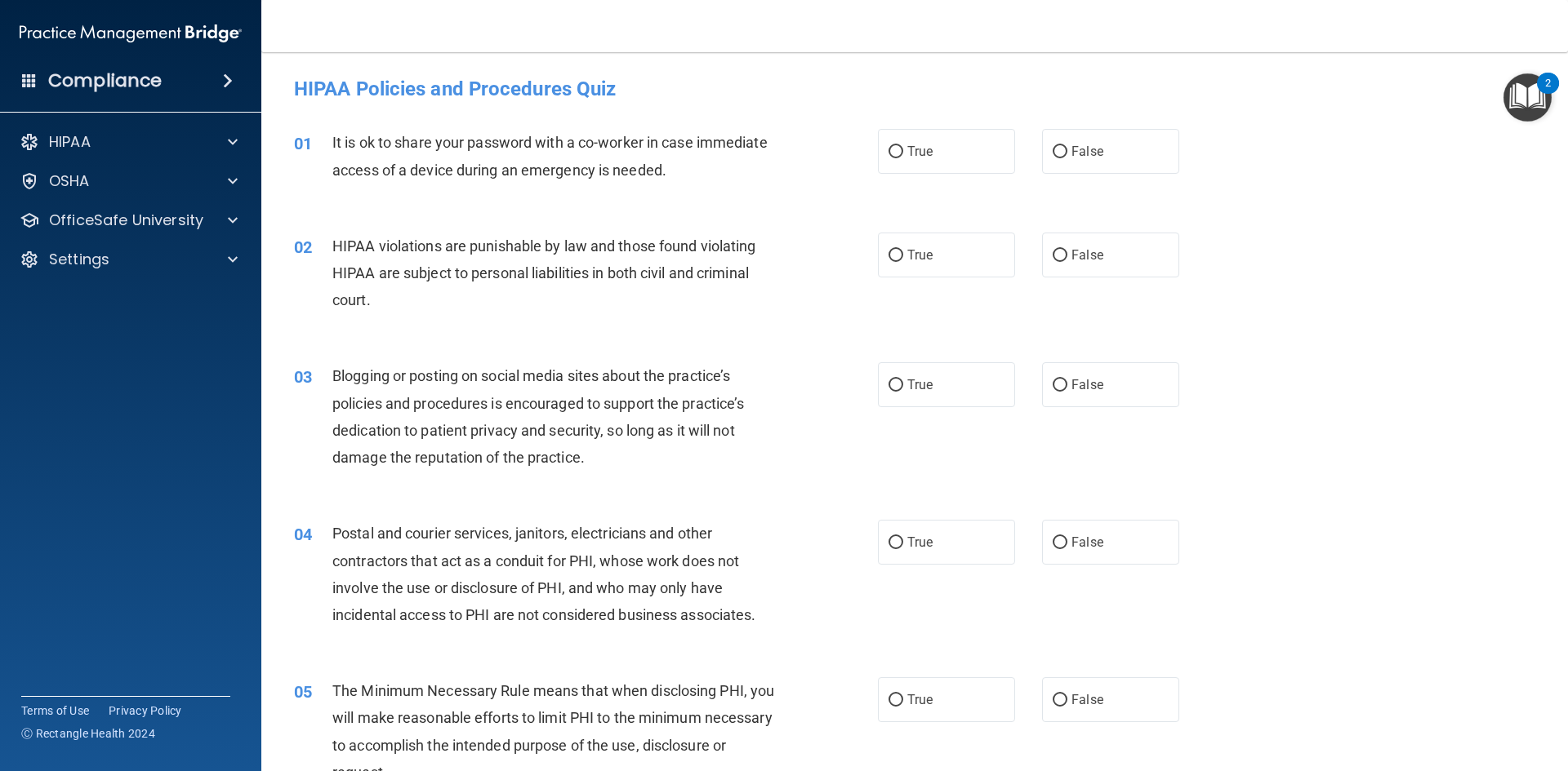
click at [921, 113] on div "01 It is ok to share your password with a co-worker in case immediate access of…" at bounding box center [915, 160] width 1265 height 103
click at [934, 157] on label "True" at bounding box center [946, 150] width 137 height 44
click at [903, 157] on input "True" at bounding box center [896, 152] width 15 height 12
radio input "true"
click at [954, 279] on div "02 HIPAA violations are punishable by law and those found violating HIPAA are s…" at bounding box center [915, 278] width 1265 height 130
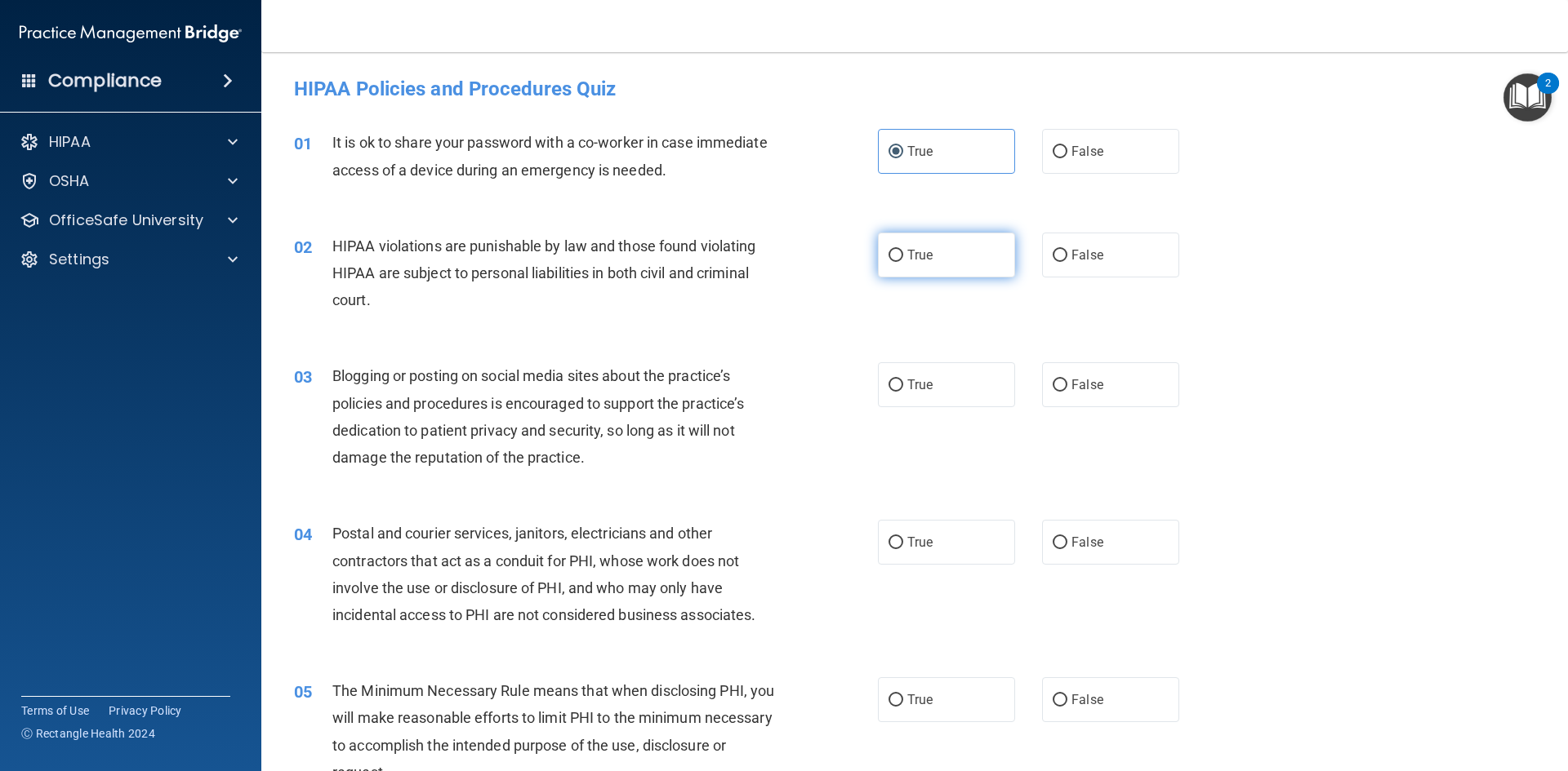
click at [959, 262] on label "True" at bounding box center [946, 254] width 137 height 44
click at [903, 262] on input "True" at bounding box center [896, 256] width 15 height 12
radio input "true"
drag, startPoint x: 1122, startPoint y: 372, endPoint x: 1124, endPoint y: 380, distance: 8.2
click at [1122, 373] on label "False" at bounding box center [1110, 385] width 137 height 44
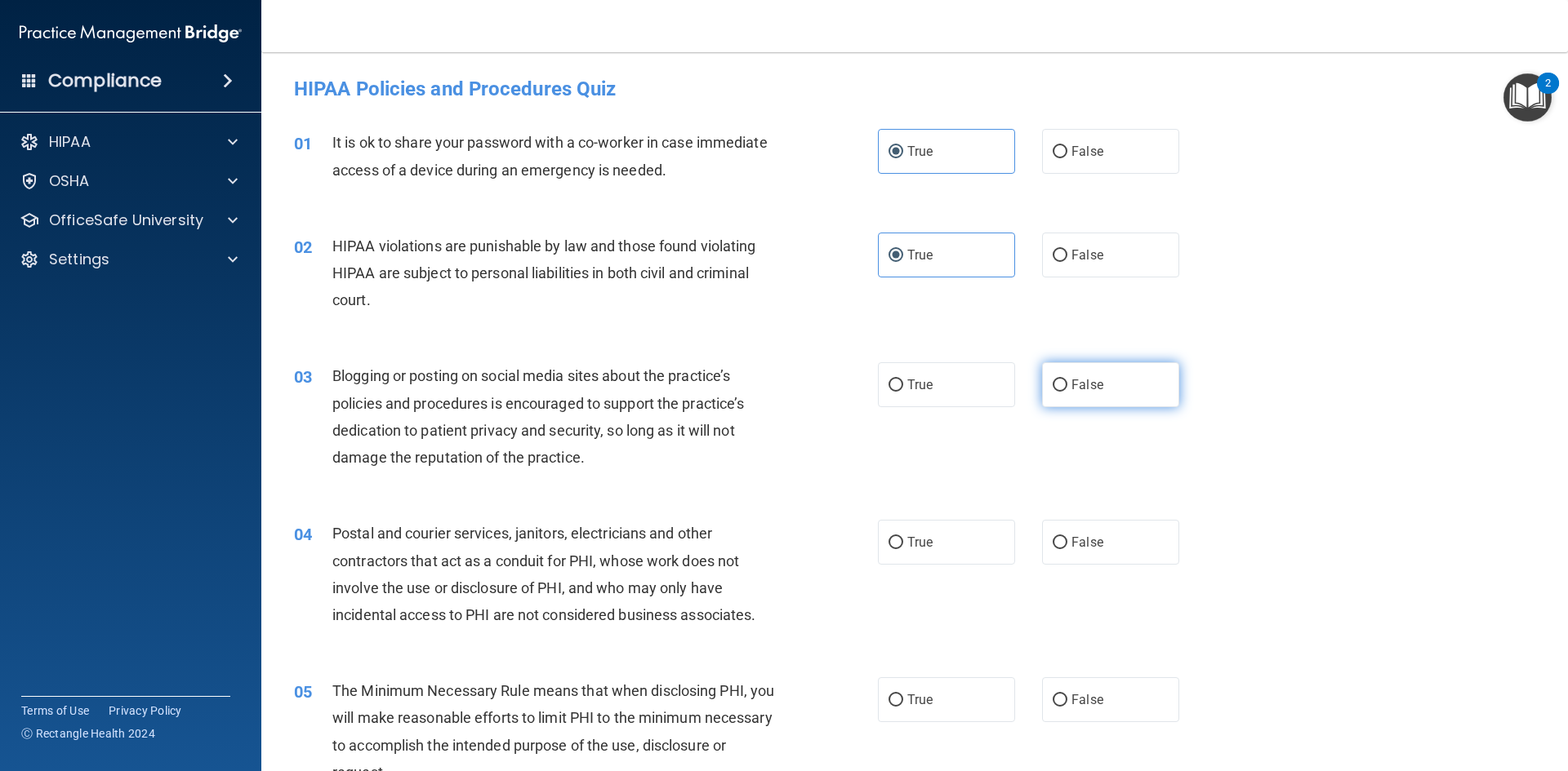
click at [1067, 380] on input "False" at bounding box center [1060, 386] width 15 height 12
radio input "true"
click at [1125, 550] on label "False" at bounding box center [1110, 542] width 137 height 44
click at [1067, 550] on input "False" at bounding box center [1060, 543] width 15 height 12
radio input "true"
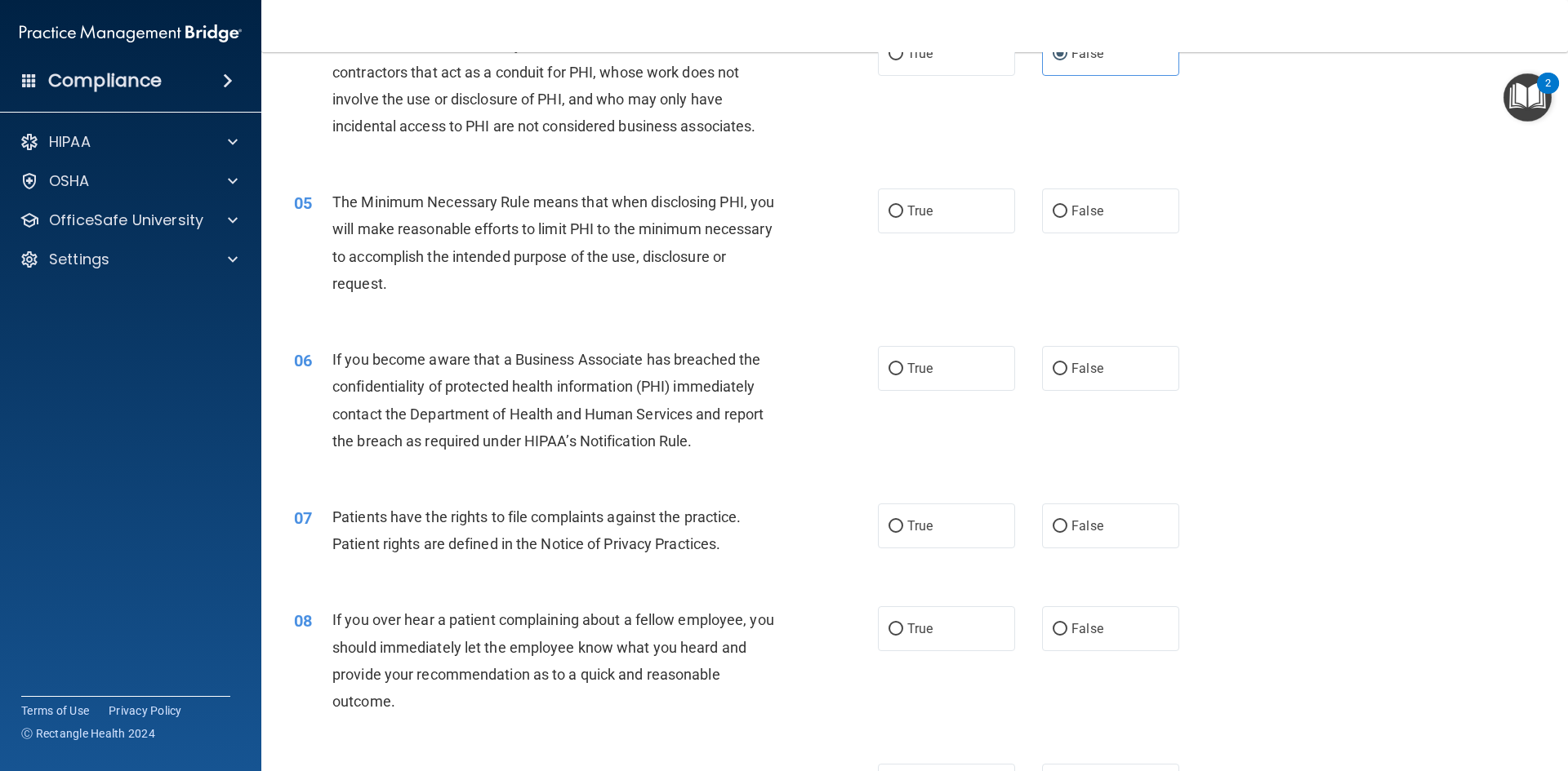
scroll to position [490, 0]
click at [932, 226] on label "True" at bounding box center [946, 210] width 137 height 44
click at [903, 217] on input "True" at bounding box center [896, 211] width 15 height 12
radio input "true"
click at [1074, 216] on span "False" at bounding box center [1088, 211] width 32 height 16
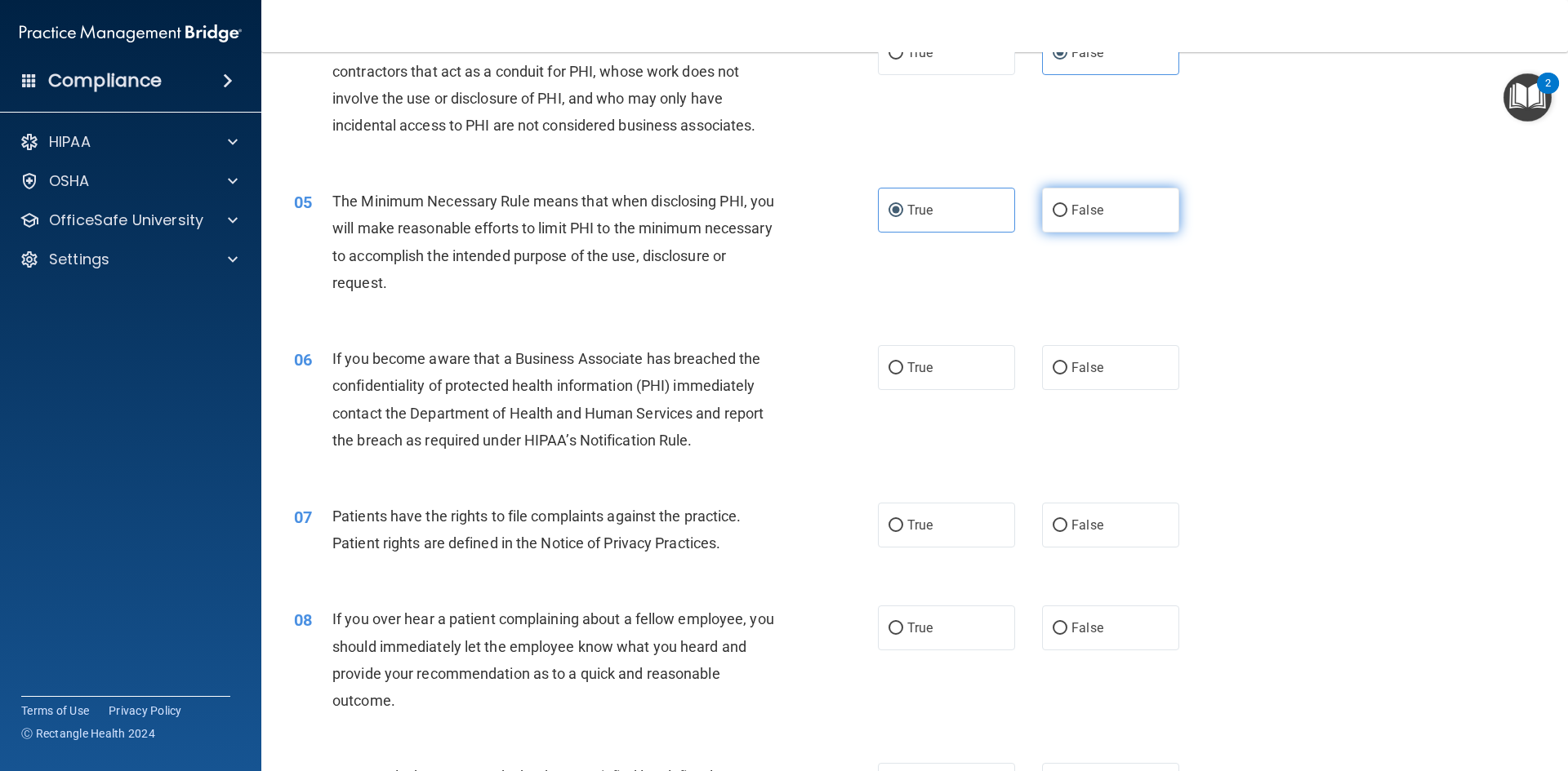
click at [1067, 216] on input "False" at bounding box center [1060, 211] width 15 height 12
radio input "true"
radio input "false"
drag, startPoint x: 936, startPoint y: 369, endPoint x: 948, endPoint y: 528, distance: 159.5
click at [936, 370] on label "True" at bounding box center [946, 367] width 137 height 44
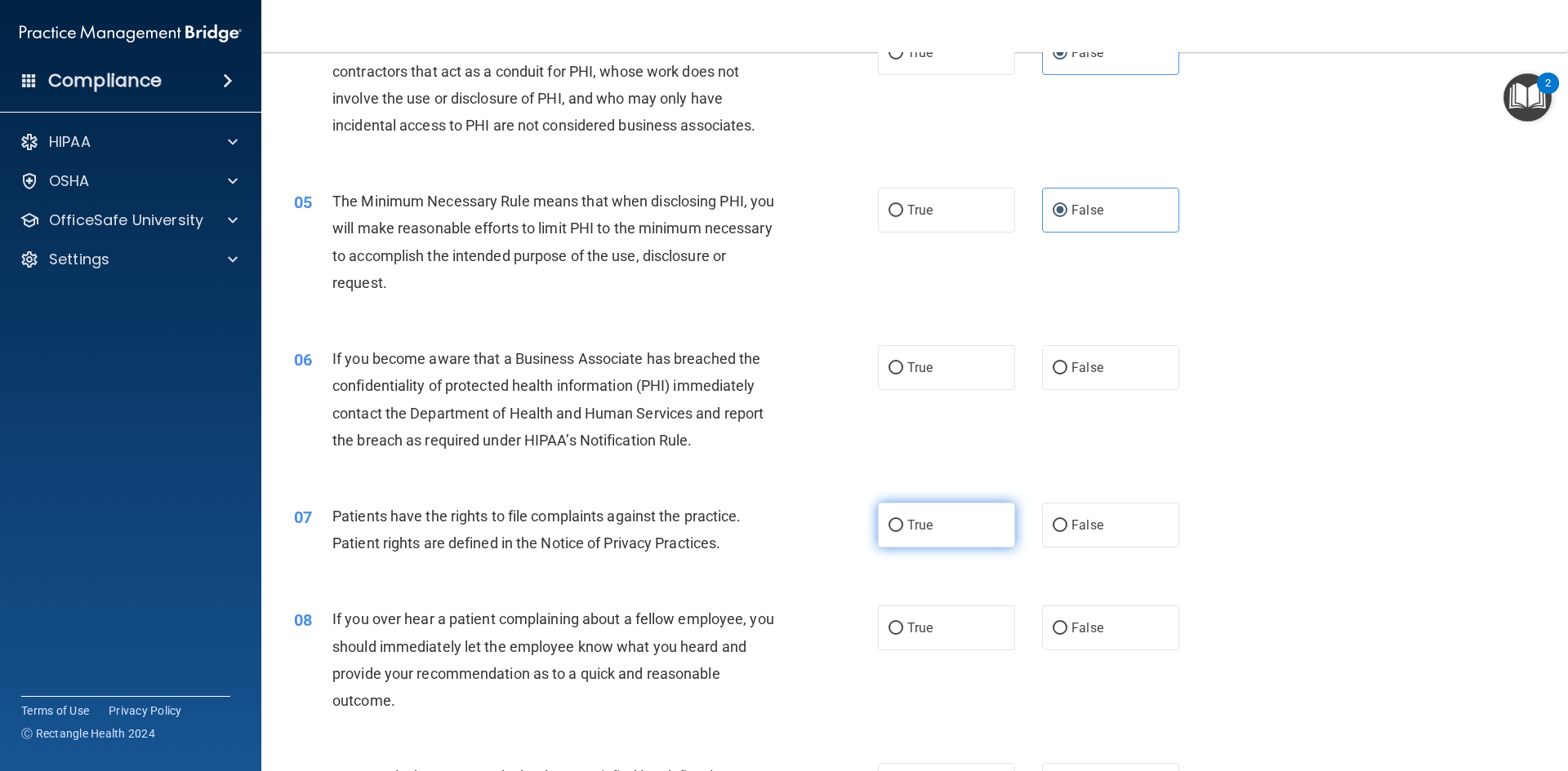
click at [903, 370] on input "True" at bounding box center [896, 369] width 15 height 12
radio input "true"
click at [952, 520] on label "True" at bounding box center [946, 525] width 137 height 44
click at [903, 520] on input "True" at bounding box center [896, 526] width 15 height 12
radio input "true"
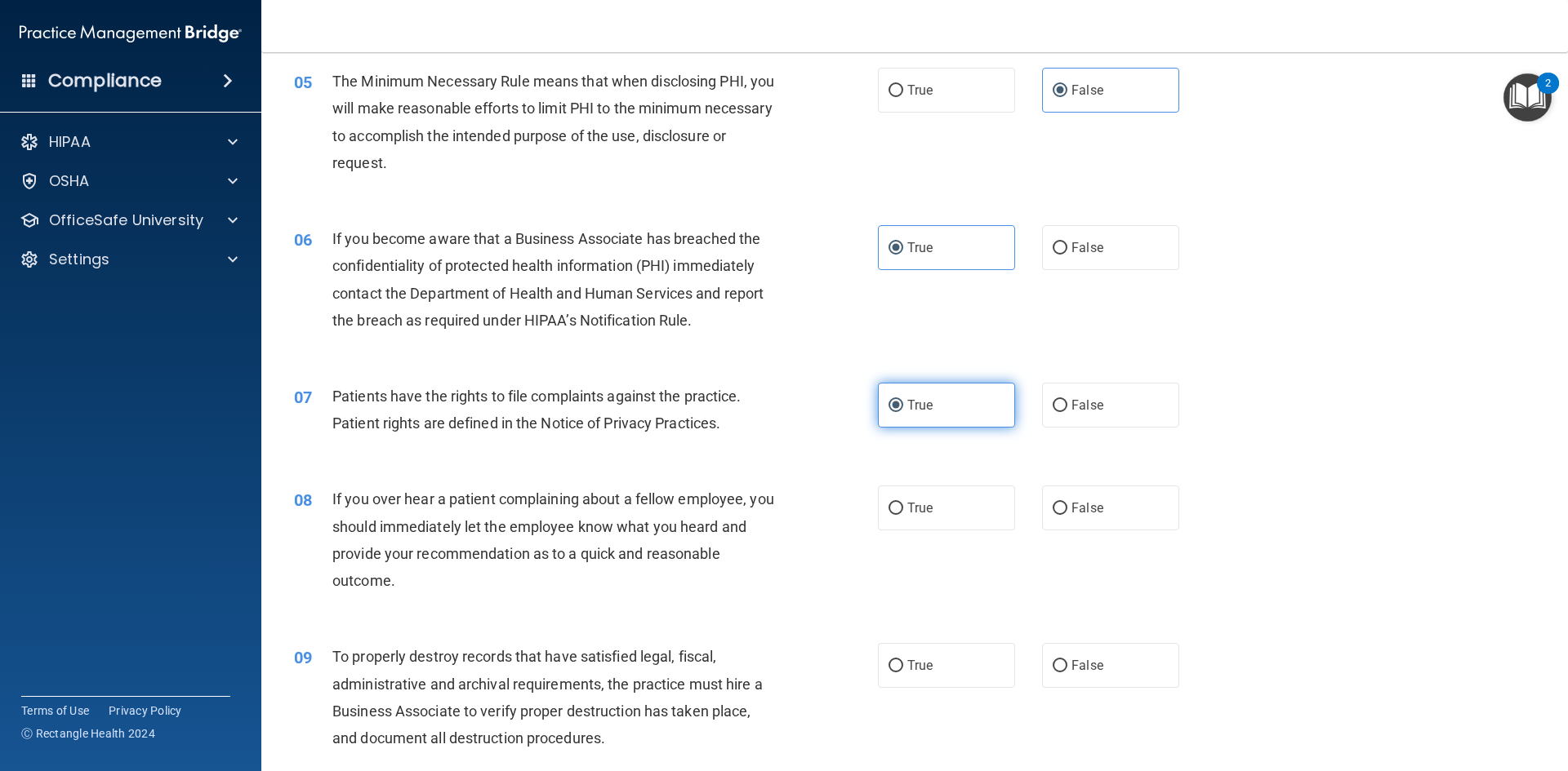
scroll to position [653, 0]
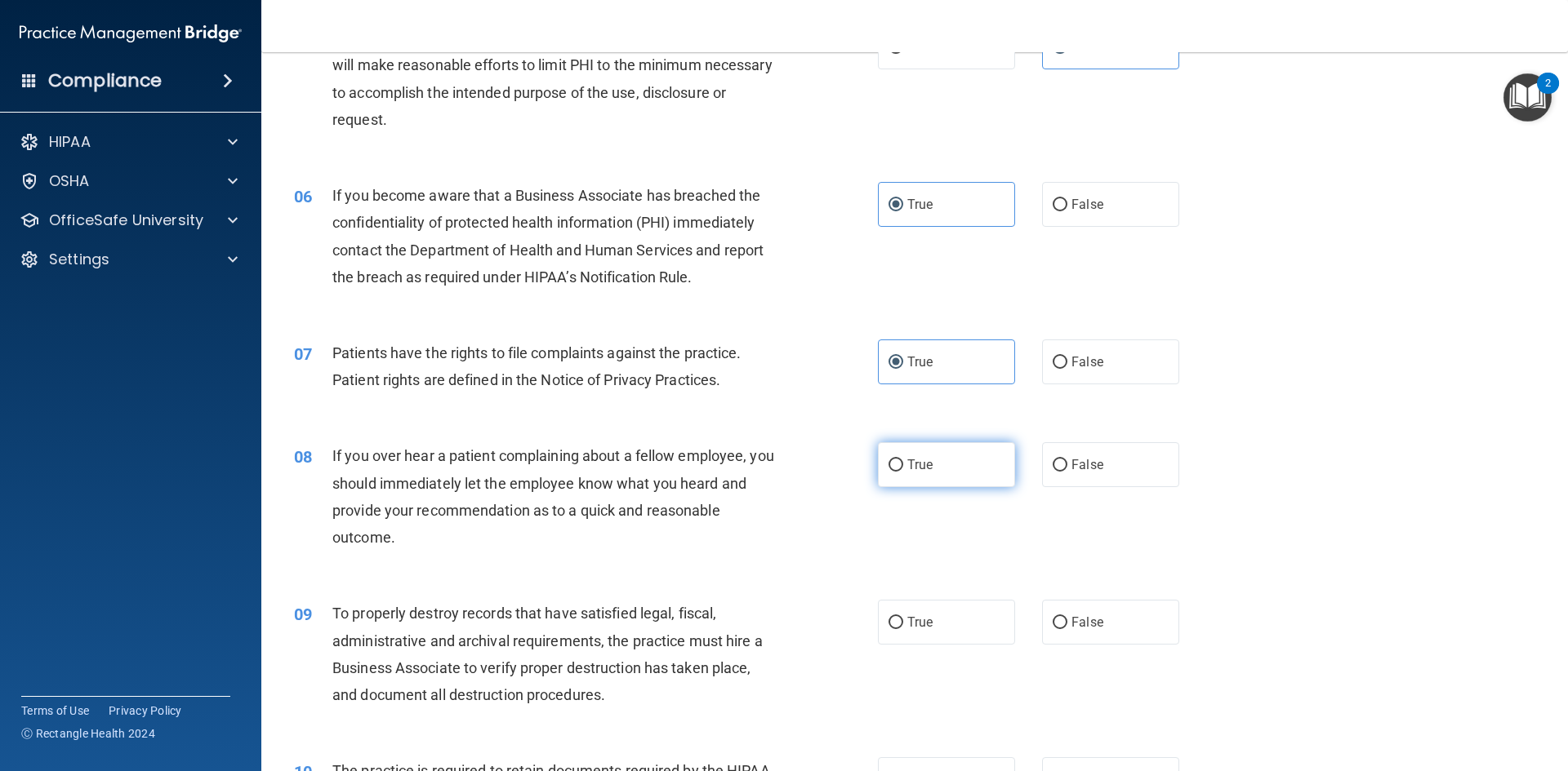
click at [935, 477] on label "True" at bounding box center [946, 465] width 137 height 44
click at [903, 471] on input "True" at bounding box center [896, 466] width 15 height 12
radio input "true"
click at [1080, 625] on span "False" at bounding box center [1088, 623] width 32 height 16
click at [1067, 625] on input "False" at bounding box center [1060, 623] width 15 height 12
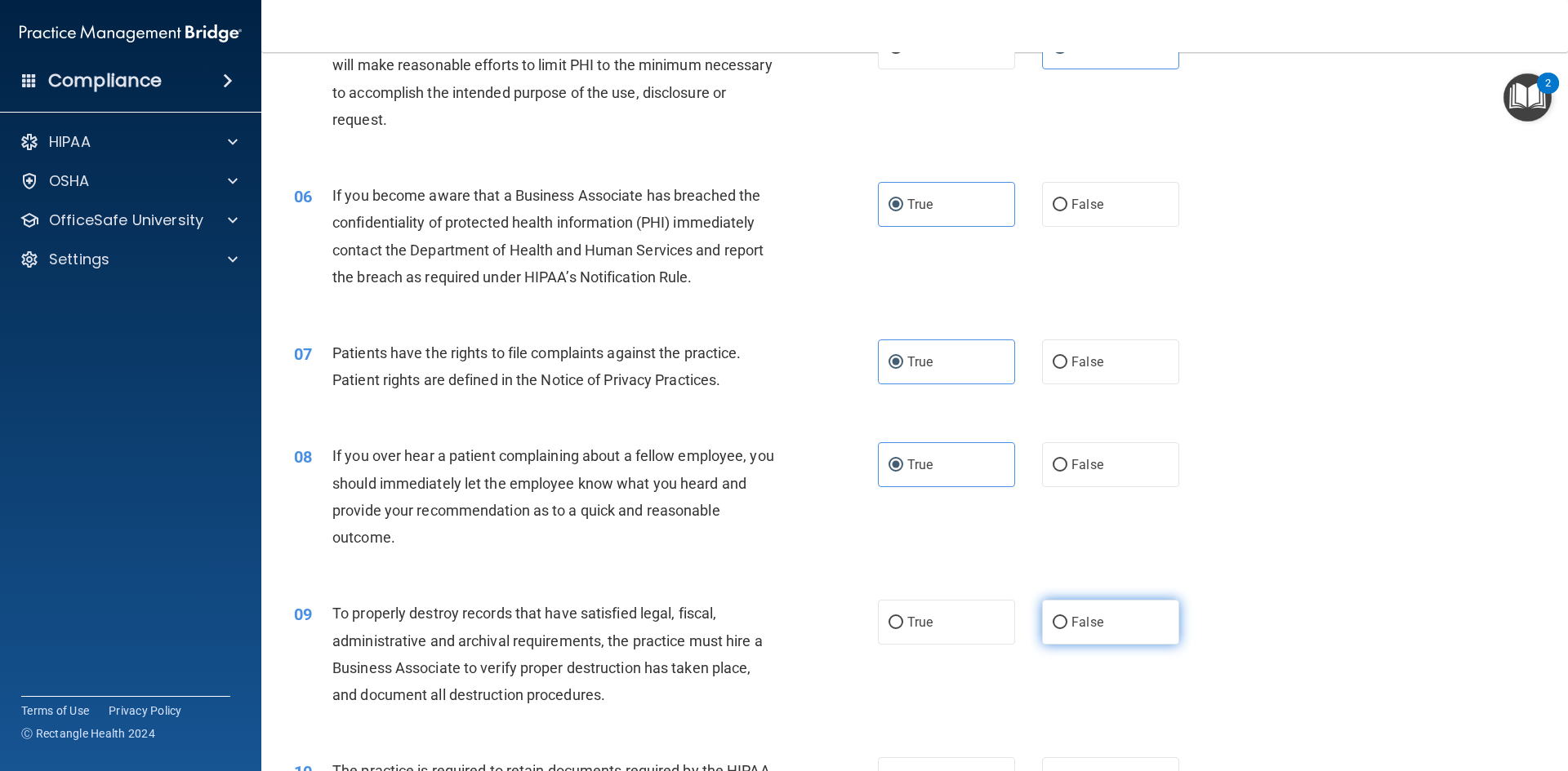
radio input "true"
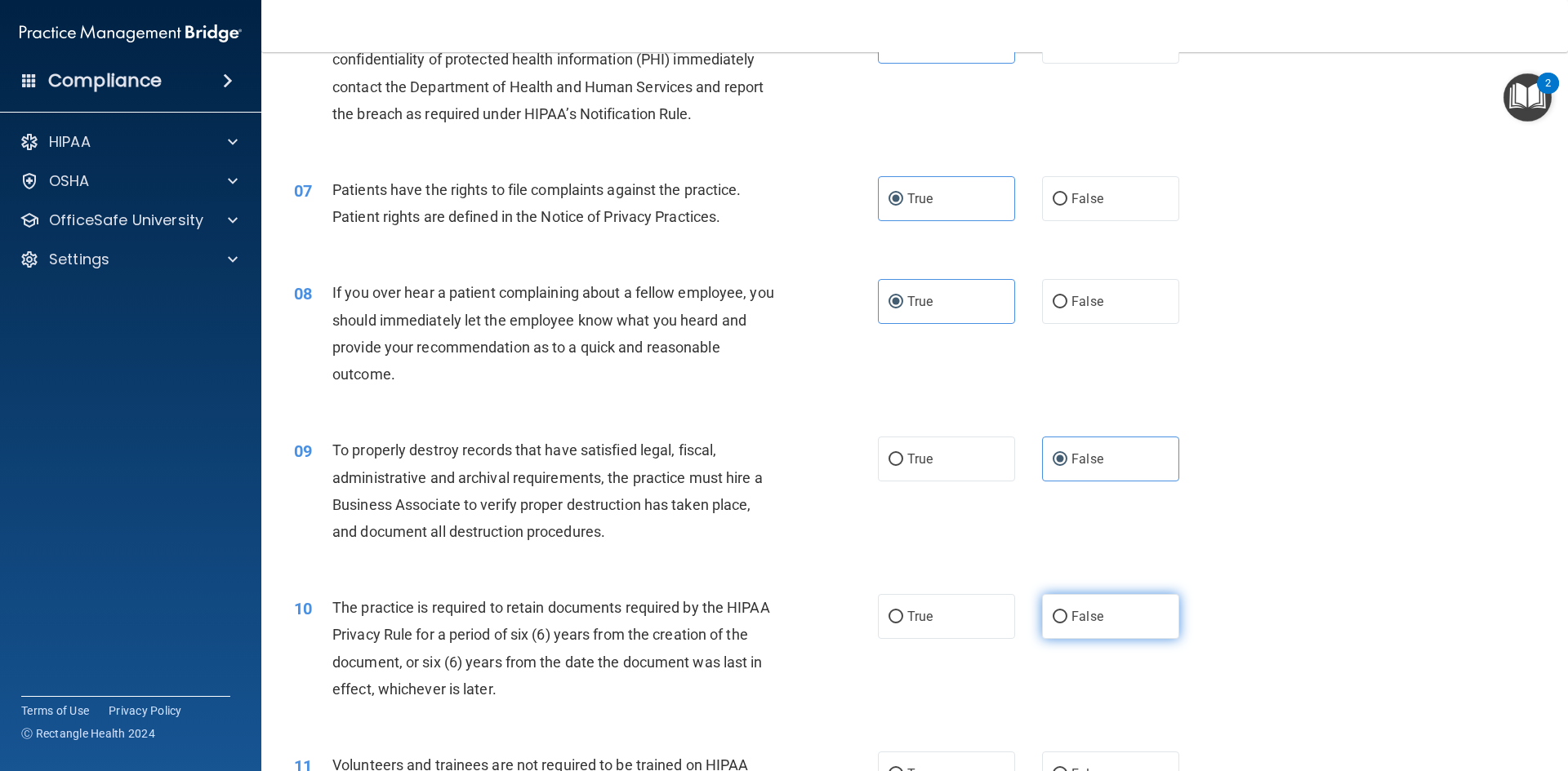
click at [1077, 609] on span "False" at bounding box center [1088, 617] width 32 height 16
click at [1067, 612] on input "False" at bounding box center [1060, 618] width 15 height 12
radio input "true"
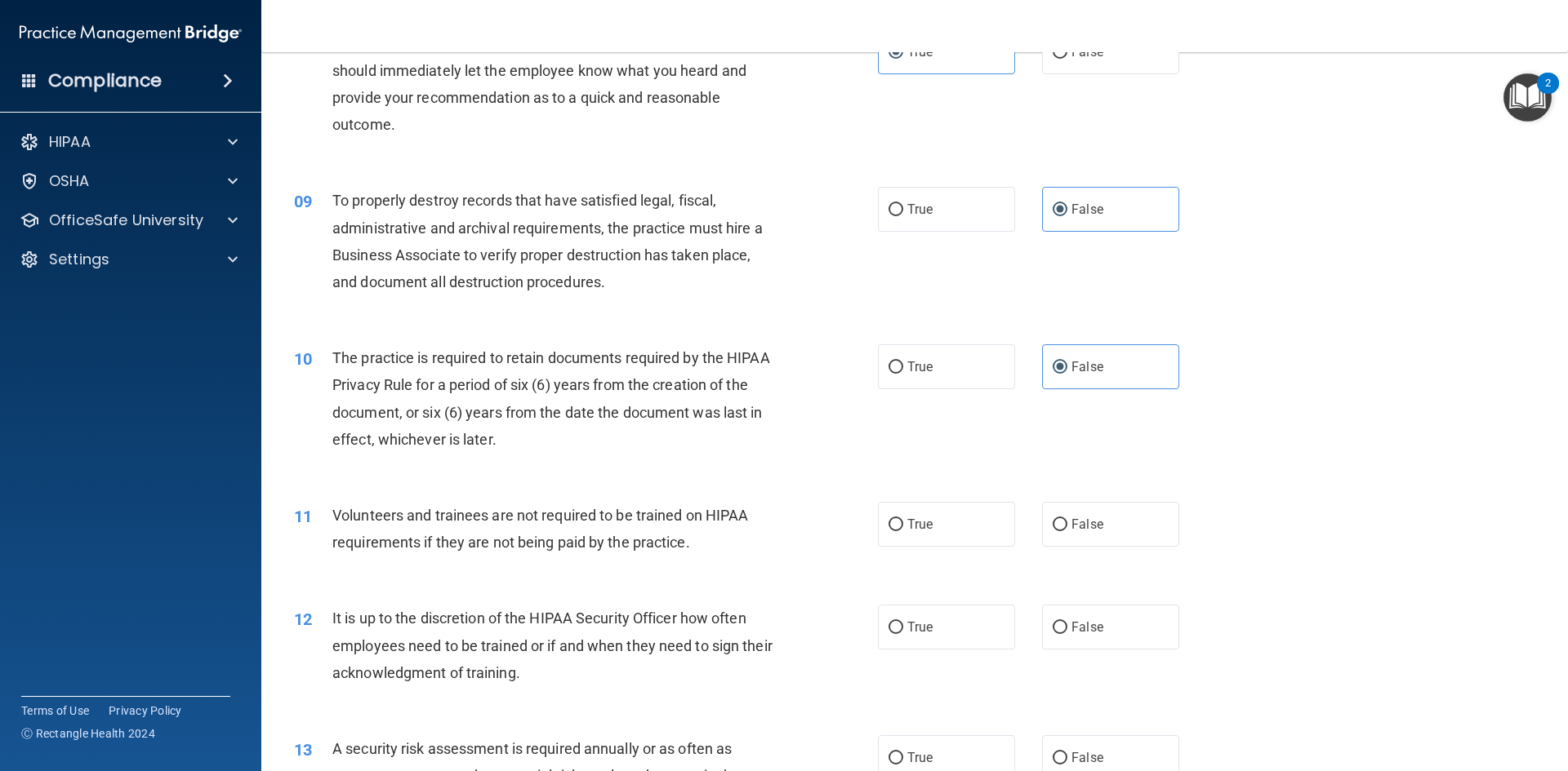
scroll to position [1143, 0]
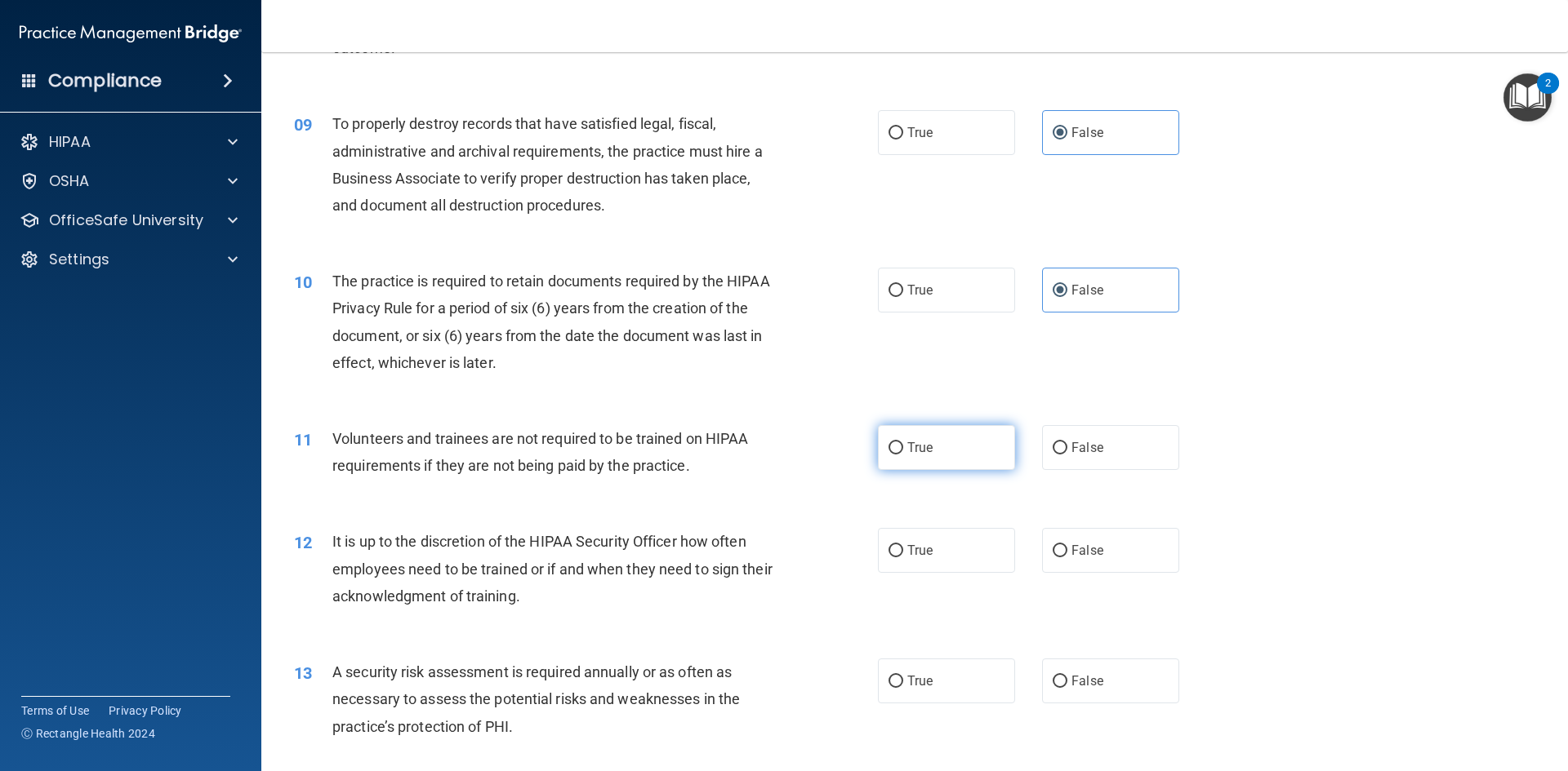
click at [961, 468] on label "True" at bounding box center [946, 447] width 137 height 44
click at [903, 455] on input "True" at bounding box center [896, 449] width 15 height 12
radio input "true"
click at [956, 561] on label "True" at bounding box center [946, 550] width 137 height 44
click at [903, 557] on input "True" at bounding box center [896, 552] width 15 height 12
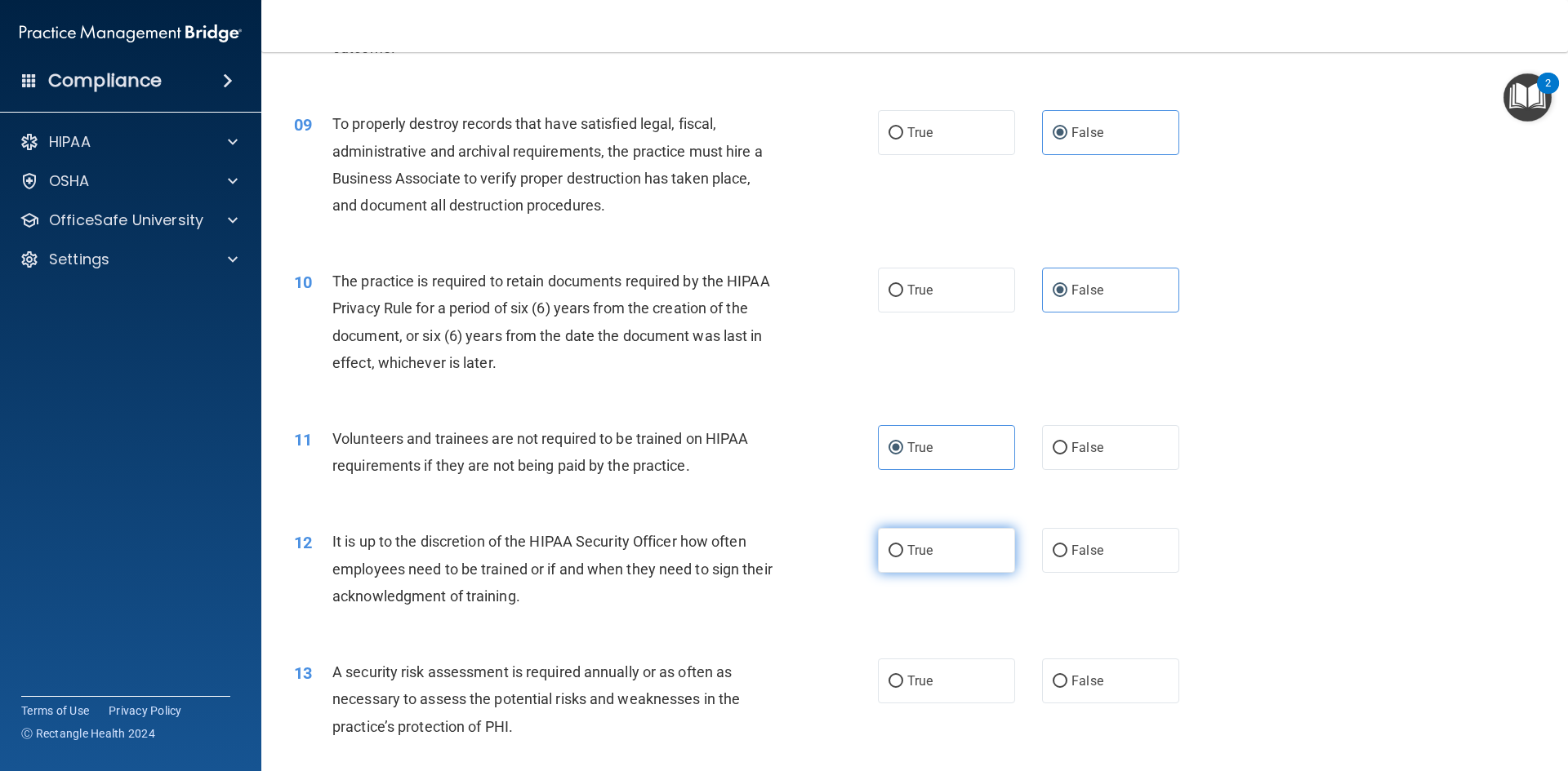
radio input "true"
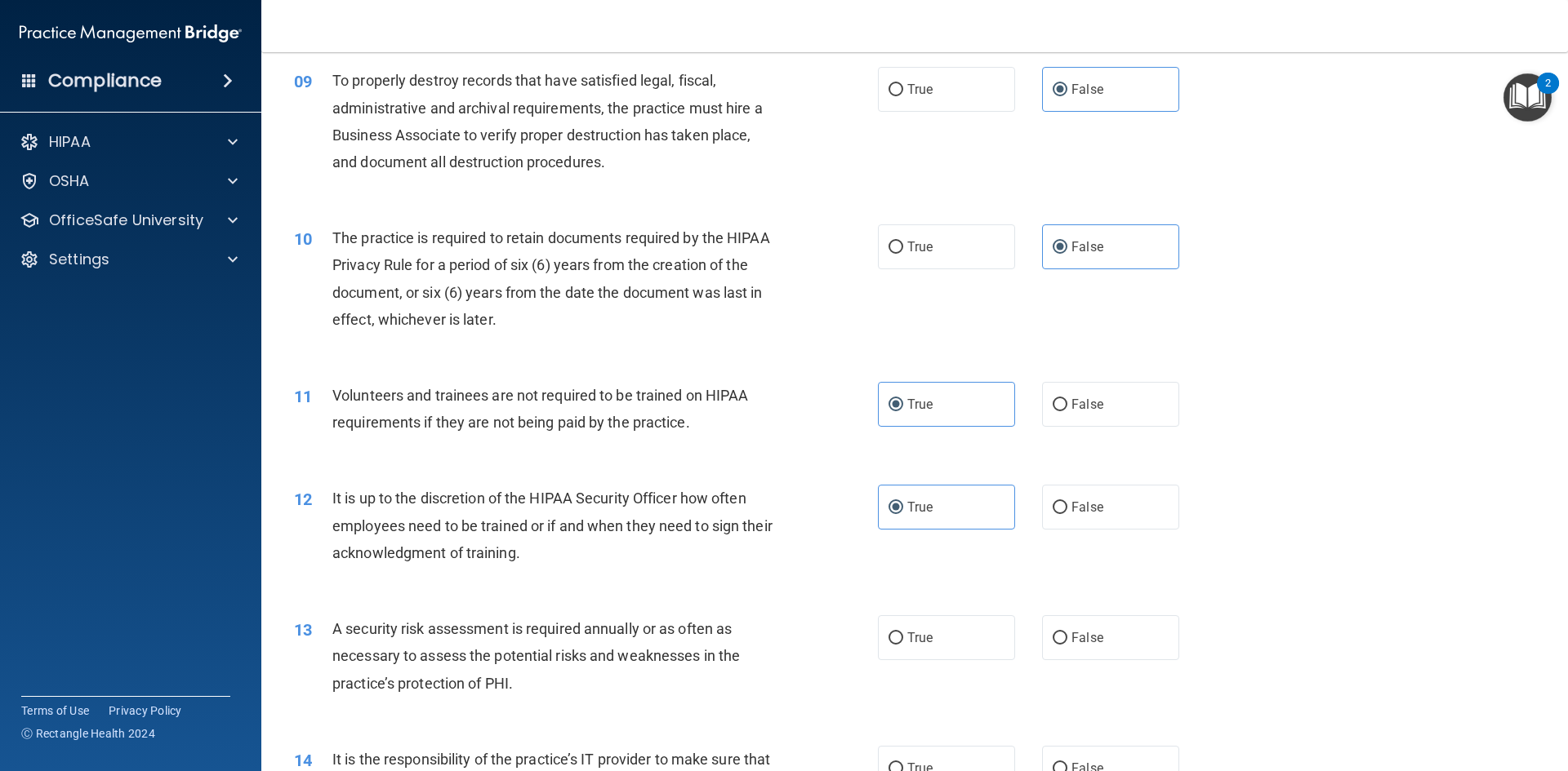
scroll to position [1225, 0]
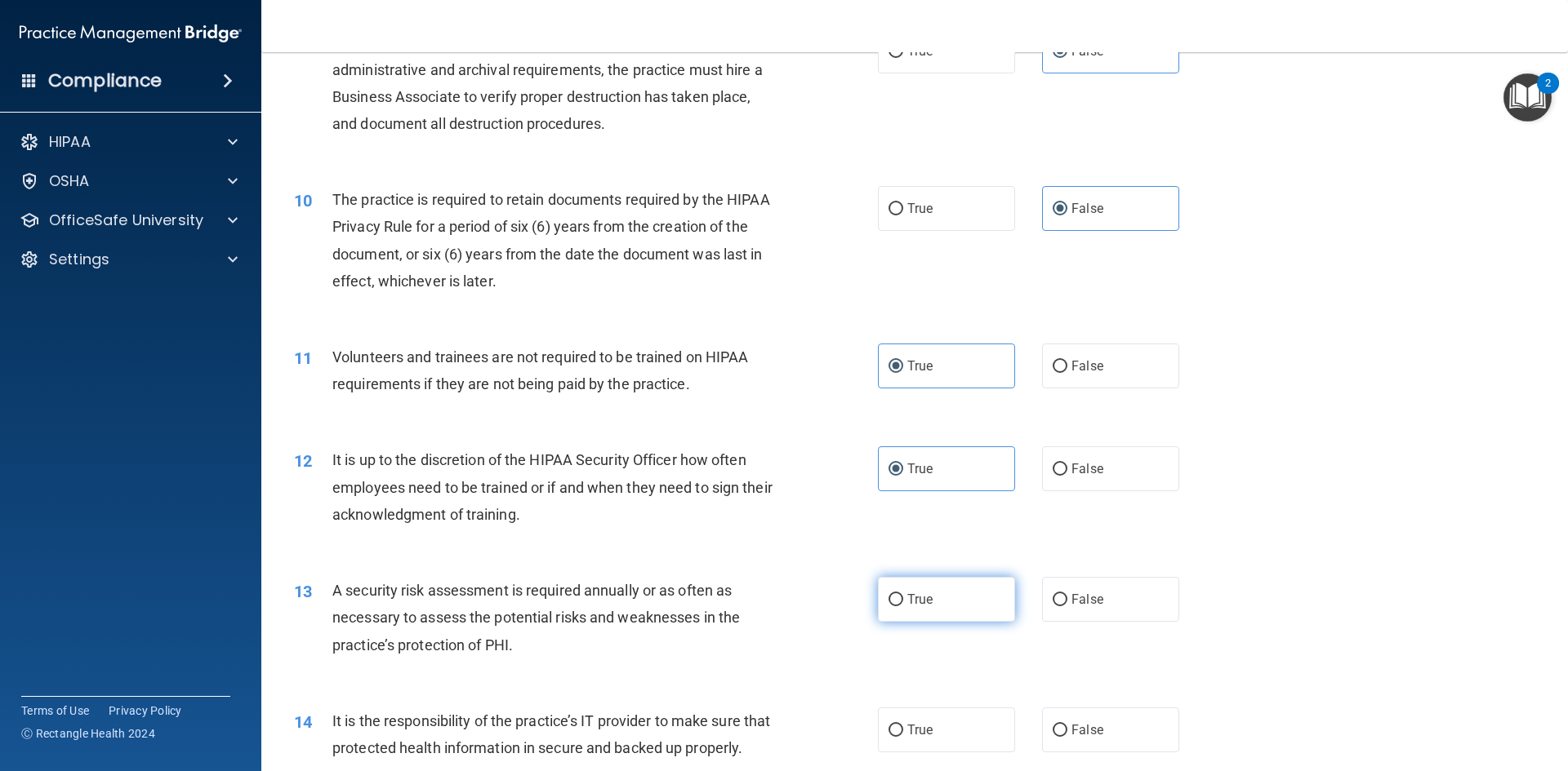
click at [958, 607] on label "True" at bounding box center [946, 599] width 137 height 44
click at [903, 607] on input "True" at bounding box center [896, 600] width 15 height 12
radio input "true"
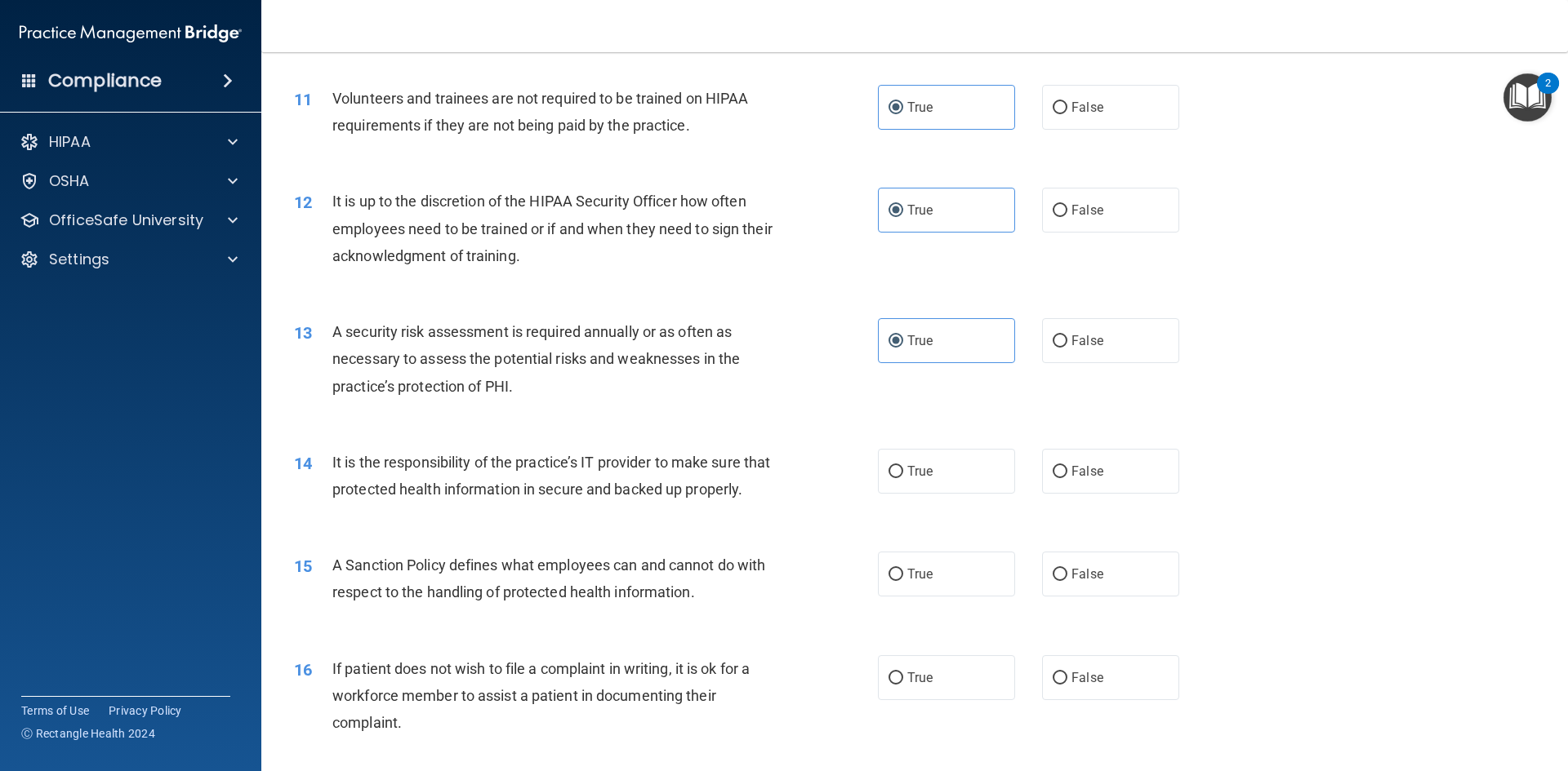
scroll to position [1551, 0]
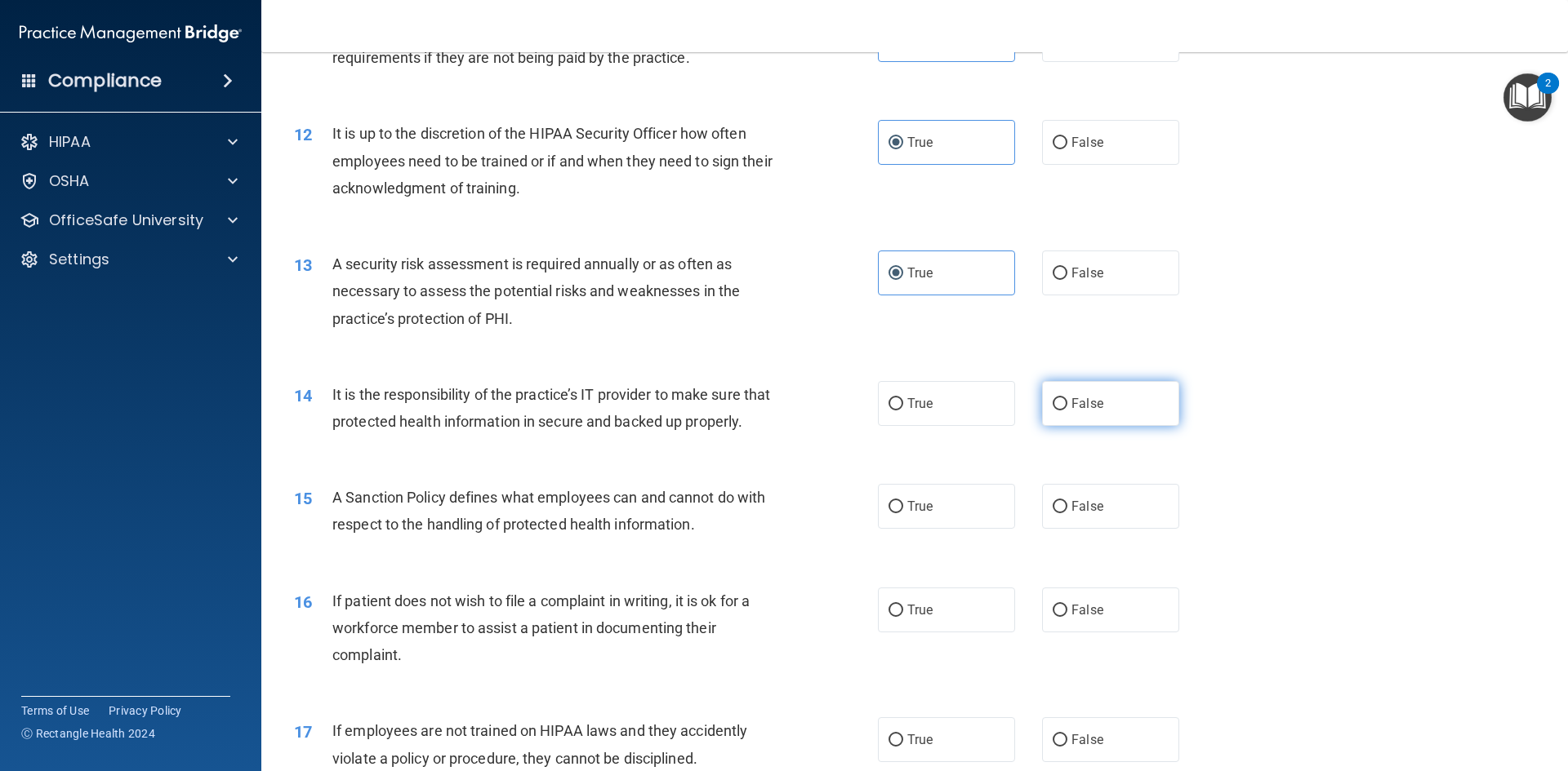
click at [1125, 400] on label "False" at bounding box center [1110, 403] width 137 height 44
click at [1067, 400] on input "False" at bounding box center [1060, 404] width 15 height 12
radio input "true"
click at [1122, 529] on label "False" at bounding box center [1110, 506] width 137 height 44
click at [1067, 513] on input "False" at bounding box center [1060, 507] width 15 height 12
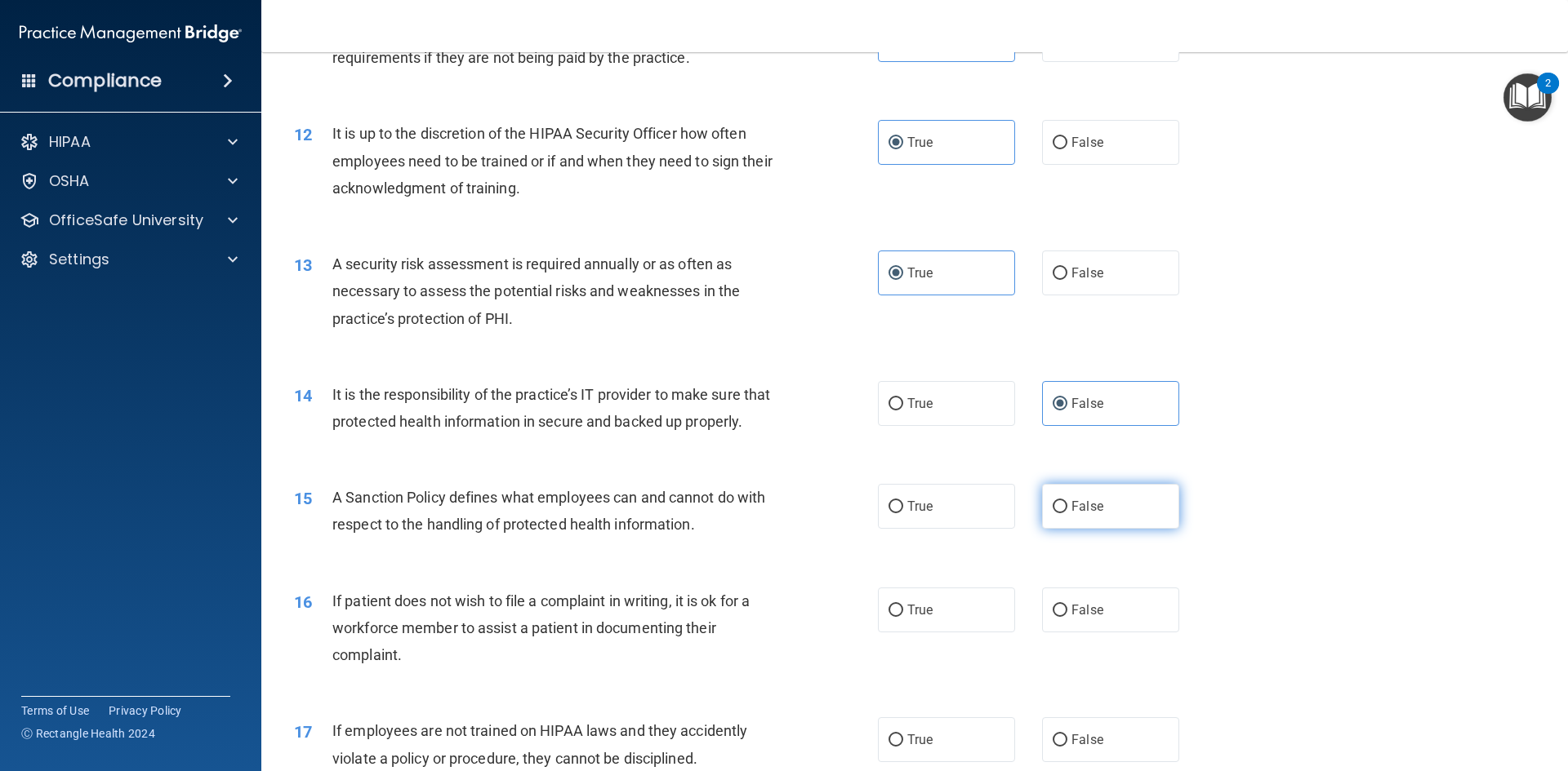
radio input "true"
click at [968, 627] on label "True" at bounding box center [946, 610] width 137 height 44
click at [903, 617] on input "True" at bounding box center [896, 611] width 15 height 12
radio input "true"
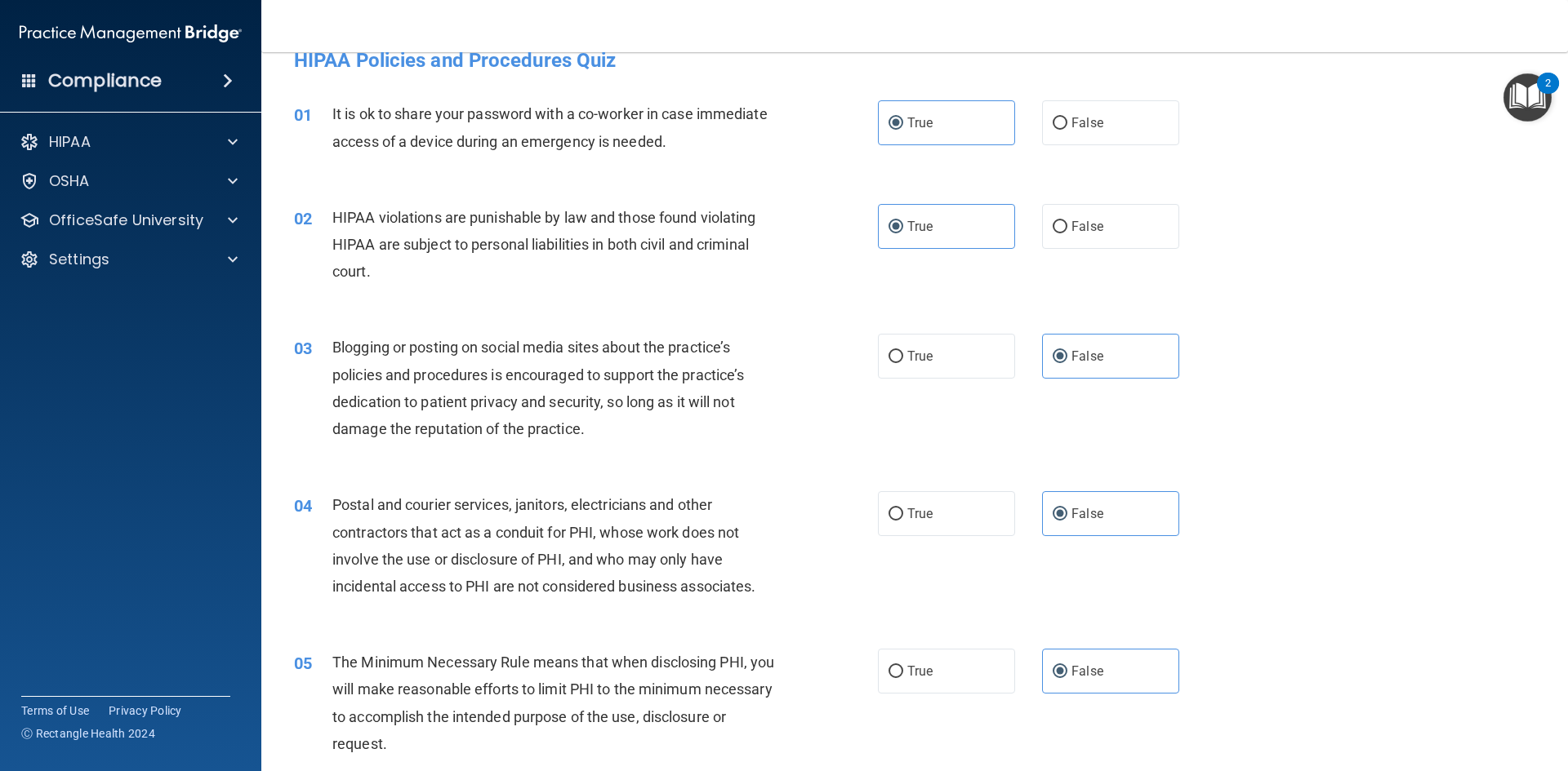
scroll to position [0, 0]
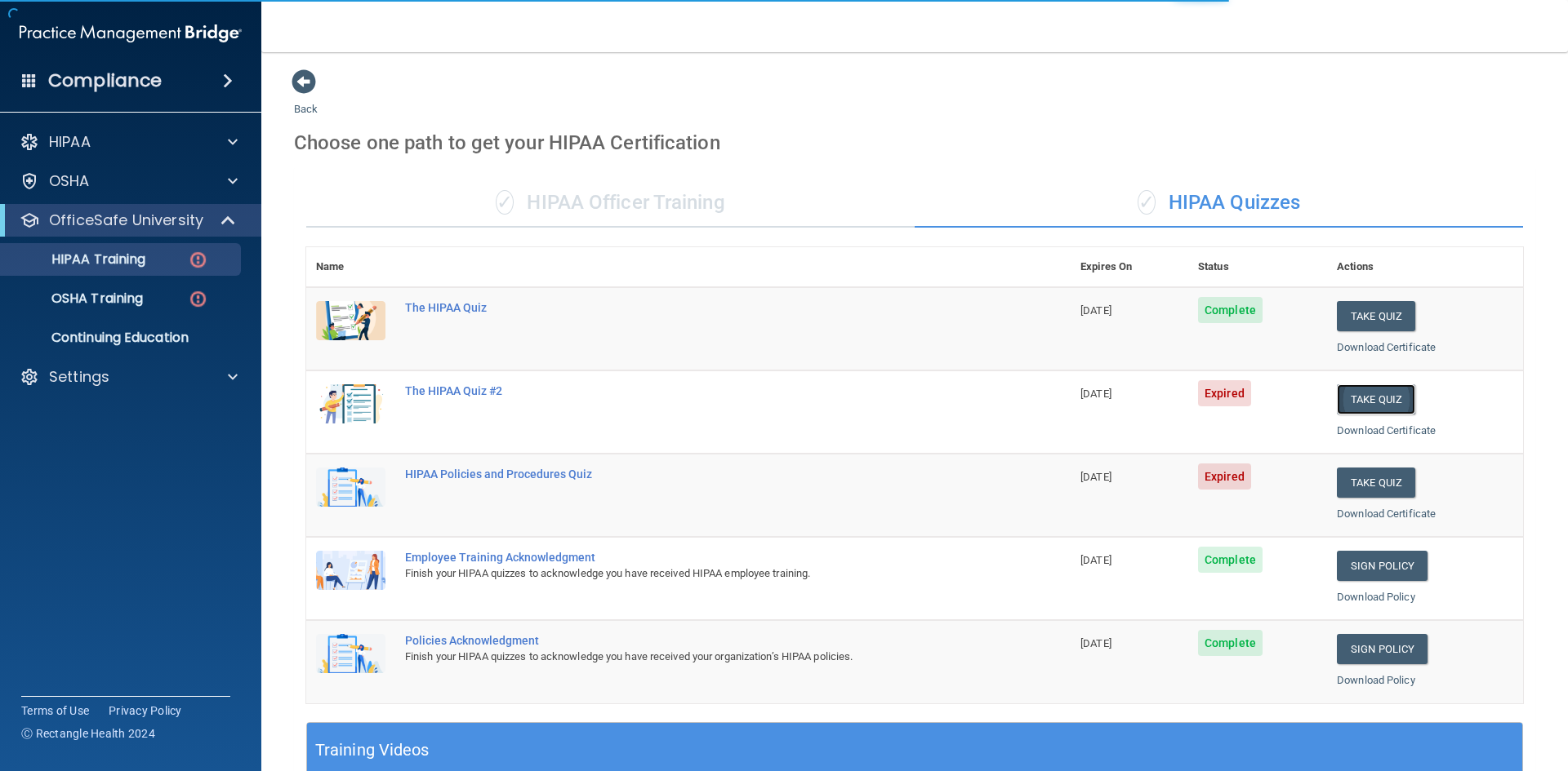
click at [1358, 392] on button "Take Quiz" at bounding box center [1375, 399] width 78 height 31
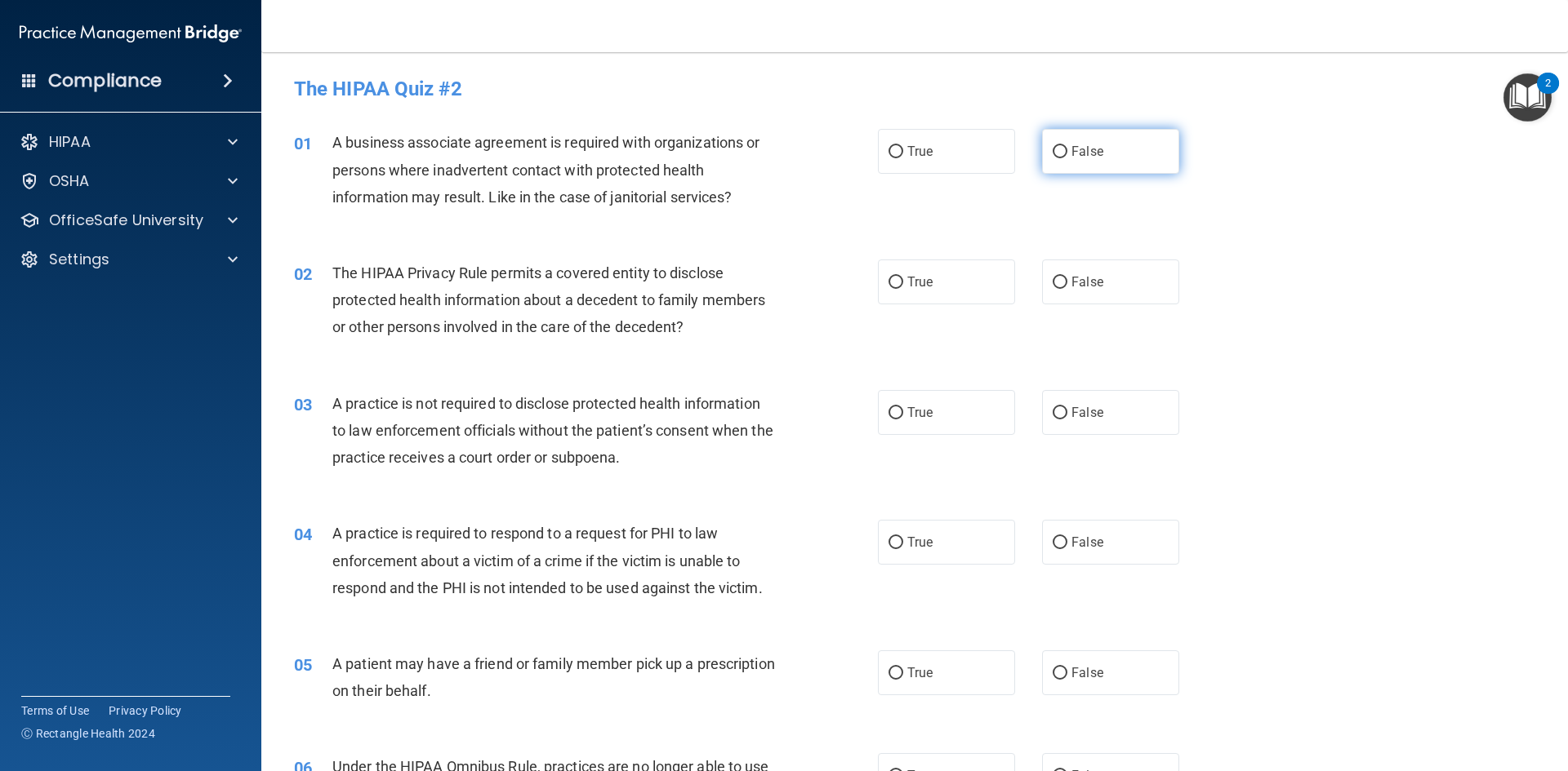
click at [1057, 159] on label "False" at bounding box center [1110, 150] width 137 height 44
click at [1057, 158] on input "False" at bounding box center [1060, 152] width 15 height 12
radio input "true"
click at [935, 274] on label "True" at bounding box center [946, 282] width 137 height 44
click at [903, 277] on input "True" at bounding box center [896, 283] width 15 height 12
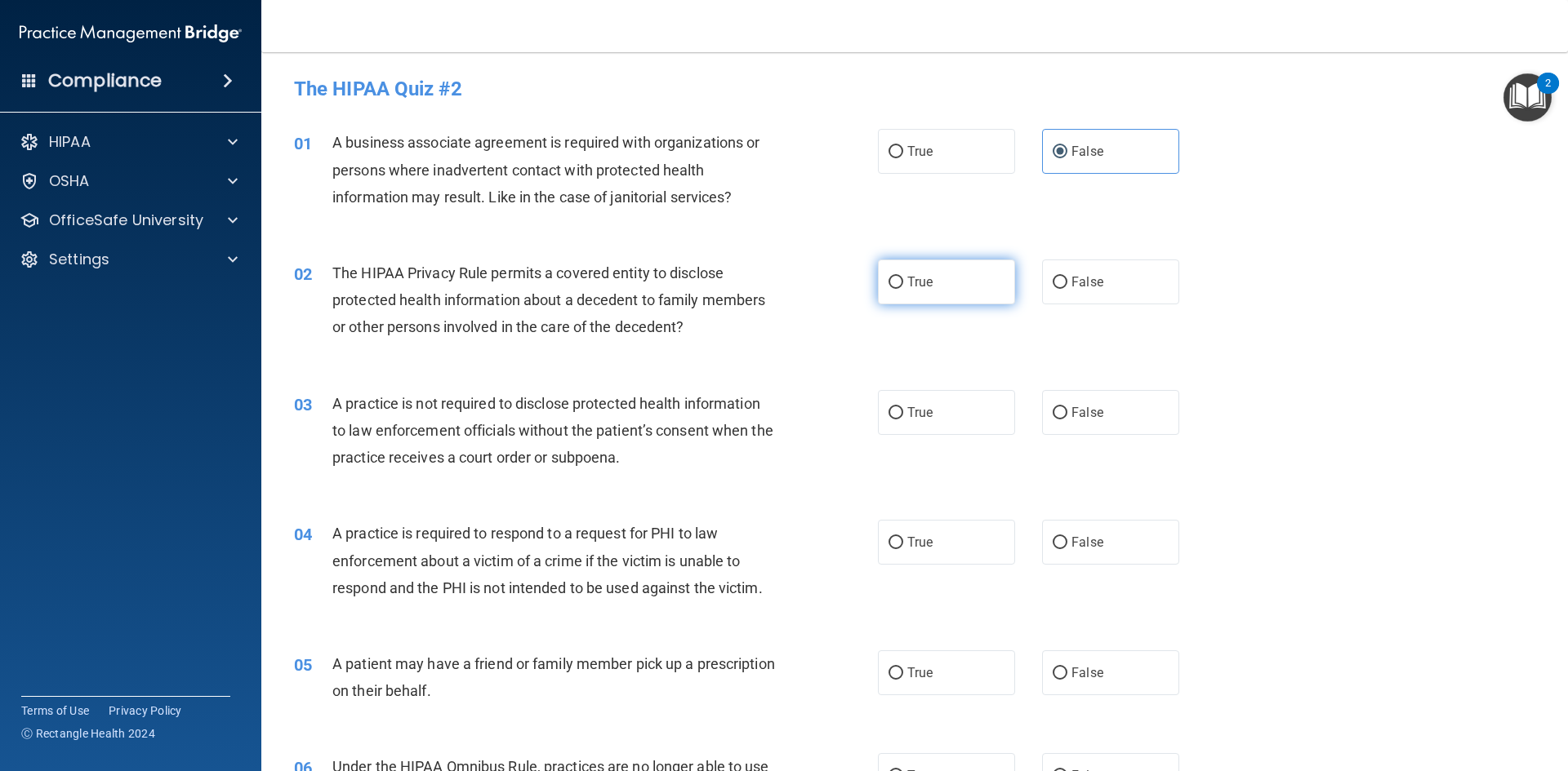
radio input "true"
click at [1113, 401] on label "False" at bounding box center [1110, 412] width 137 height 44
click at [1067, 407] on input "False" at bounding box center [1060, 413] width 15 height 12
radio input "true"
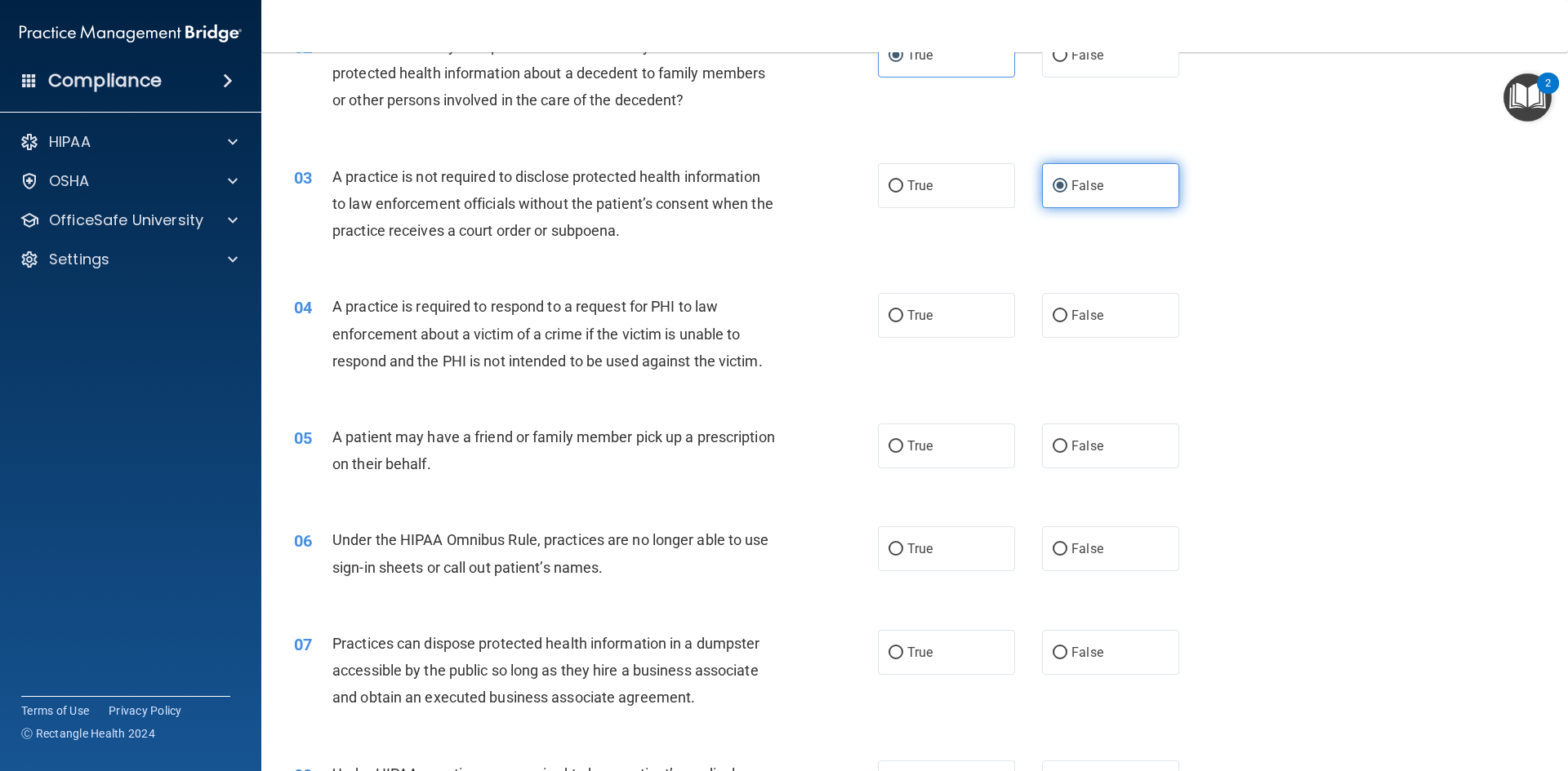
scroll to position [245, 0]
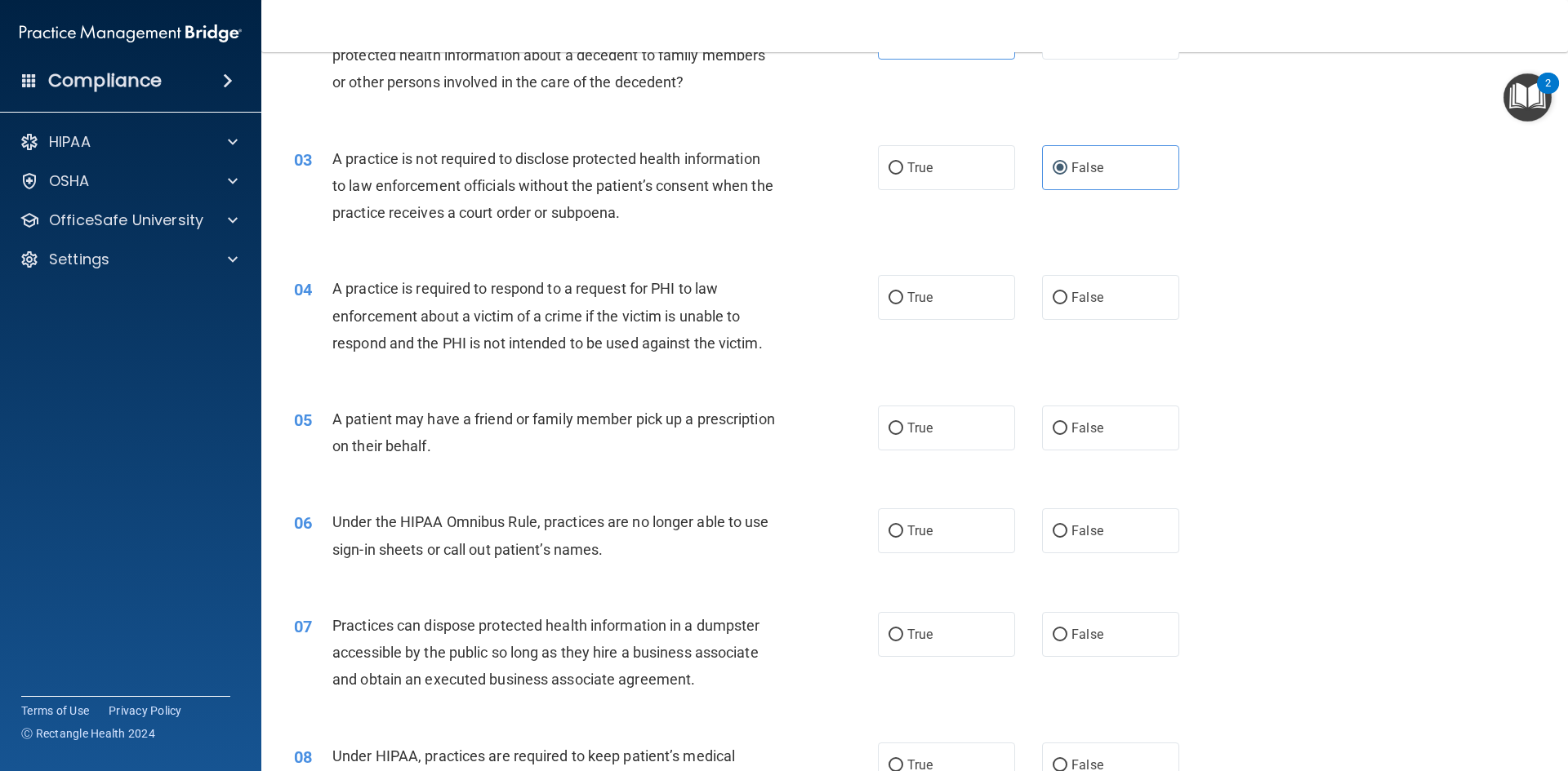
click at [948, 274] on div "04 A practice is required to respond to a request for PHI to law enforcement ab…" at bounding box center [915, 320] width 1265 height 130
click at [950, 307] on label "True" at bounding box center [946, 297] width 137 height 44
click at [903, 304] on input "True" at bounding box center [896, 299] width 15 height 12
radio input "true"
click at [948, 436] on label "True" at bounding box center [946, 427] width 137 height 44
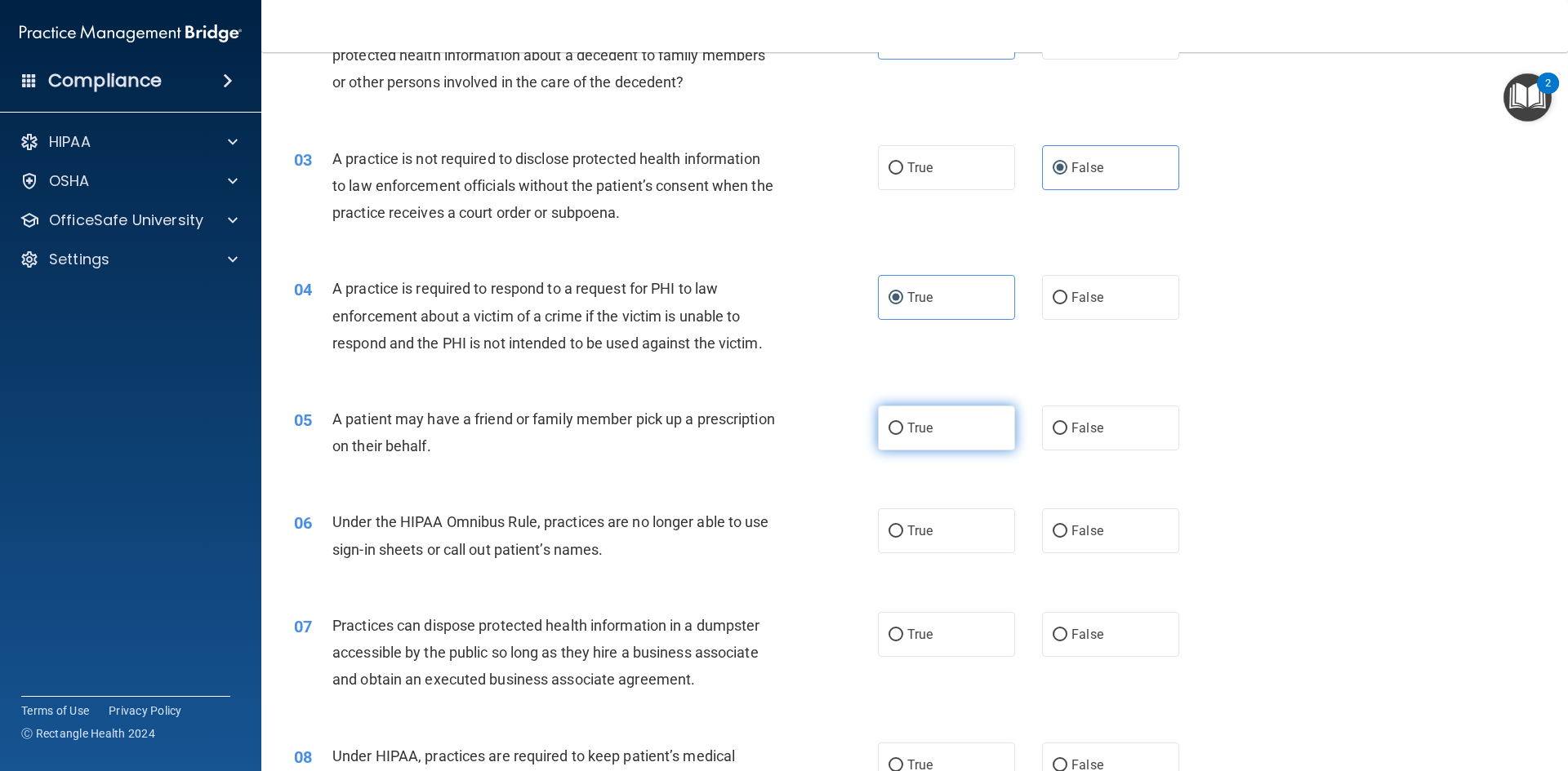
click at [903, 435] on input "True" at bounding box center [896, 429] width 15 height 12
radio input "true"
click at [1113, 529] on label "False" at bounding box center [1110, 531] width 137 height 44
click at [1067, 529] on input "False" at bounding box center [1060, 532] width 15 height 12
radio input "true"
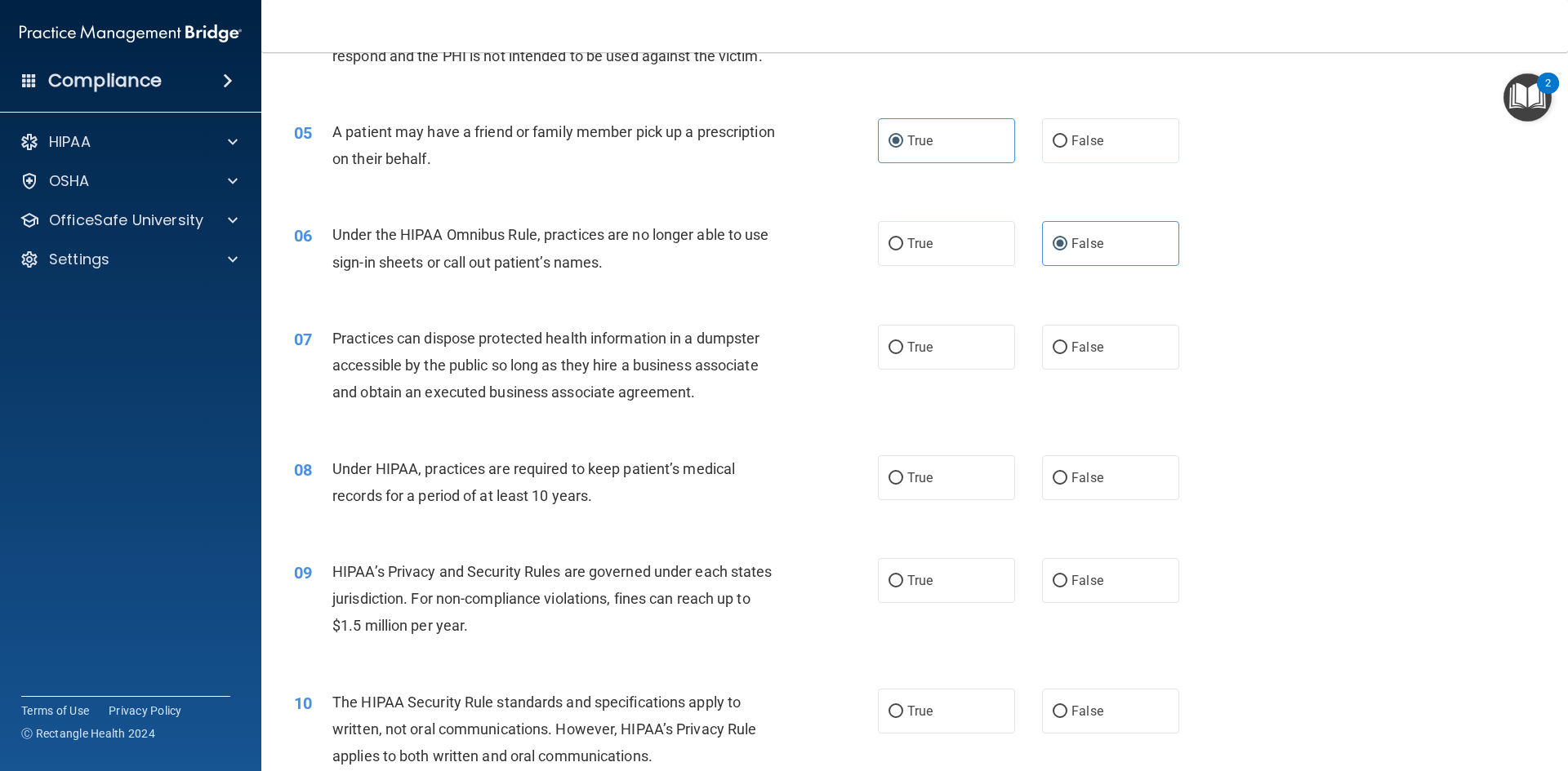
scroll to position [571, 0]
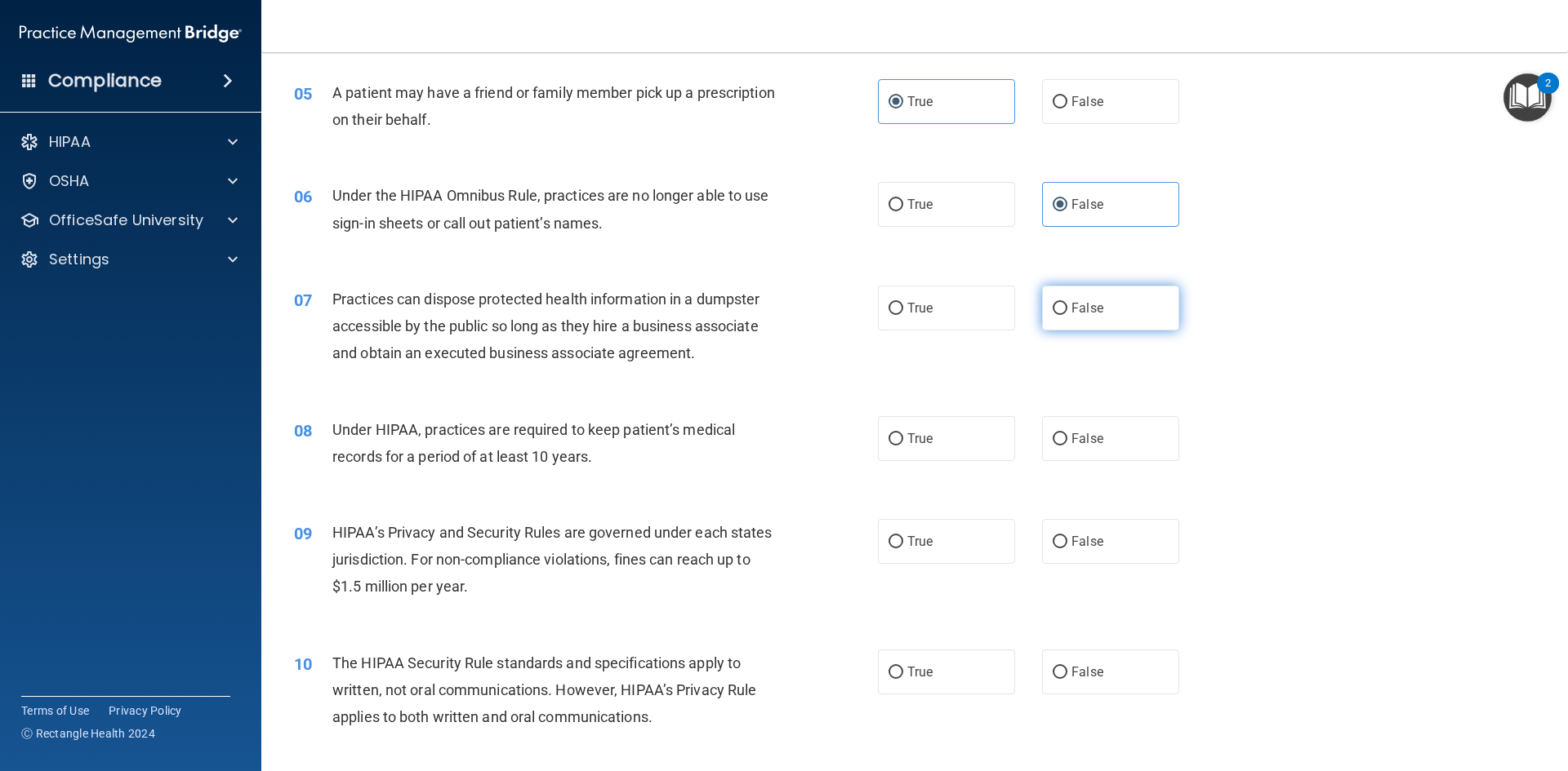
drag, startPoint x: 1093, startPoint y: 311, endPoint x: 1094, endPoint y: 336, distance: 25.0
click at [1092, 311] on span "False" at bounding box center [1088, 308] width 32 height 16
click at [1067, 311] on input "False" at bounding box center [1060, 308] width 15 height 12
radio input "true"
click at [1111, 449] on label "False" at bounding box center [1110, 438] width 137 height 44
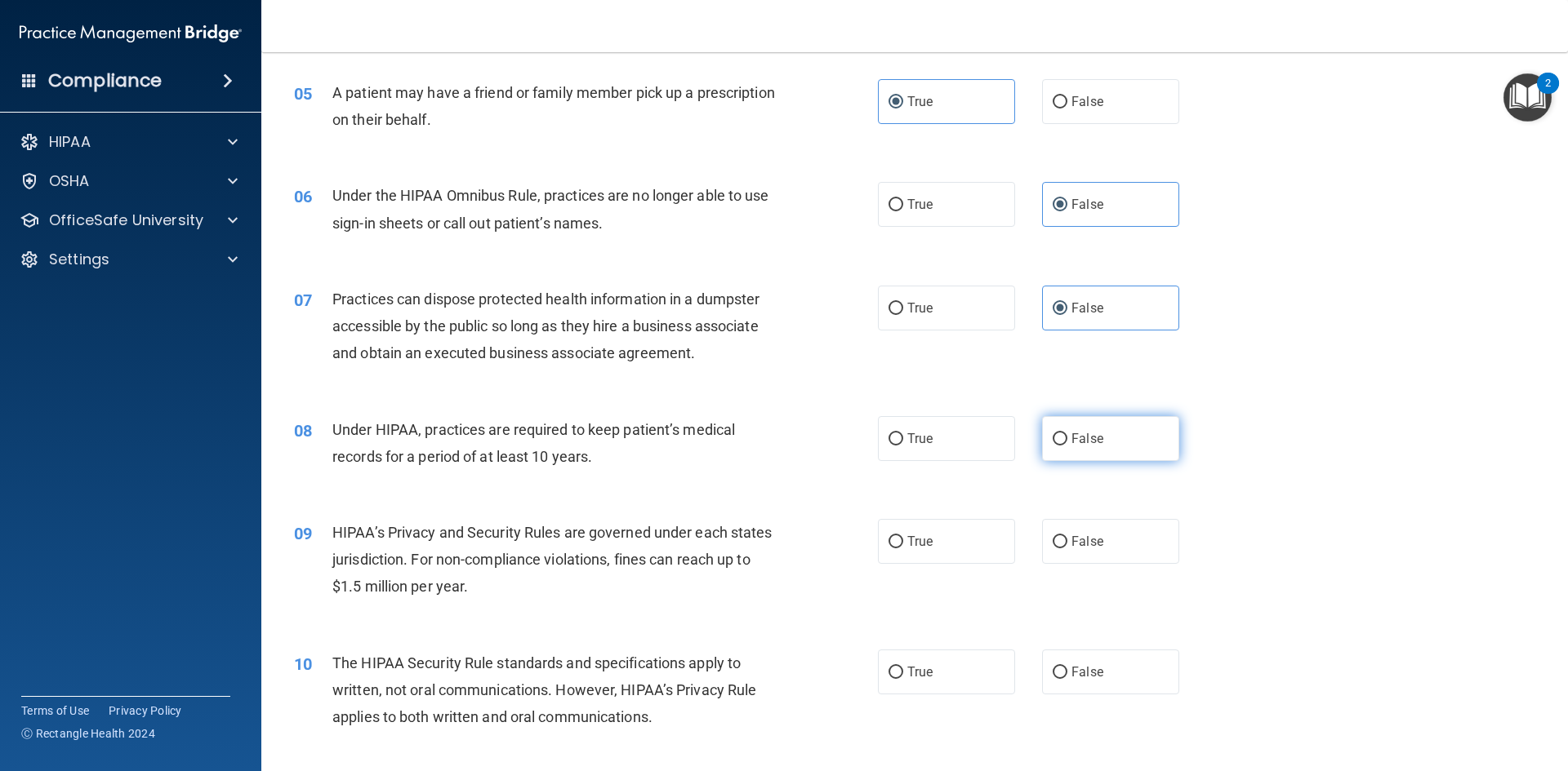
click at [1067, 446] on input "False" at bounding box center [1060, 440] width 15 height 12
radio input "true"
click at [1097, 546] on label "False" at bounding box center [1110, 541] width 137 height 44
click at [1067, 546] on input "False" at bounding box center [1060, 543] width 15 height 12
radio input "true"
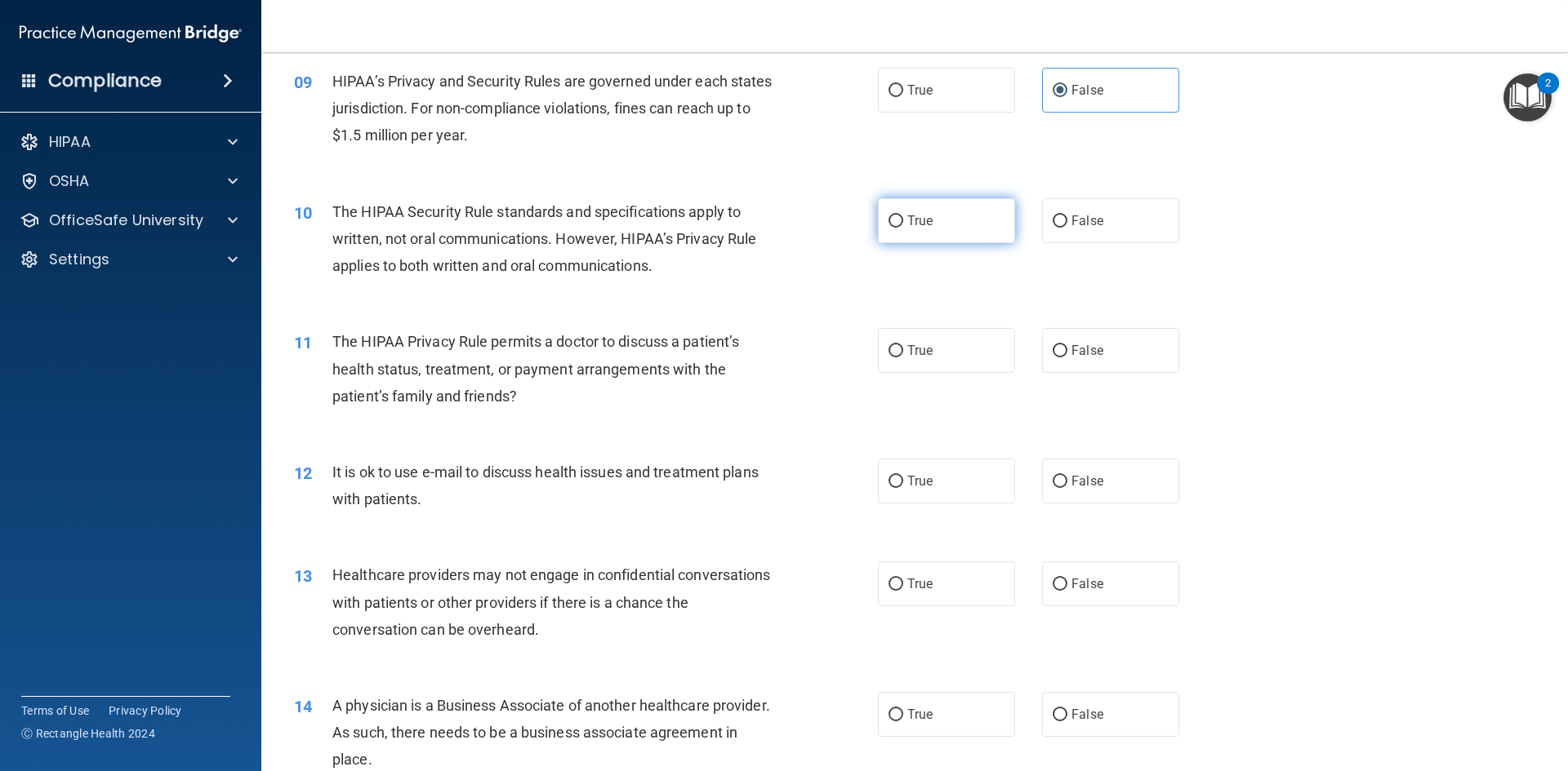
scroll to position [980, 0]
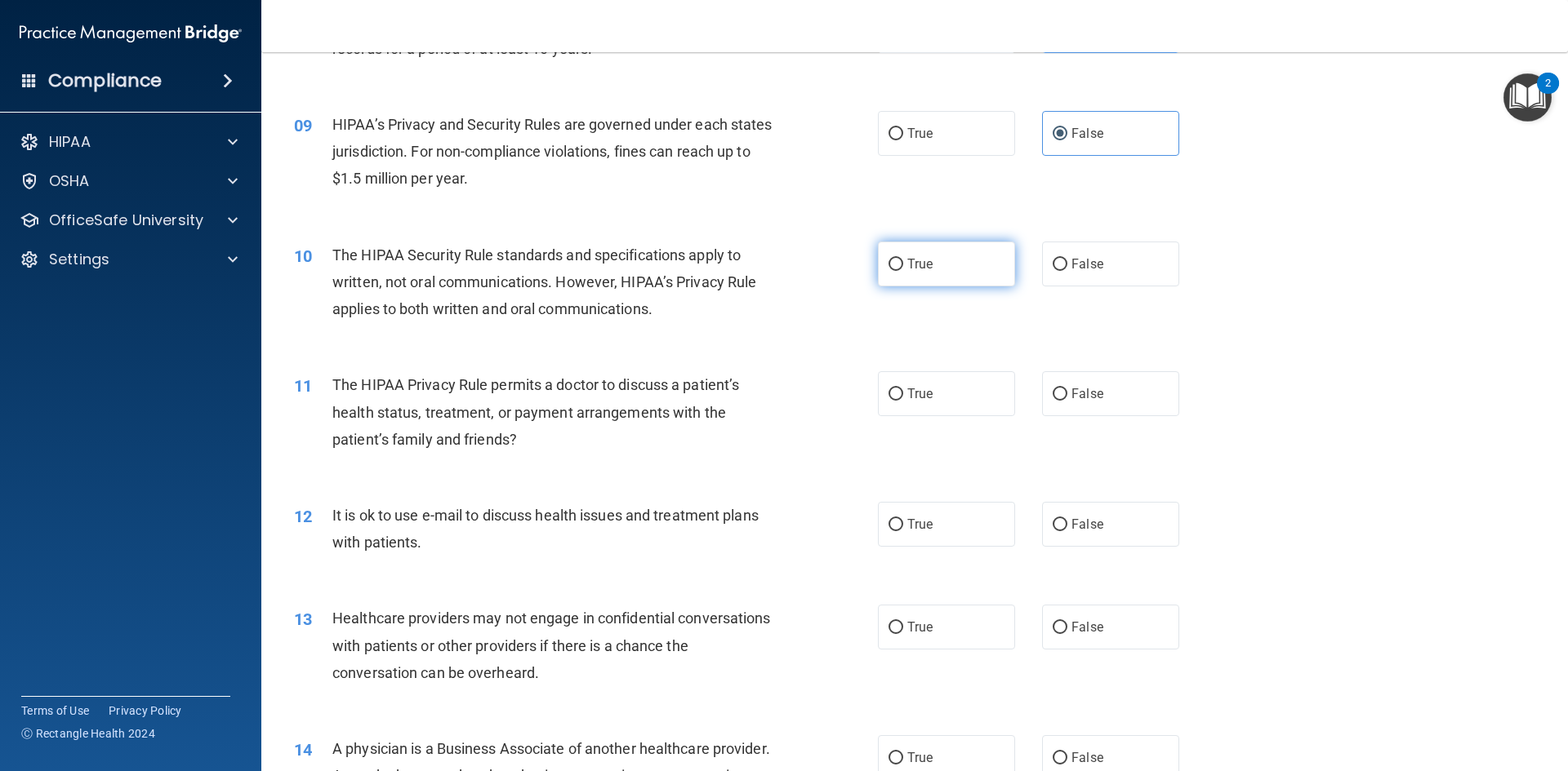
click at [936, 279] on label "True" at bounding box center [946, 263] width 137 height 44
click at [903, 271] on input "True" at bounding box center [896, 265] width 15 height 12
radio input "true"
click at [949, 392] on label "True" at bounding box center [946, 393] width 137 height 44
click at [903, 392] on input "True" at bounding box center [896, 394] width 15 height 12
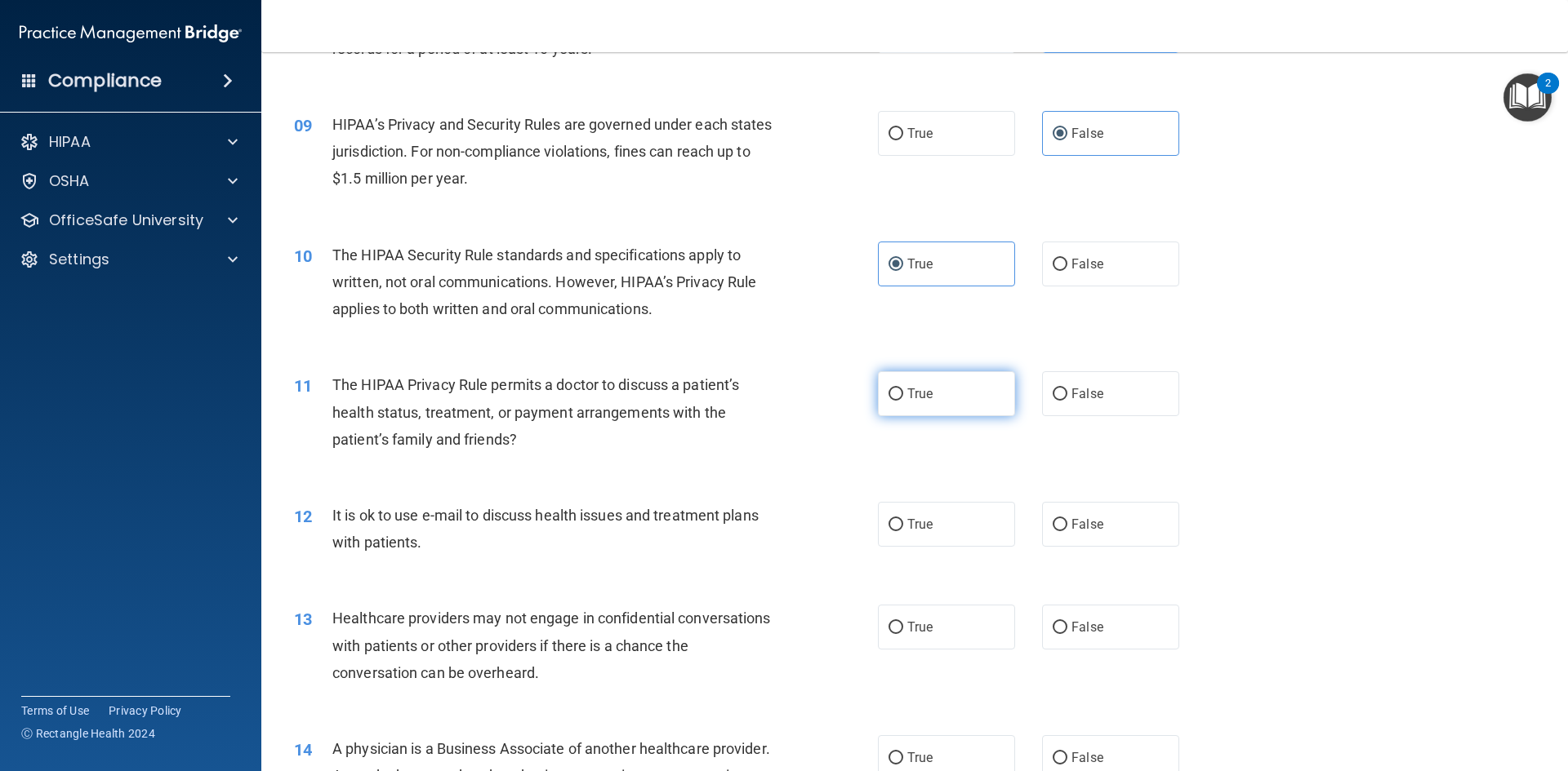
radio input "true"
click at [945, 532] on label "True" at bounding box center [946, 524] width 137 height 44
click at [903, 532] on input "True" at bounding box center [896, 525] width 15 height 12
radio input "true"
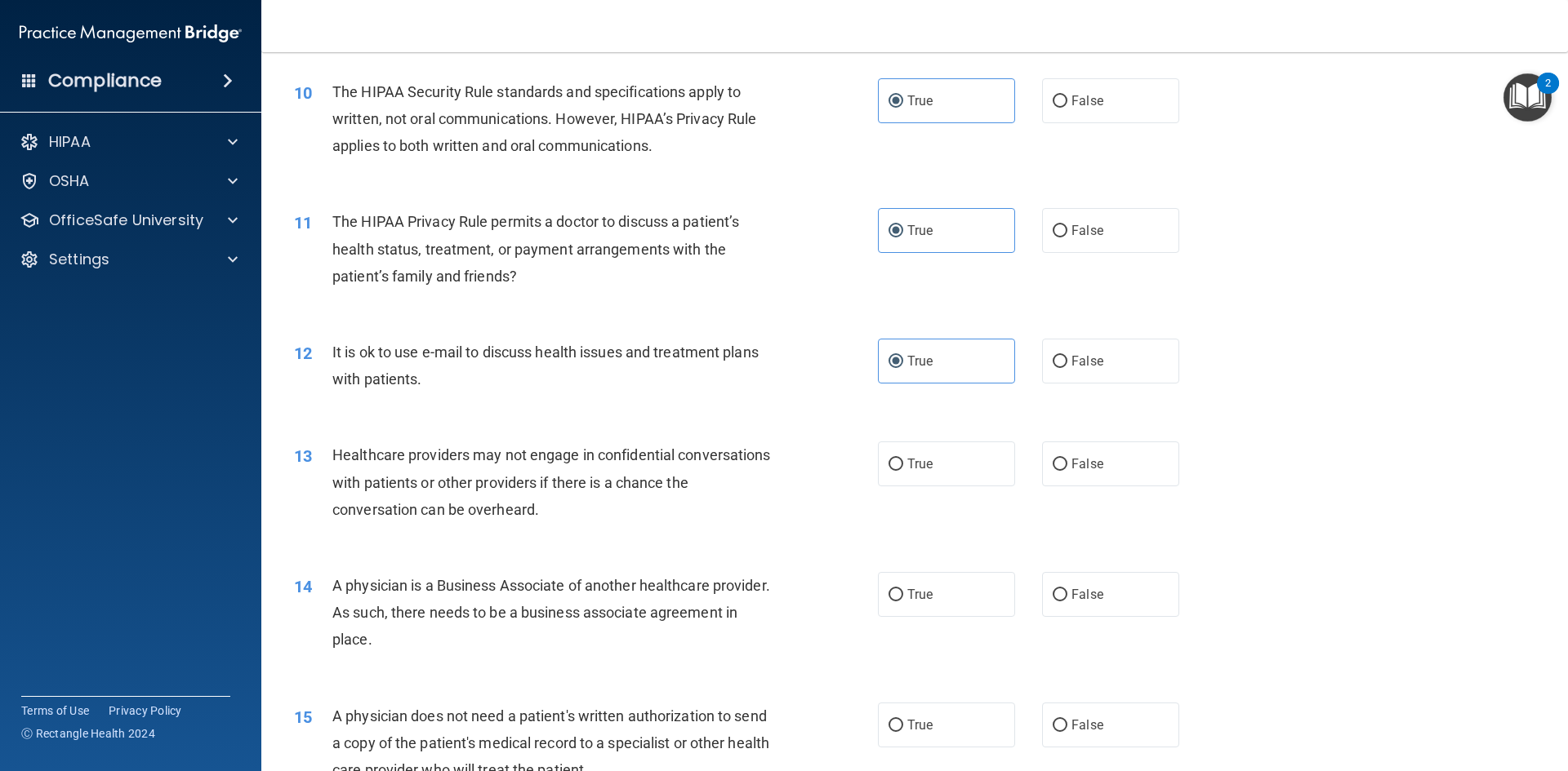
scroll to position [1225, 0]
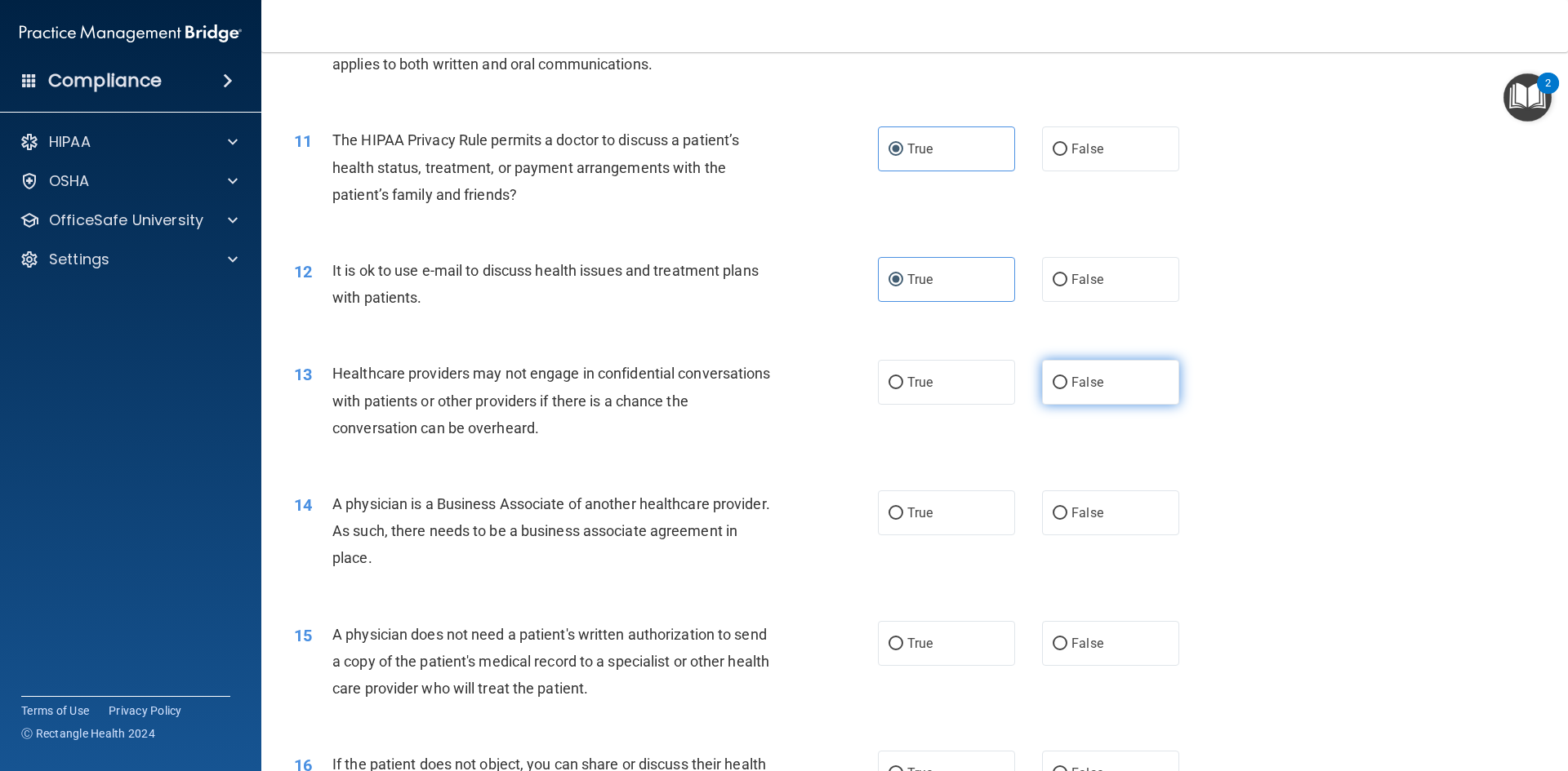
click at [1053, 382] on input "False" at bounding box center [1060, 384] width 15 height 12
radio input "true"
click at [1094, 532] on label "False" at bounding box center [1110, 512] width 137 height 44
click at [1067, 520] on input "False" at bounding box center [1060, 514] width 15 height 12
radio input "true"
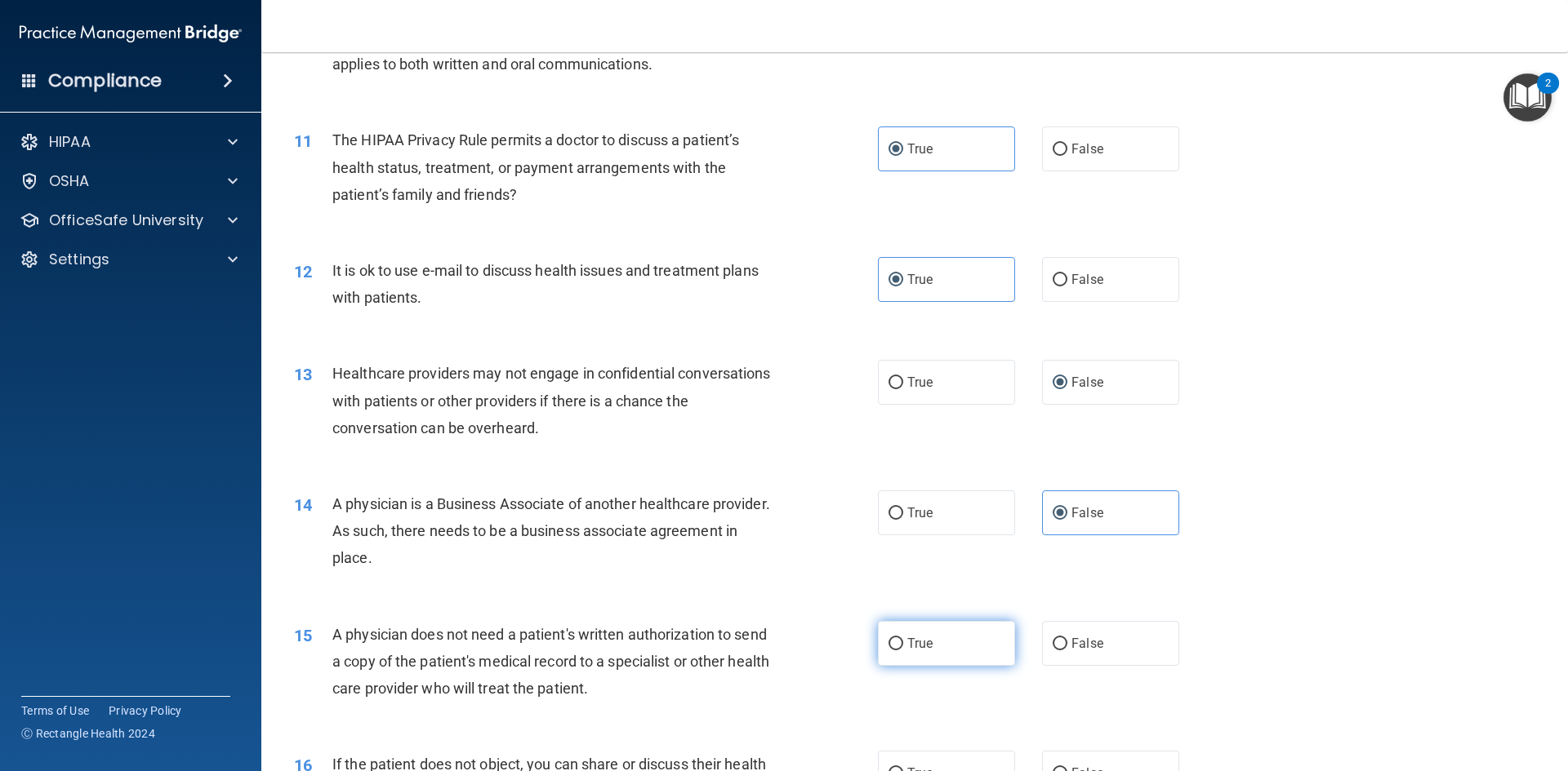
click at [940, 637] on label "True" at bounding box center [946, 642] width 137 height 44
click at [903, 639] on input "True" at bounding box center [896, 644] width 15 height 12
radio input "true"
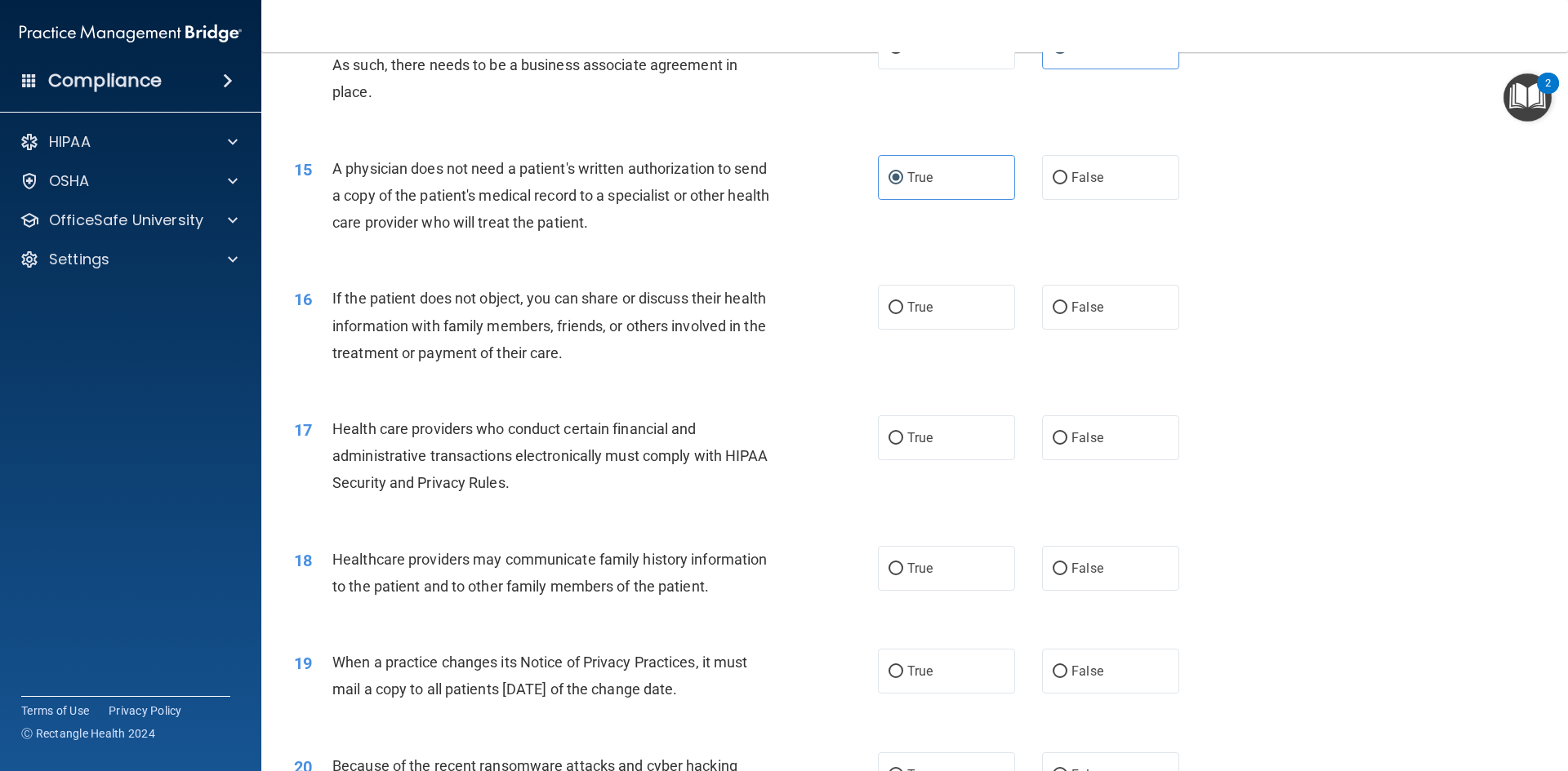
scroll to position [1796, 0]
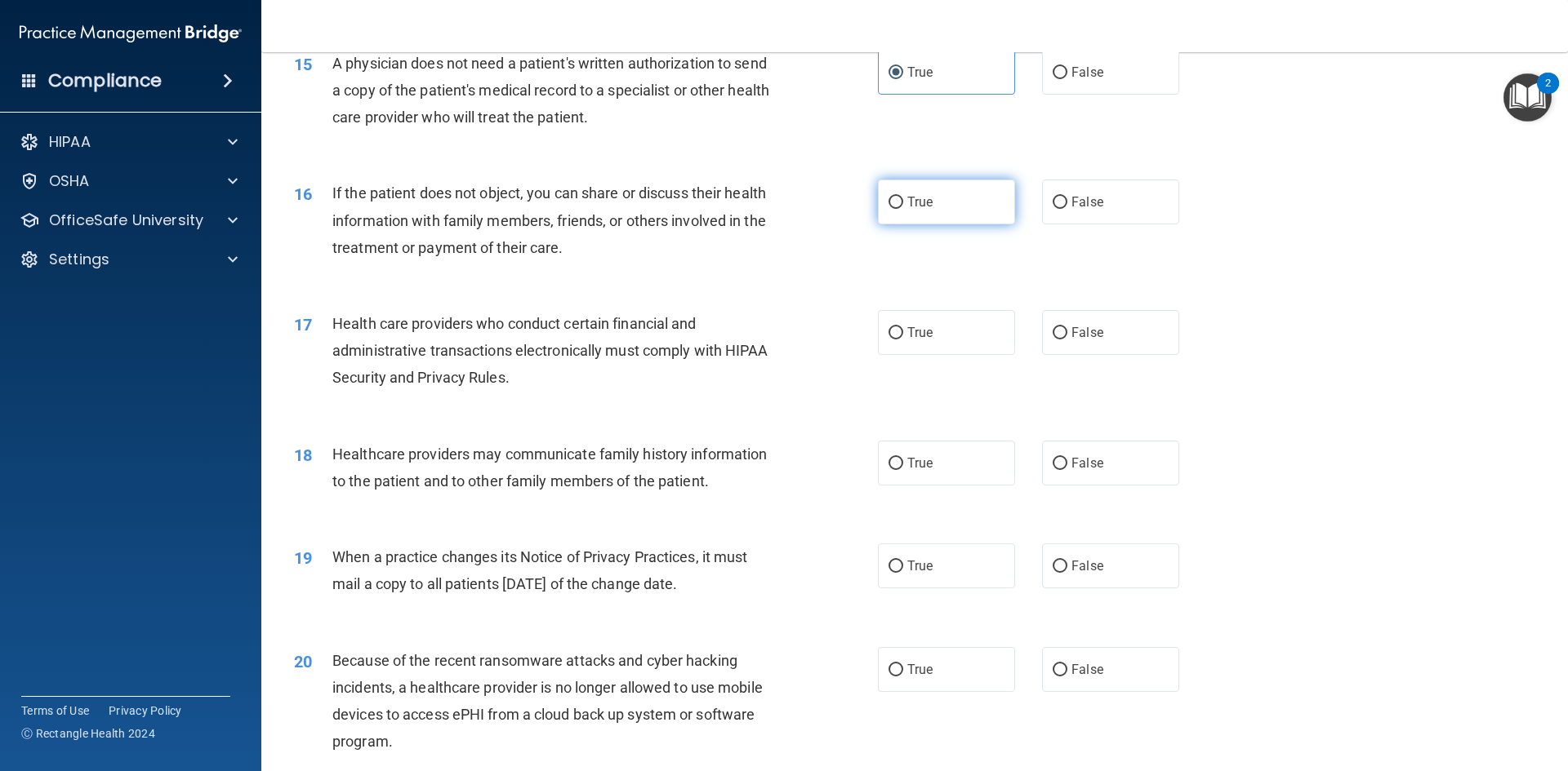
click at [948, 189] on label "True" at bounding box center [946, 202] width 137 height 44
click at [903, 197] on input "True" at bounding box center [896, 203] width 15 height 12
radio input "true"
click at [940, 352] on label "True" at bounding box center [946, 332] width 137 height 44
click at [903, 340] on input "True" at bounding box center [896, 333] width 15 height 12
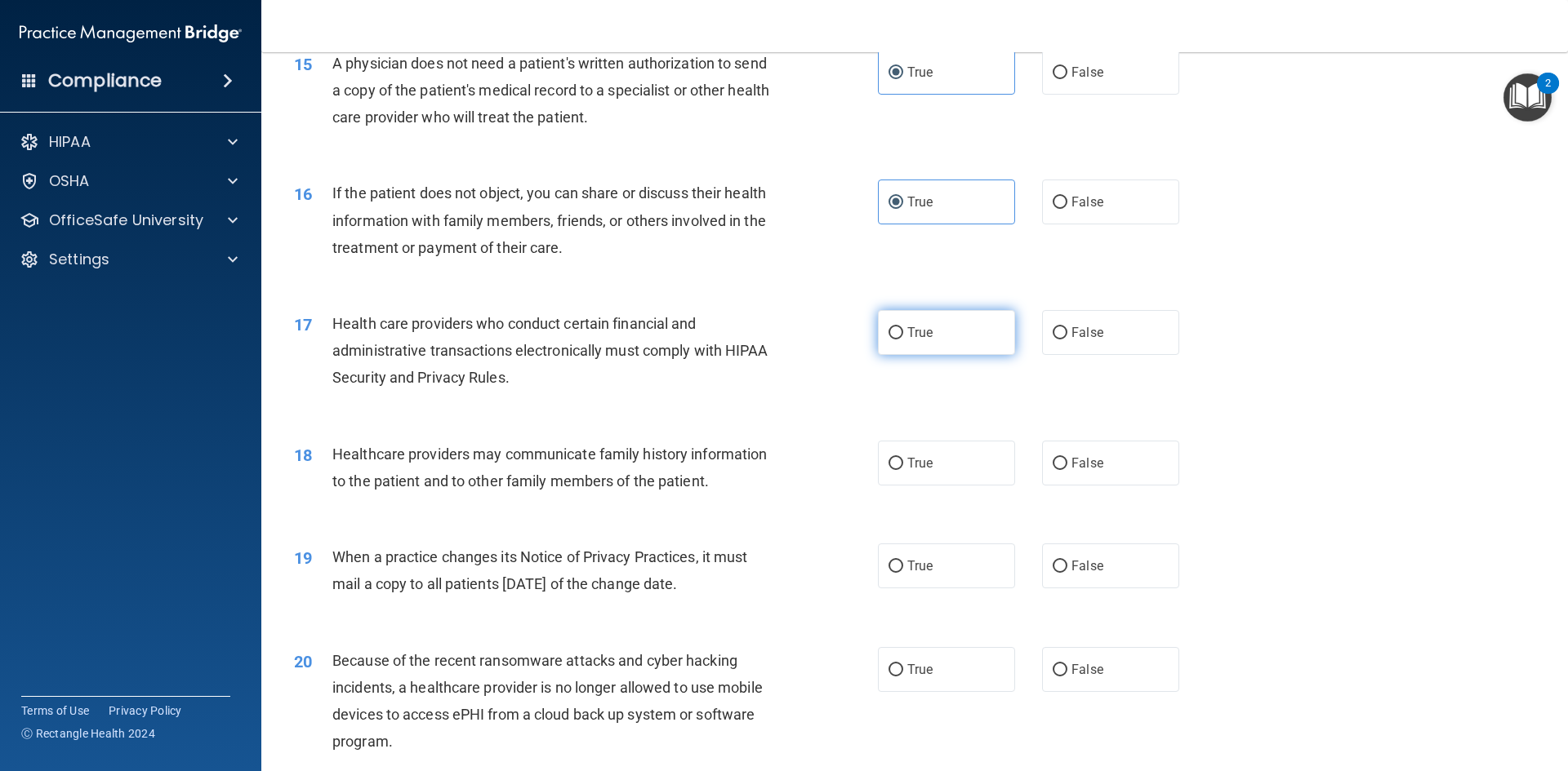
radio input "true"
drag, startPoint x: 1125, startPoint y: 459, endPoint x: 1028, endPoint y: 485, distance: 100.4
click at [1124, 459] on label "False" at bounding box center [1110, 463] width 137 height 44
click at [1067, 459] on input "False" at bounding box center [1060, 464] width 15 height 12
radio input "true"
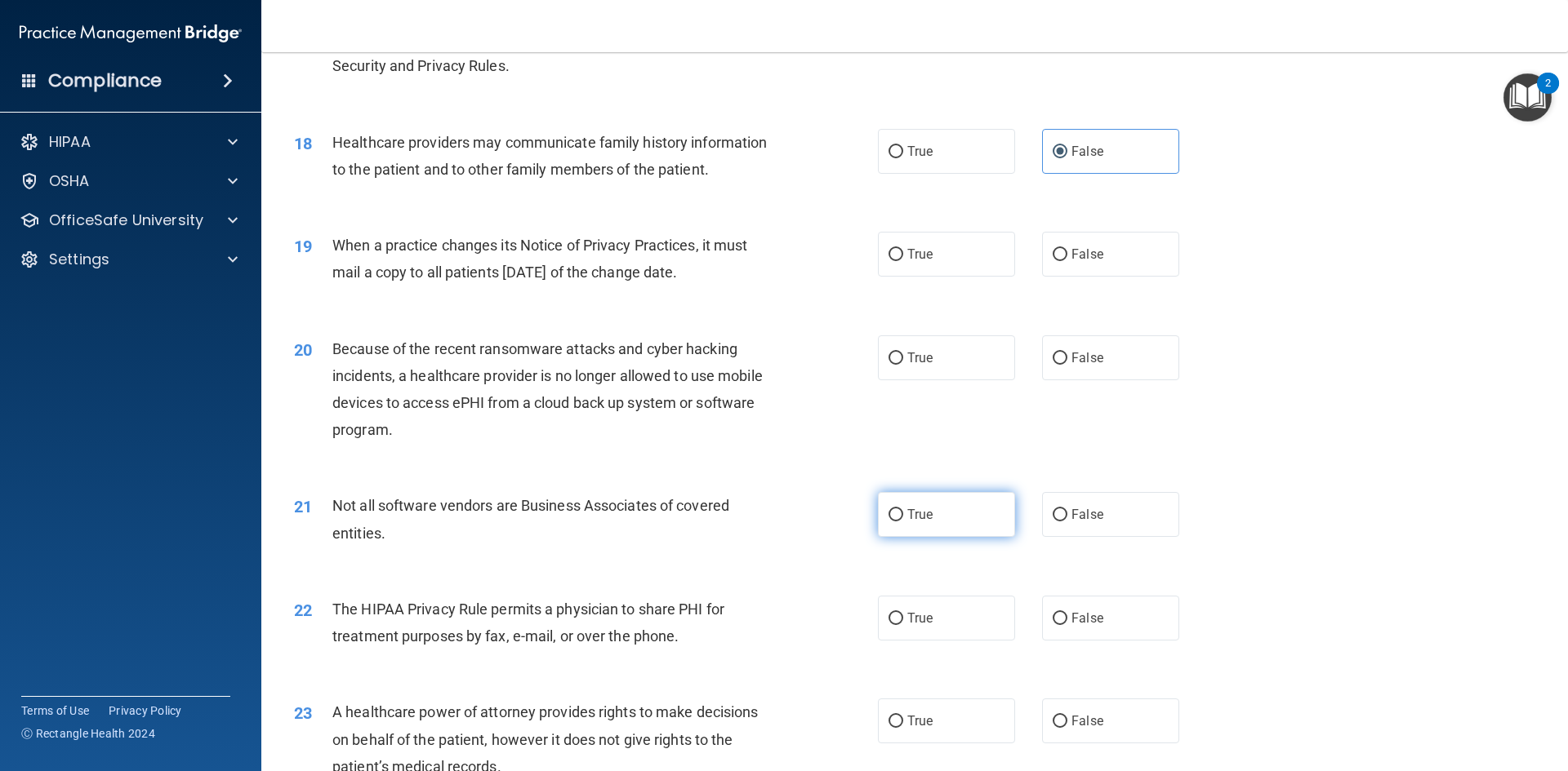
scroll to position [2122, 0]
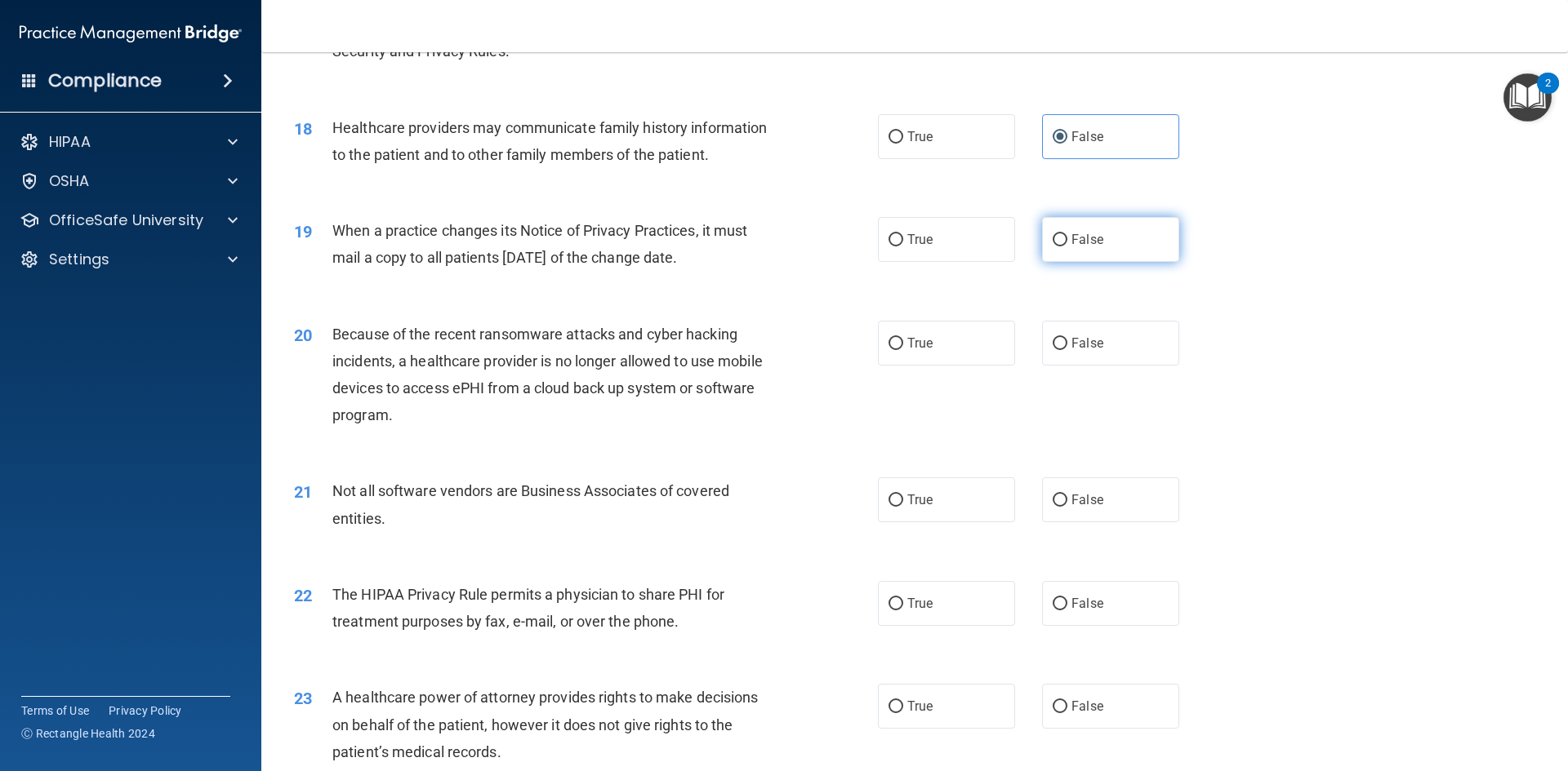
click at [1077, 257] on label "False" at bounding box center [1110, 239] width 137 height 44
click at [1067, 246] on input "False" at bounding box center [1060, 240] width 15 height 12
radio input "true"
drag, startPoint x: 1094, startPoint y: 340, endPoint x: 1058, endPoint y: 377, distance: 51.6
click at [1084, 350] on label "False" at bounding box center [1110, 343] width 137 height 44
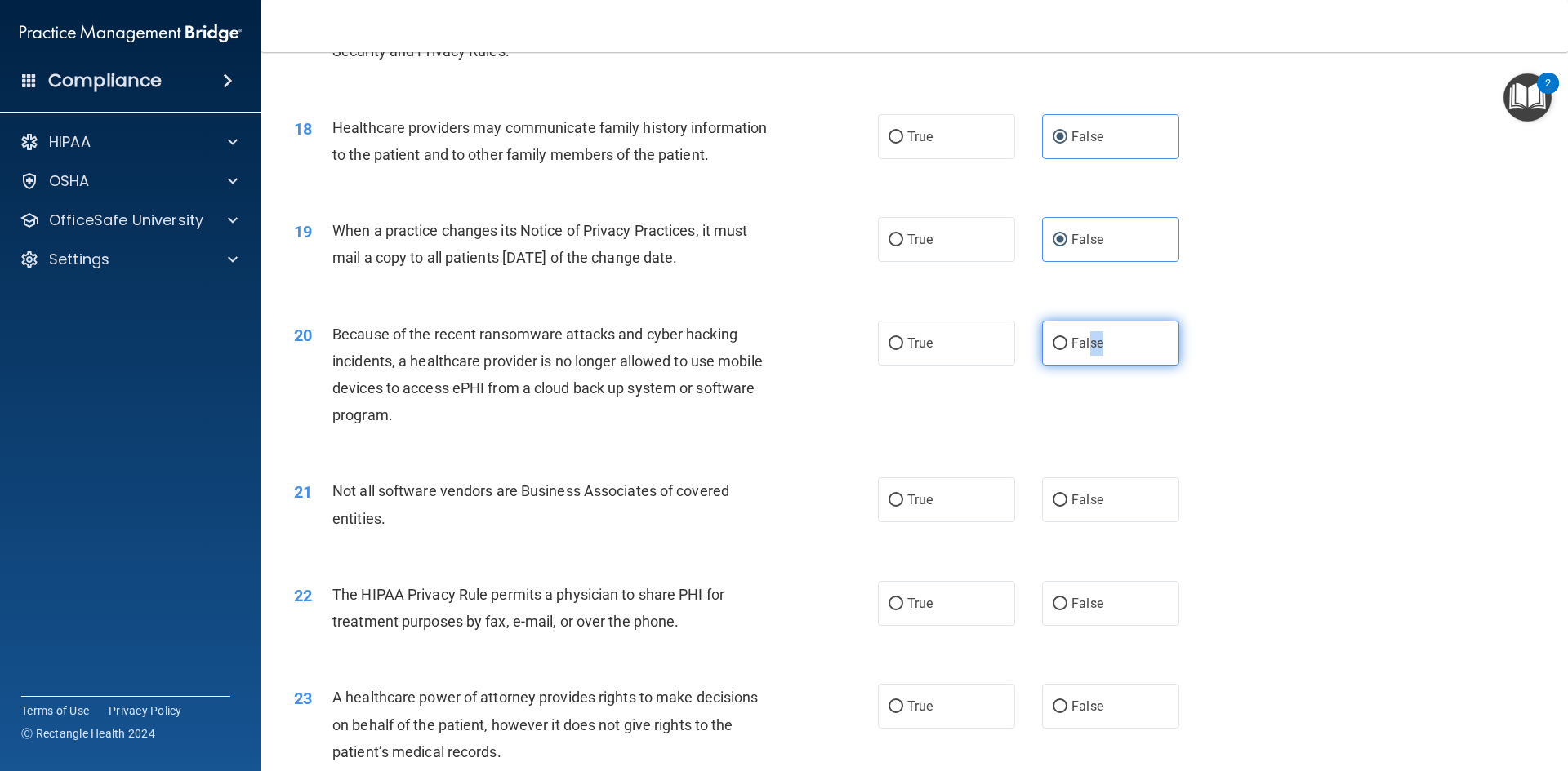
click at [1059, 345] on input "False" at bounding box center [1060, 344] width 15 height 12
radio input "true"
click at [929, 501] on label "True" at bounding box center [946, 499] width 137 height 44
click at [903, 501] on input "True" at bounding box center [896, 500] width 15 height 12
radio input "true"
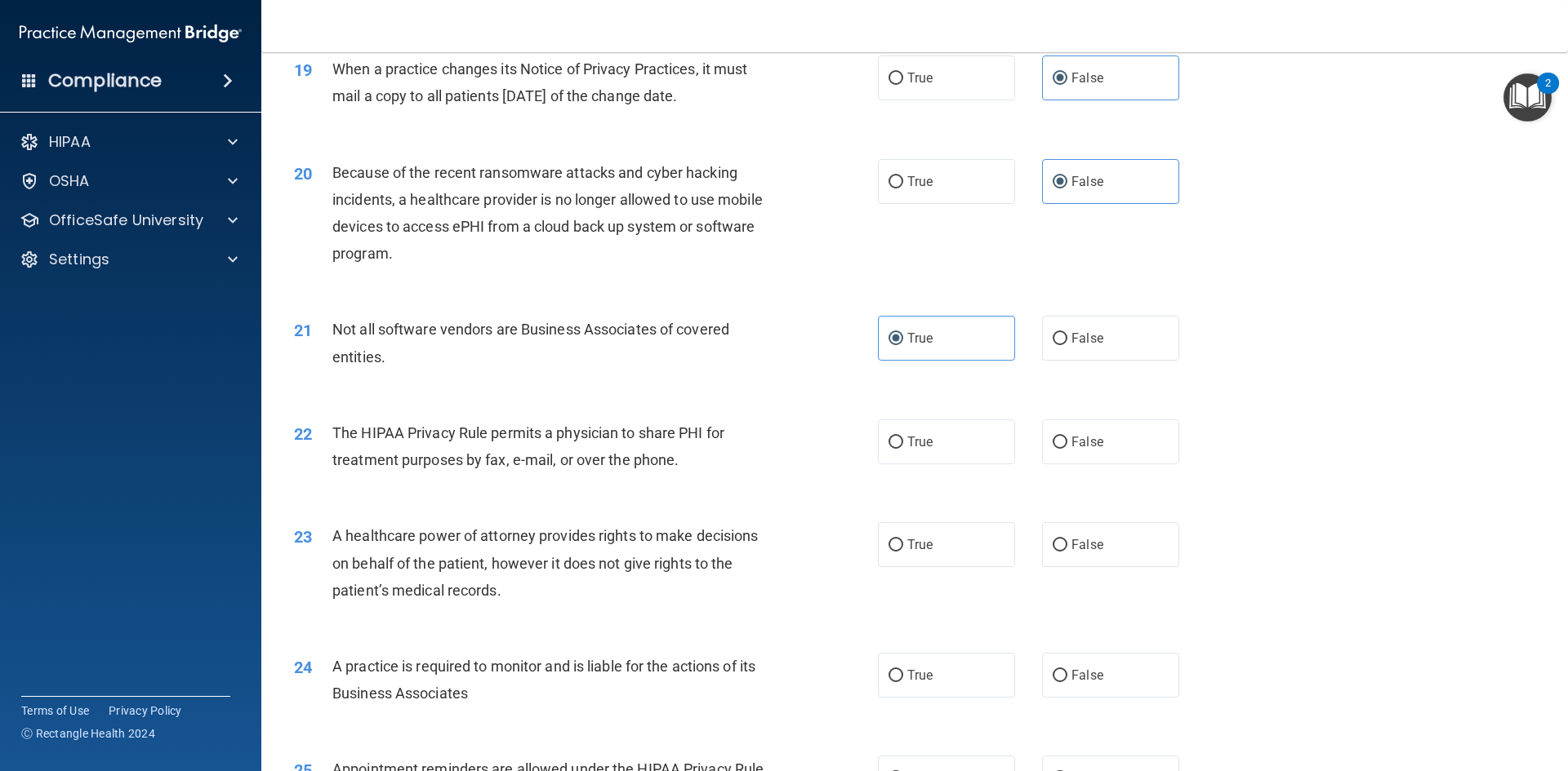
scroll to position [2285, 0]
click at [987, 436] on label "True" at bounding box center [946, 440] width 137 height 44
click at [903, 436] on input "True" at bounding box center [896, 441] width 15 height 12
radio input "true"
click at [1100, 547] on label "False" at bounding box center [1110, 543] width 137 height 44
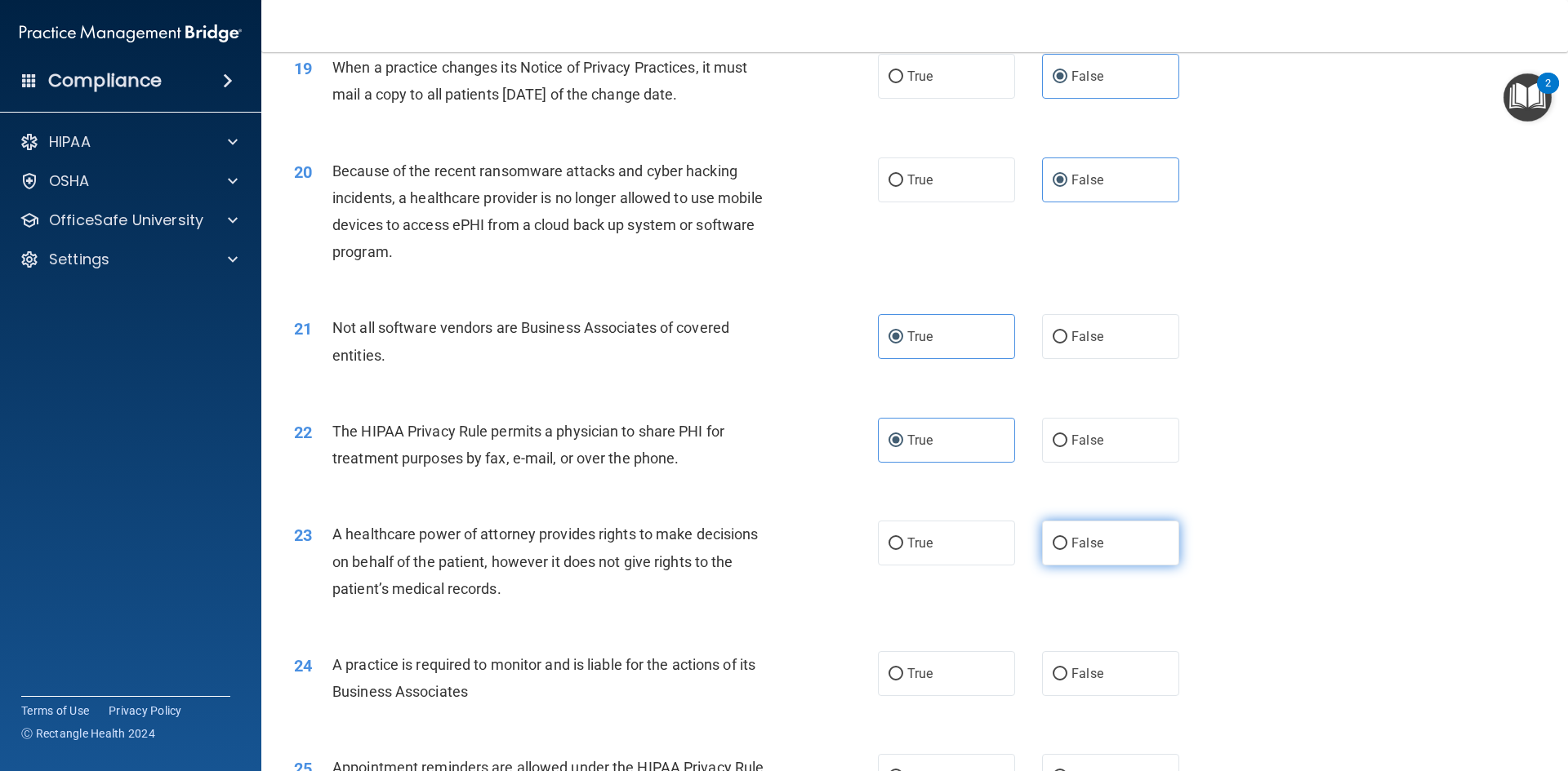
click at [1067, 547] on input "False" at bounding box center [1060, 544] width 15 height 12
radio input "true"
click at [1112, 677] on label "False" at bounding box center [1110, 673] width 137 height 44
click at [1067, 677] on input "False" at bounding box center [1060, 674] width 15 height 12
radio input "true"
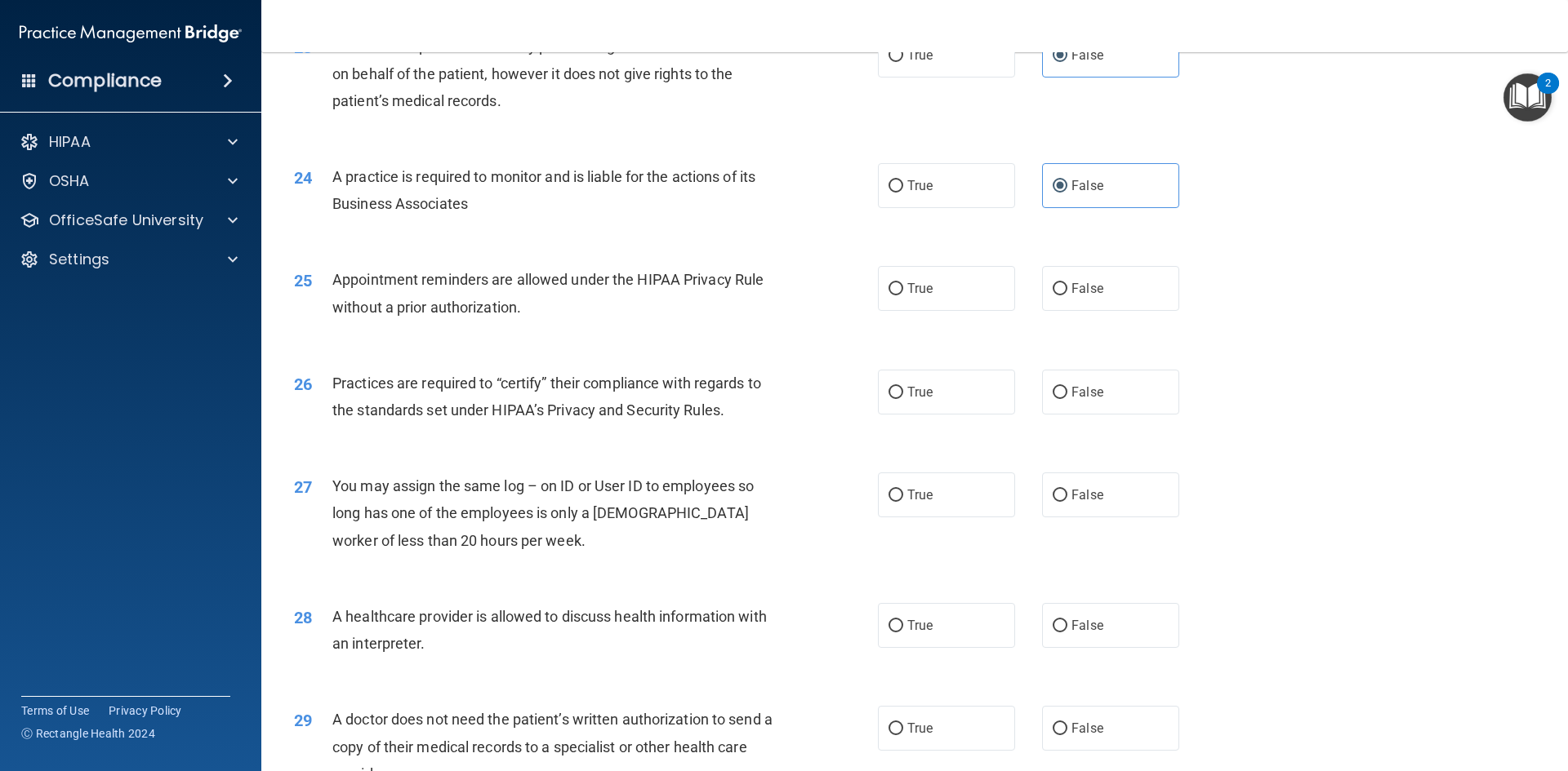
scroll to position [2776, 0]
click at [962, 392] on label "True" at bounding box center [946, 389] width 137 height 44
click at [903, 392] on input "True" at bounding box center [896, 391] width 15 height 12
radio input "true"
drag, startPoint x: 1088, startPoint y: 502, endPoint x: 1093, endPoint y: 575, distance: 73.2
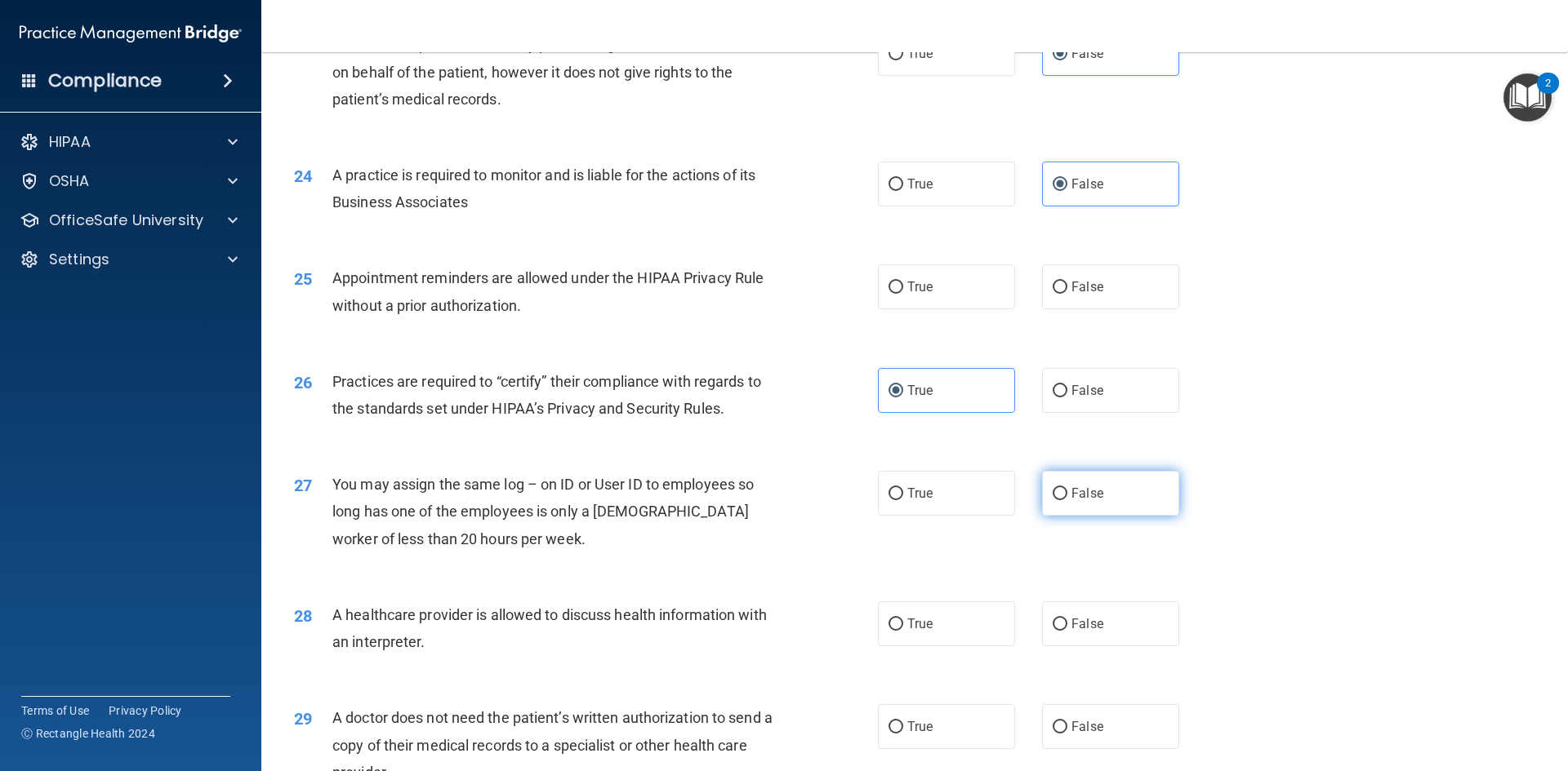
click at [1088, 504] on label "False" at bounding box center [1110, 493] width 137 height 44
click at [1067, 500] on input "False" at bounding box center [1060, 494] width 15 height 12
radio input "true"
click at [1099, 625] on label "False" at bounding box center [1110, 624] width 137 height 44
click at [1067, 625] on input "False" at bounding box center [1060, 625] width 15 height 12
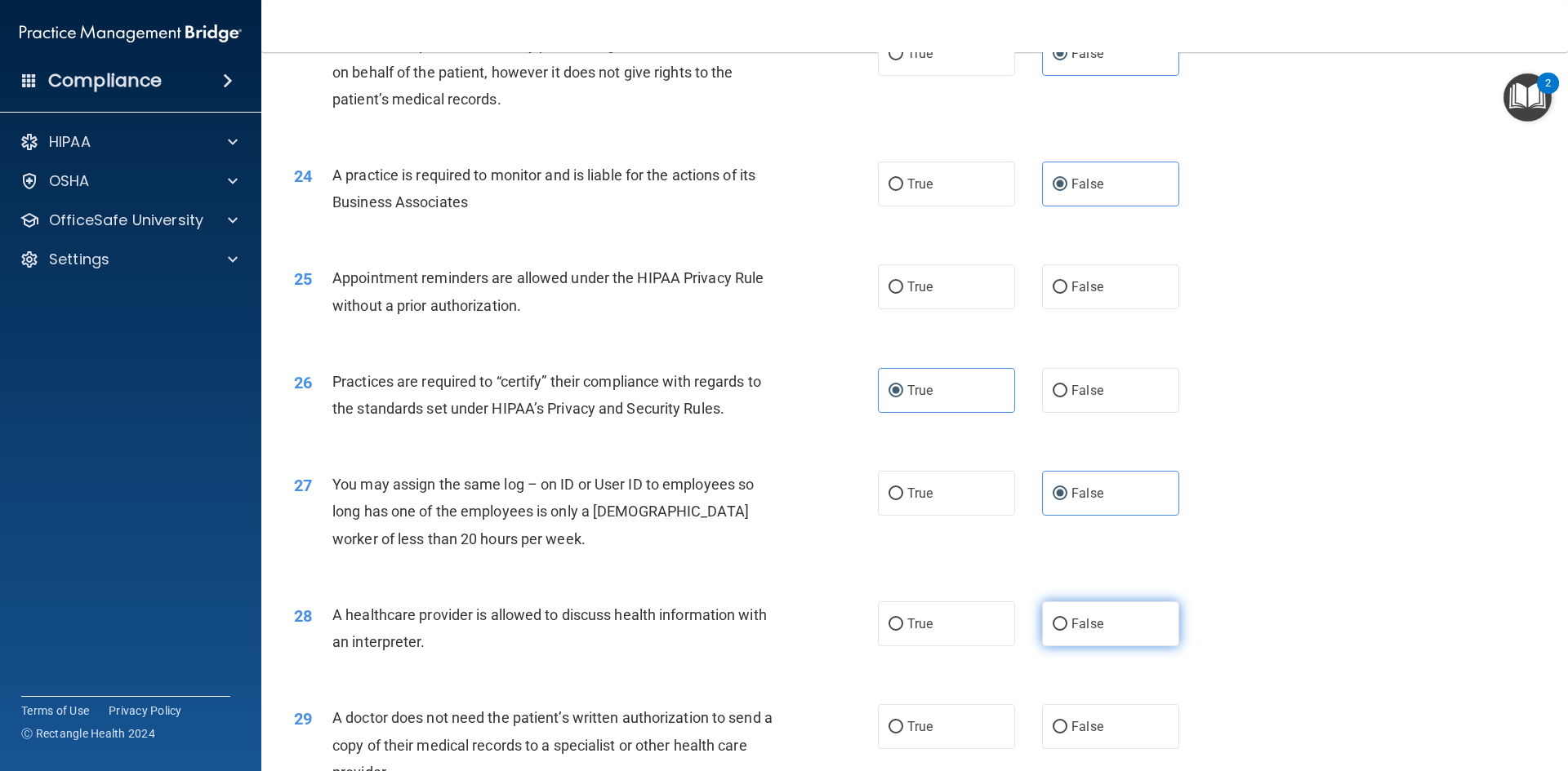
radio input "true"
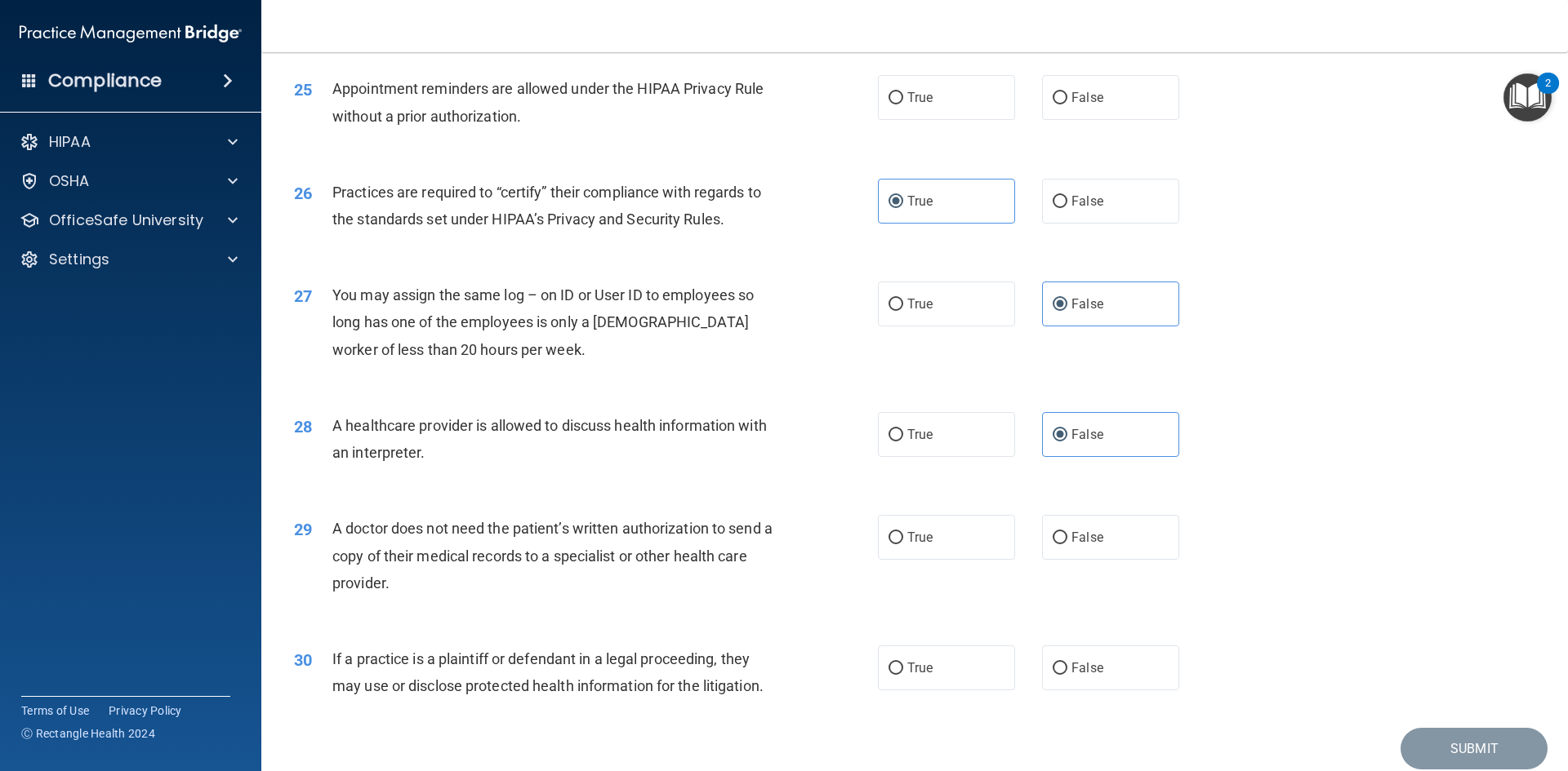
scroll to position [3029, 0]
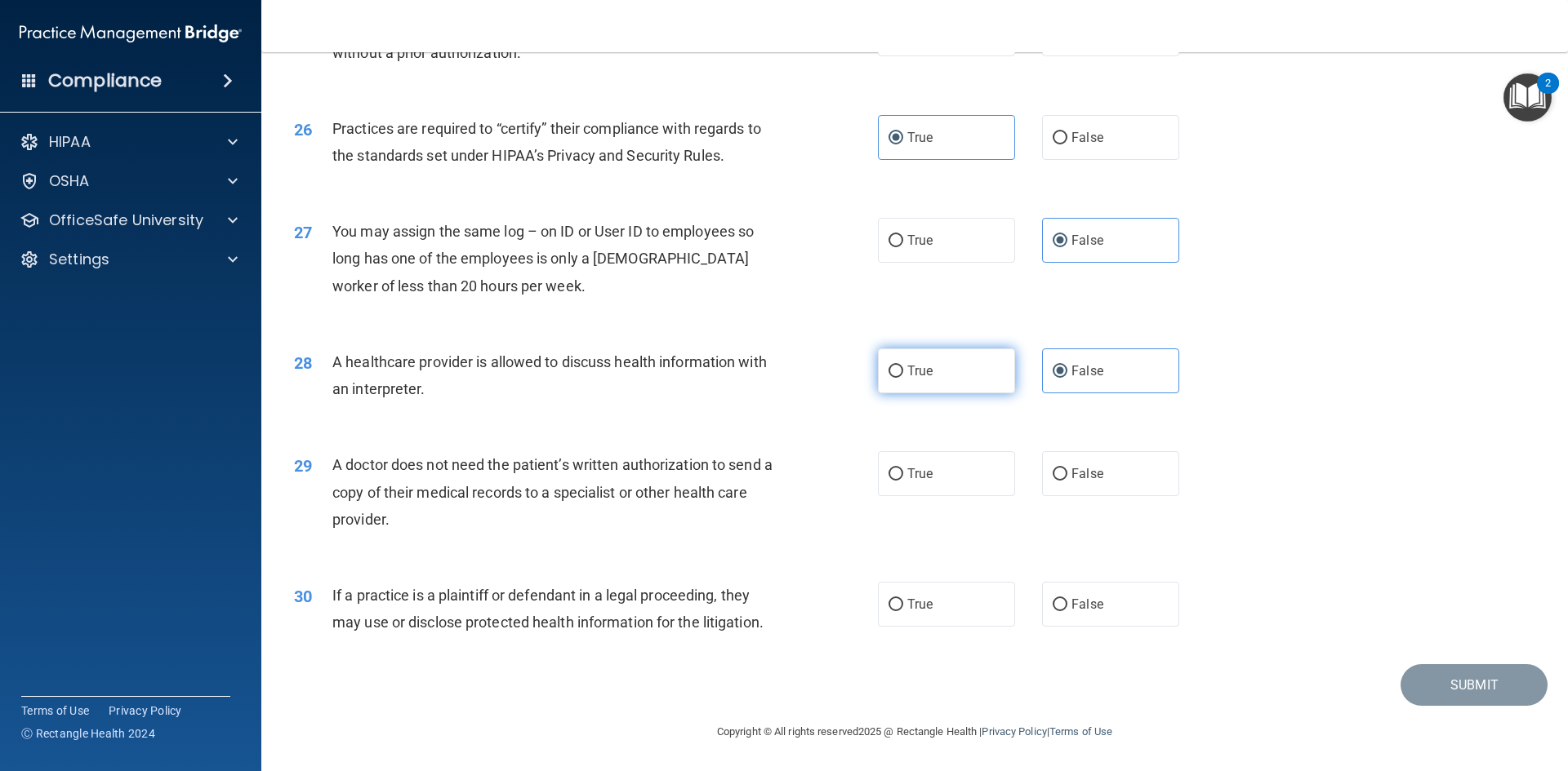
click at [939, 381] on label "True" at bounding box center [946, 371] width 137 height 44
click at [903, 378] on input "True" at bounding box center [896, 372] width 15 height 12
radio input "true"
radio input "false"
click at [1066, 150] on label "False" at bounding box center [1110, 136] width 137 height 44
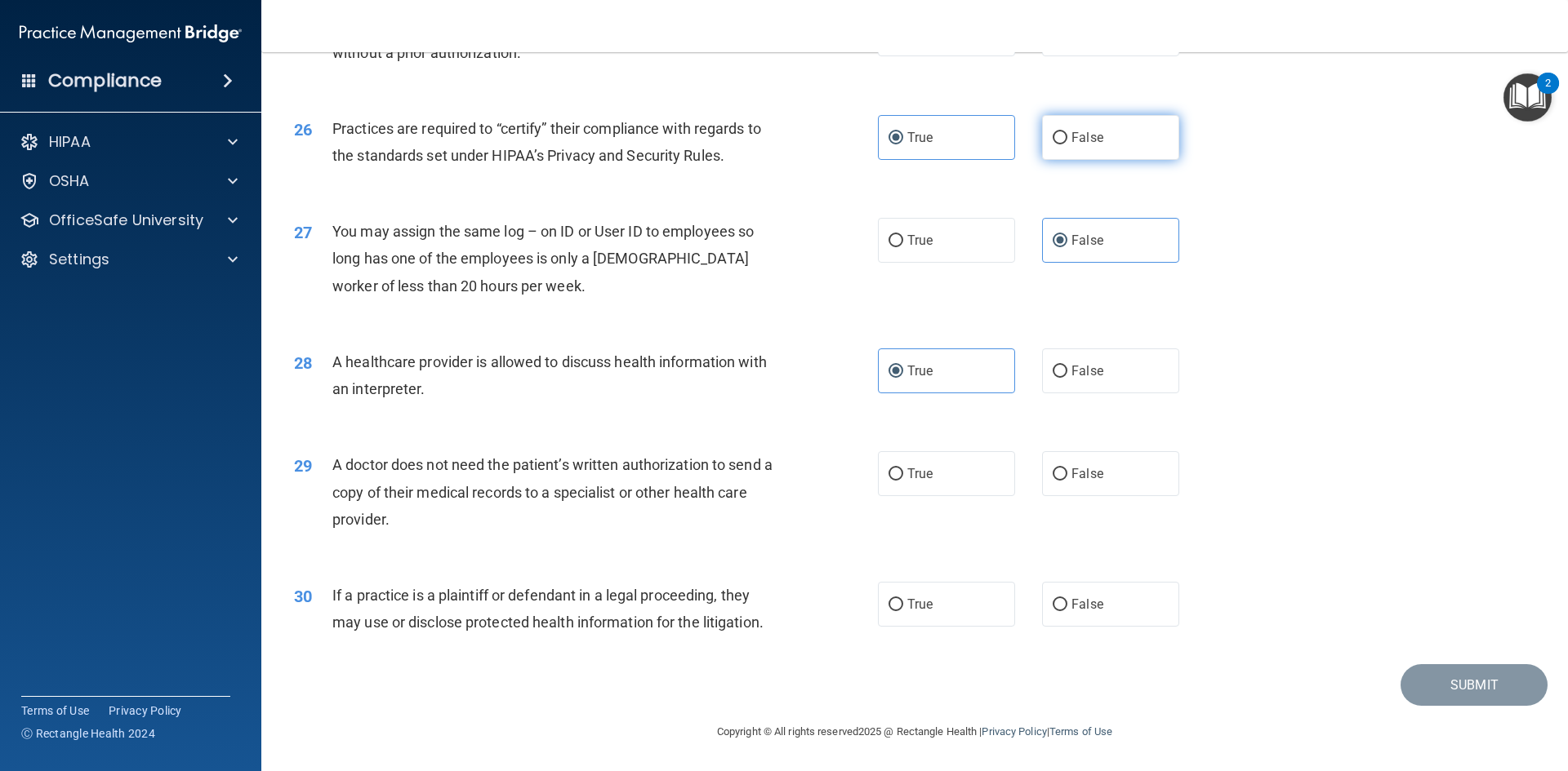
click at [1066, 144] on input "False" at bounding box center [1060, 138] width 15 height 12
radio input "true"
radio input "false"
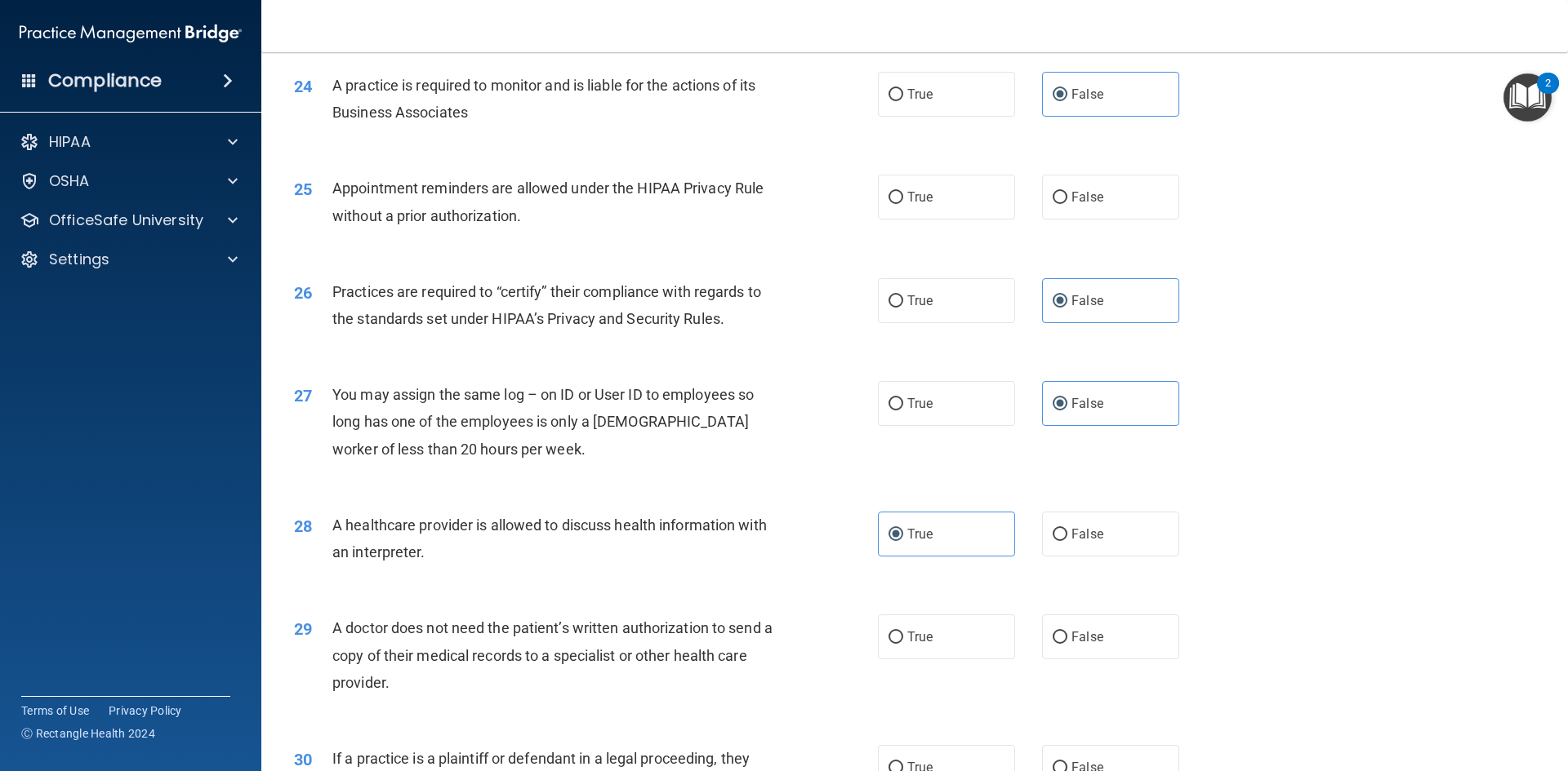
scroll to position [2784, 0]
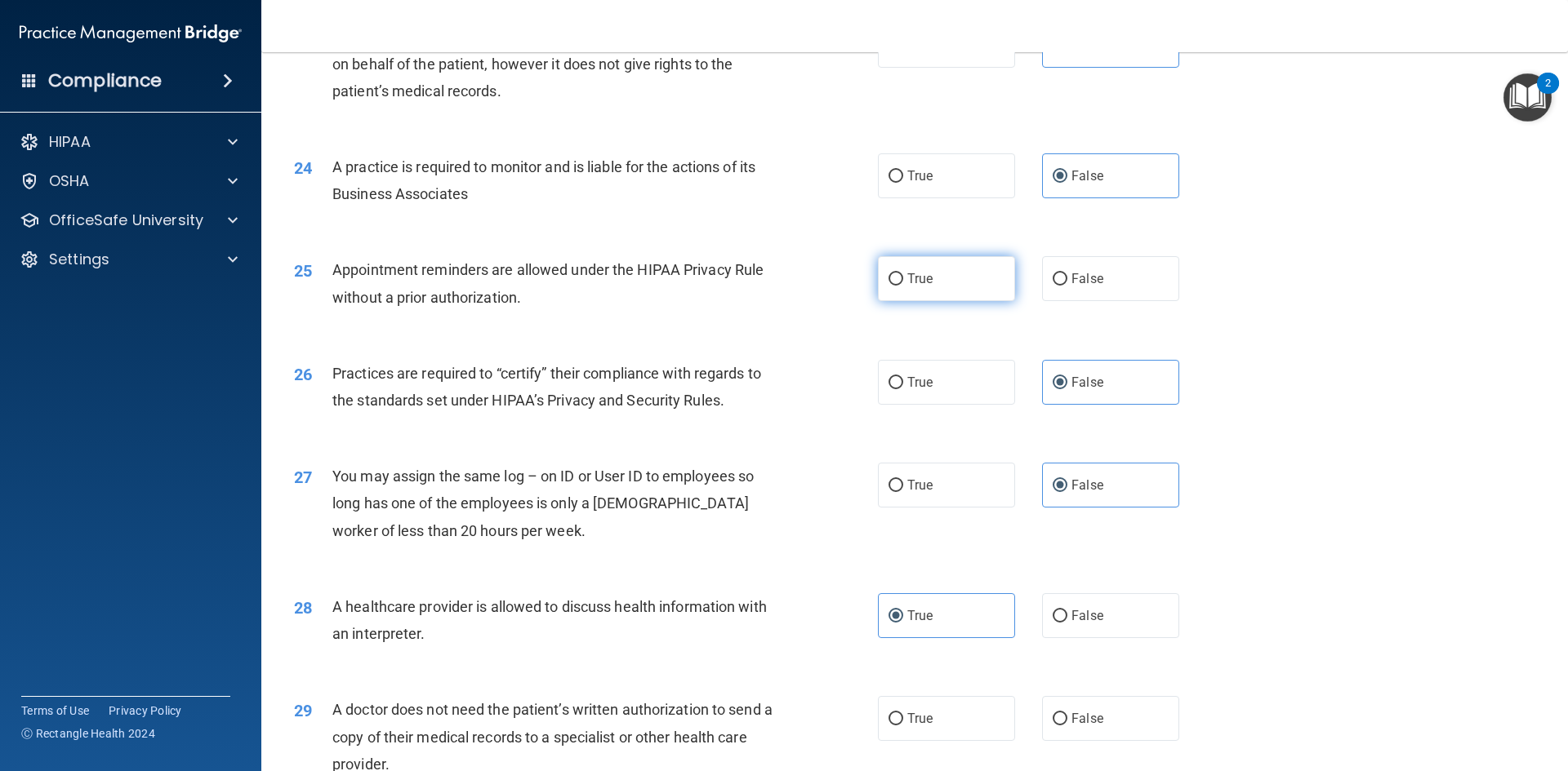
click at [946, 279] on label "True" at bounding box center [946, 278] width 137 height 44
click at [903, 279] on input "True" at bounding box center [896, 280] width 15 height 12
radio input "true"
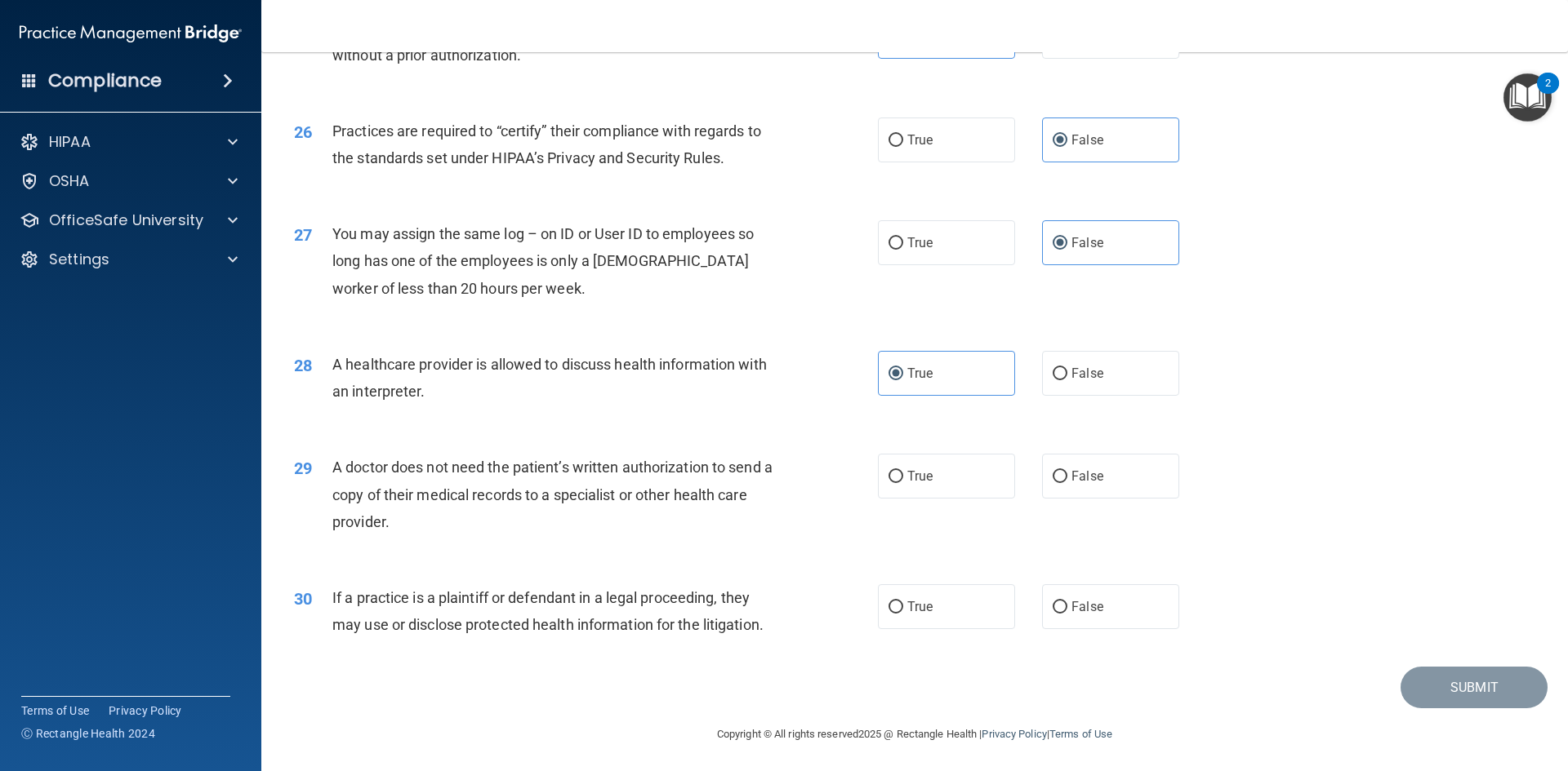
scroll to position [3029, 0]
click at [926, 473] on span "True" at bounding box center [920, 474] width 26 height 16
click at [903, 473] on input "True" at bounding box center [896, 474] width 15 height 12
radio input "true"
click at [905, 613] on label "True" at bounding box center [946, 604] width 137 height 44
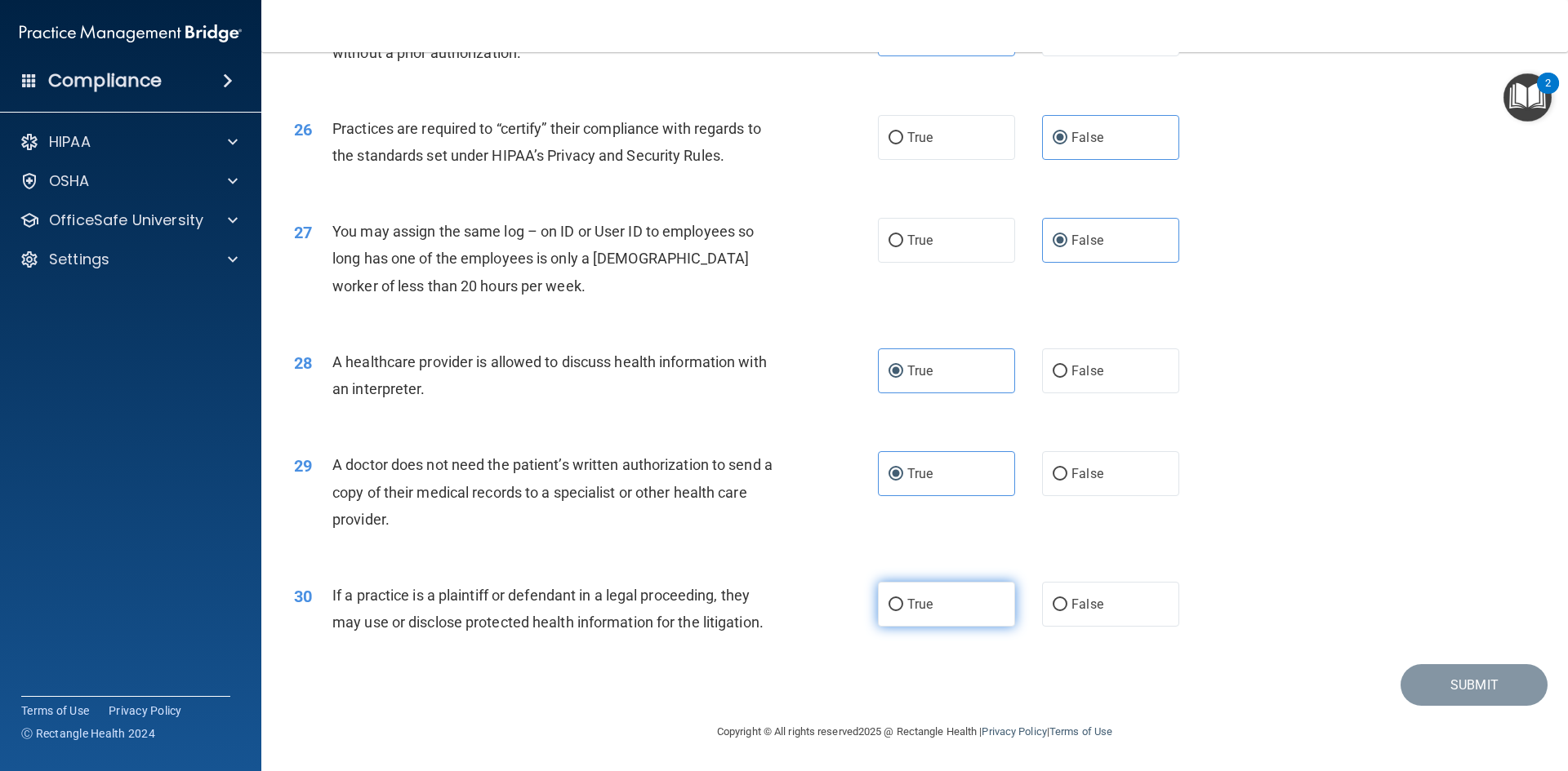
click at [903, 612] on input "True" at bounding box center [896, 605] width 15 height 12
radio input "true"
click at [1465, 677] on button "Submit" at bounding box center [1473, 685] width 147 height 42
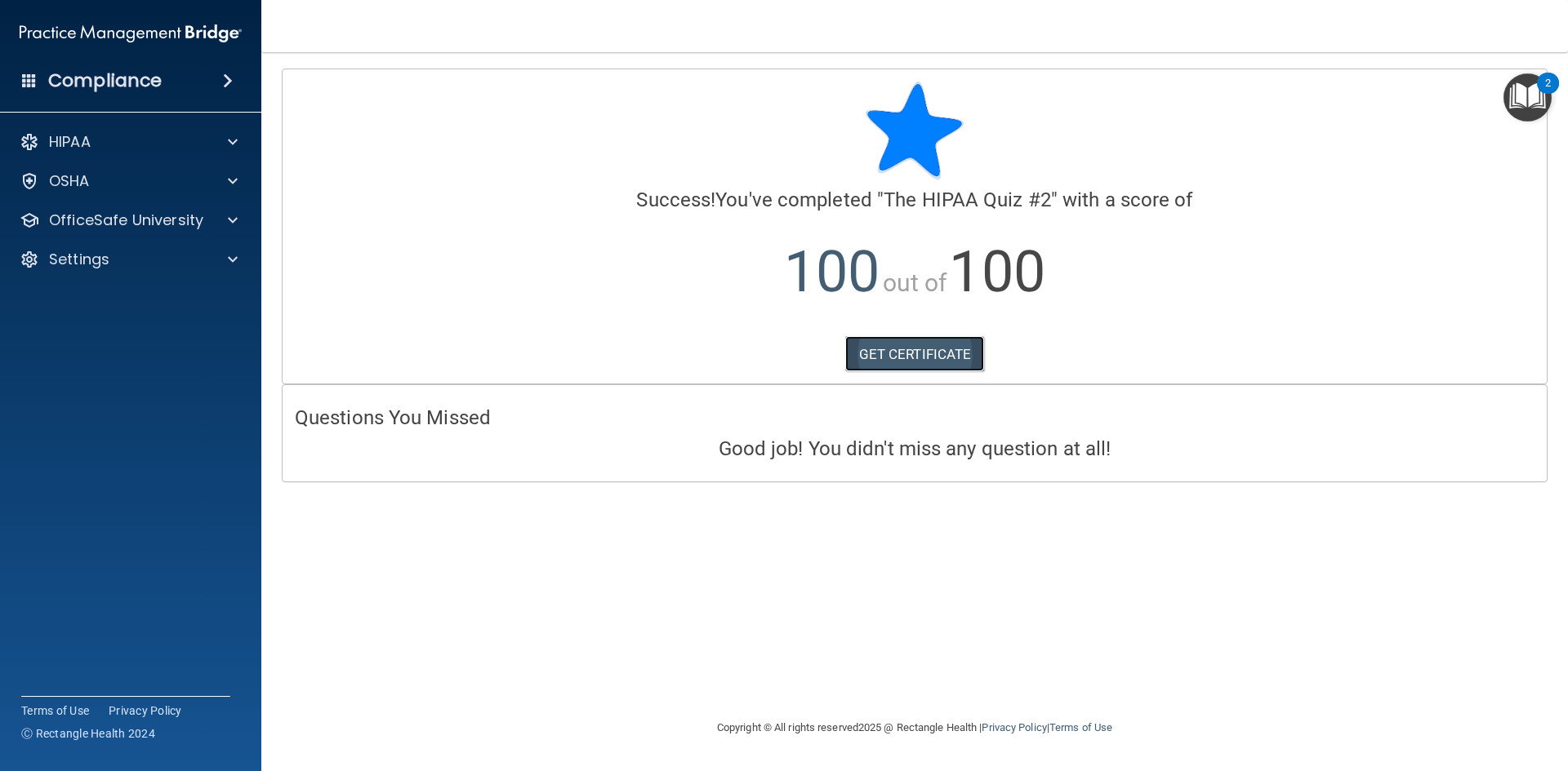
click at [928, 350] on link "GET CERTIFICATE" at bounding box center [915, 354] width 139 height 36
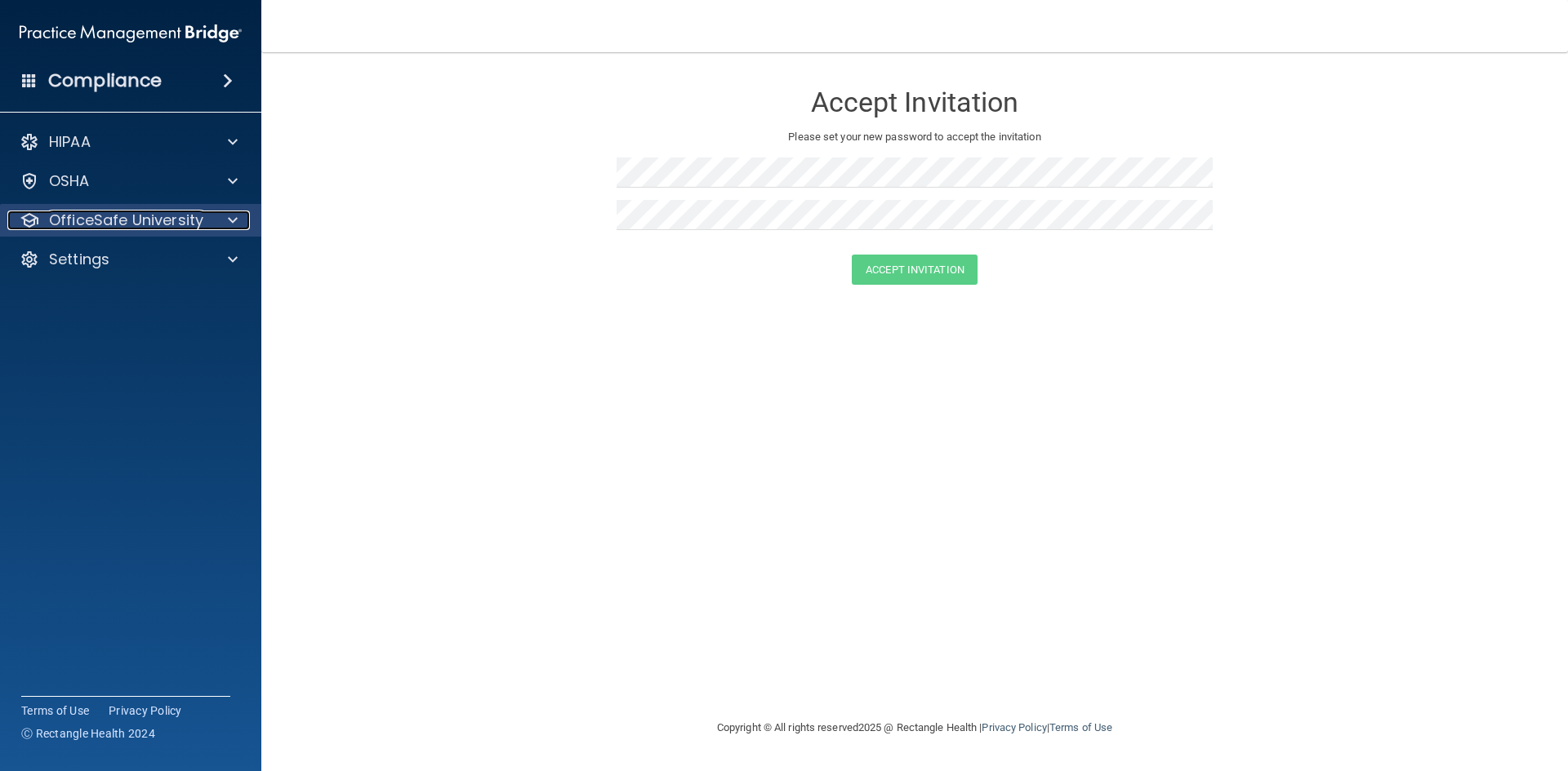
click at [173, 212] on p "OfficeSafe University" at bounding box center [127, 220] width 154 height 20
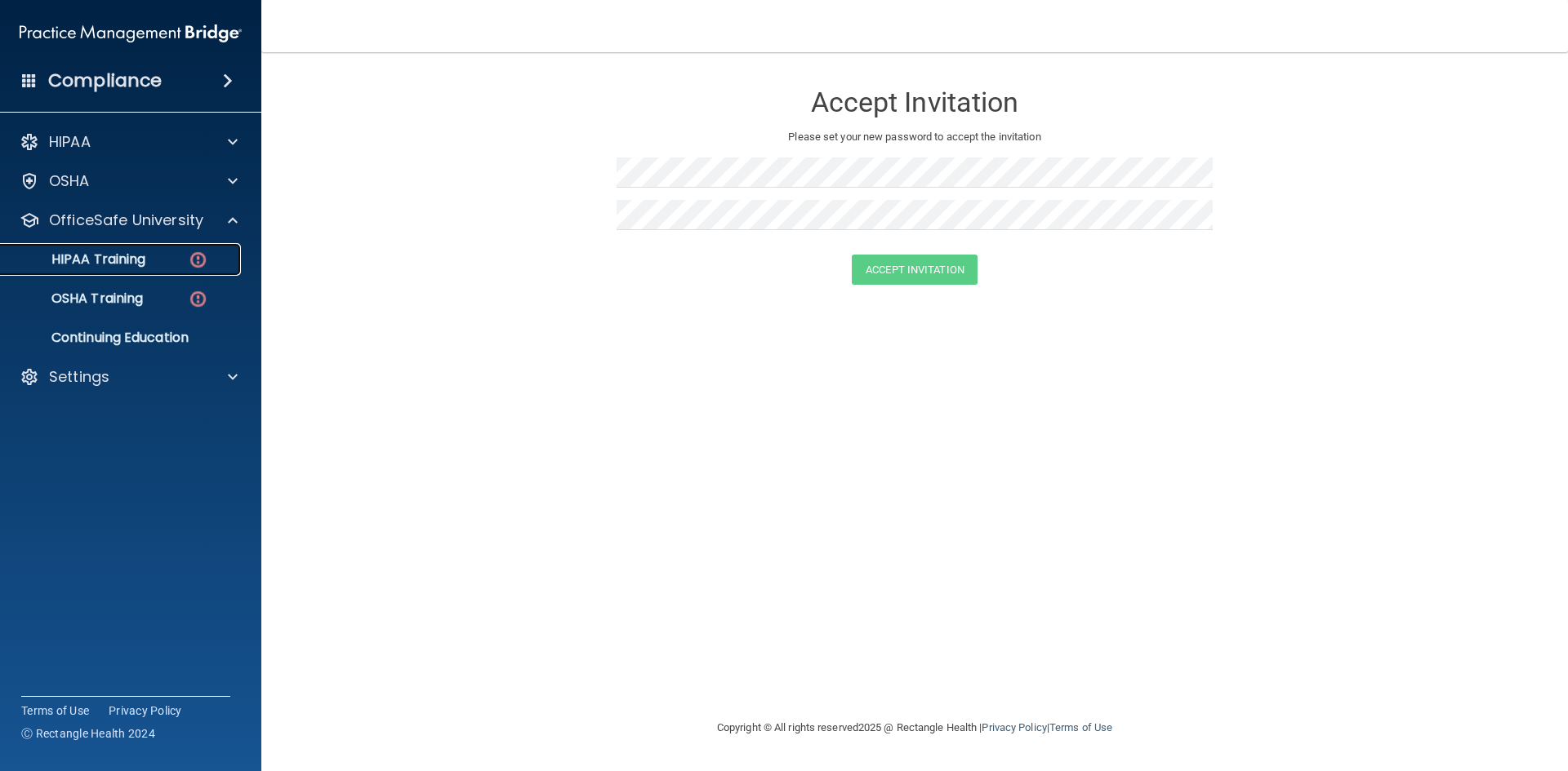
click at [173, 258] on div "HIPAA Training" at bounding box center [122, 259] width 222 height 17
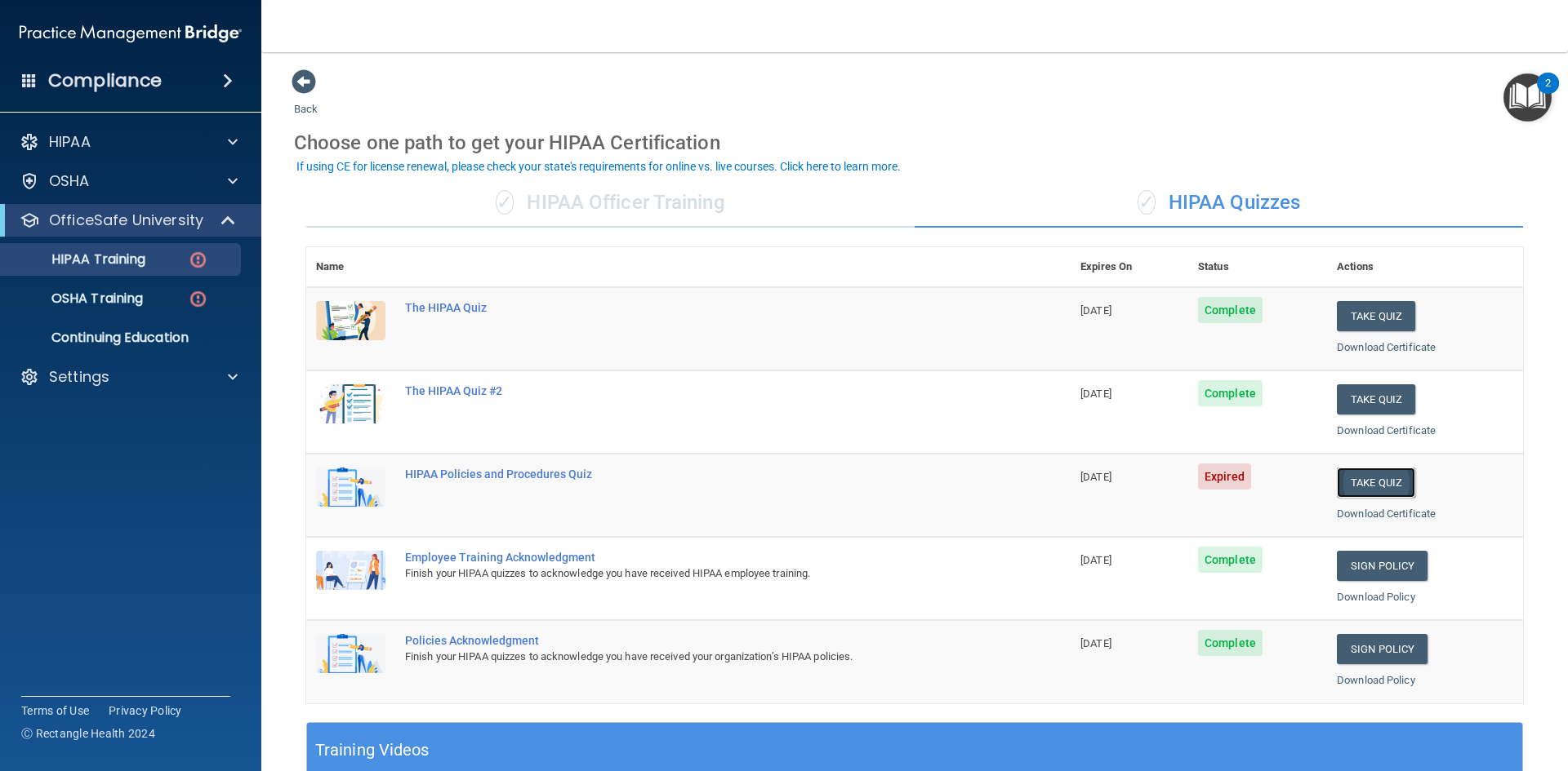
click at [1345, 481] on button "Take Quiz" at bounding box center [1375, 482] width 78 height 31
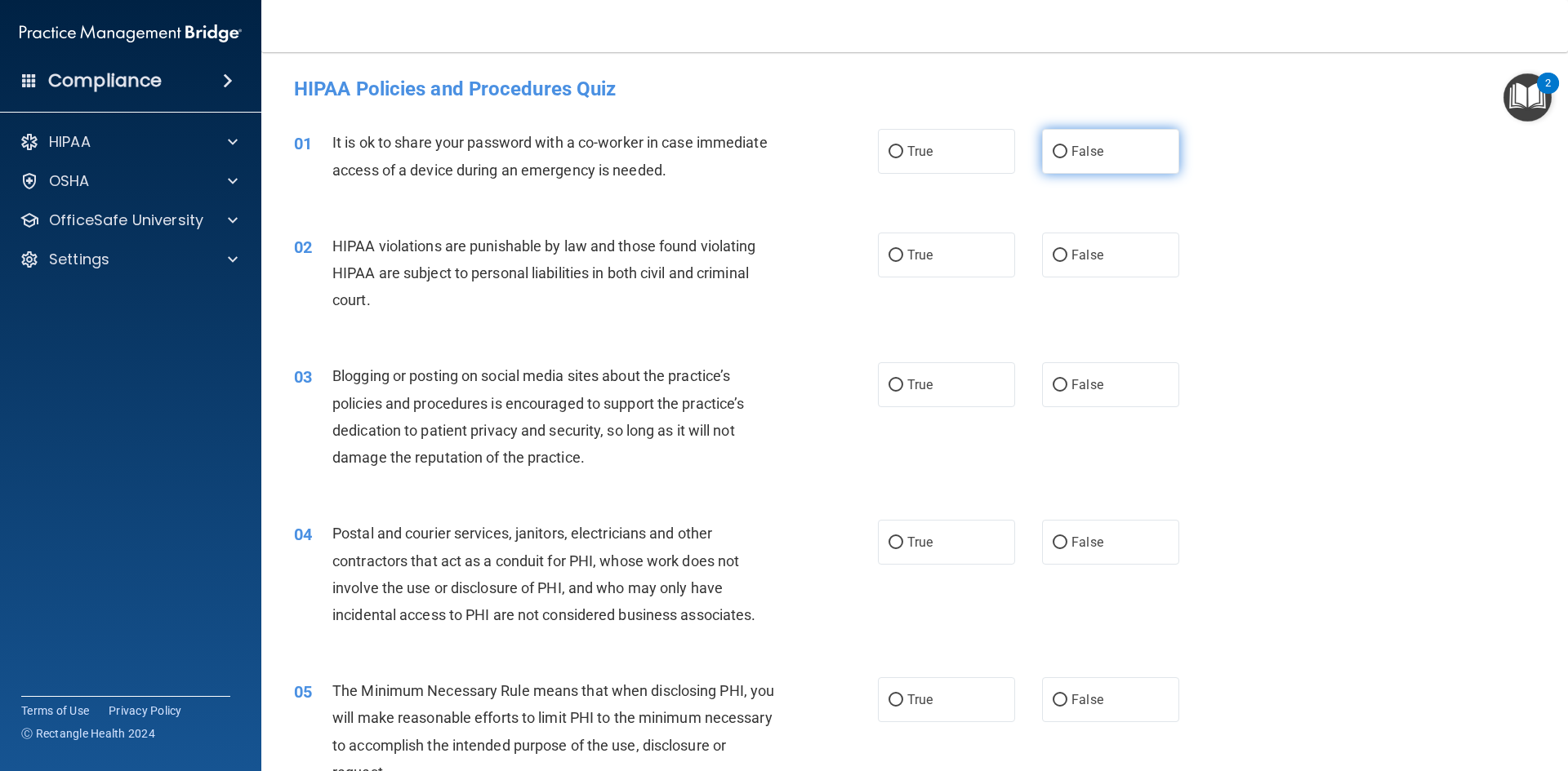
click at [1117, 152] on label "False" at bounding box center [1110, 150] width 137 height 44
click at [1067, 152] on input "False" at bounding box center [1060, 152] width 15 height 12
radio input "true"
click at [968, 262] on label "True" at bounding box center [946, 254] width 137 height 44
click at [903, 262] on input "True" at bounding box center [896, 256] width 15 height 12
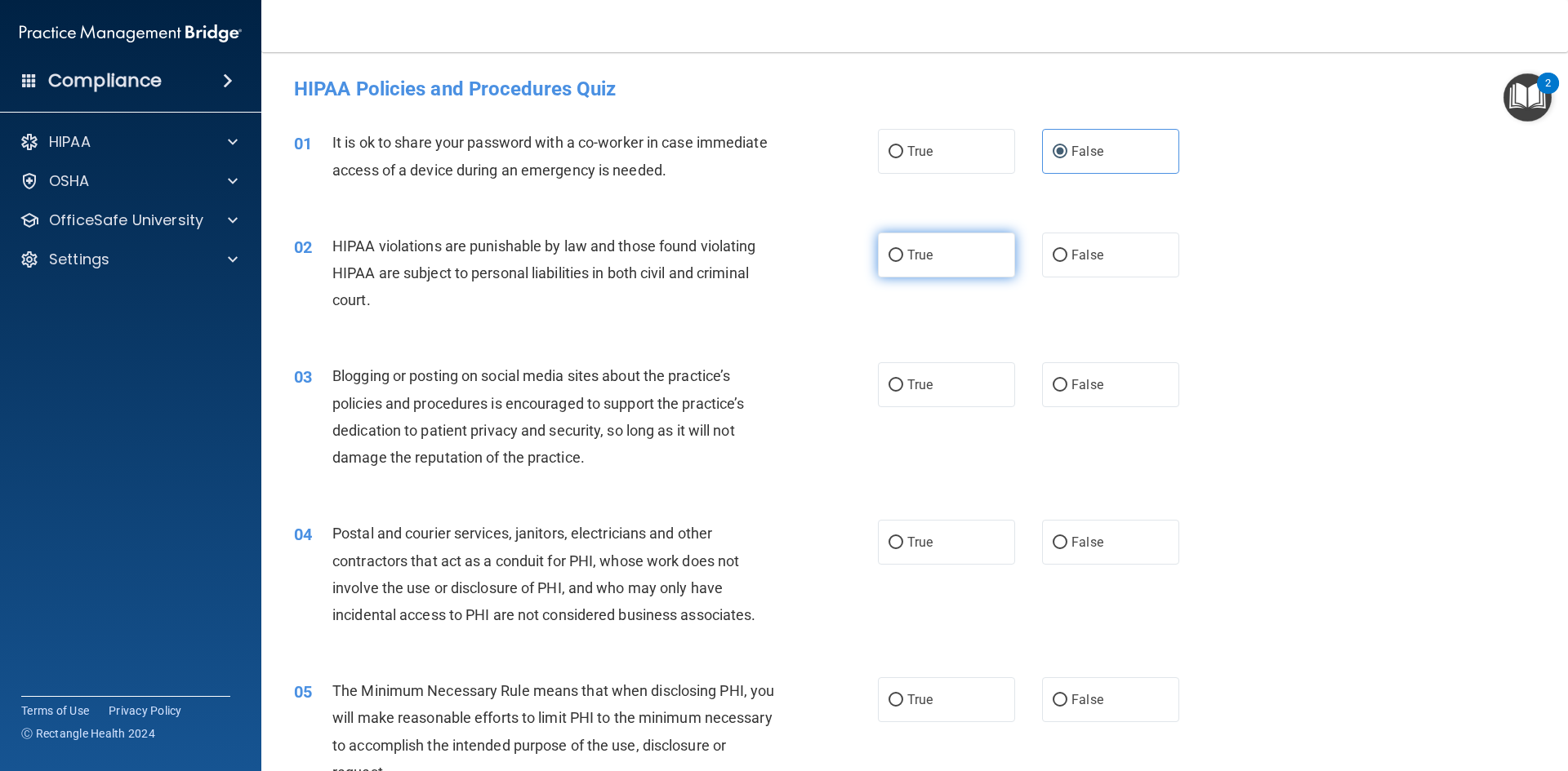
radio input "true"
click at [1077, 390] on span "False" at bounding box center [1088, 386] width 32 height 16
click at [1067, 390] on input "False" at bounding box center [1060, 386] width 15 height 12
radio input "true"
click at [968, 550] on label "True" at bounding box center [946, 542] width 137 height 44
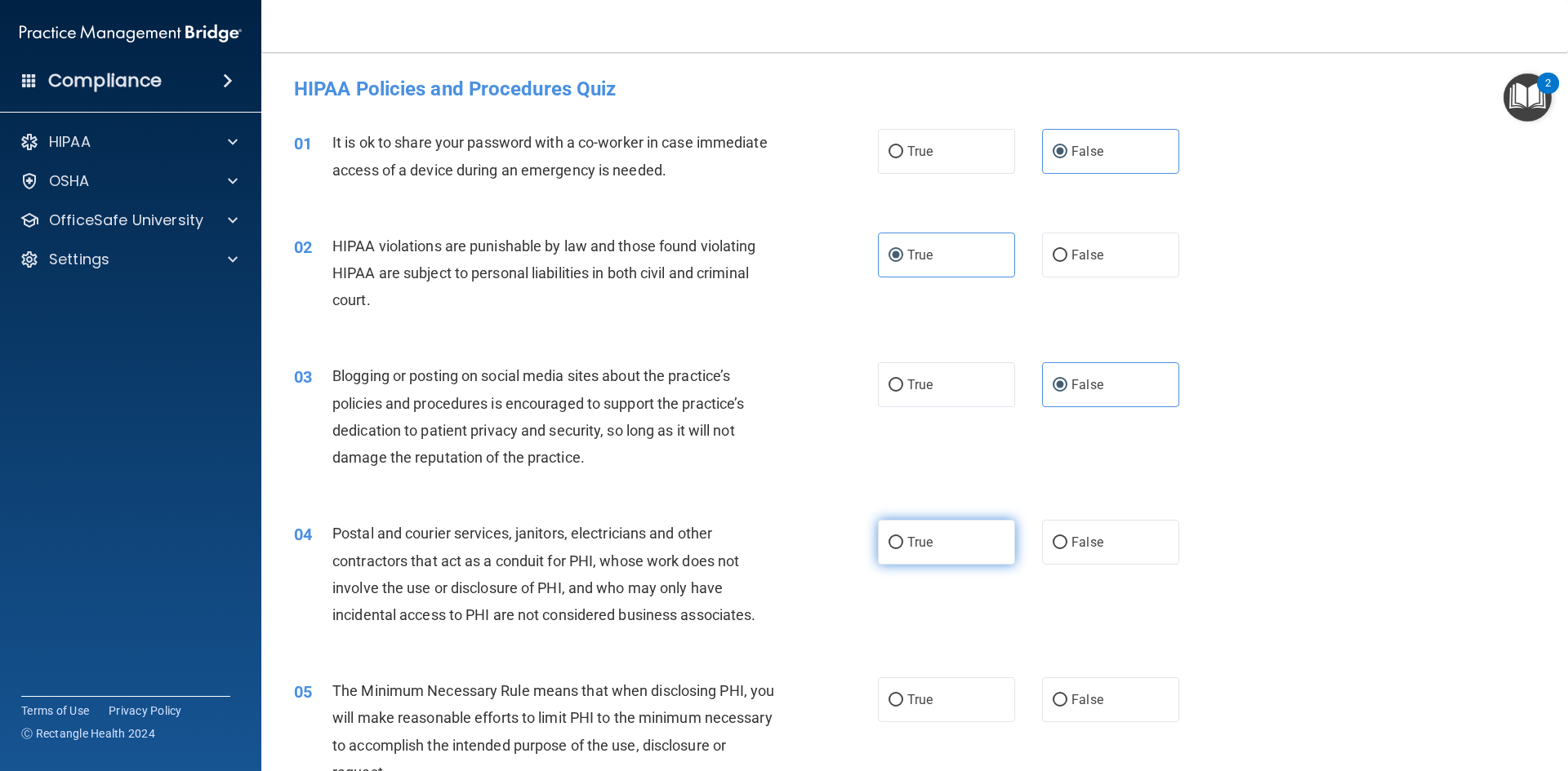
click at [903, 550] on input "True" at bounding box center [896, 543] width 15 height 12
radio input "true"
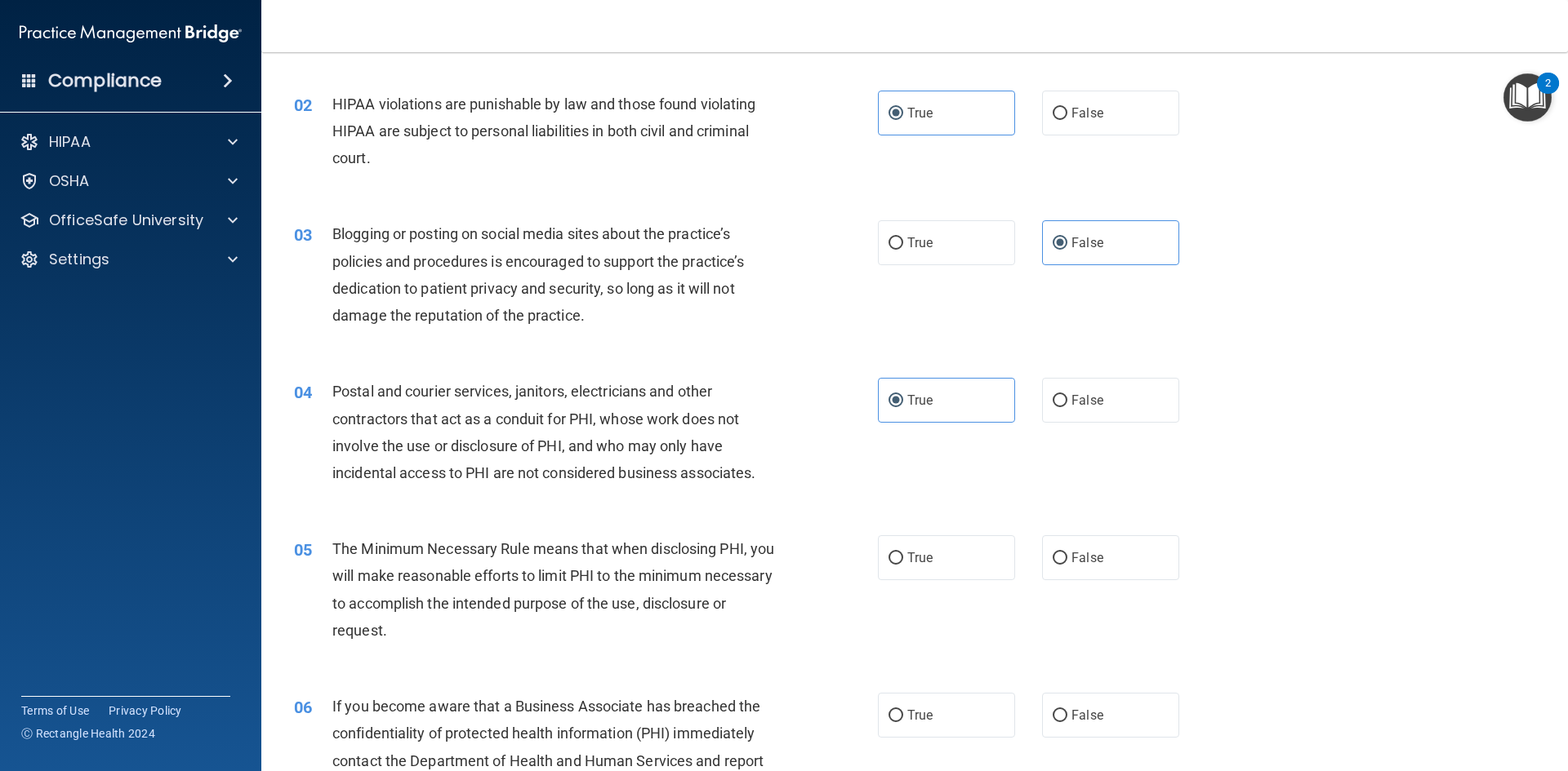
scroll to position [163, 0]
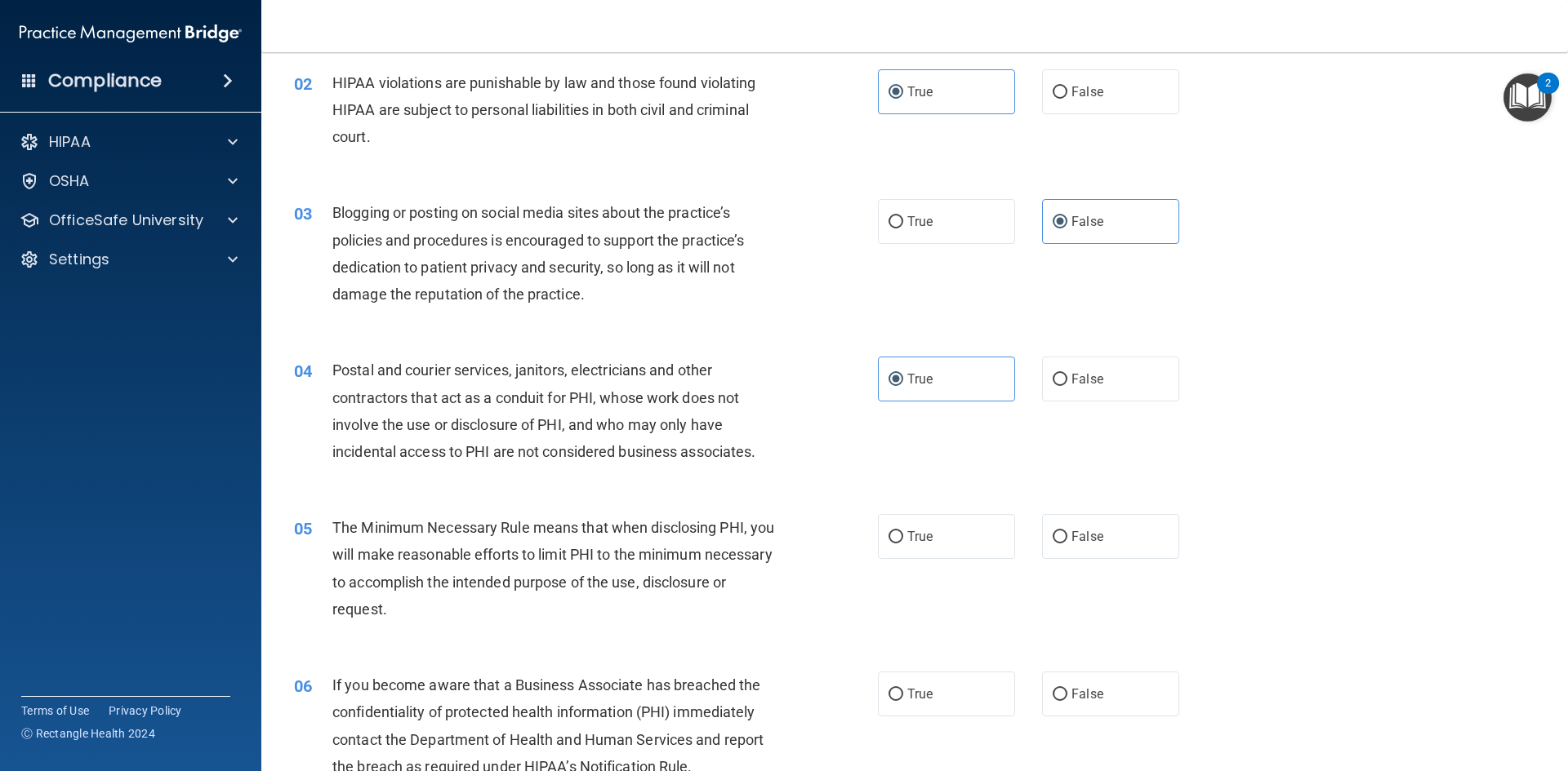
click at [969, 550] on label "True" at bounding box center [946, 536] width 137 height 44
click at [903, 544] on input "True" at bounding box center [896, 538] width 15 height 12
radio input "true"
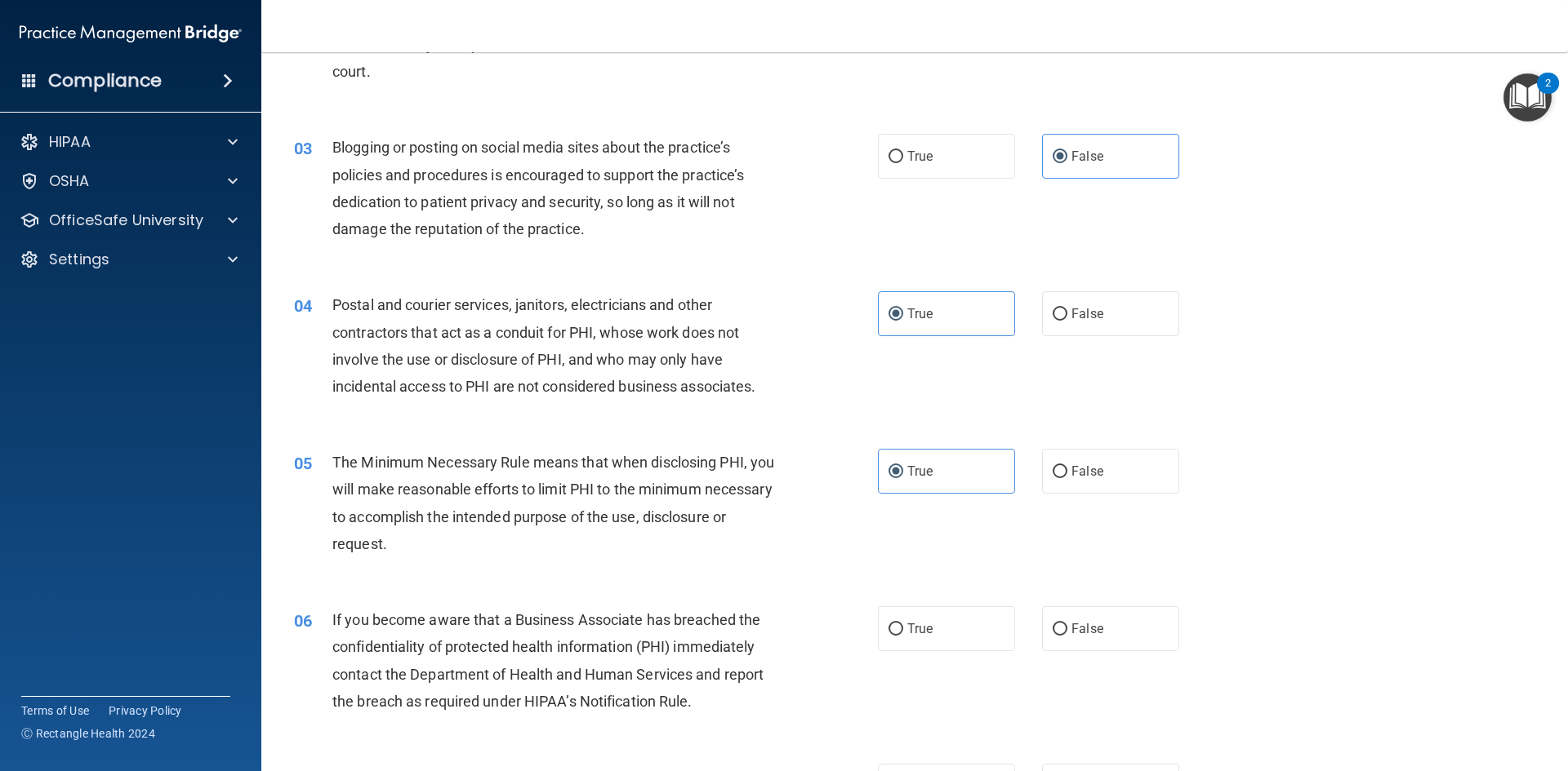
scroll to position [326, 0]
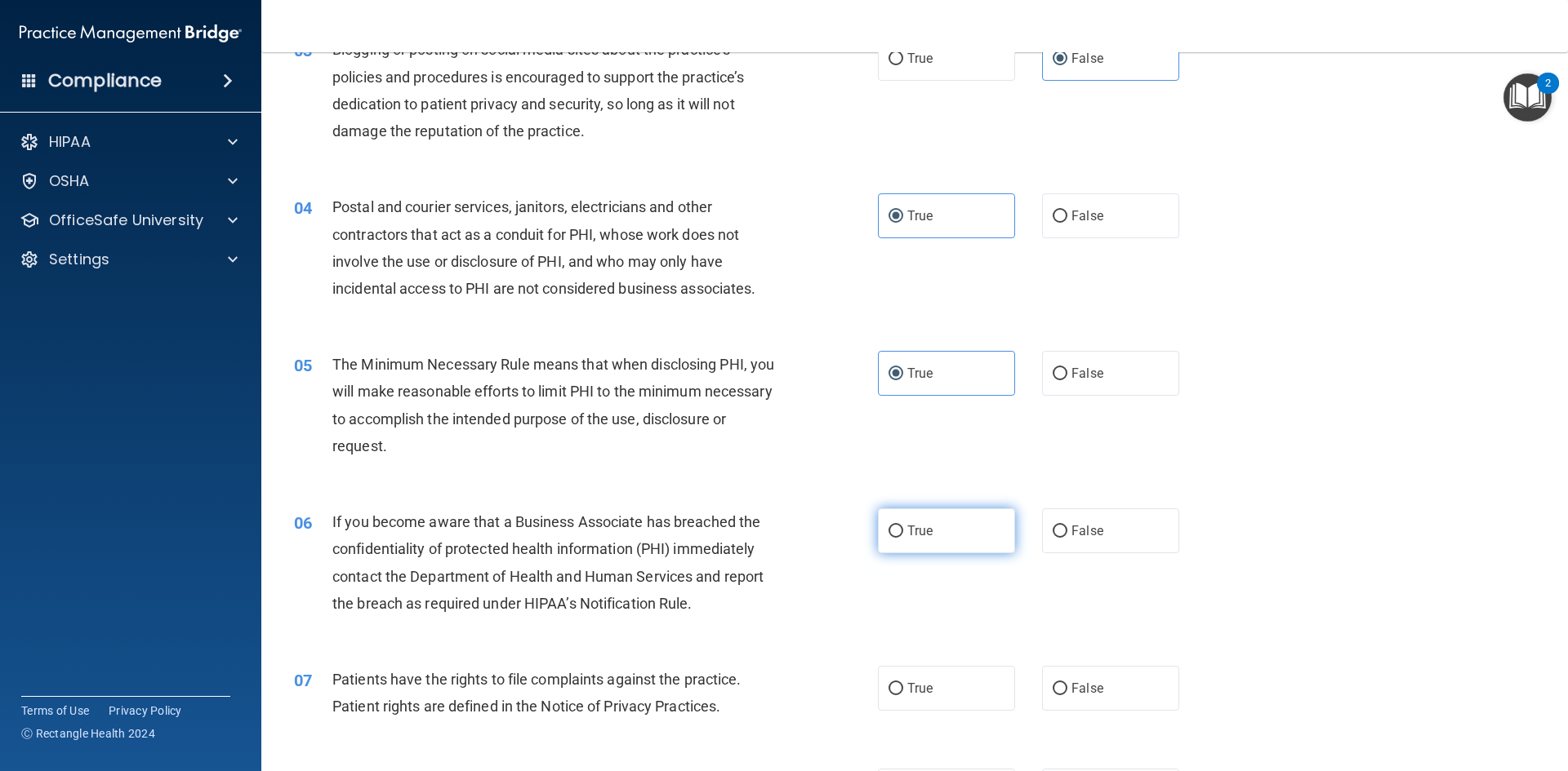
click at [938, 532] on label "True" at bounding box center [946, 531] width 137 height 44
click at [903, 532] on input "True" at bounding box center [896, 532] width 15 height 12
radio input "true"
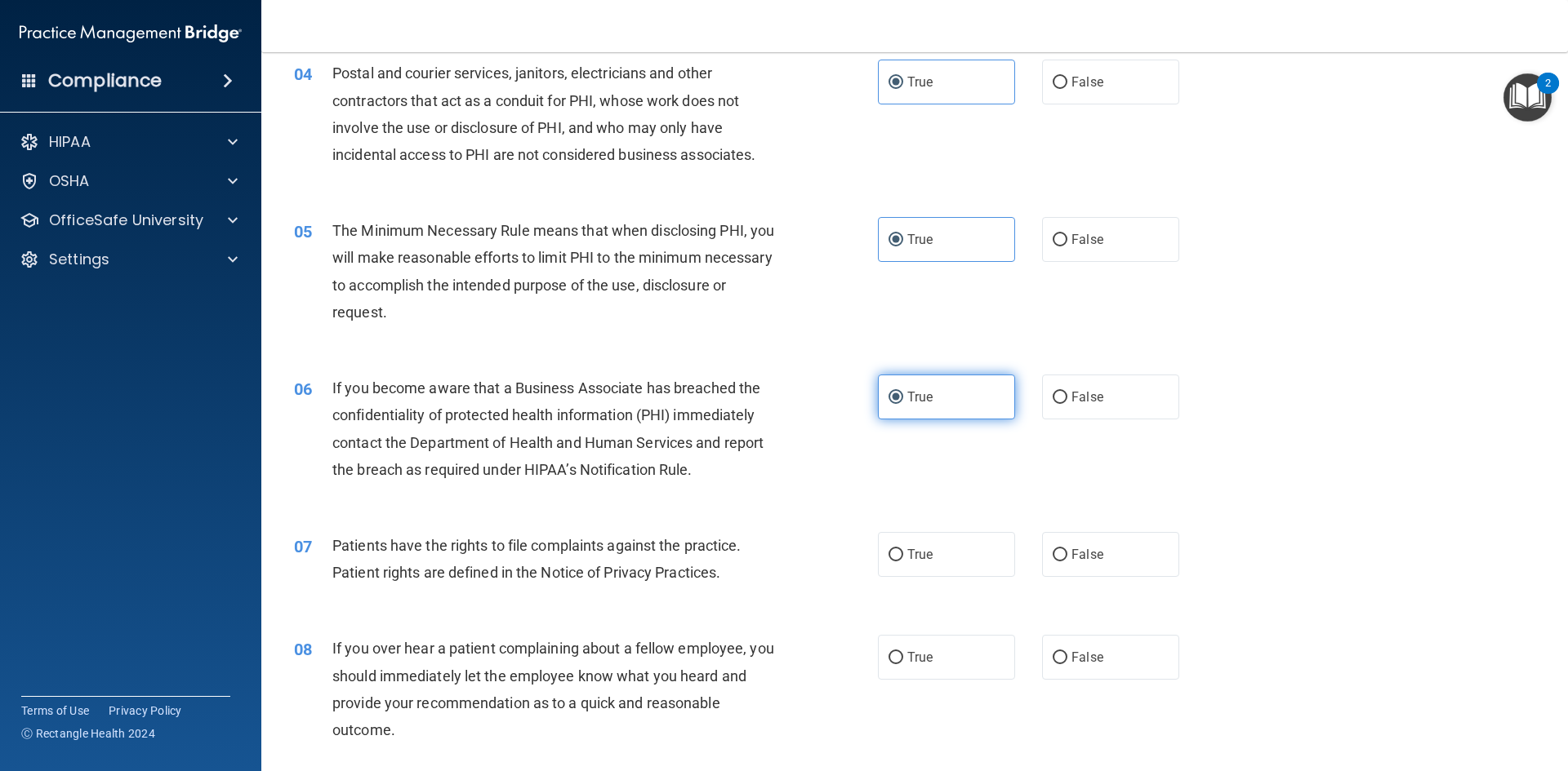
scroll to position [490, 0]
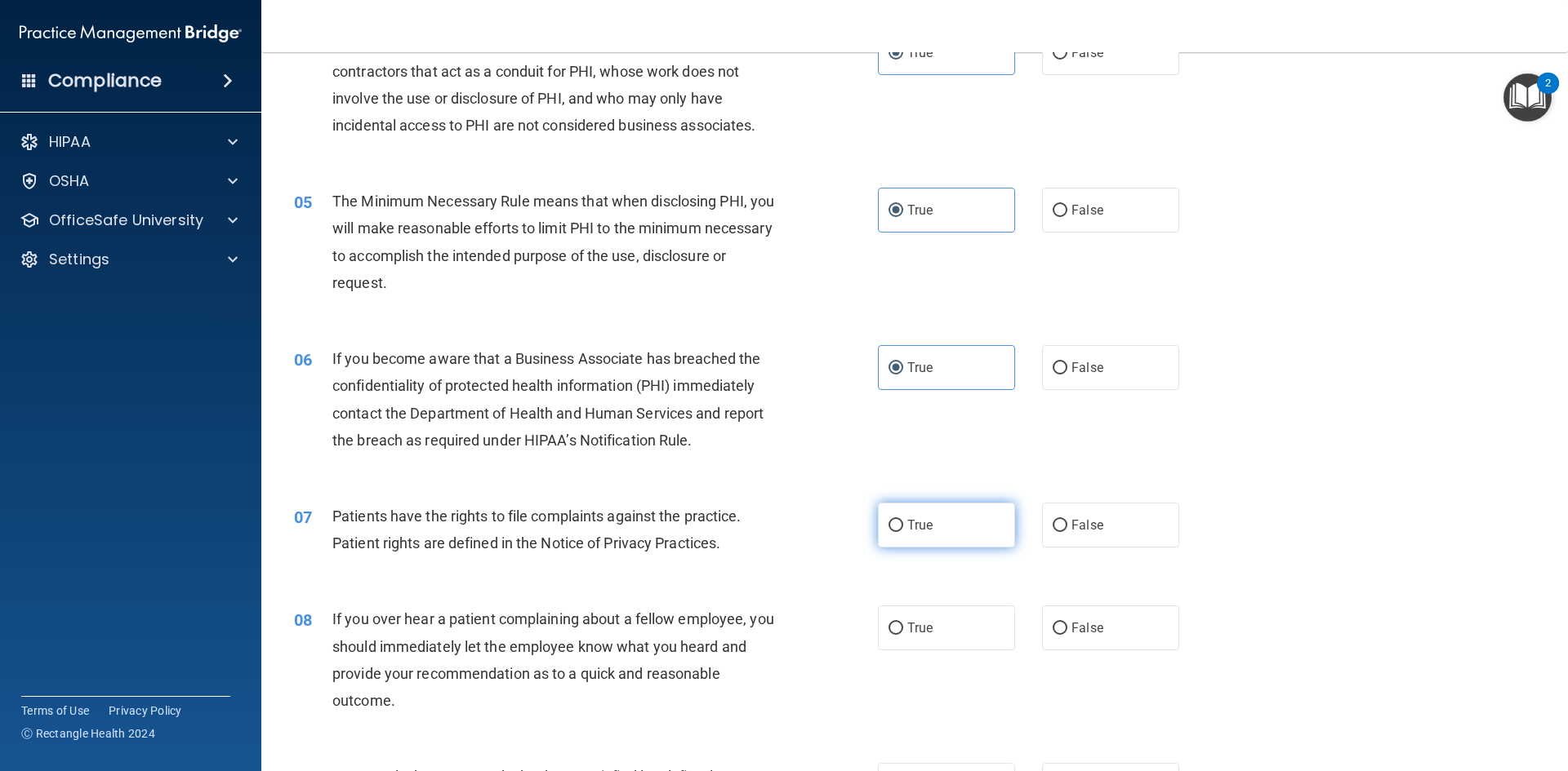
click at [930, 535] on label "True" at bounding box center [946, 525] width 137 height 44
click at [903, 532] on input "True" at bounding box center [896, 526] width 15 height 12
radio input "true"
click at [1053, 623] on input "False" at bounding box center [1060, 629] width 15 height 12
radio input "true"
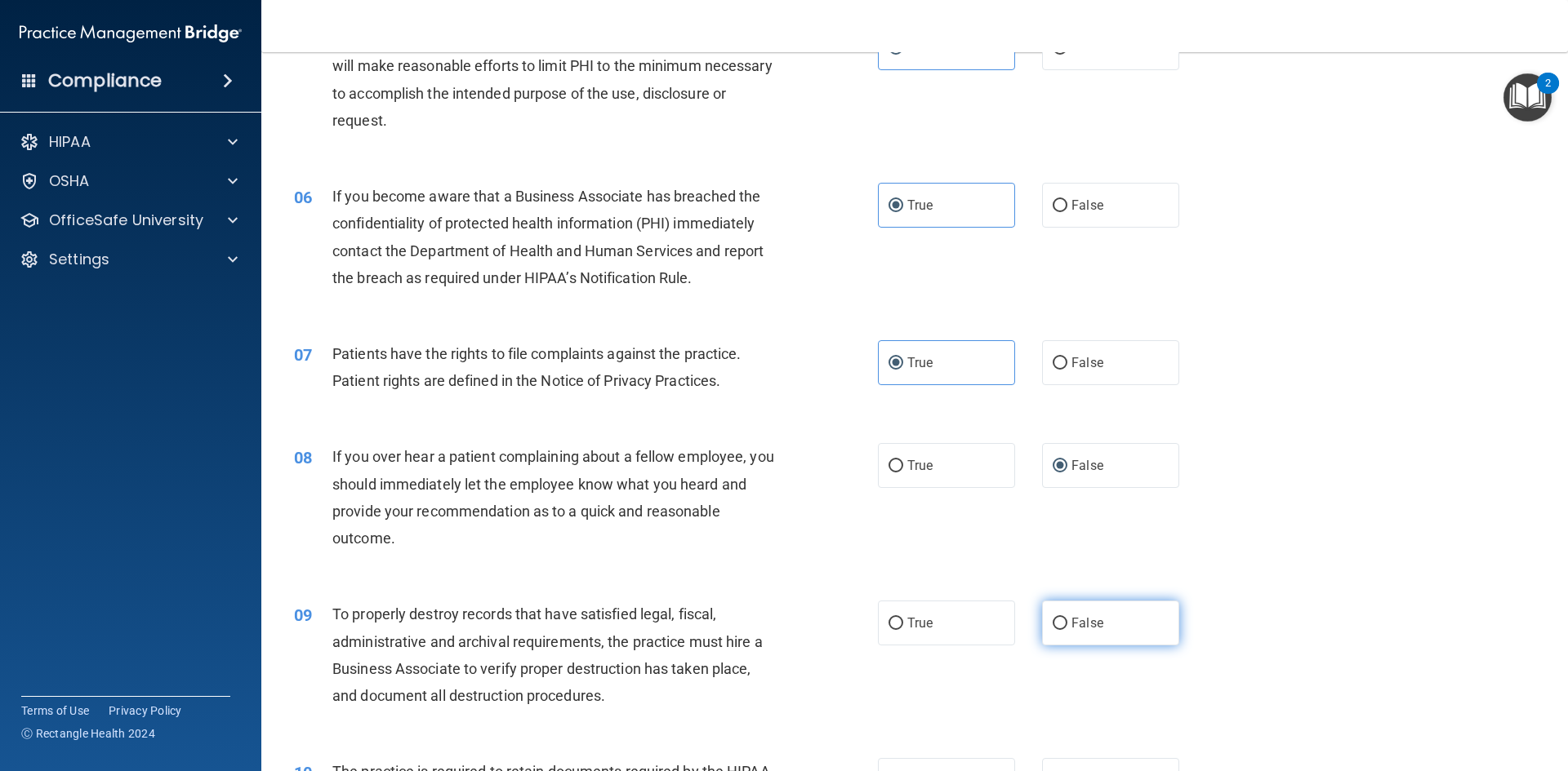
scroll to position [653, 0]
click at [926, 621] on span "True" at bounding box center [920, 623] width 26 height 16
click at [903, 621] on input "True" at bounding box center [896, 623] width 15 height 12
radio input "true"
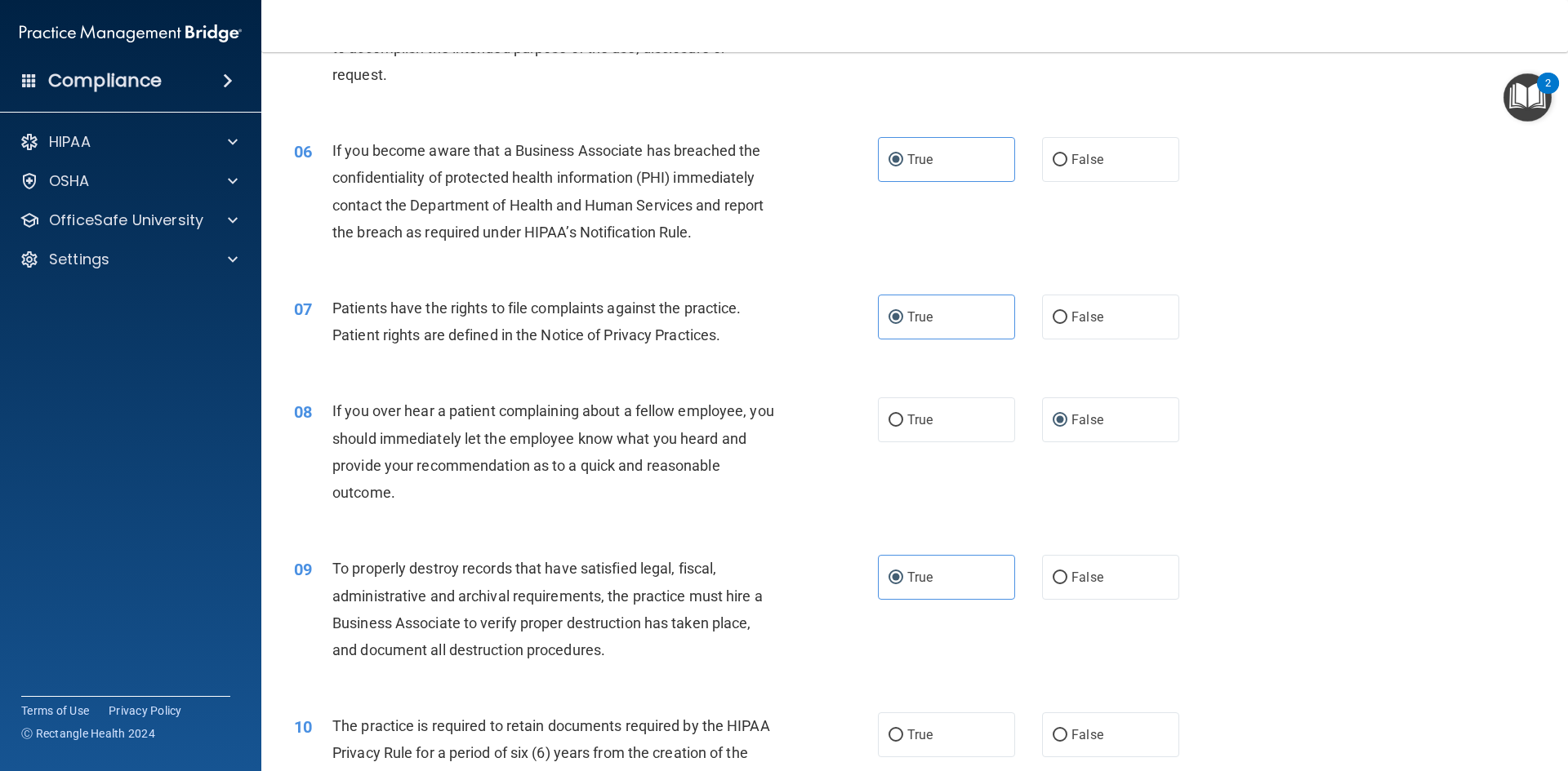
scroll to position [816, 0]
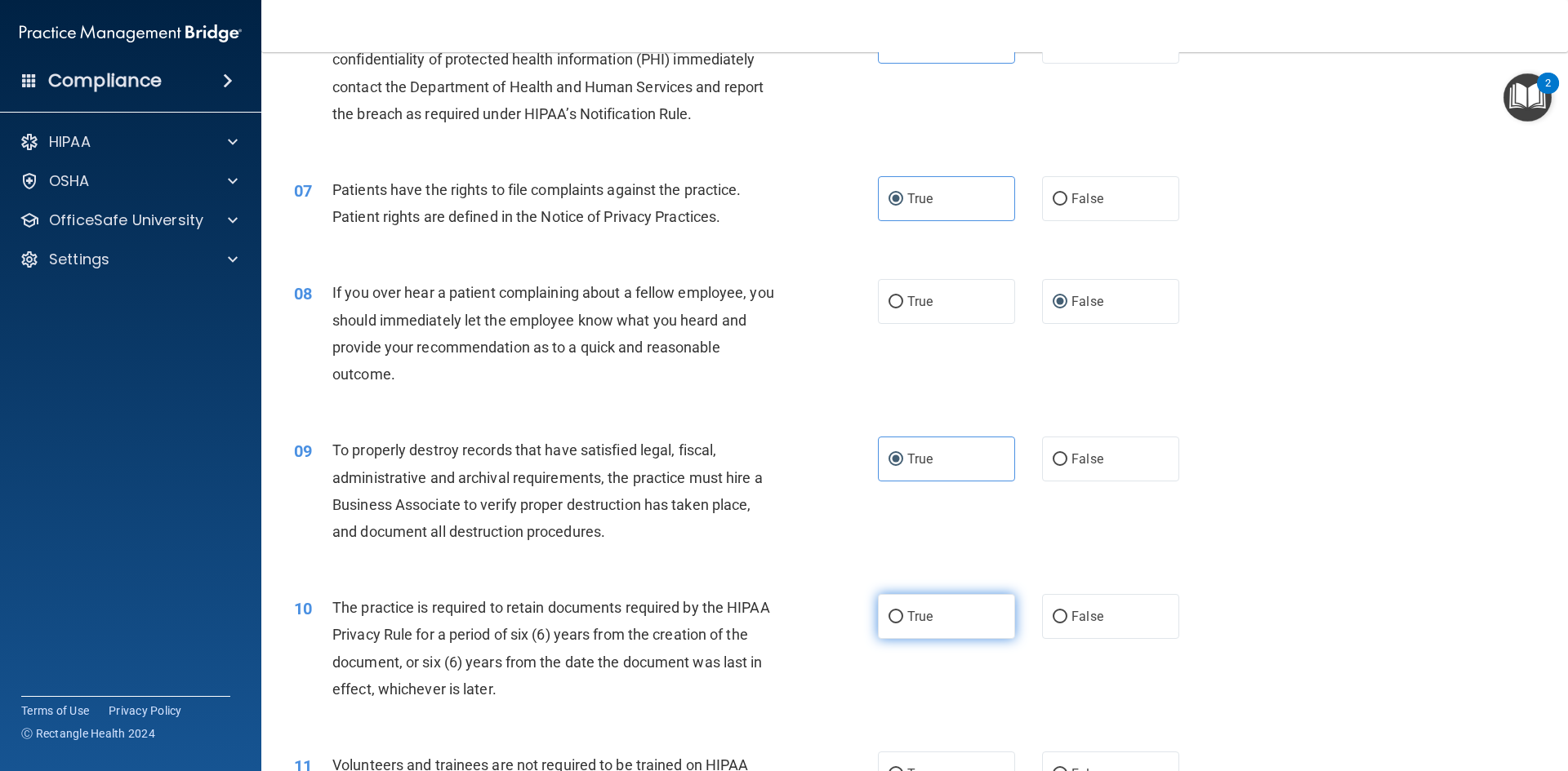
click at [947, 630] on label "True" at bounding box center [946, 616] width 137 height 44
click at [903, 624] on input "True" at bounding box center [896, 618] width 15 height 12
radio input "true"
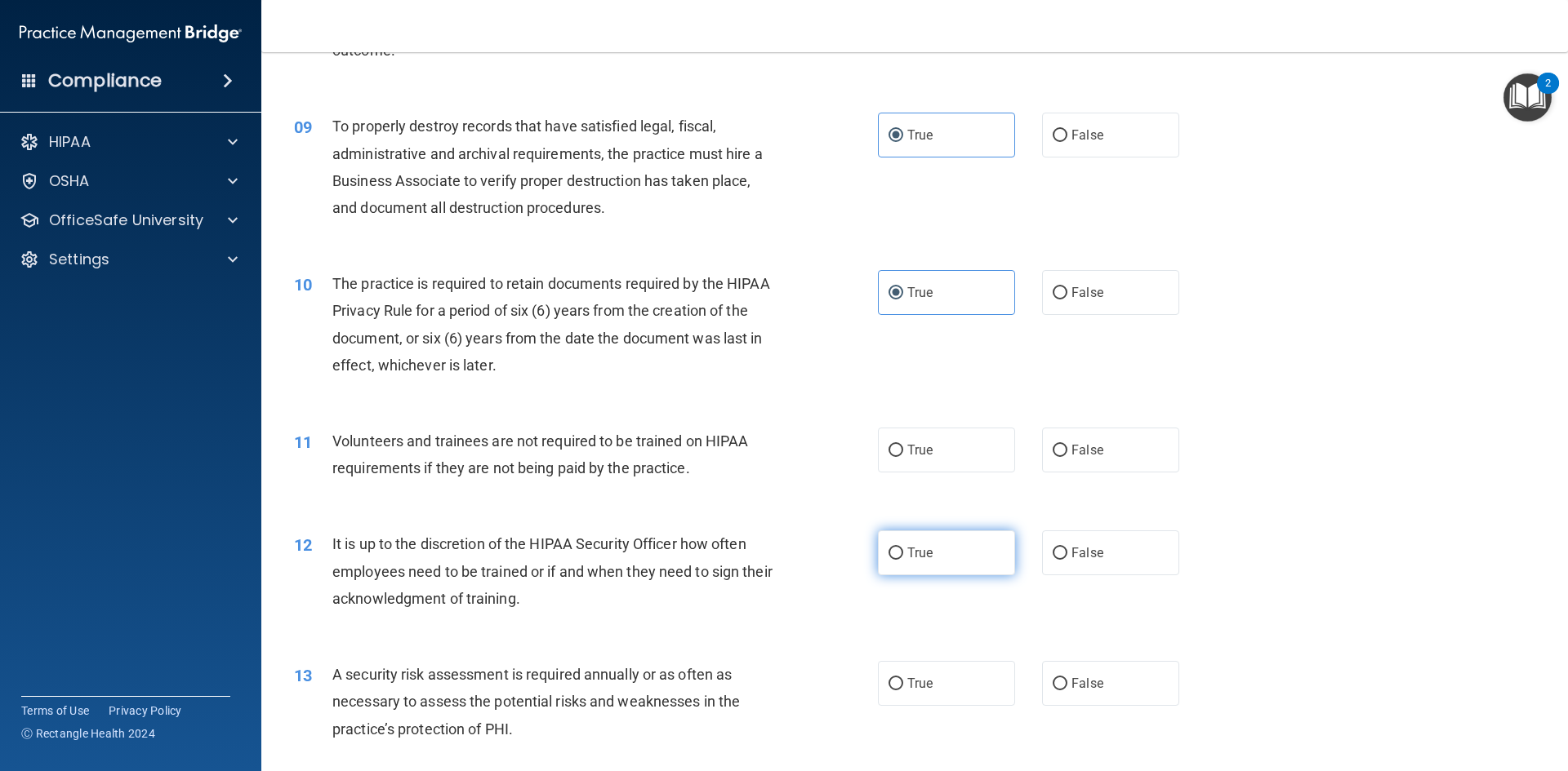
scroll to position [1143, 0]
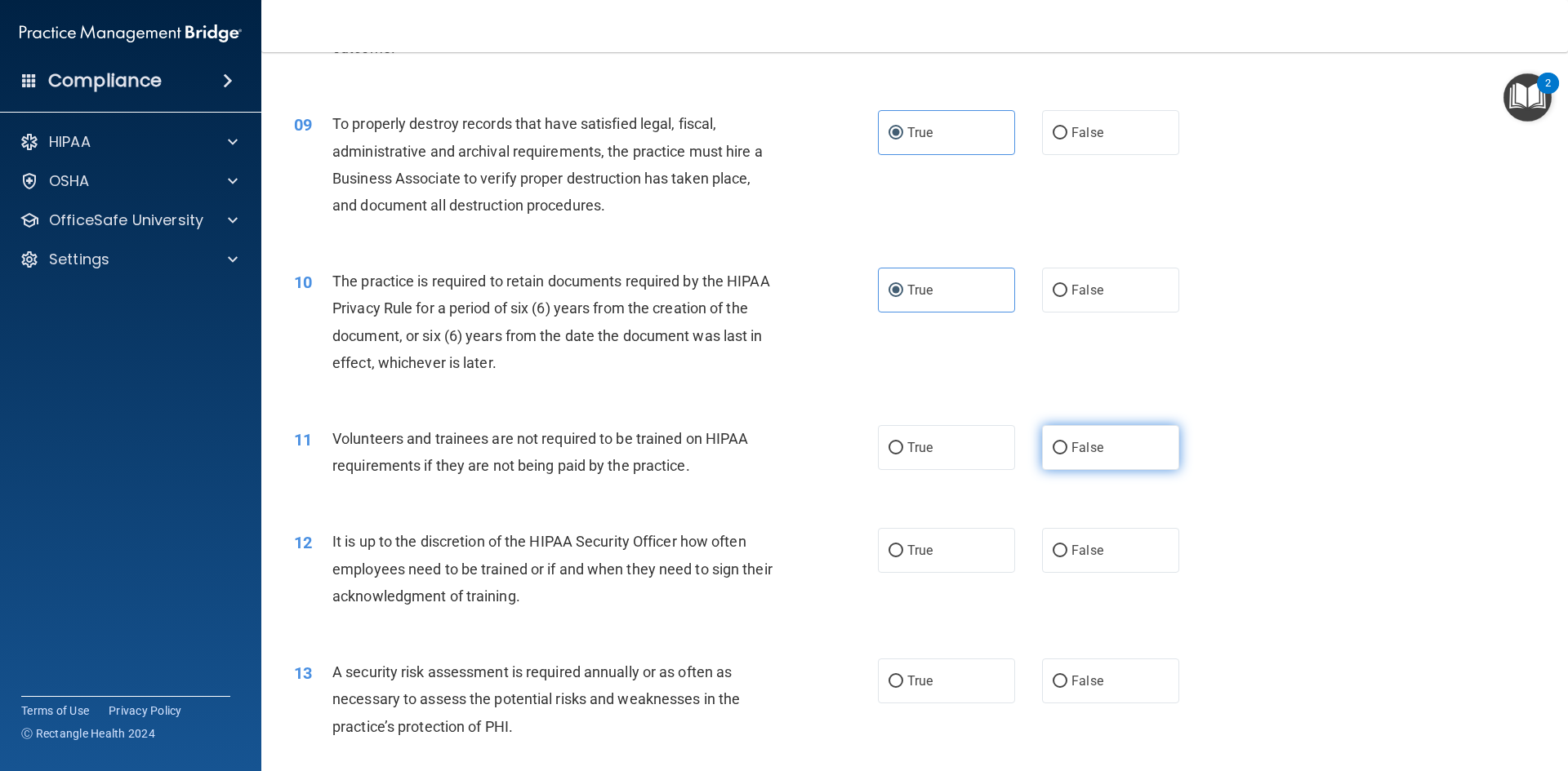
click at [1099, 454] on label "False" at bounding box center [1110, 447] width 137 height 44
click at [1067, 454] on input "False" at bounding box center [1060, 449] width 15 height 12
radio input "true"
click at [1091, 550] on span "False" at bounding box center [1088, 551] width 32 height 16
click at [1067, 550] on input "False" at bounding box center [1060, 552] width 15 height 12
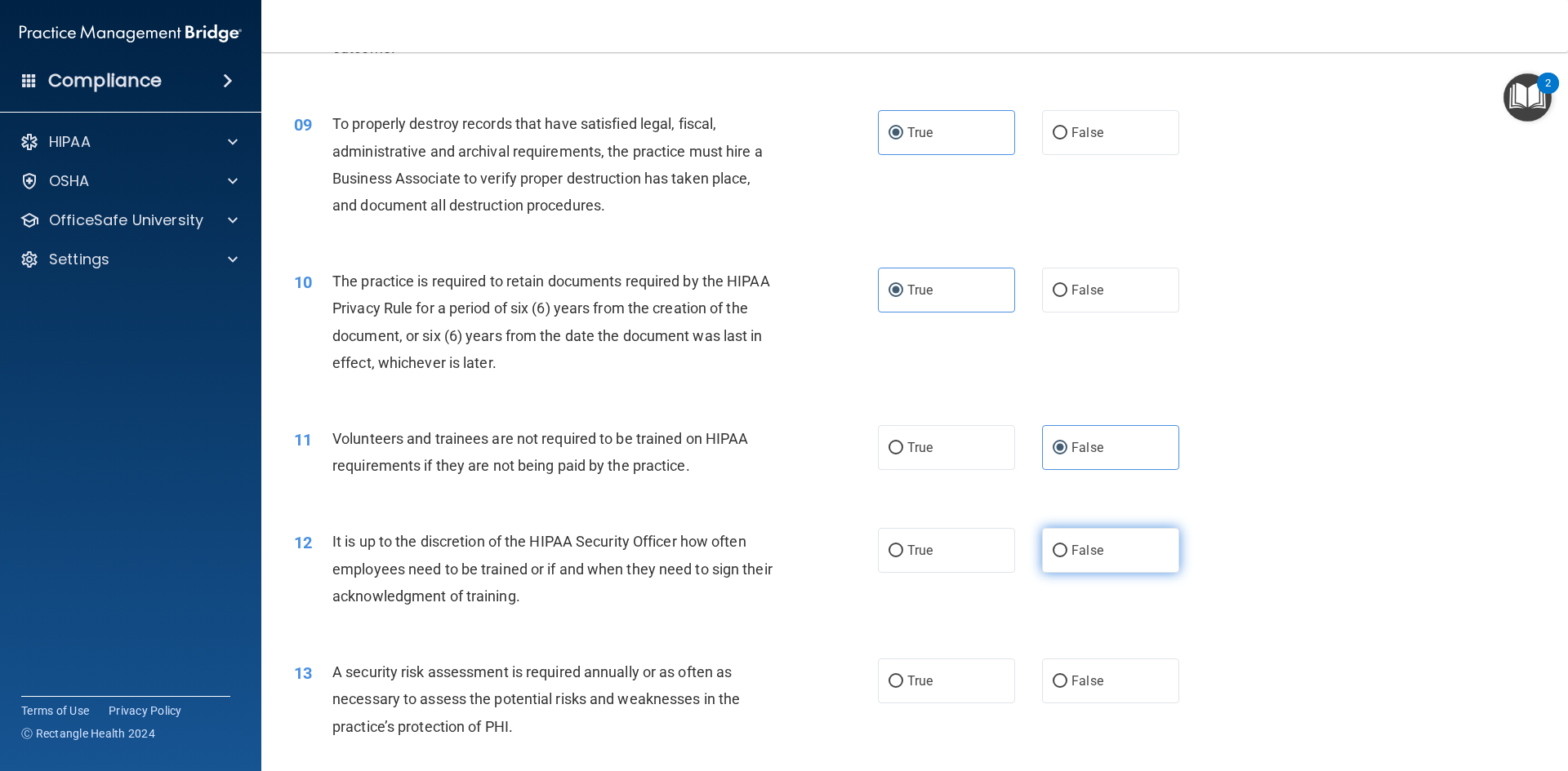
radio input "true"
click at [908, 678] on span "True" at bounding box center [920, 681] width 26 height 16
click at [903, 678] on input "True" at bounding box center [896, 682] width 15 height 12
radio input "true"
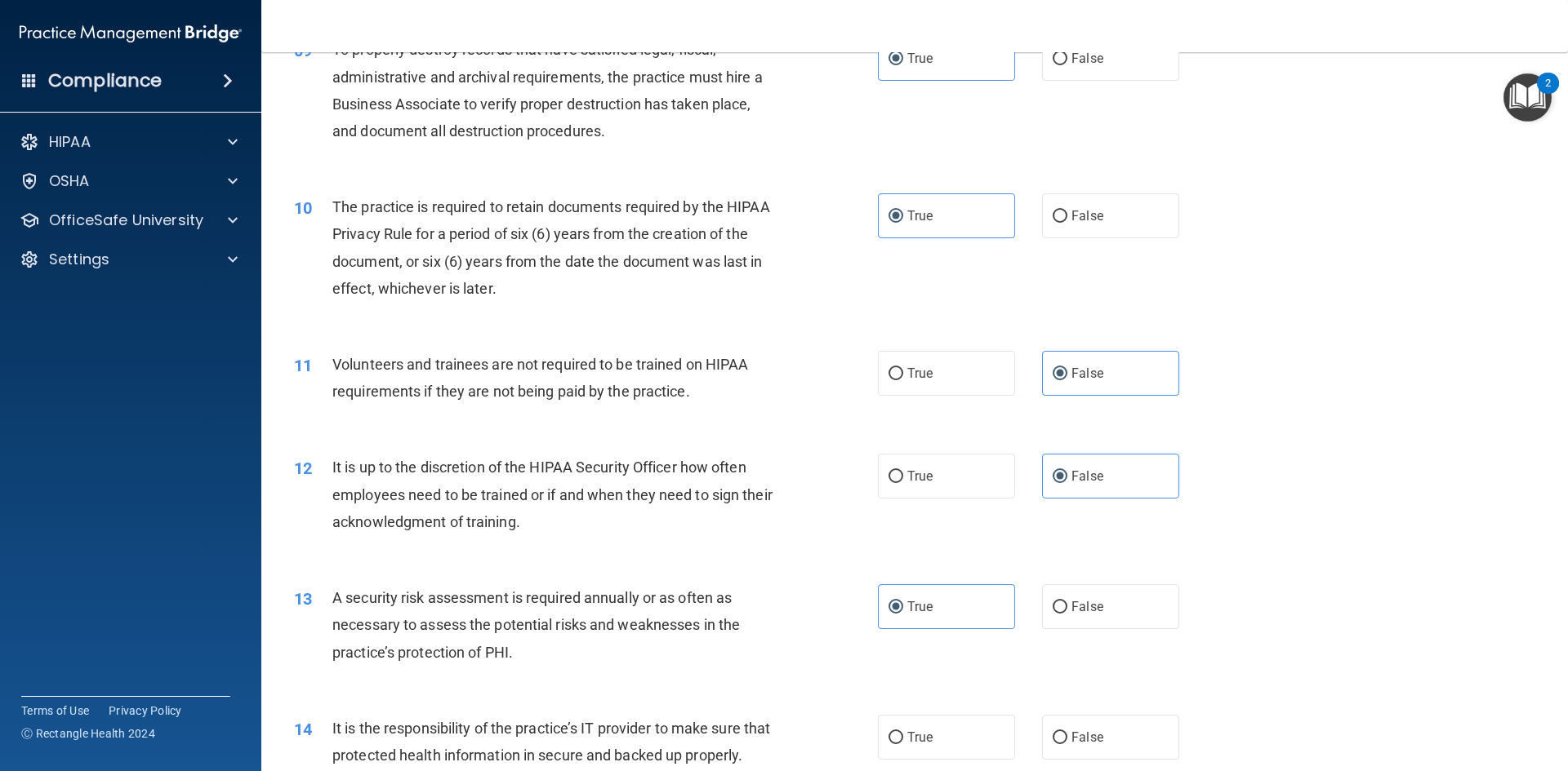
scroll to position [1470, 0]
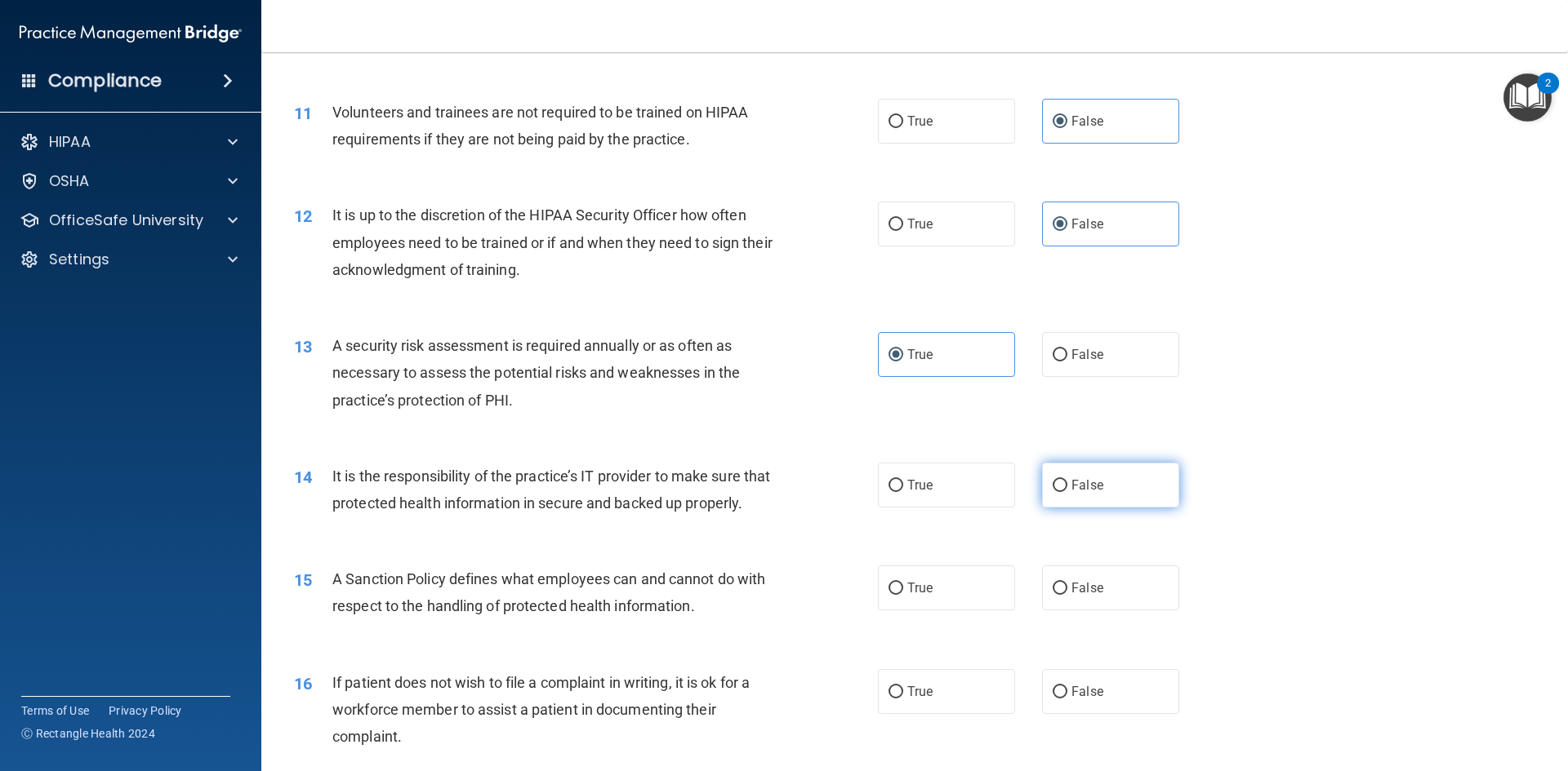
click at [1089, 502] on label "False" at bounding box center [1110, 484] width 137 height 44
click at [1067, 492] on input "False" at bounding box center [1060, 486] width 15 height 12
radio input "true"
click at [1109, 611] on label "False" at bounding box center [1110, 587] width 137 height 44
click at [1067, 595] on input "False" at bounding box center [1060, 589] width 15 height 12
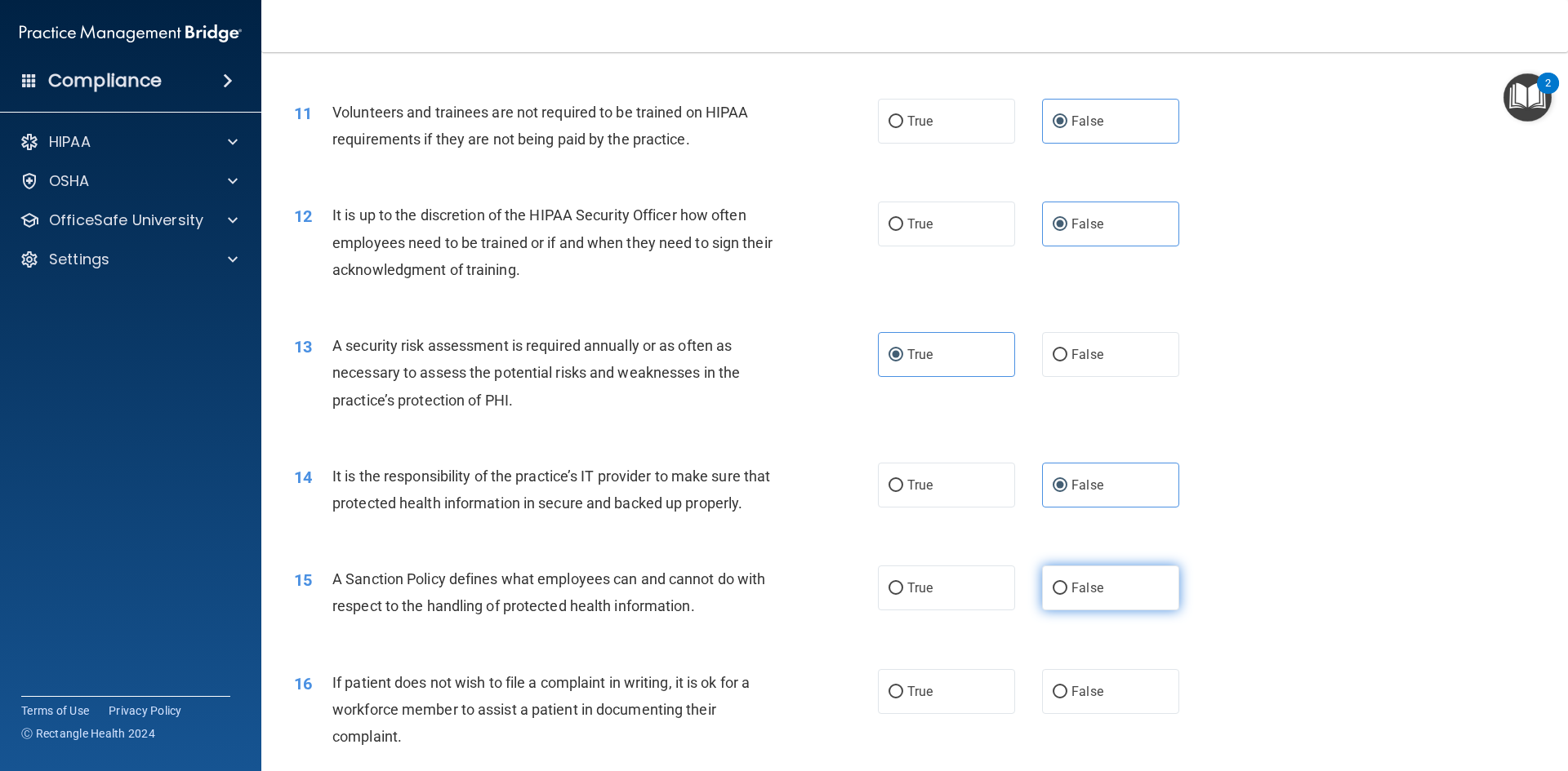
radio input "true"
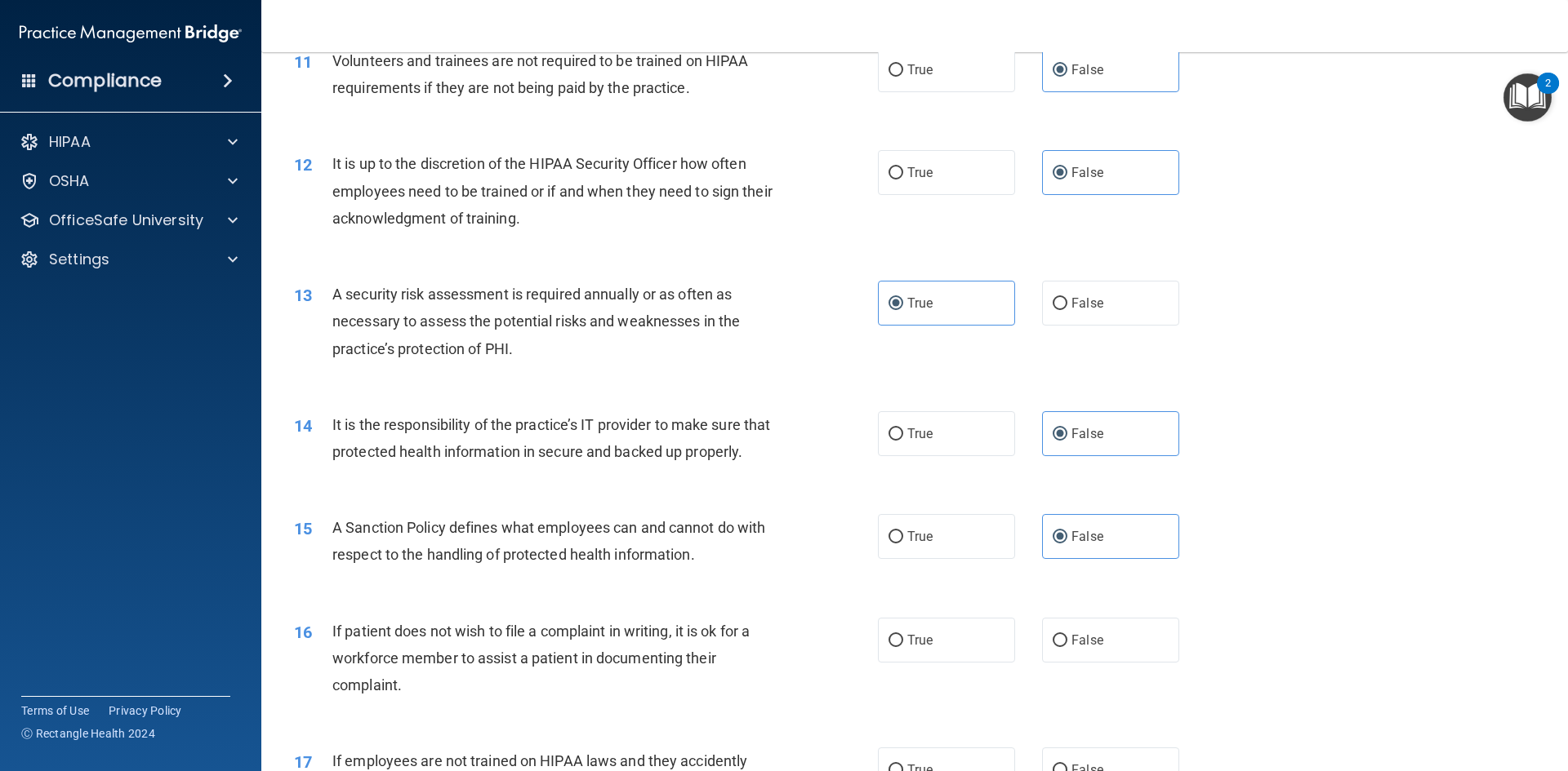
scroll to position [1633, 0]
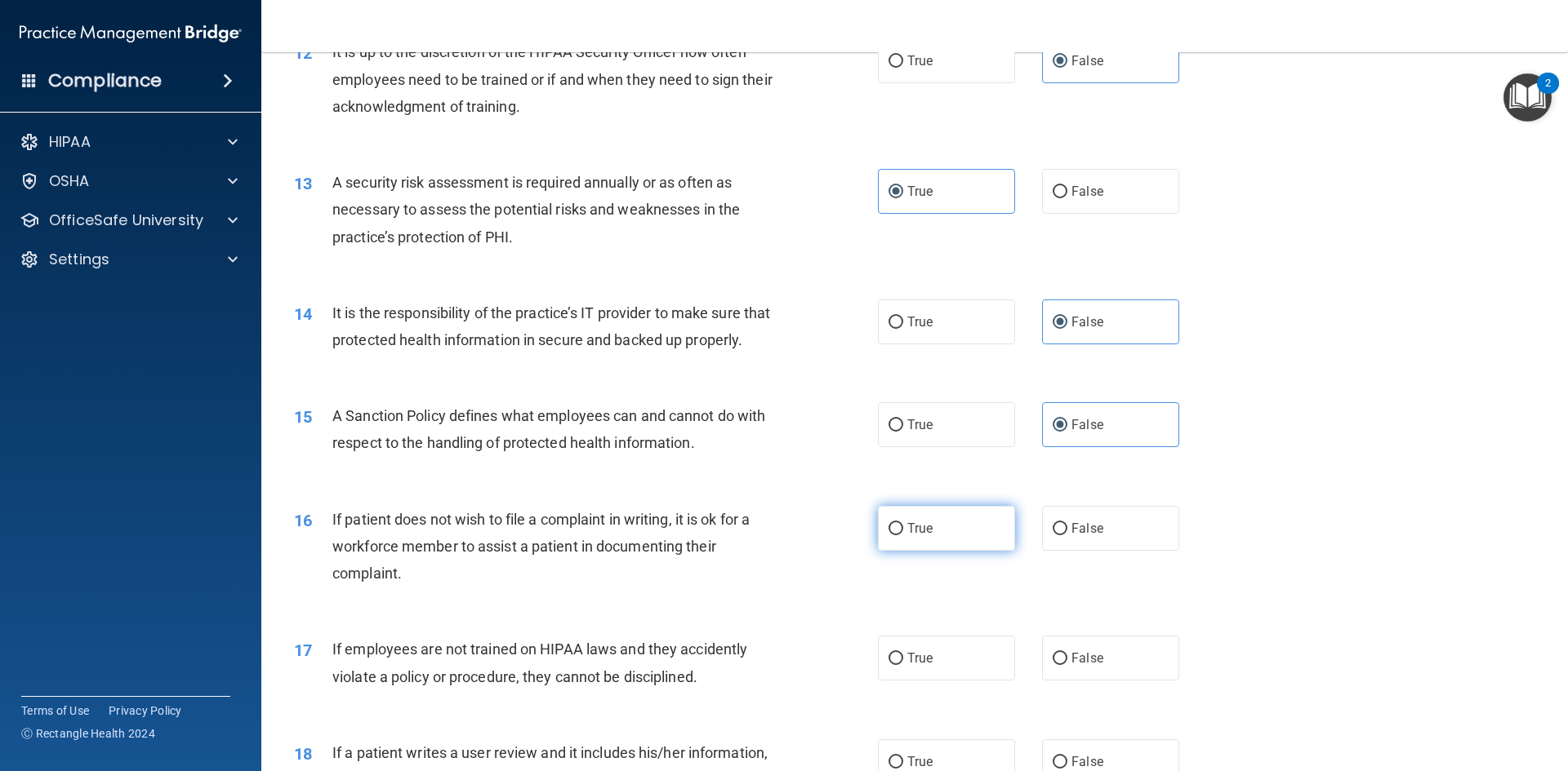
click at [959, 551] on label "True" at bounding box center [946, 528] width 137 height 44
click at [903, 536] on input "True" at bounding box center [896, 529] width 15 height 12
radio input "true"
click at [908, 666] on span "True" at bounding box center [920, 658] width 26 height 16
click at [903, 665] on input "True" at bounding box center [896, 659] width 15 height 12
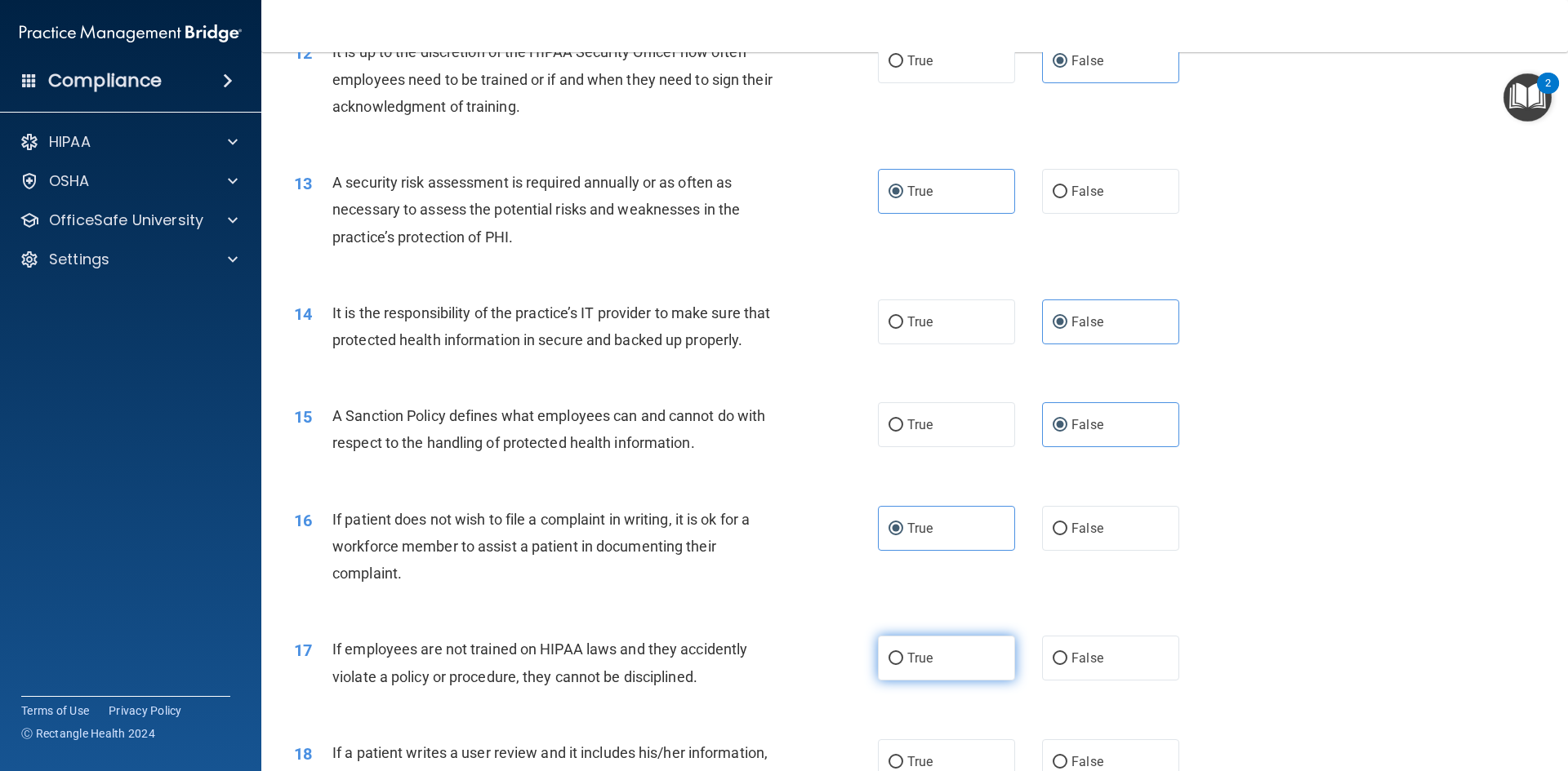
radio input "true"
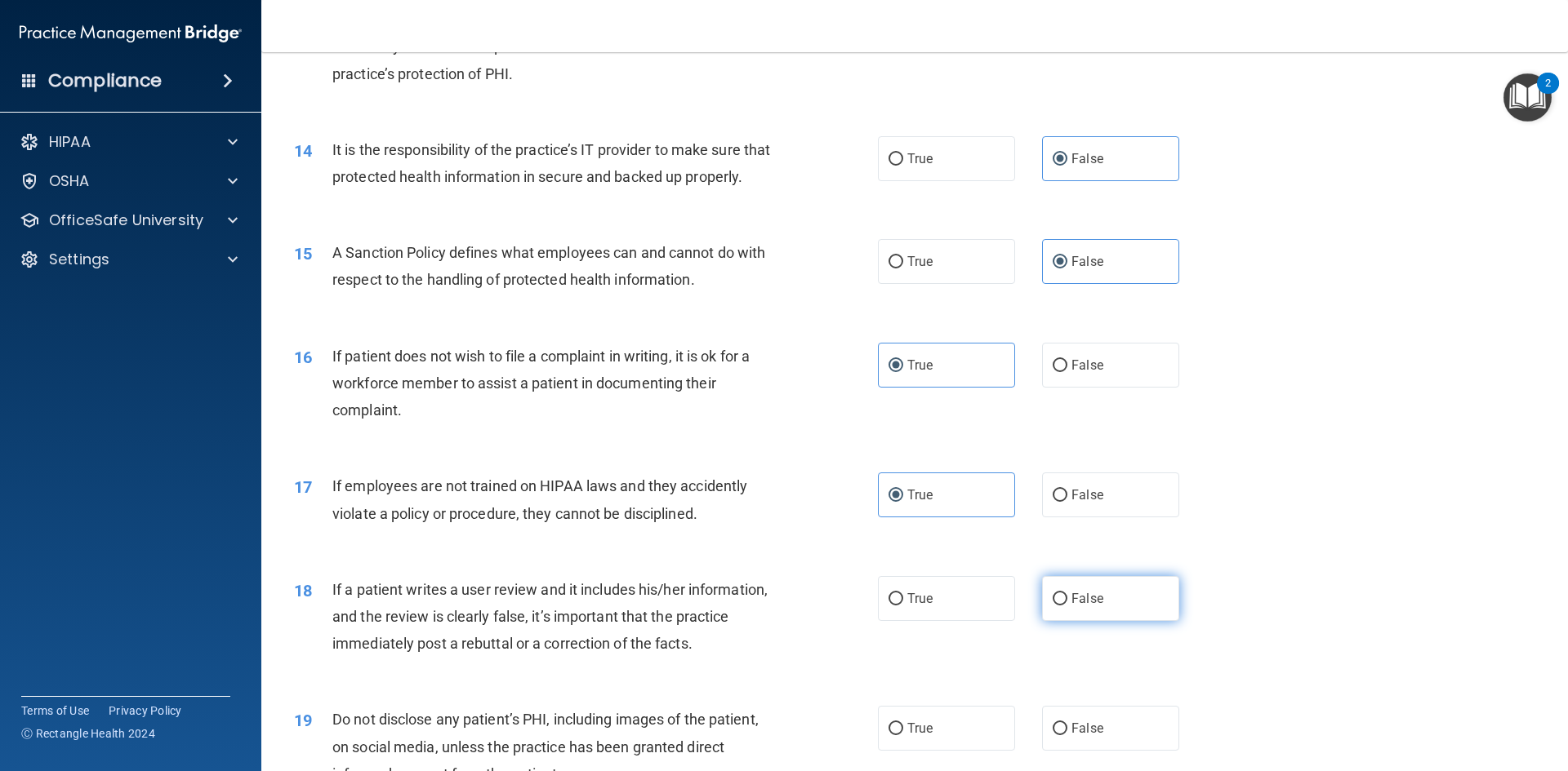
click at [1099, 621] on label "False" at bounding box center [1110, 598] width 137 height 44
click at [1067, 606] on input "False" at bounding box center [1060, 599] width 15 height 12
radio input "true"
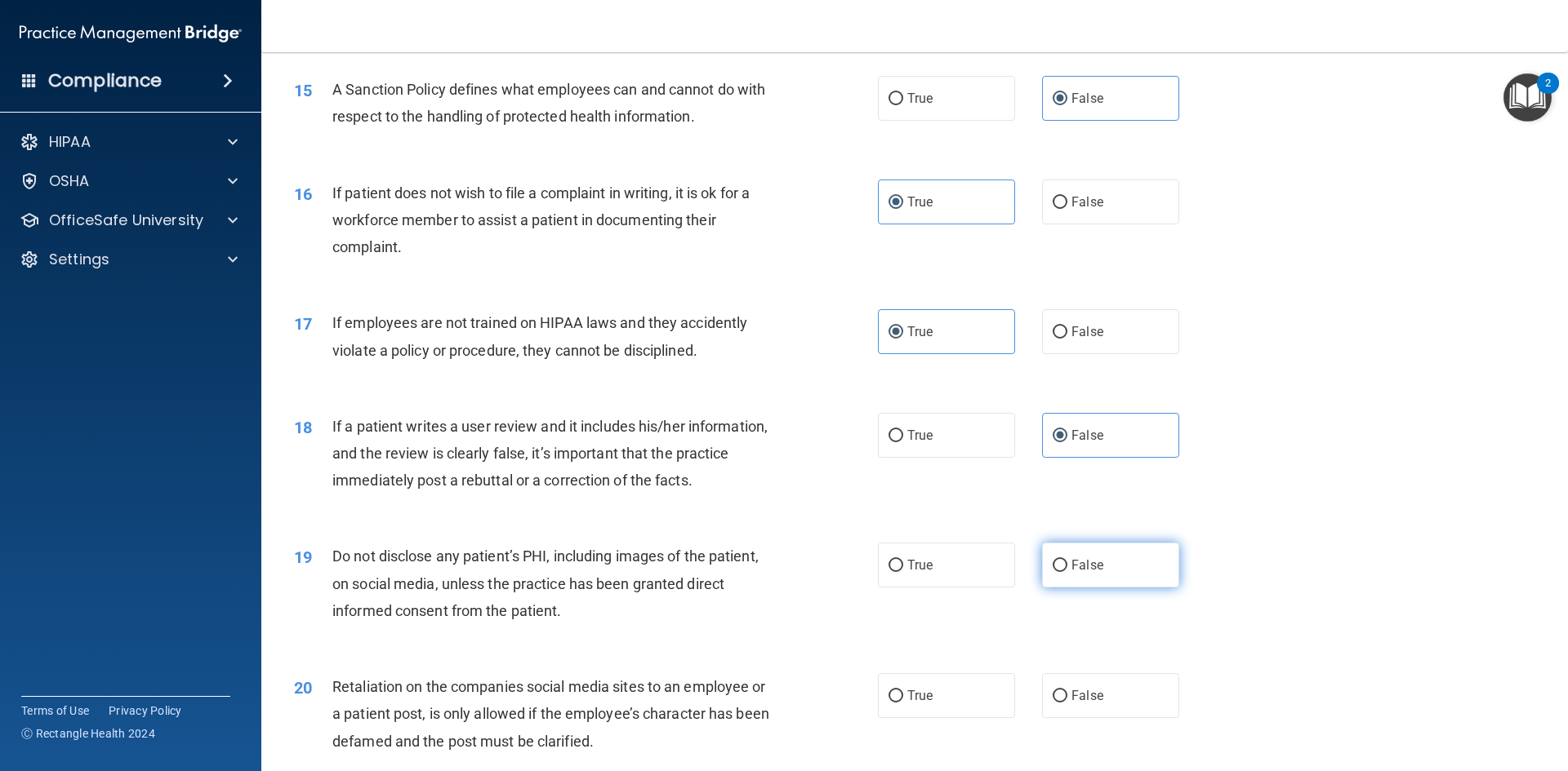
click at [1095, 588] on label "False" at bounding box center [1110, 564] width 137 height 44
click at [1067, 572] on input "False" at bounding box center [1060, 566] width 15 height 12
radio input "true"
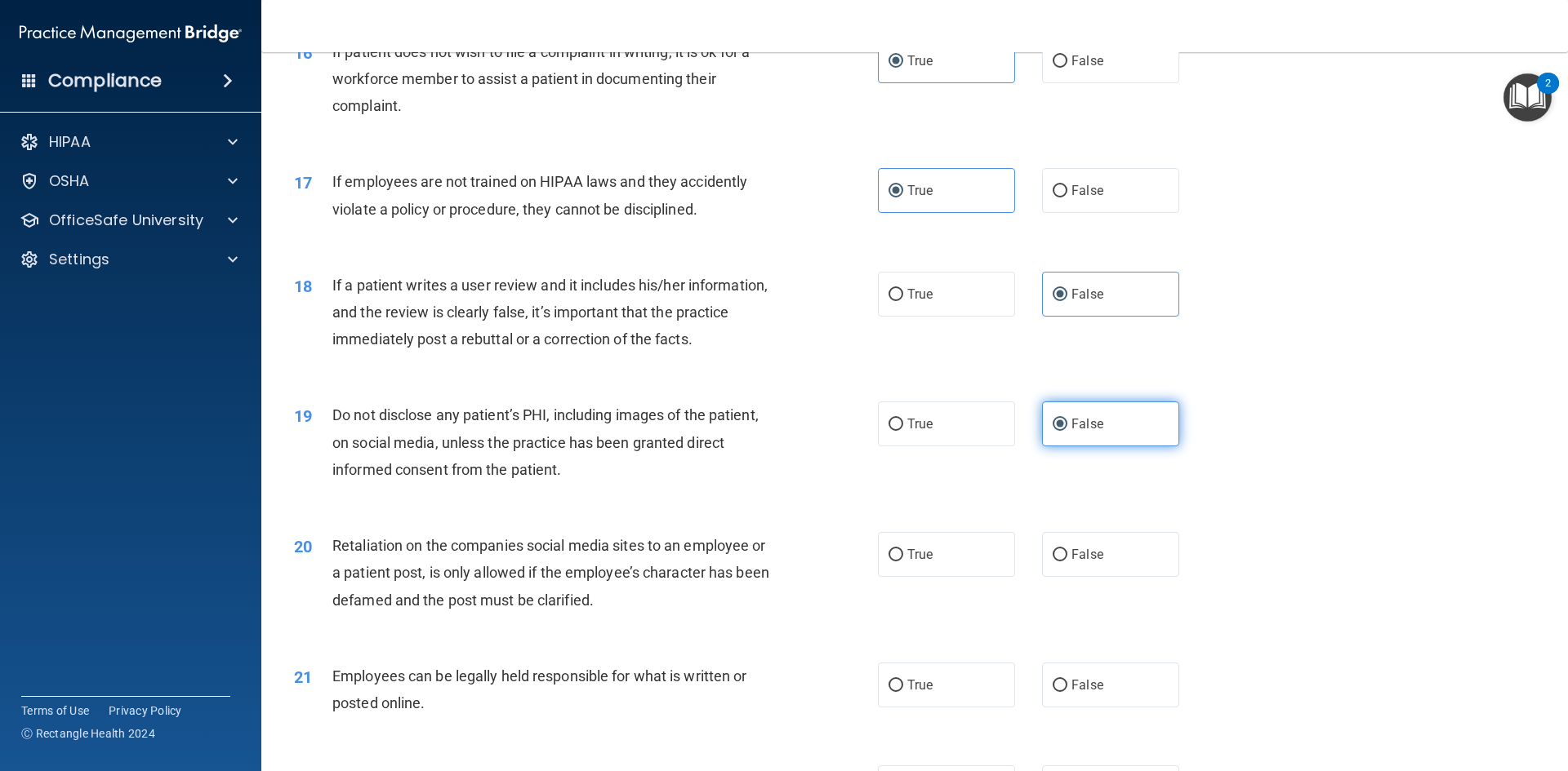
scroll to position [2122, 0]
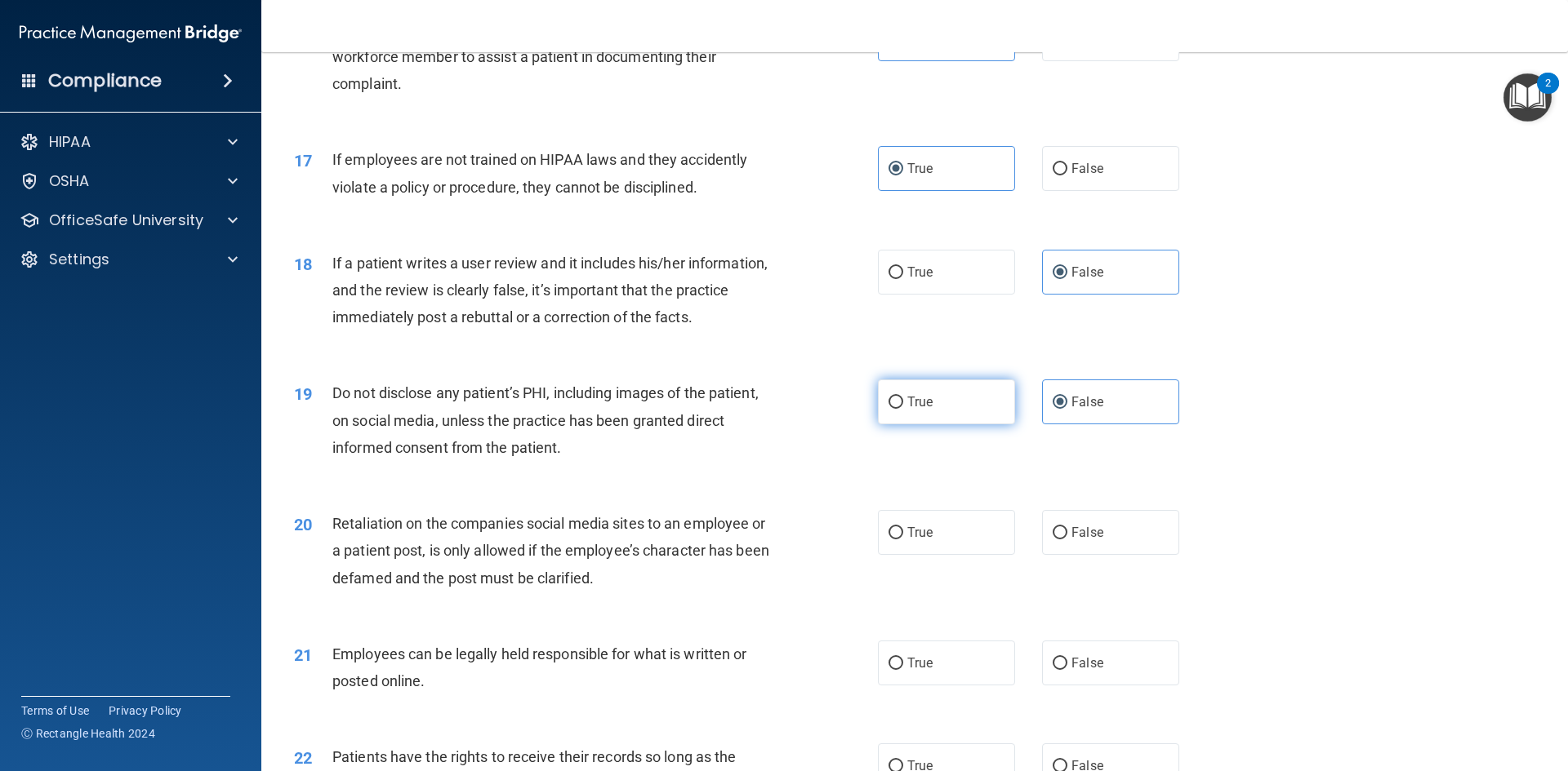
click at [916, 409] on label "True" at bounding box center [946, 401] width 137 height 44
click at [903, 409] on input "True" at bounding box center [896, 402] width 15 height 12
radio input "true"
radio input "false"
click at [1081, 176] on span "False" at bounding box center [1088, 169] width 32 height 16
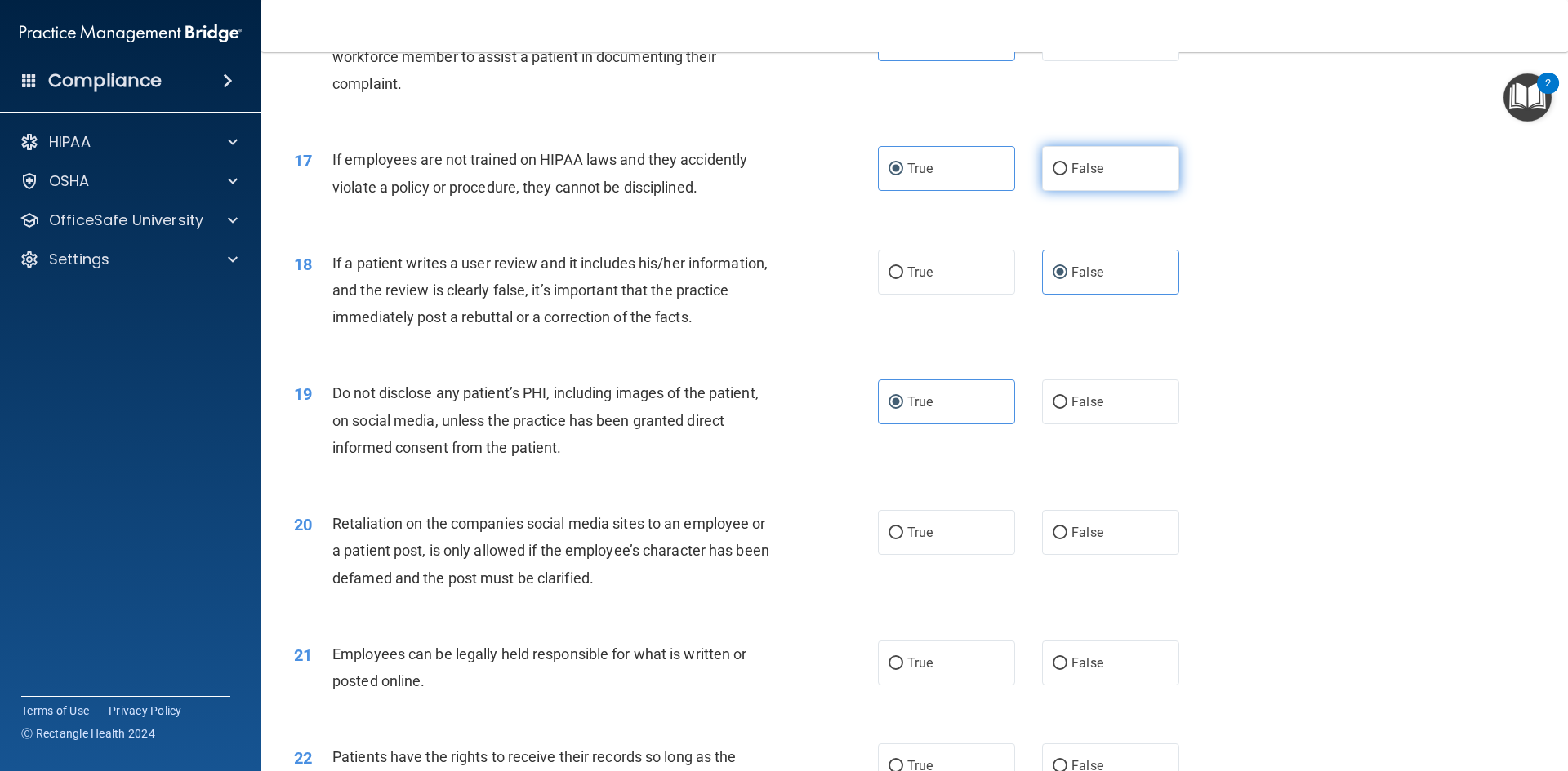
click at [1067, 176] on input "False" at bounding box center [1060, 169] width 15 height 12
radio input "true"
radio input "false"
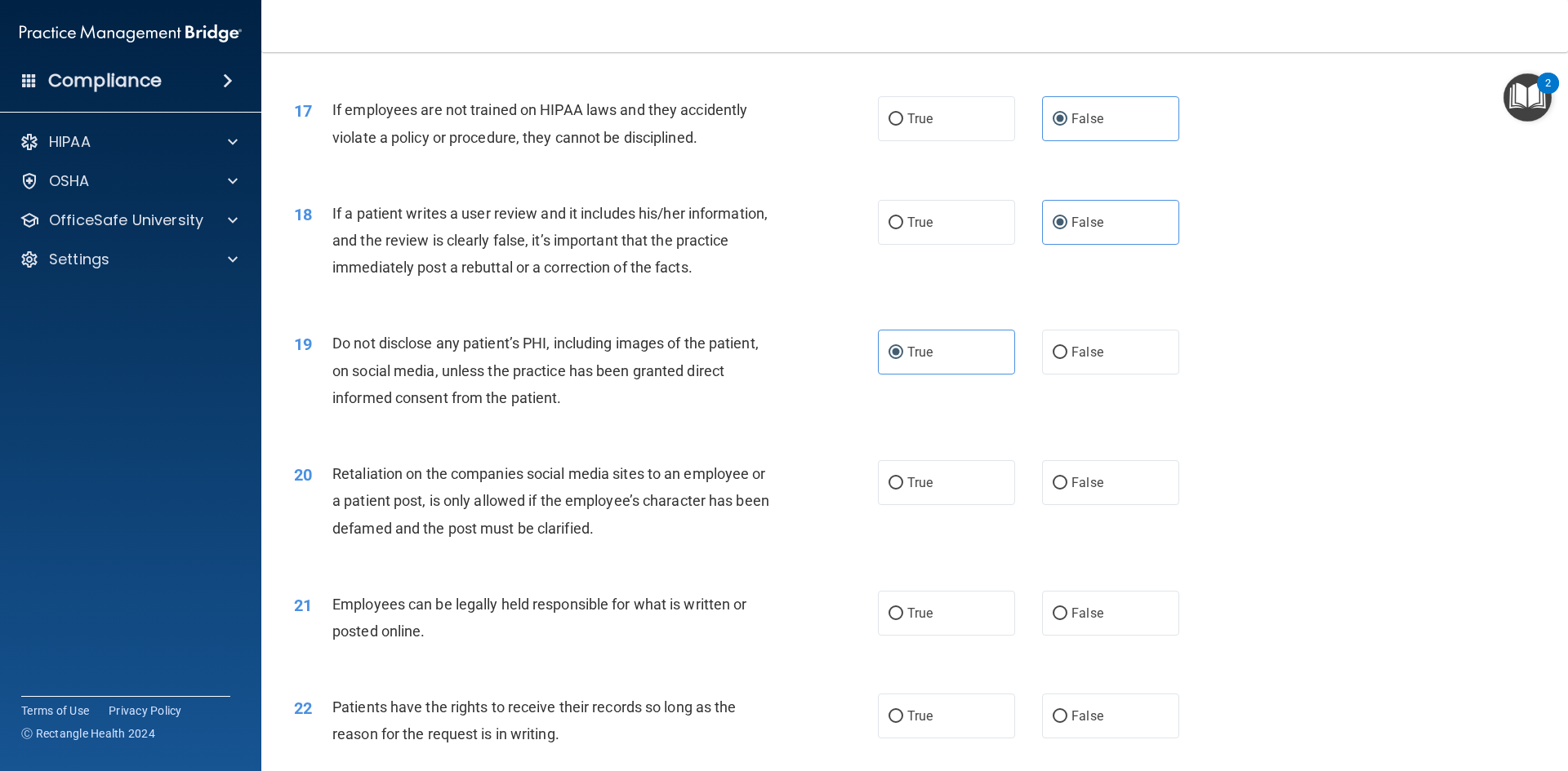
scroll to position [2285, 0]
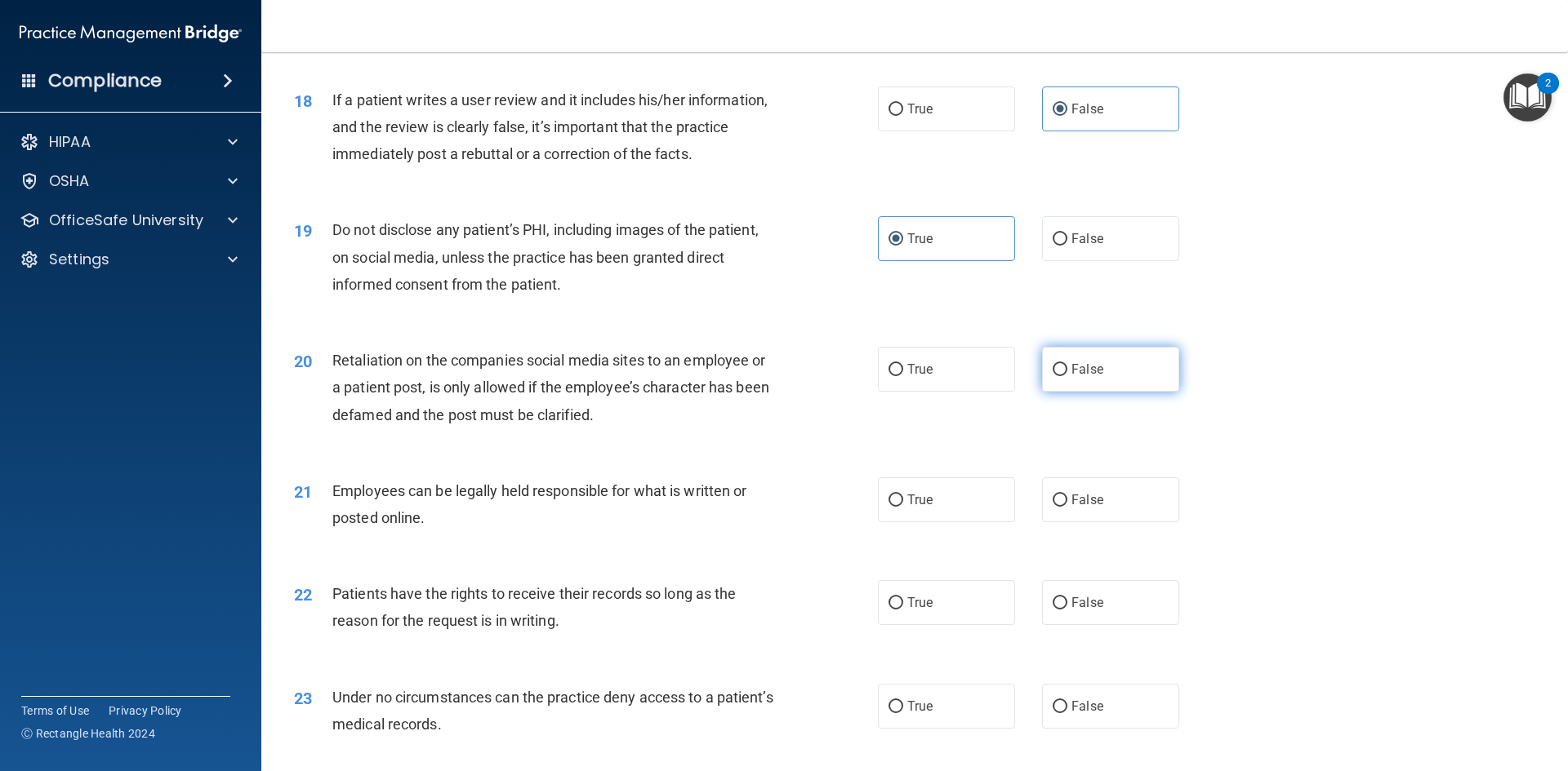
click at [1069, 391] on label "False" at bounding box center [1110, 369] width 137 height 44
click at [1067, 377] on input "False" at bounding box center [1060, 370] width 15 height 12
radio input "true"
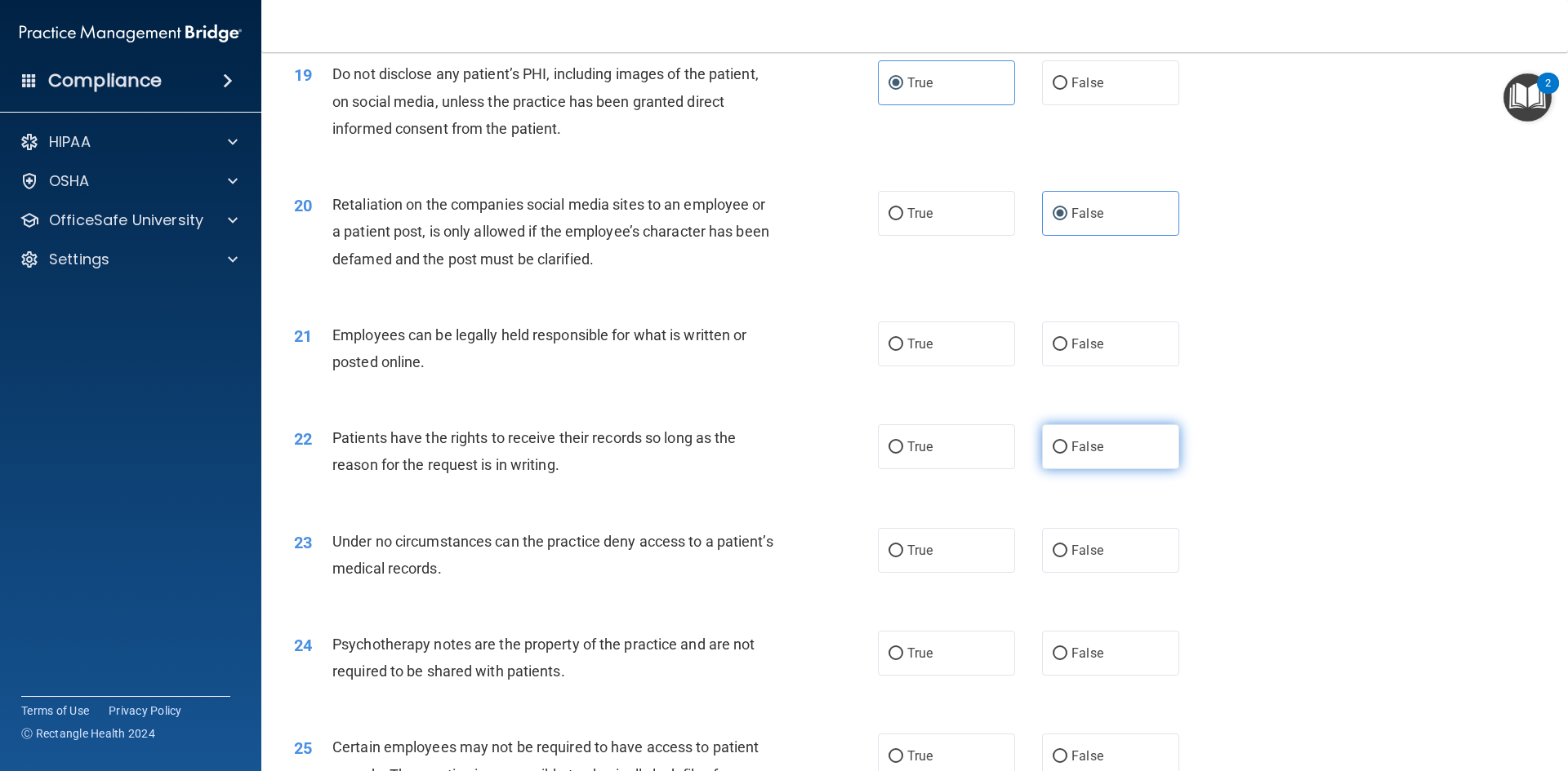
scroll to position [2449, 0]
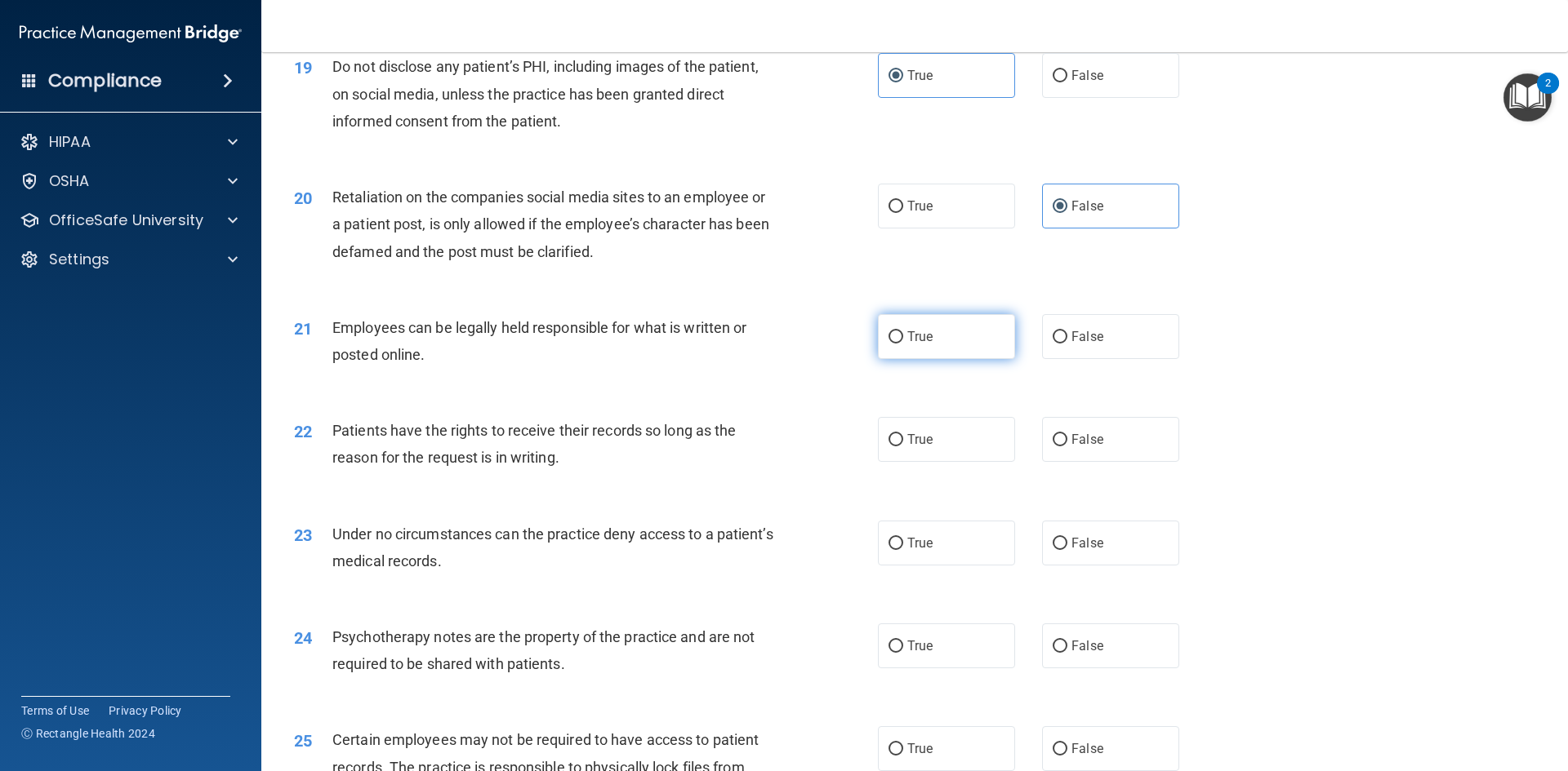
click at [985, 359] on label "True" at bounding box center [946, 336] width 137 height 44
click at [903, 344] on input "True" at bounding box center [896, 337] width 15 height 12
radio input "true"
click at [1069, 462] on label "False" at bounding box center [1110, 439] width 137 height 44
click at [1067, 447] on input "False" at bounding box center [1060, 440] width 15 height 12
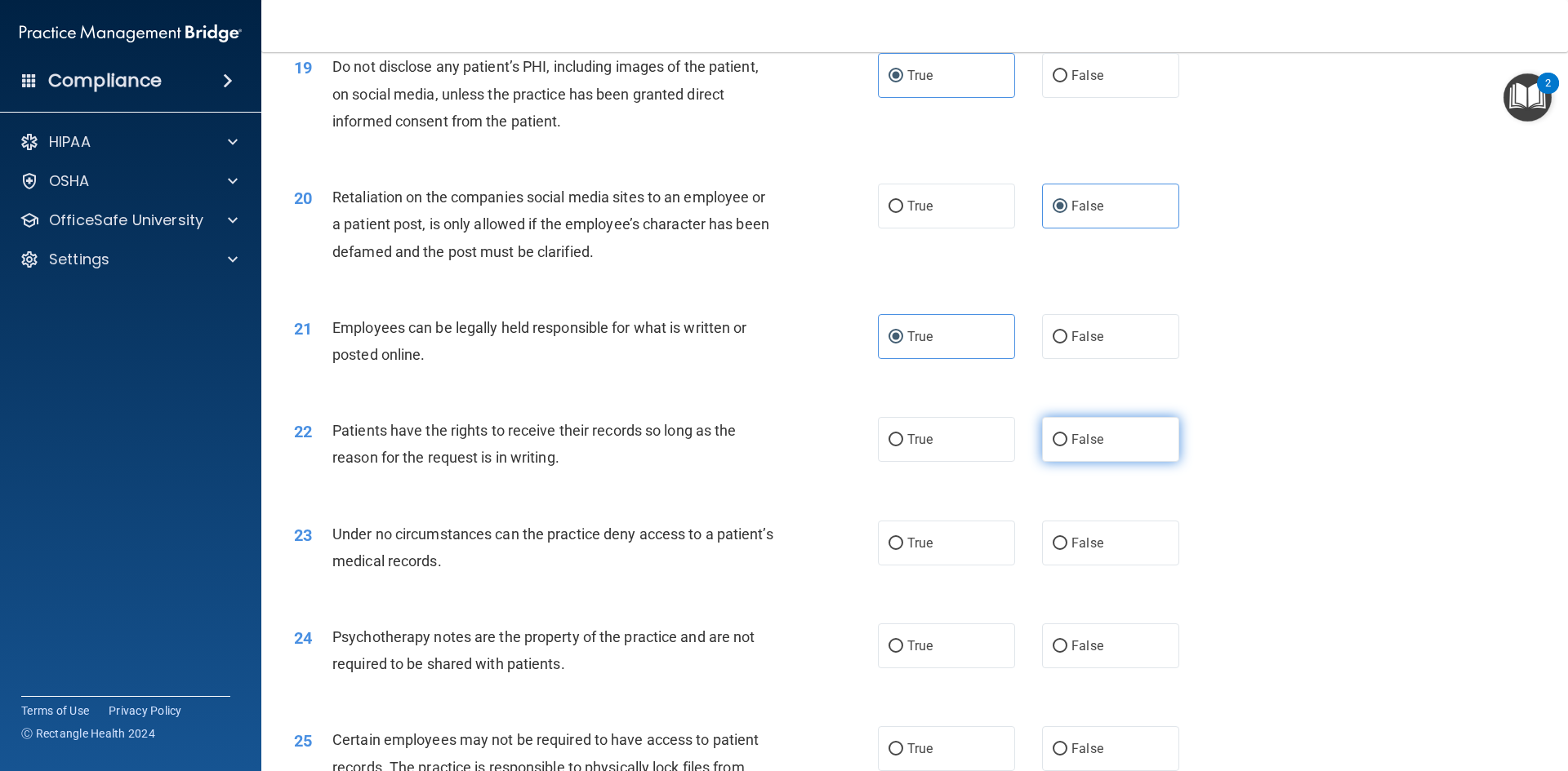
radio input "true"
click at [1097, 565] on label "False" at bounding box center [1110, 543] width 137 height 44
click at [1067, 551] on input "False" at bounding box center [1060, 544] width 15 height 12
radio input "true"
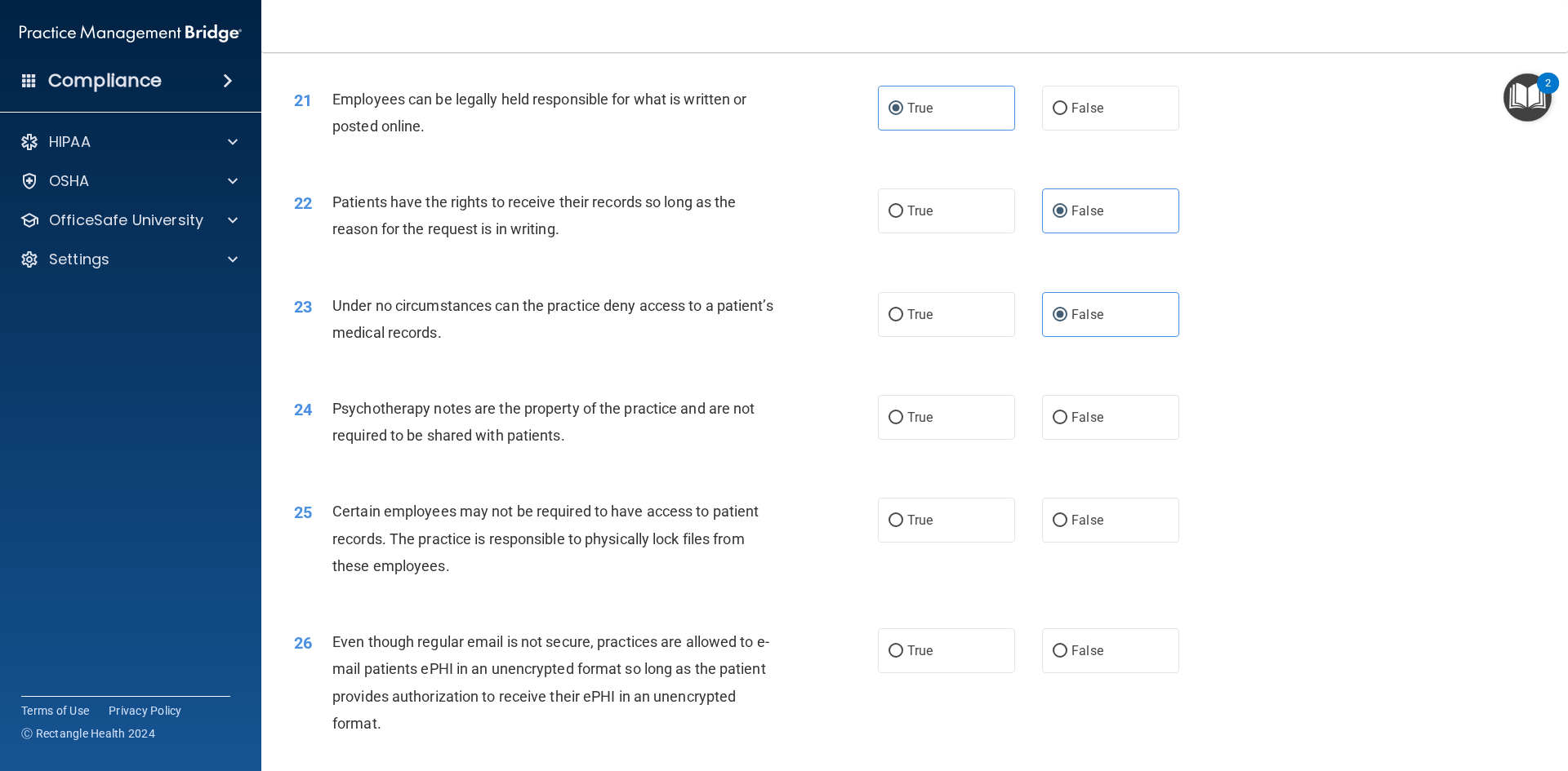
scroll to position [2694, 0]
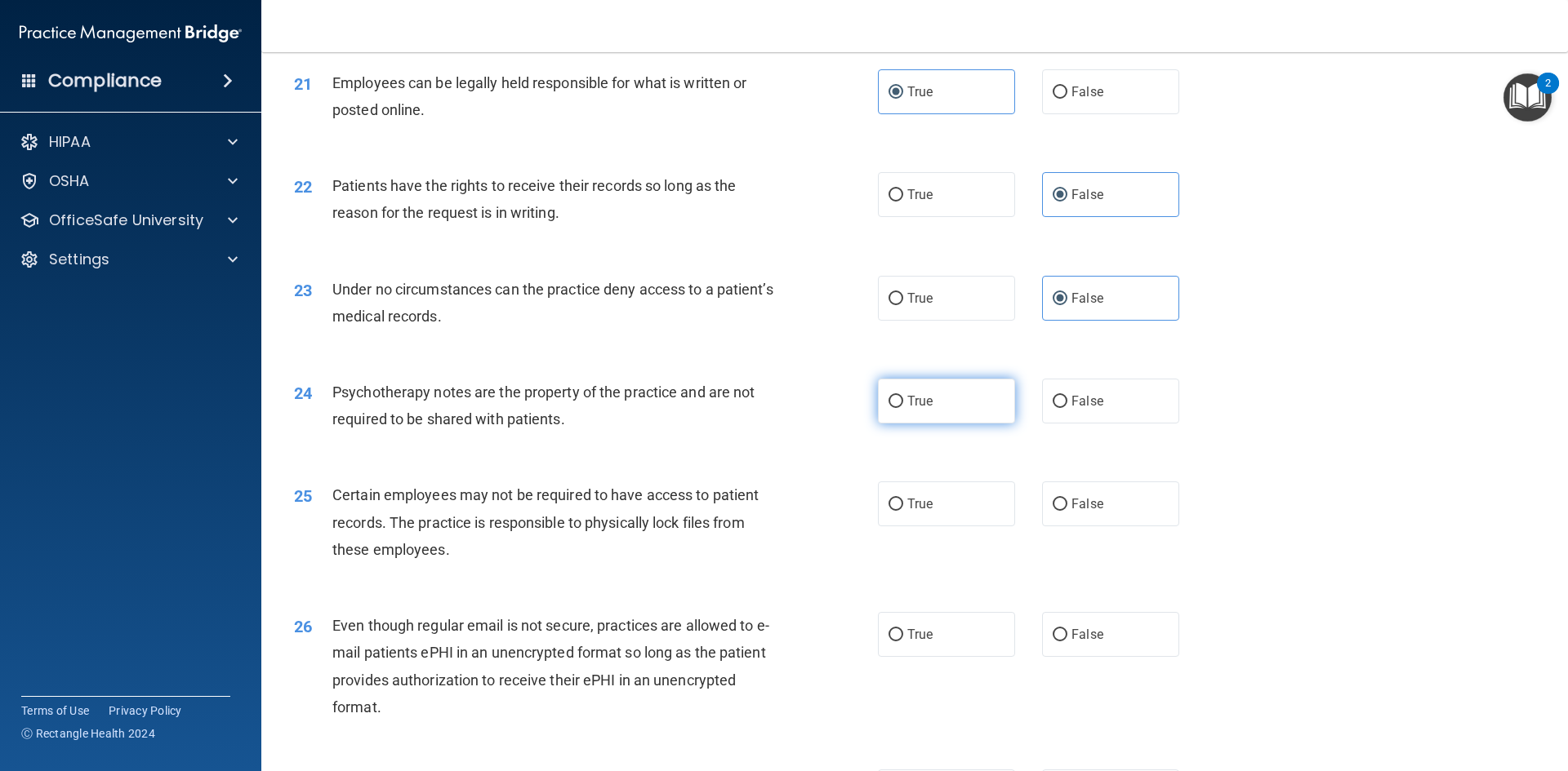
click at [945, 424] on label "True" at bounding box center [946, 400] width 137 height 44
click at [903, 408] on input "True" at bounding box center [896, 402] width 15 height 12
radio input "true"
click at [957, 527] on label "True" at bounding box center [946, 503] width 137 height 44
click at [903, 511] on input "True" at bounding box center [896, 505] width 15 height 12
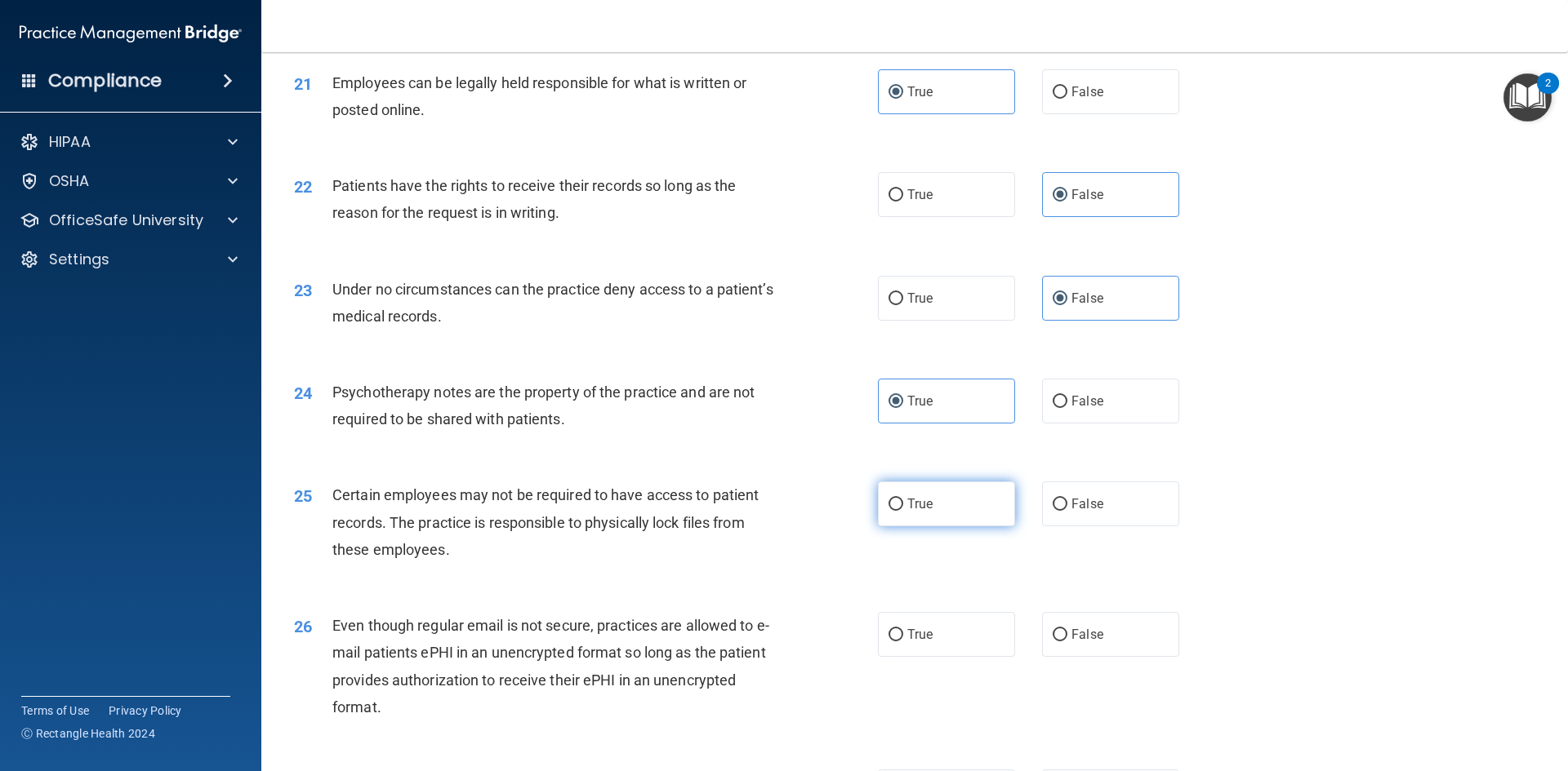
radio input "true"
click at [956, 651] on label "True" at bounding box center [946, 634] width 137 height 44
click at [903, 642] on input "True" at bounding box center [896, 636] width 15 height 12
radio input "true"
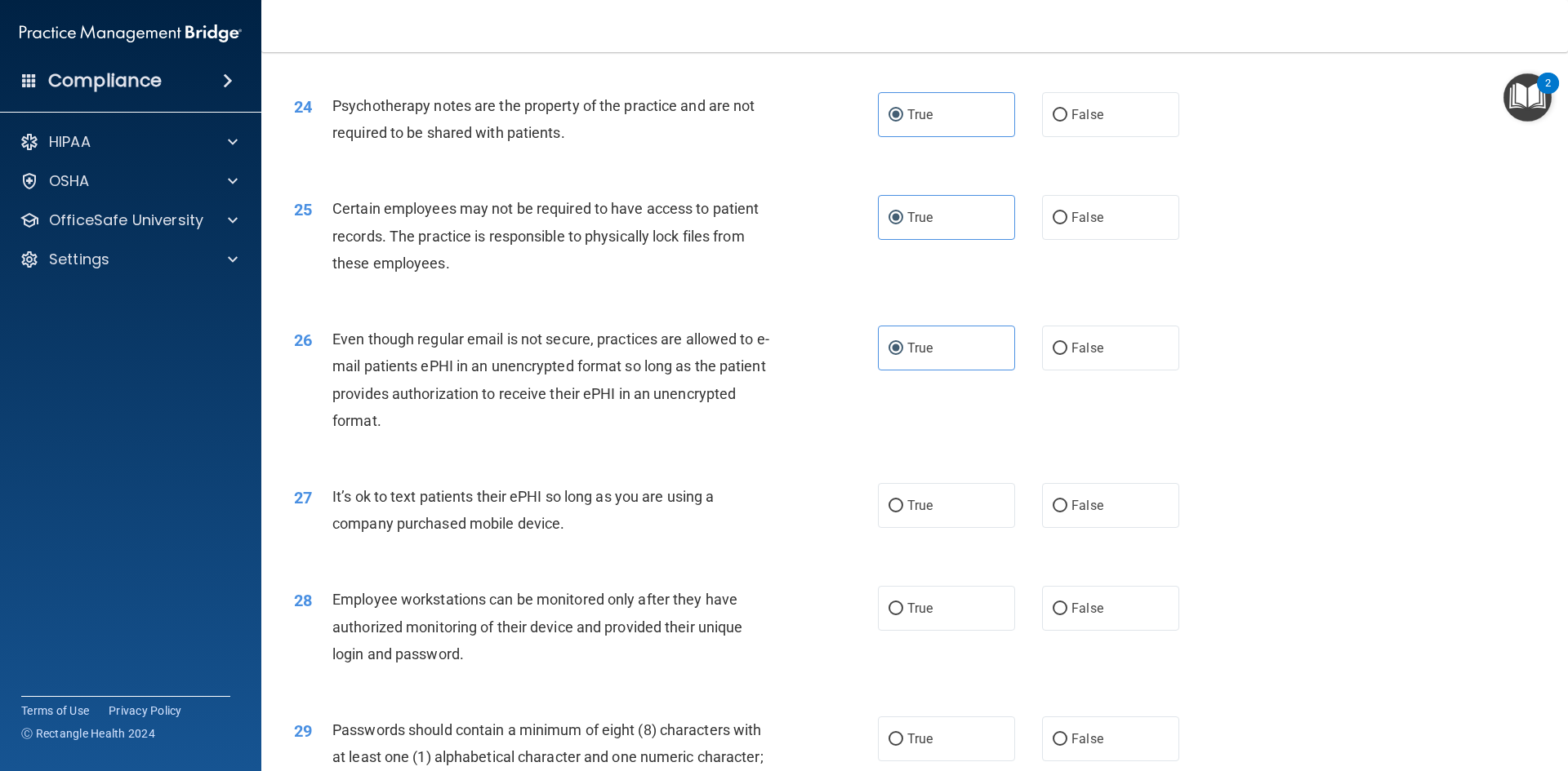
scroll to position [3021, 0]
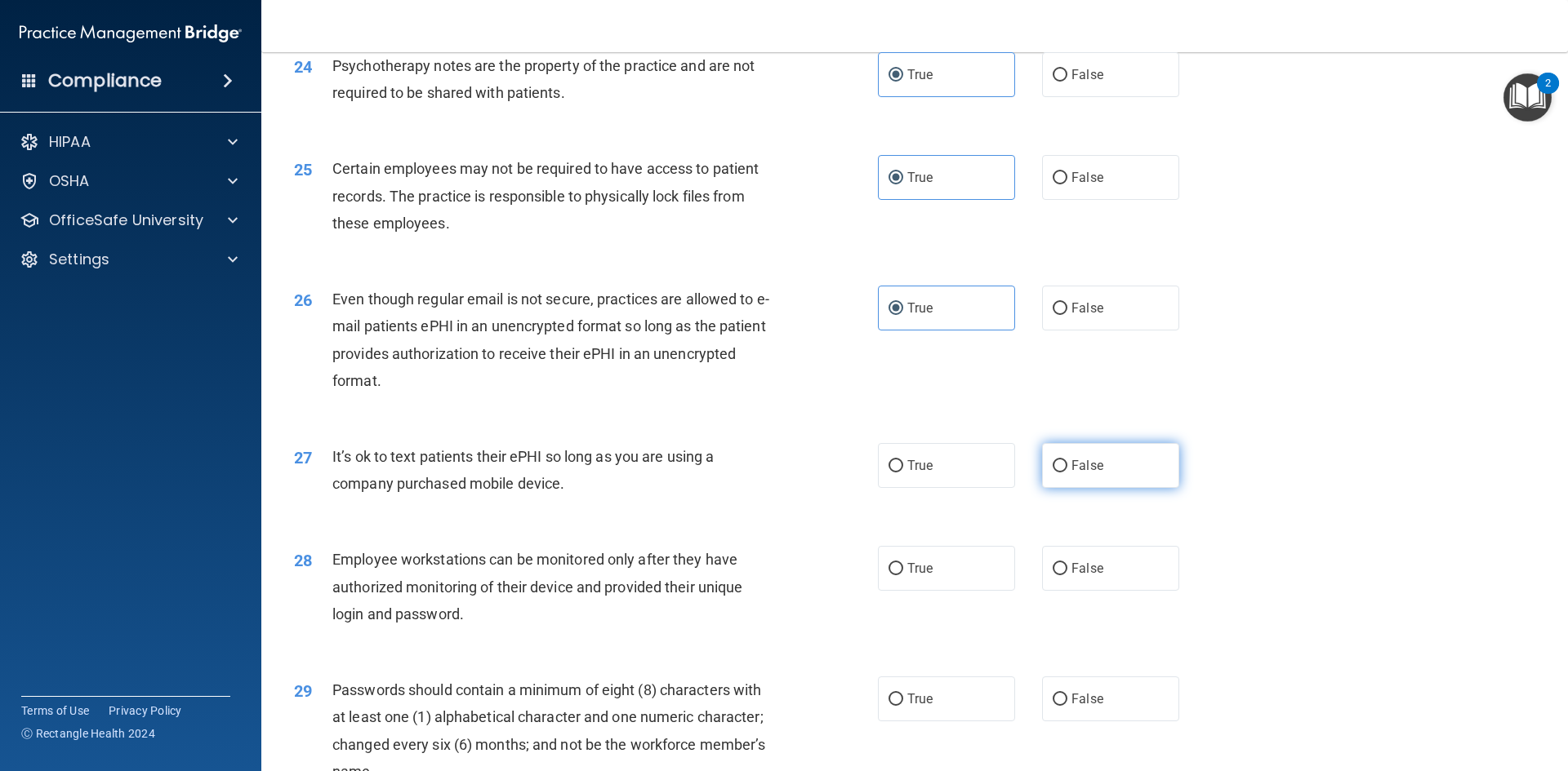
click at [1085, 473] on span "False" at bounding box center [1088, 466] width 32 height 16
click at [1067, 472] on input "False" at bounding box center [1060, 467] width 15 height 12
radio input "true"
click at [1086, 579] on label "False" at bounding box center [1110, 568] width 137 height 44
click at [1067, 575] on input "False" at bounding box center [1060, 569] width 15 height 12
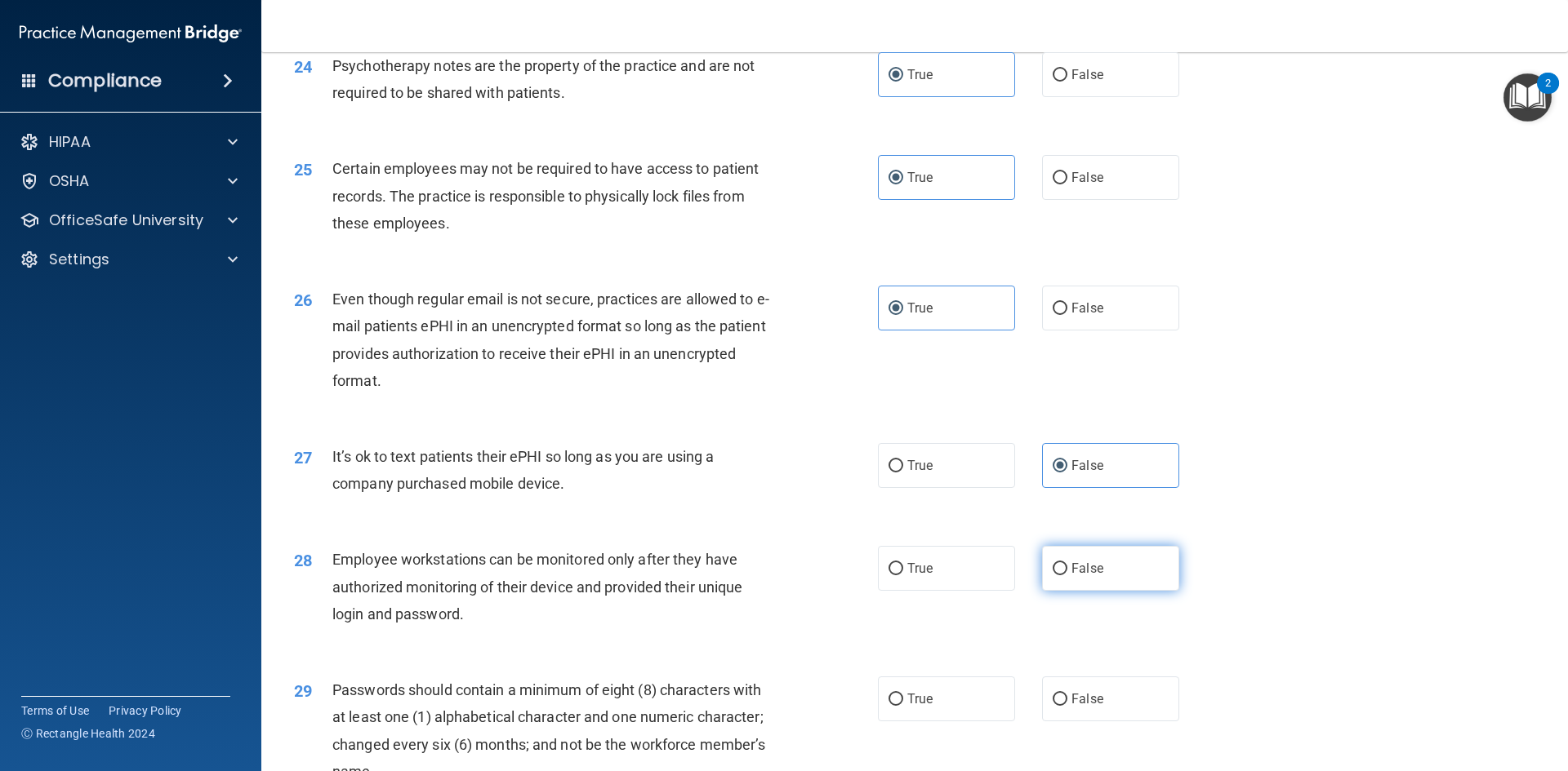
radio input "true"
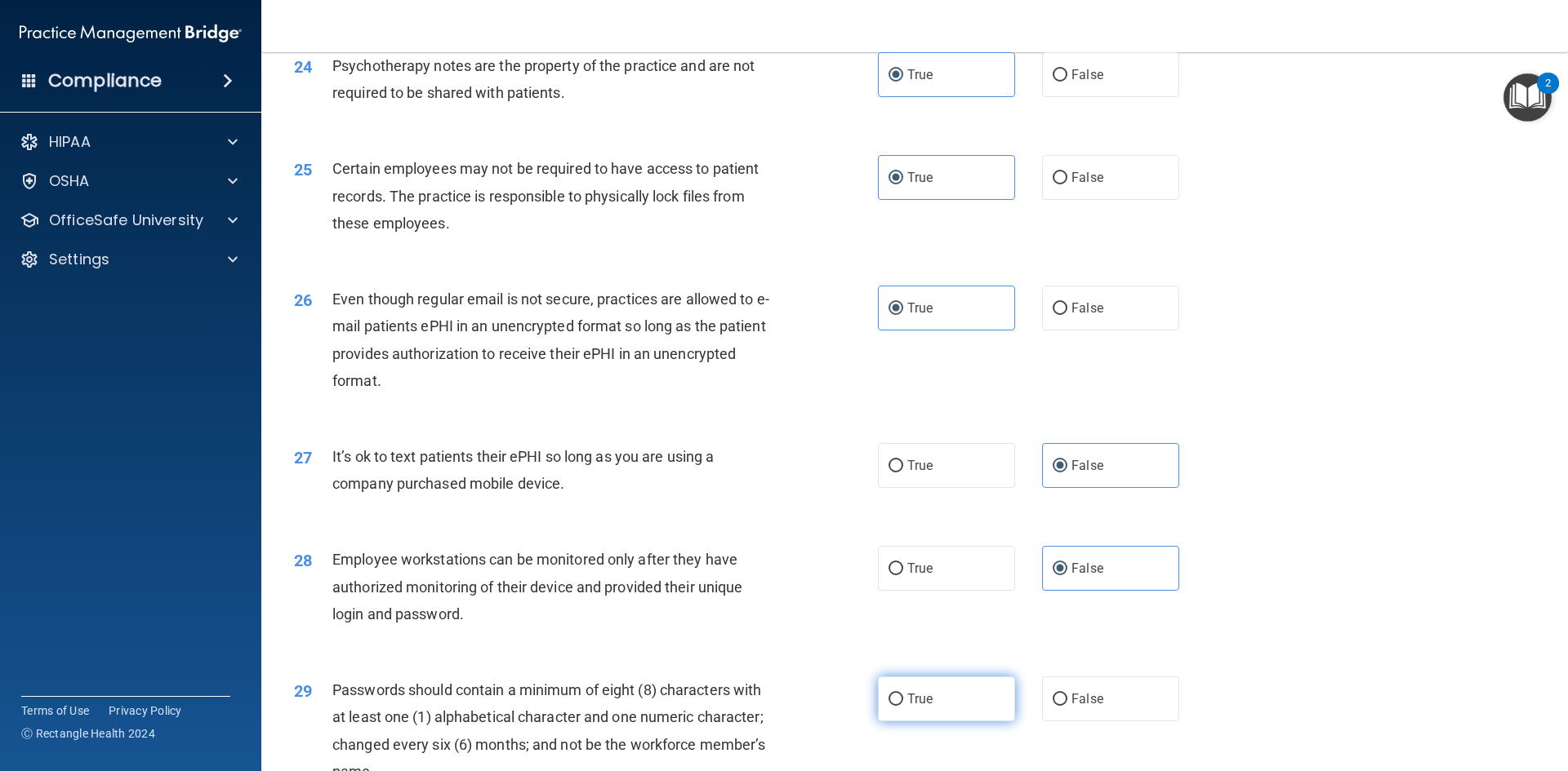
click at [939, 712] on label "True" at bounding box center [946, 699] width 137 height 44
click at [903, 706] on input "True" at bounding box center [896, 700] width 15 height 12
radio input "true"
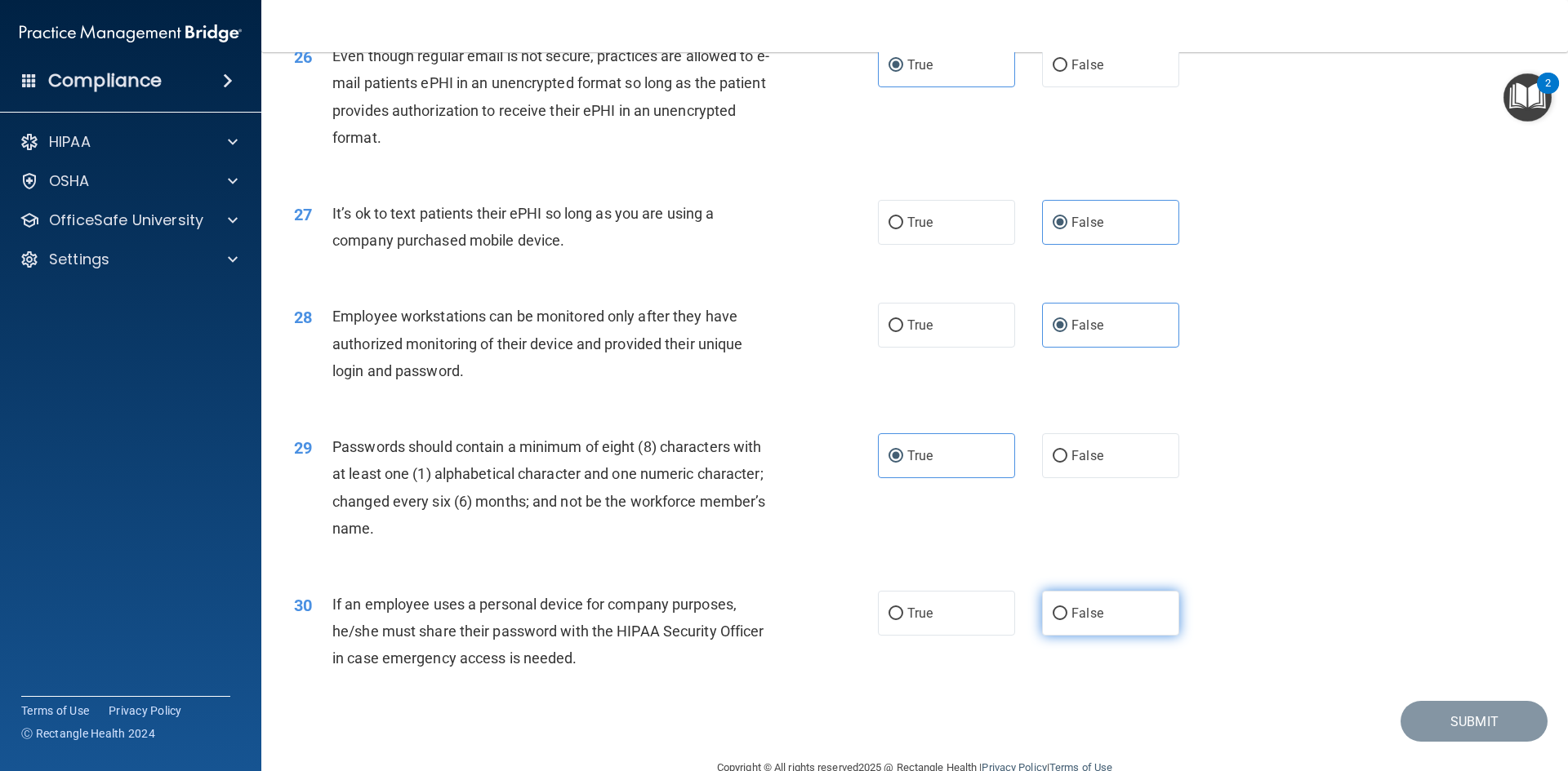
scroll to position [3265, 0]
click at [1062, 635] on label "False" at bounding box center [1110, 611] width 137 height 44
click at [1062, 619] on input "False" at bounding box center [1060, 613] width 15 height 12
radio input "true"
click at [1478, 741] on button "Submit" at bounding box center [1473, 721] width 147 height 42
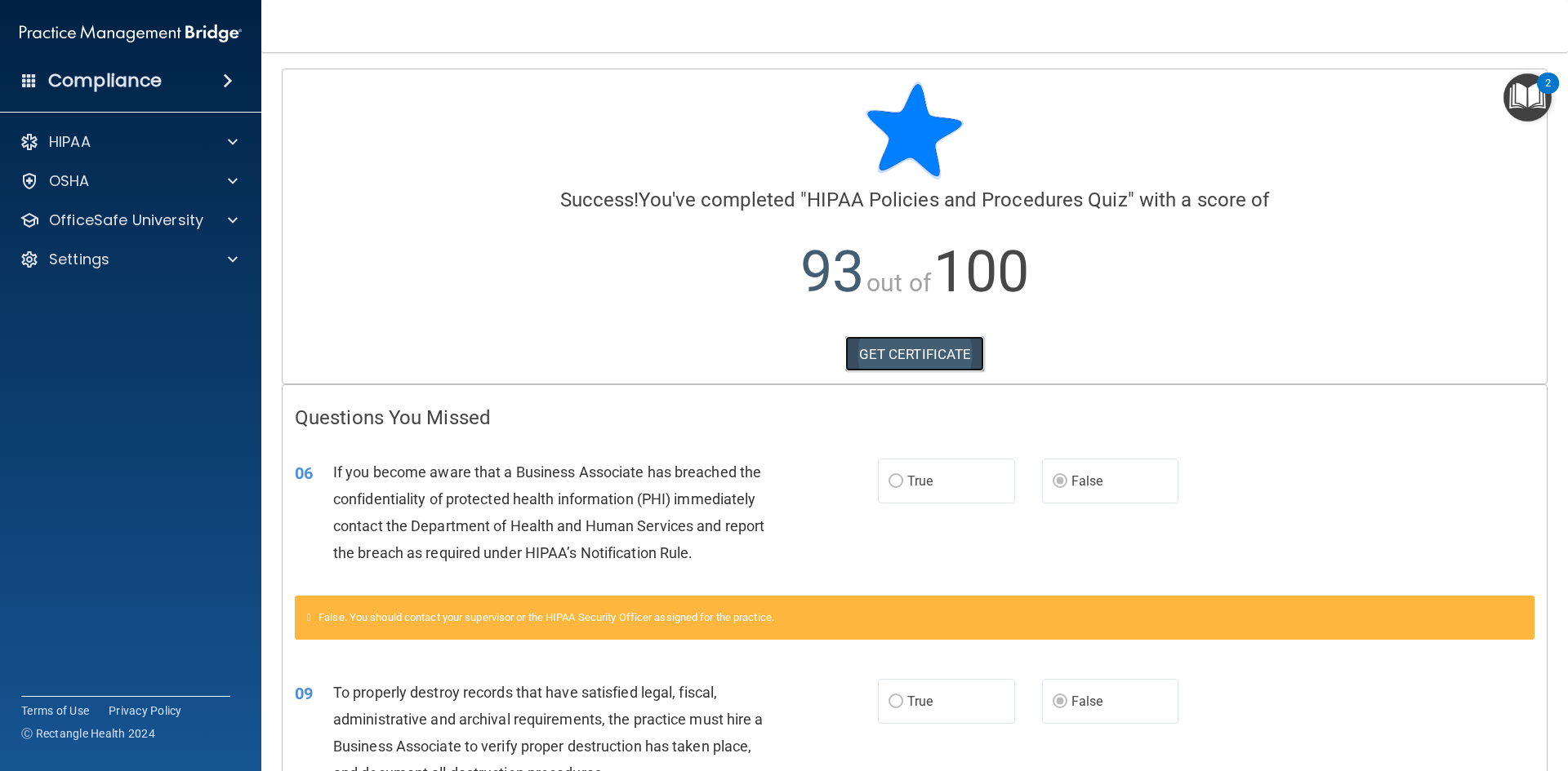
click at [897, 348] on link "GET CERTIFICATE" at bounding box center [915, 354] width 139 height 36
click at [216, 215] on div at bounding box center [229, 220] width 41 height 20
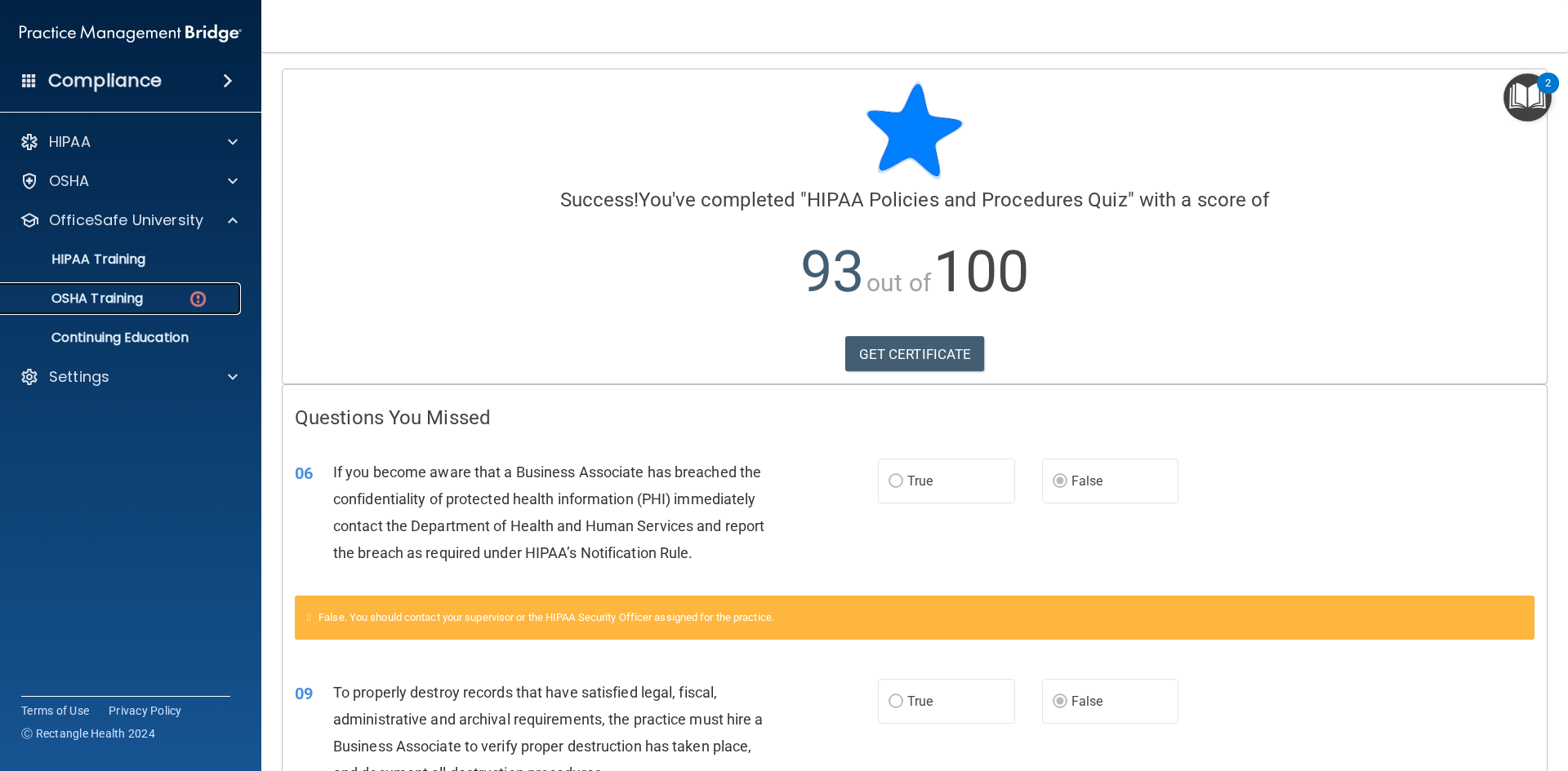
click at [196, 296] on img at bounding box center [198, 299] width 21 height 21
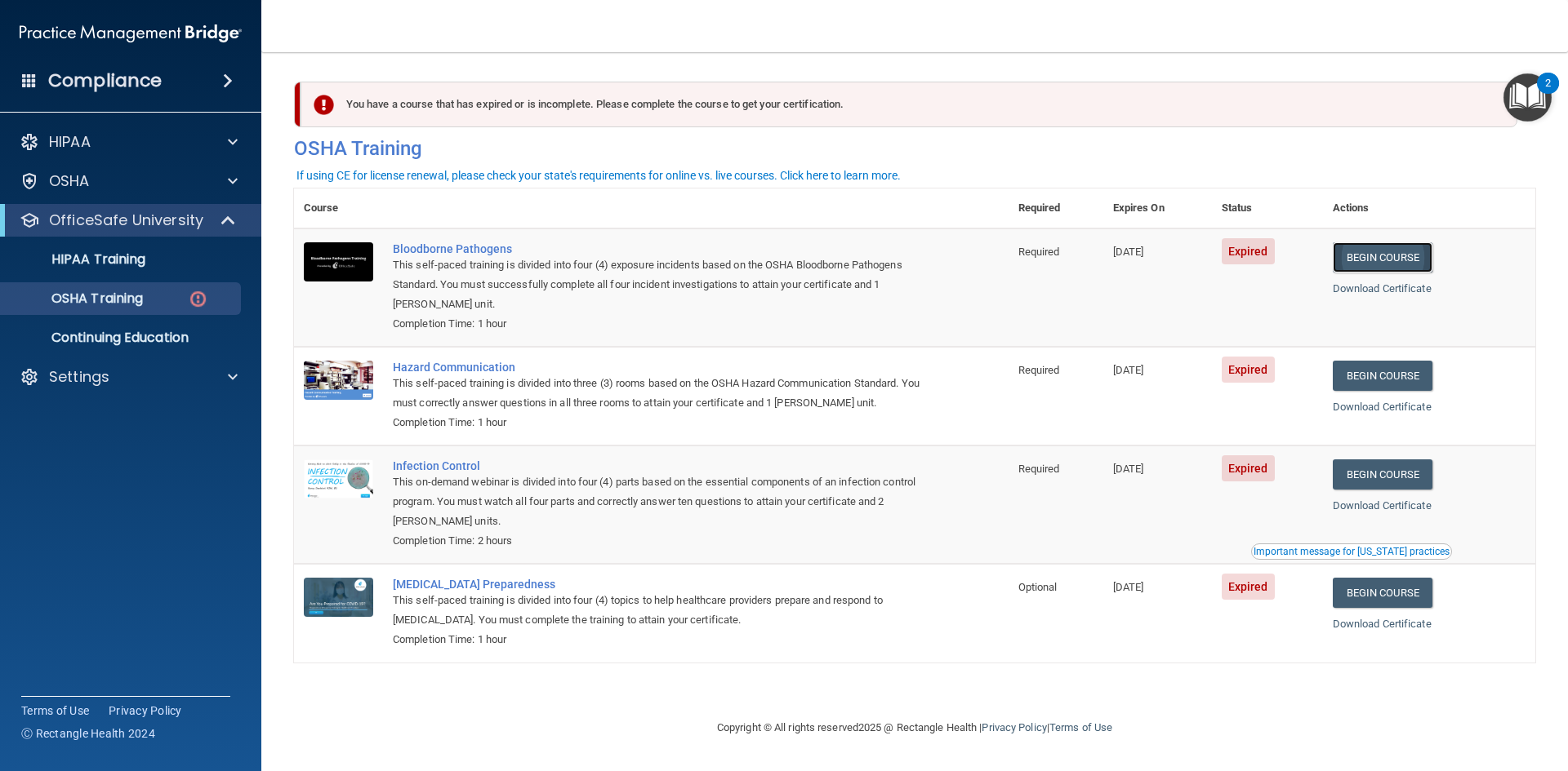
click at [1382, 258] on link "Begin Course" at bounding box center [1382, 257] width 100 height 31
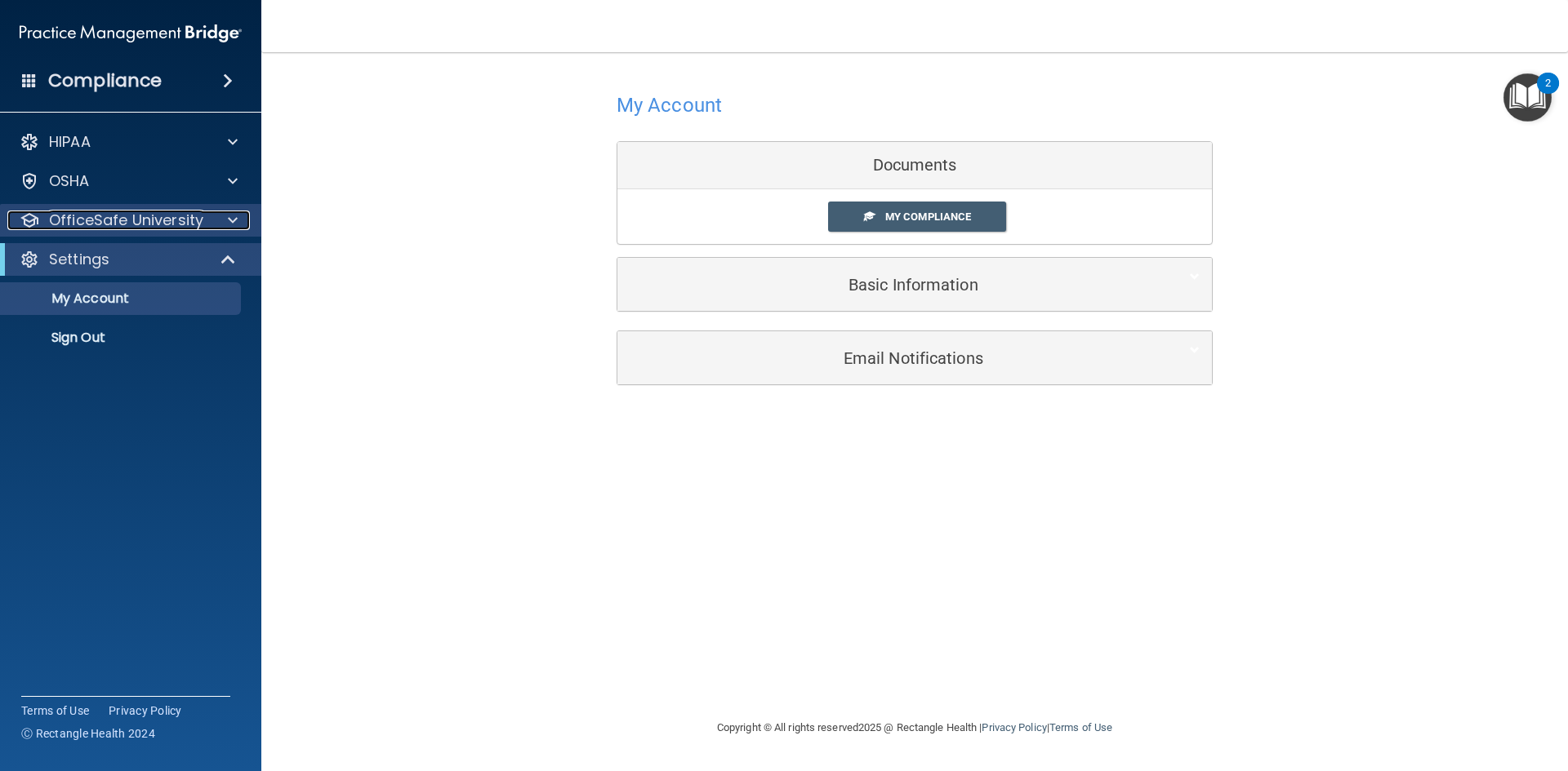
click at [114, 221] on p "OfficeSafe University" at bounding box center [127, 220] width 154 height 20
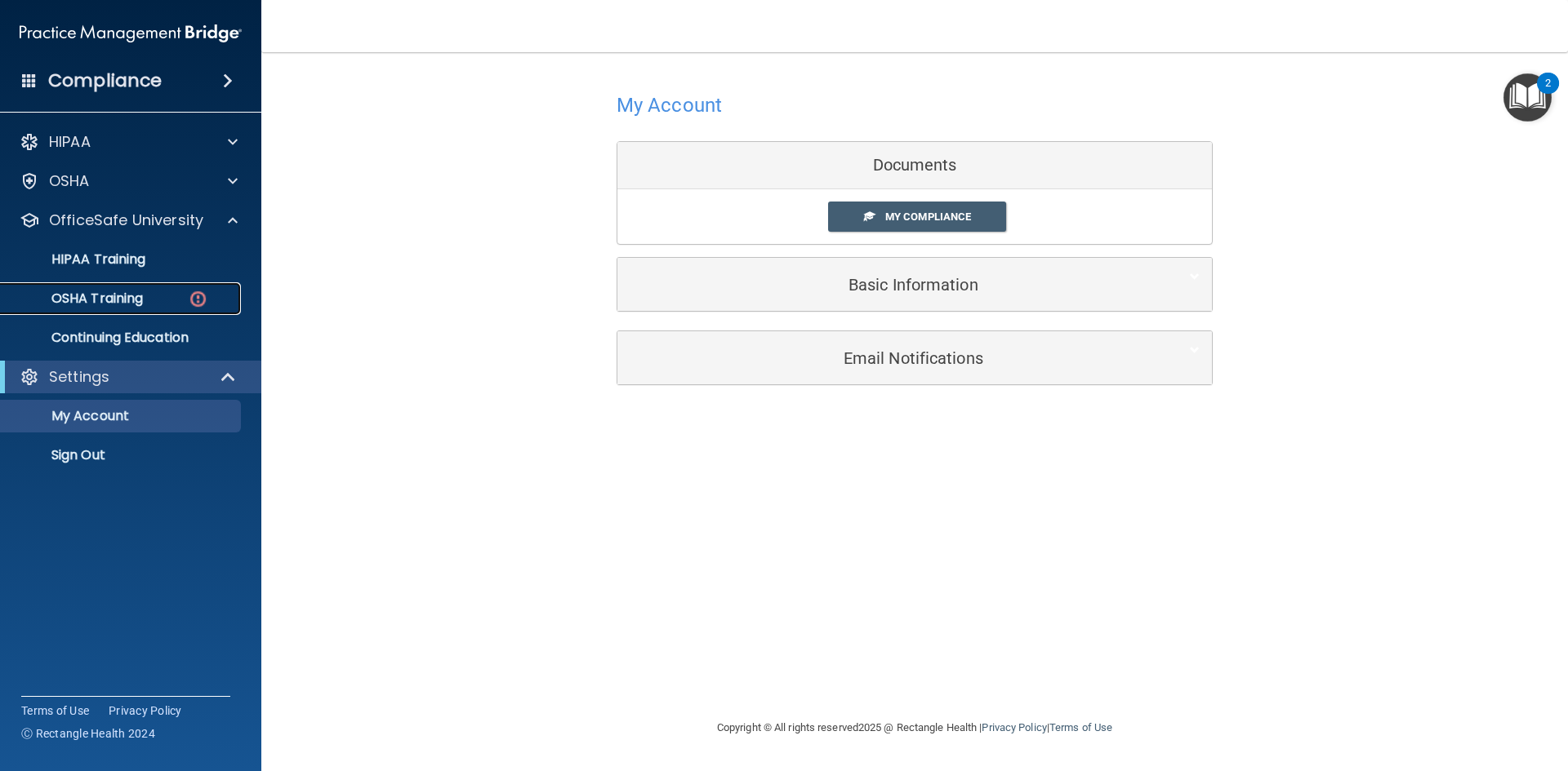
click at [139, 297] on p "OSHA Training" at bounding box center [77, 299] width 132 height 17
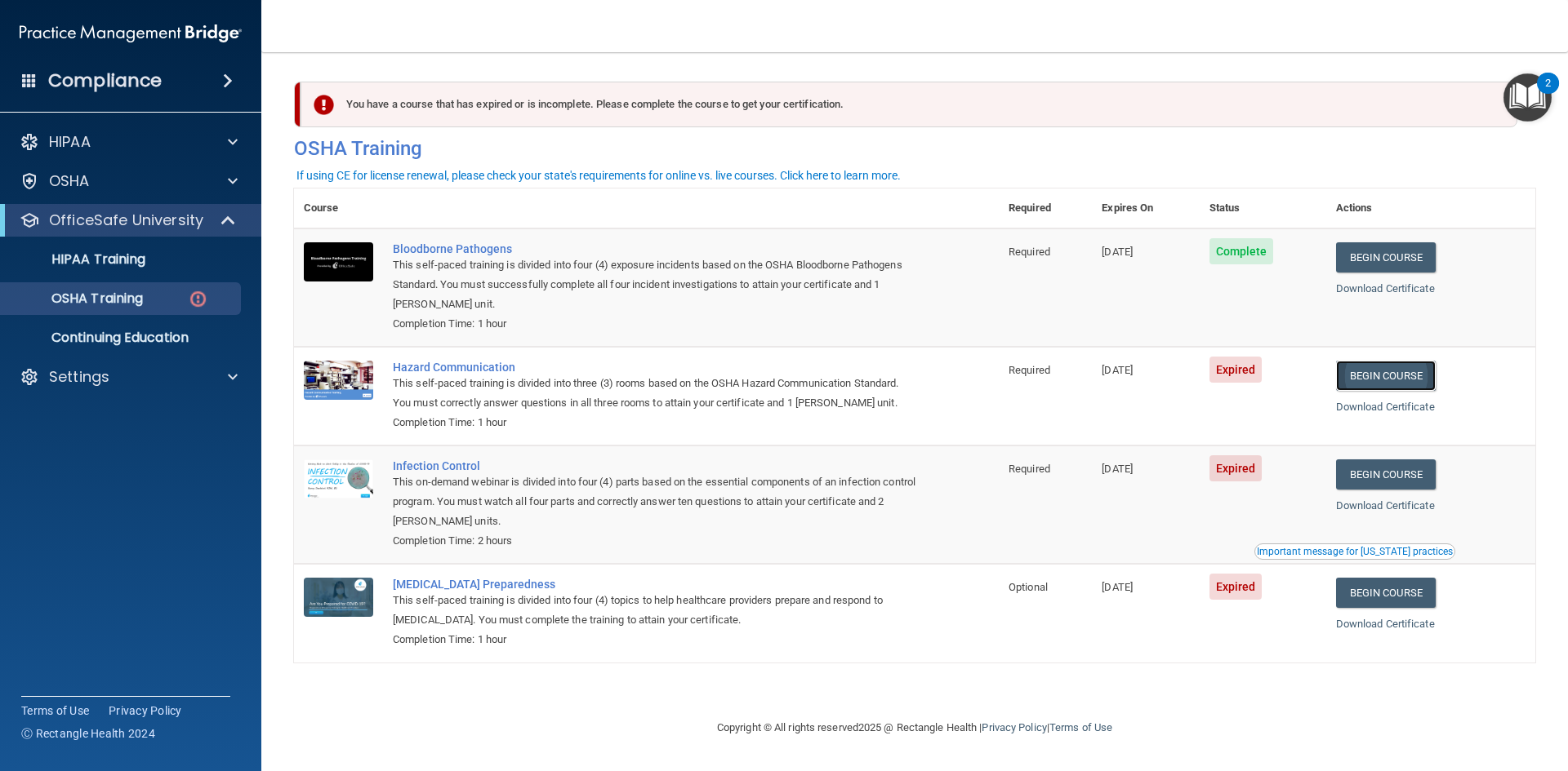
click at [1410, 378] on link "Begin Course" at bounding box center [1385, 376] width 100 height 31
